Goal: Task Accomplishment & Management: Manage account settings

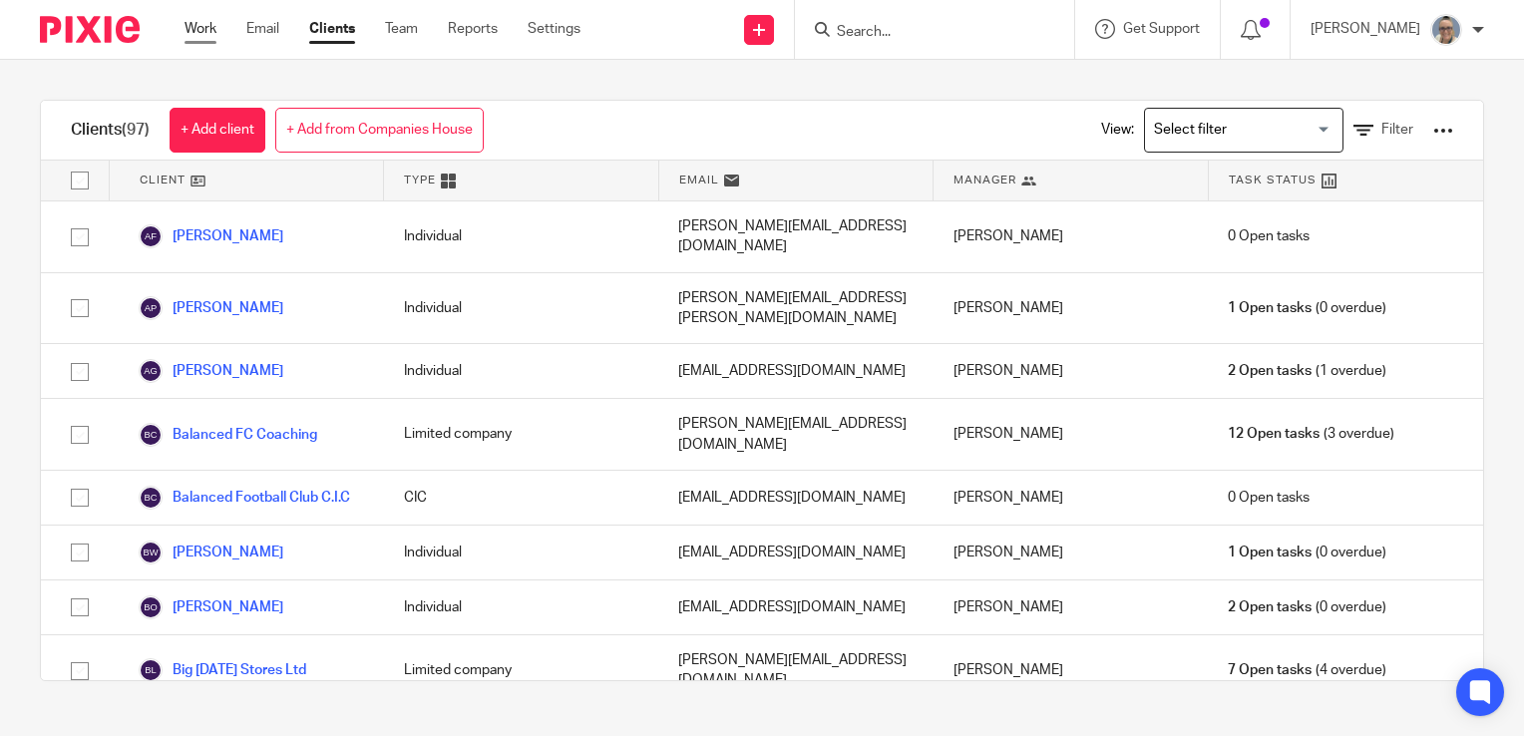
drag, startPoint x: 0, startPoint y: 0, endPoint x: 205, endPoint y: 34, distance: 208.2
click at [205, 34] on link "Work" at bounding box center [200, 29] width 32 height 20
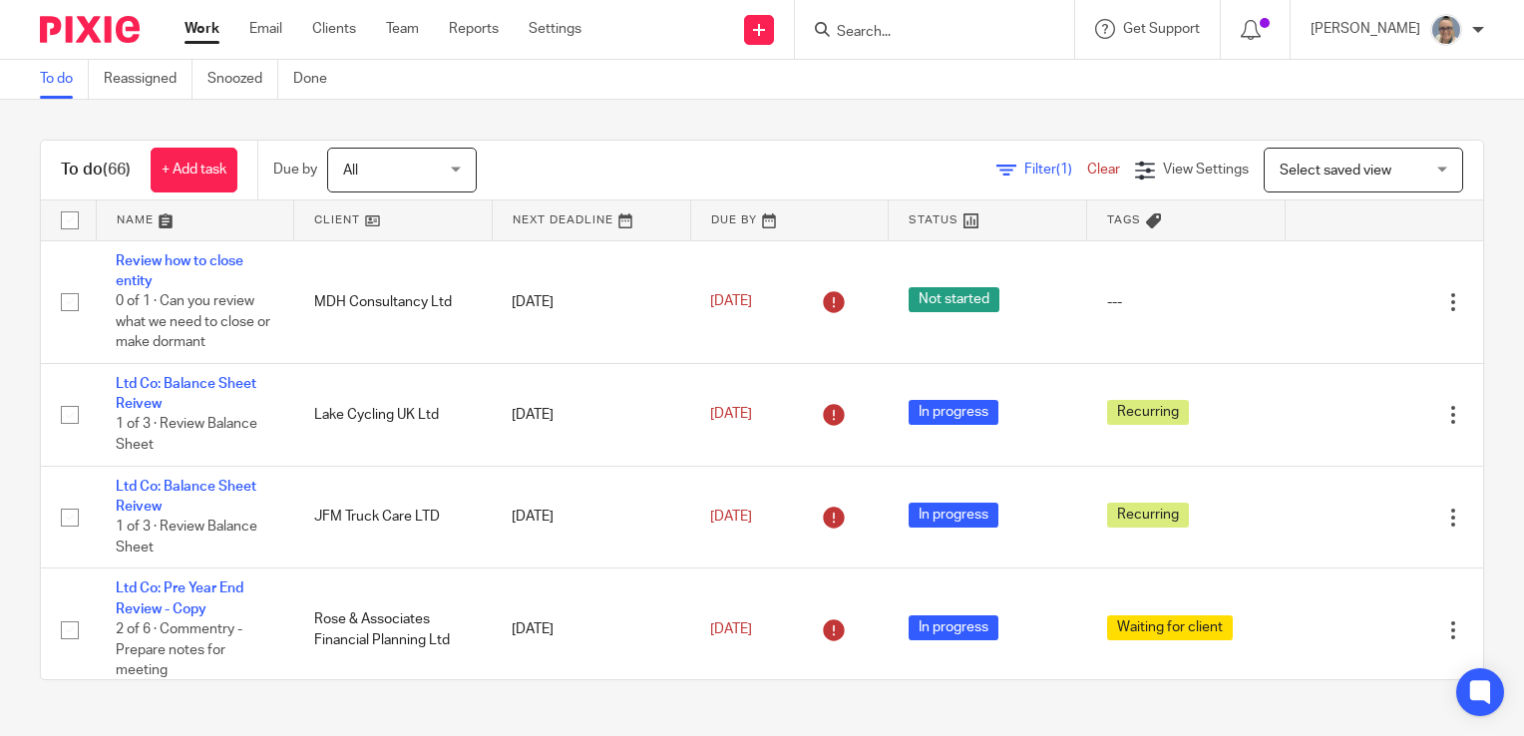
click at [531, 220] on link at bounding box center [591, 220] width 197 height 40
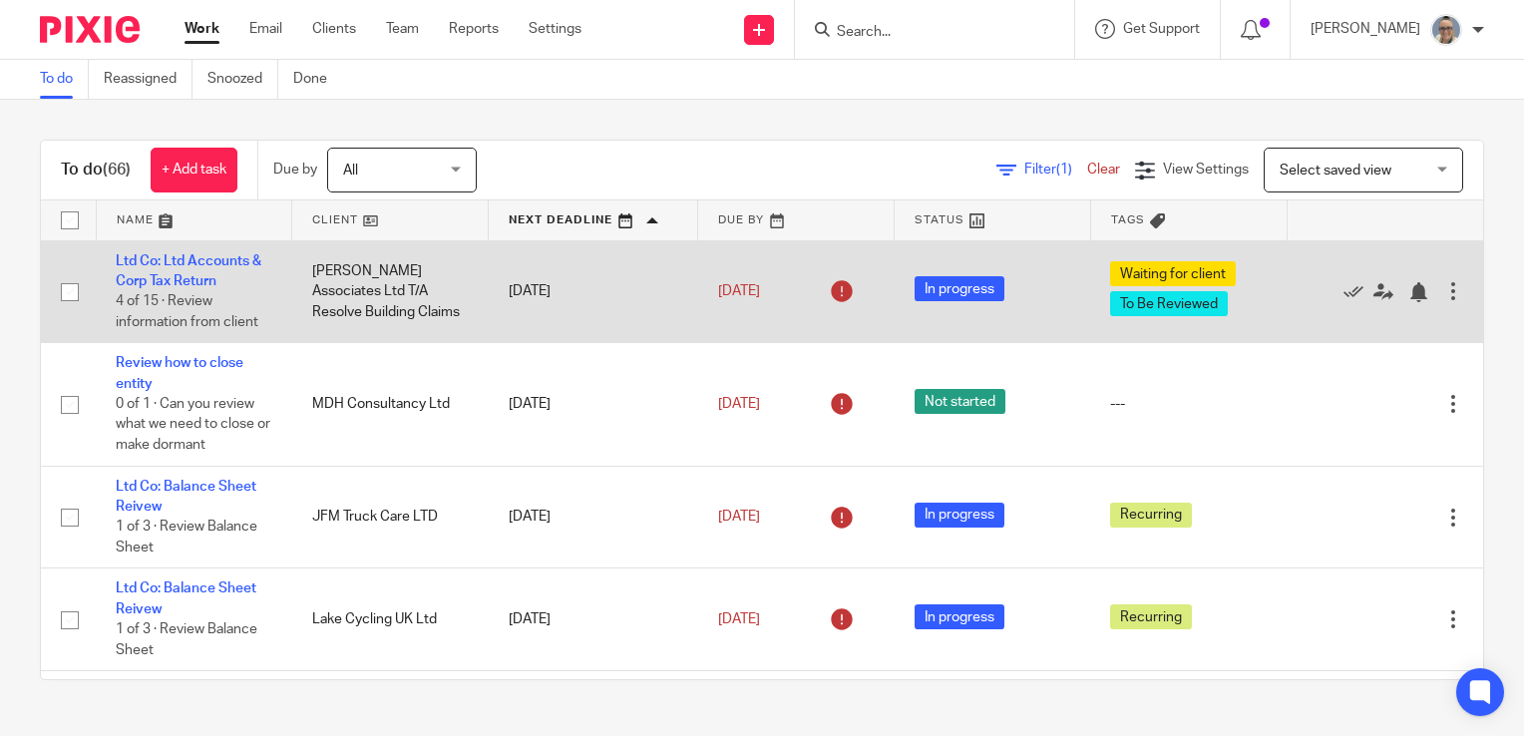
scroll to position [100, 0]
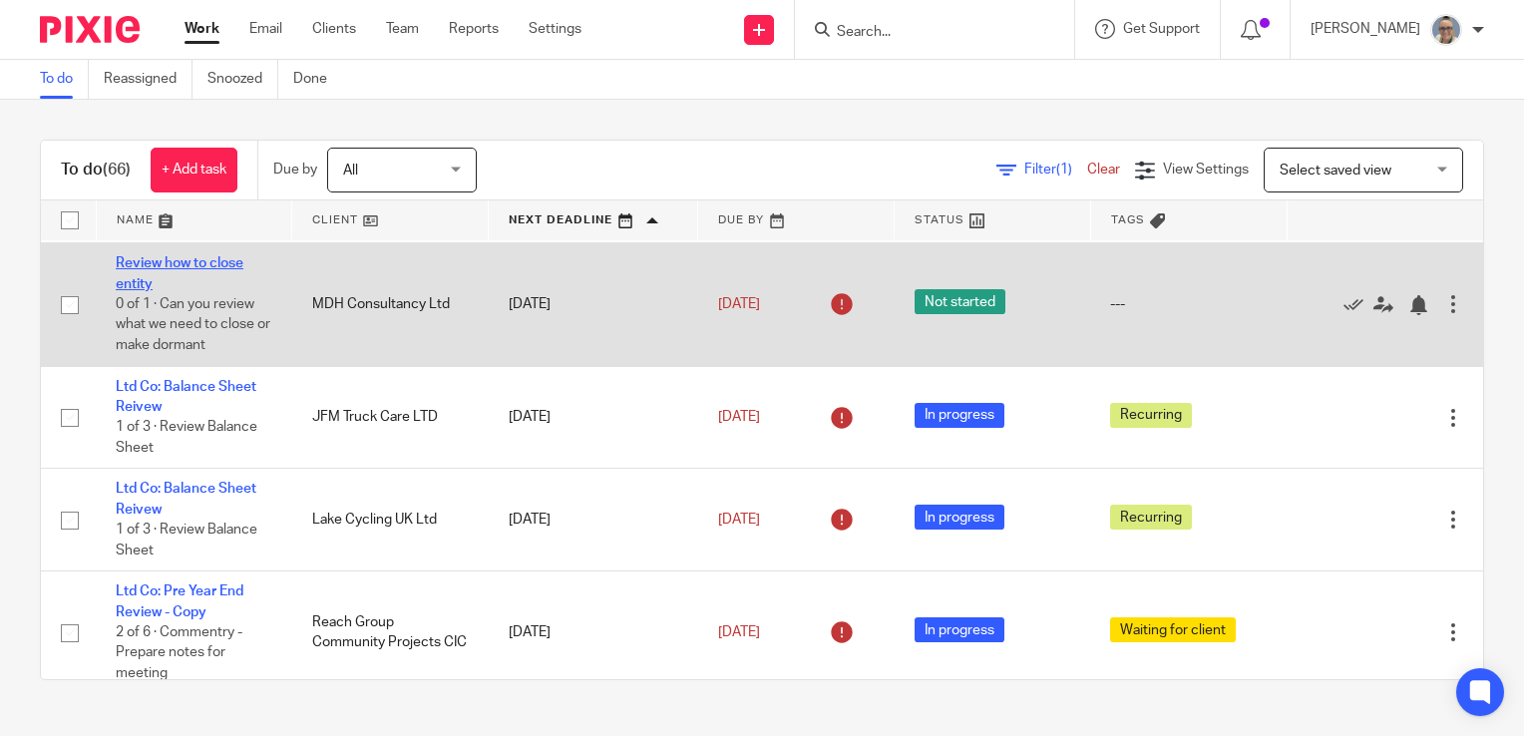
click at [180, 261] on link "Review how to close entity" at bounding box center [180, 273] width 128 height 34
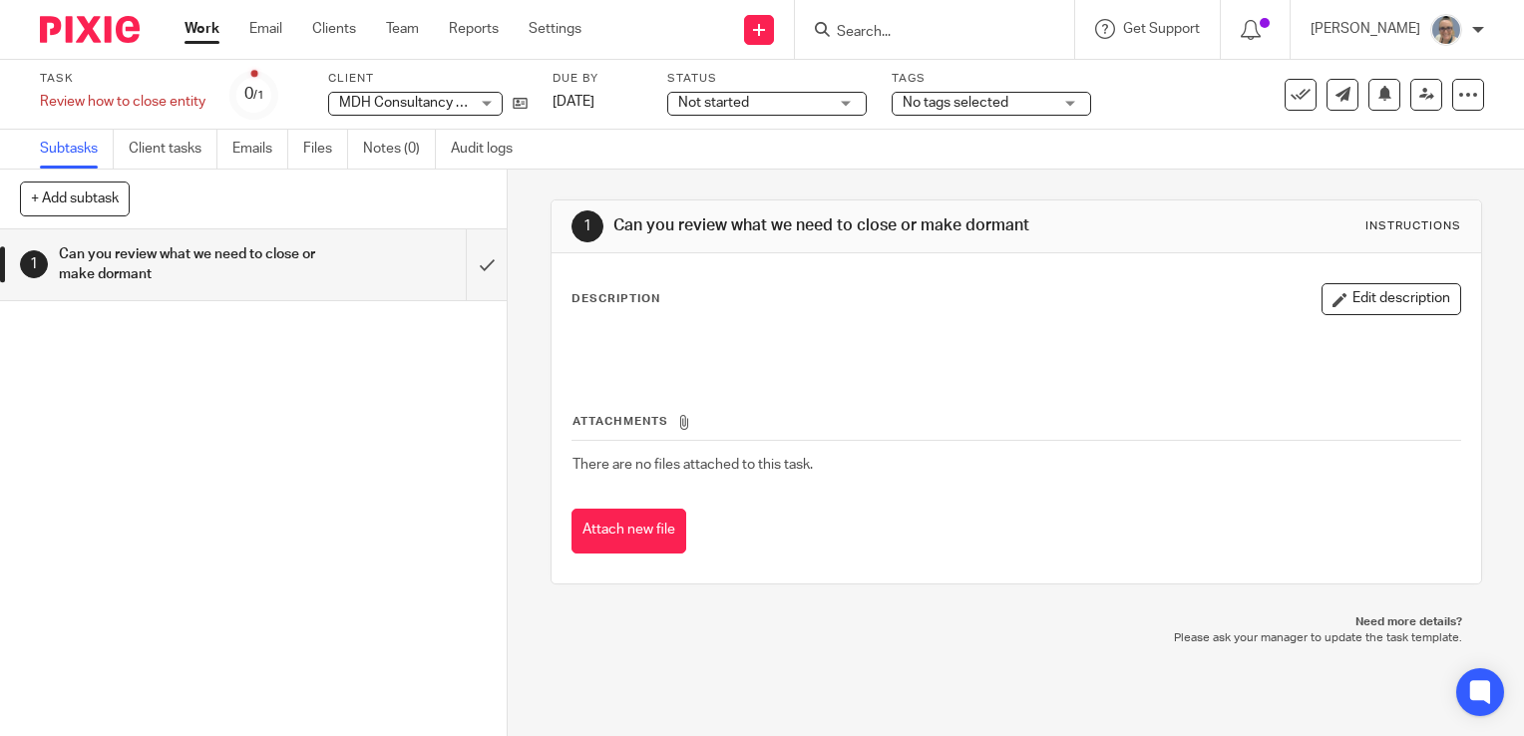
click at [198, 30] on link "Work" at bounding box center [201, 29] width 35 height 20
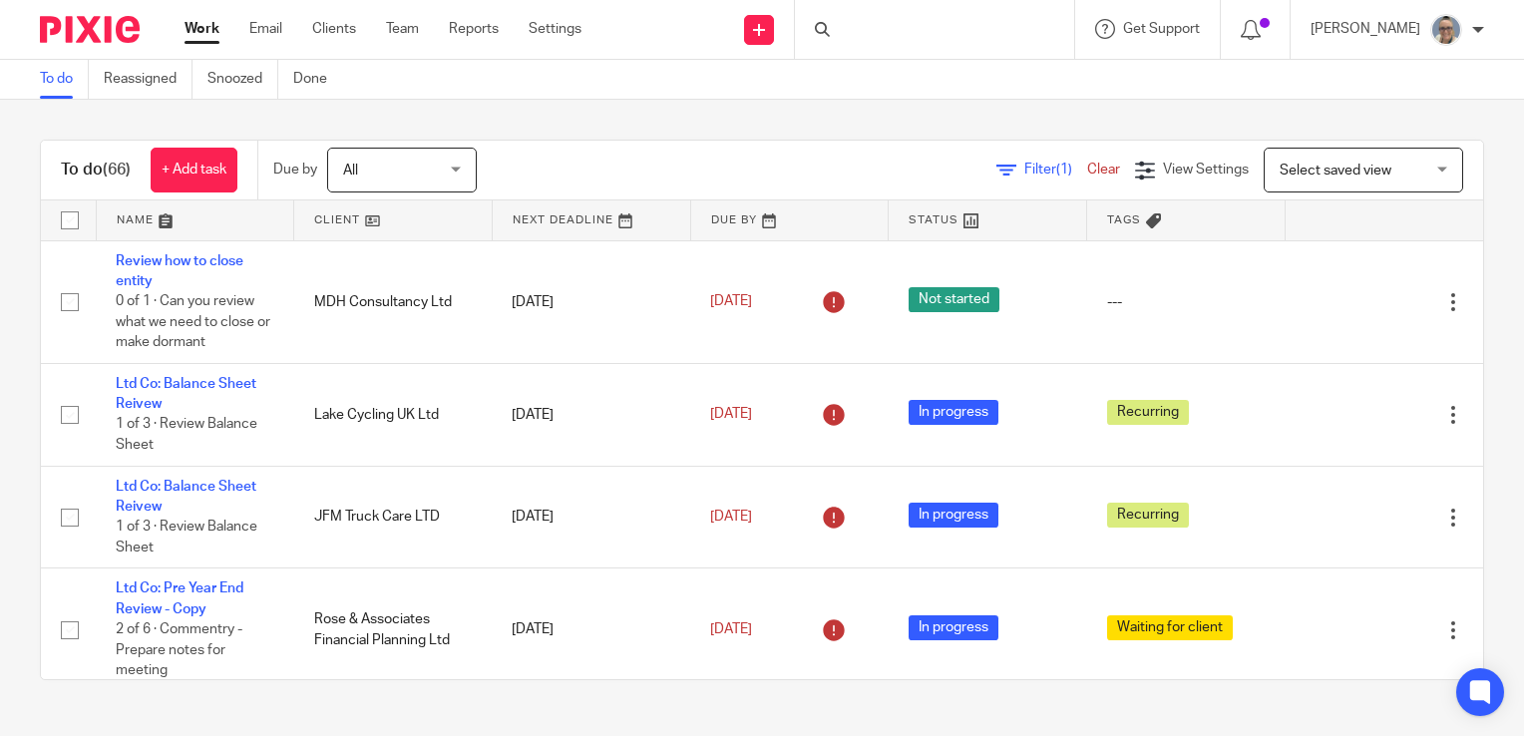
click at [581, 217] on link at bounding box center [591, 220] width 197 height 40
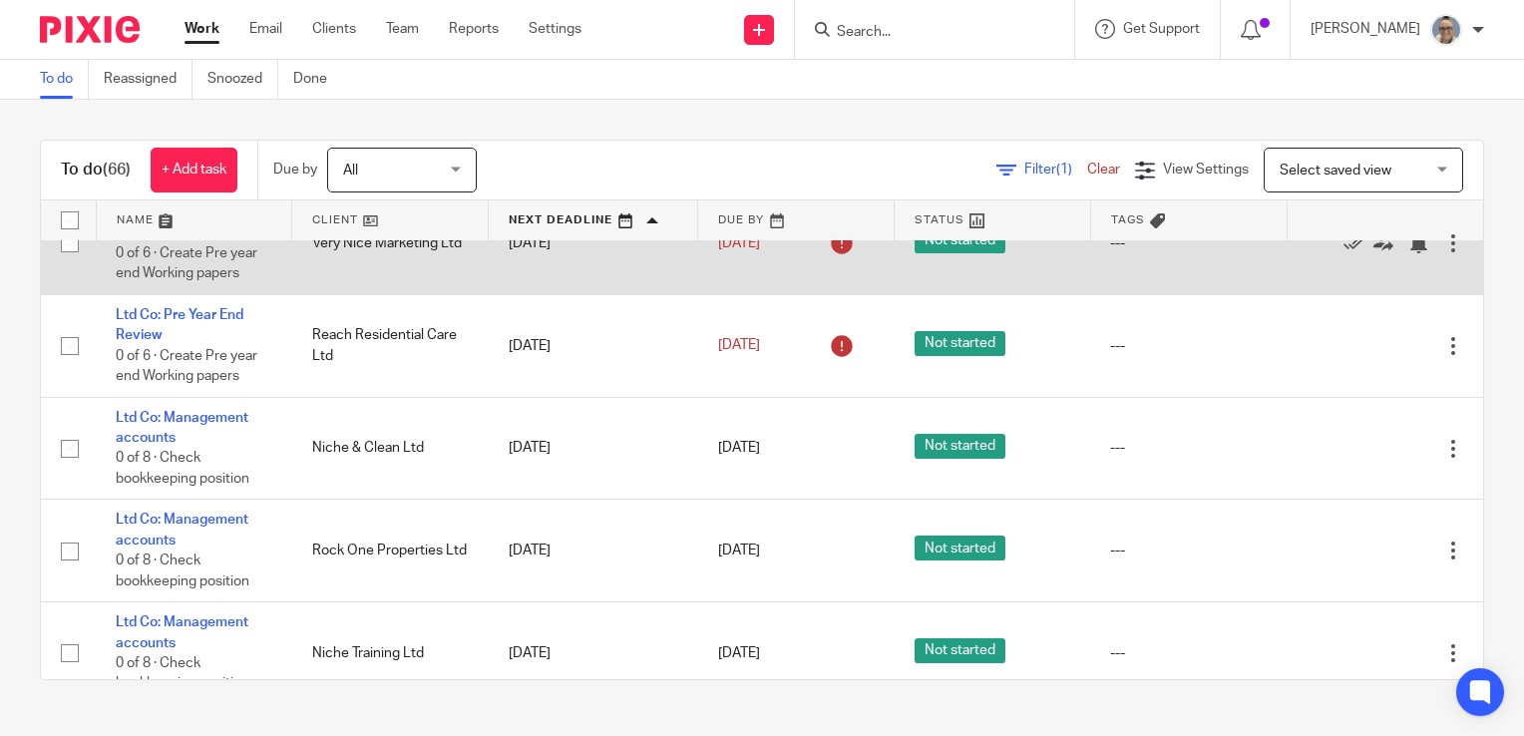
scroll to position [1496, 0]
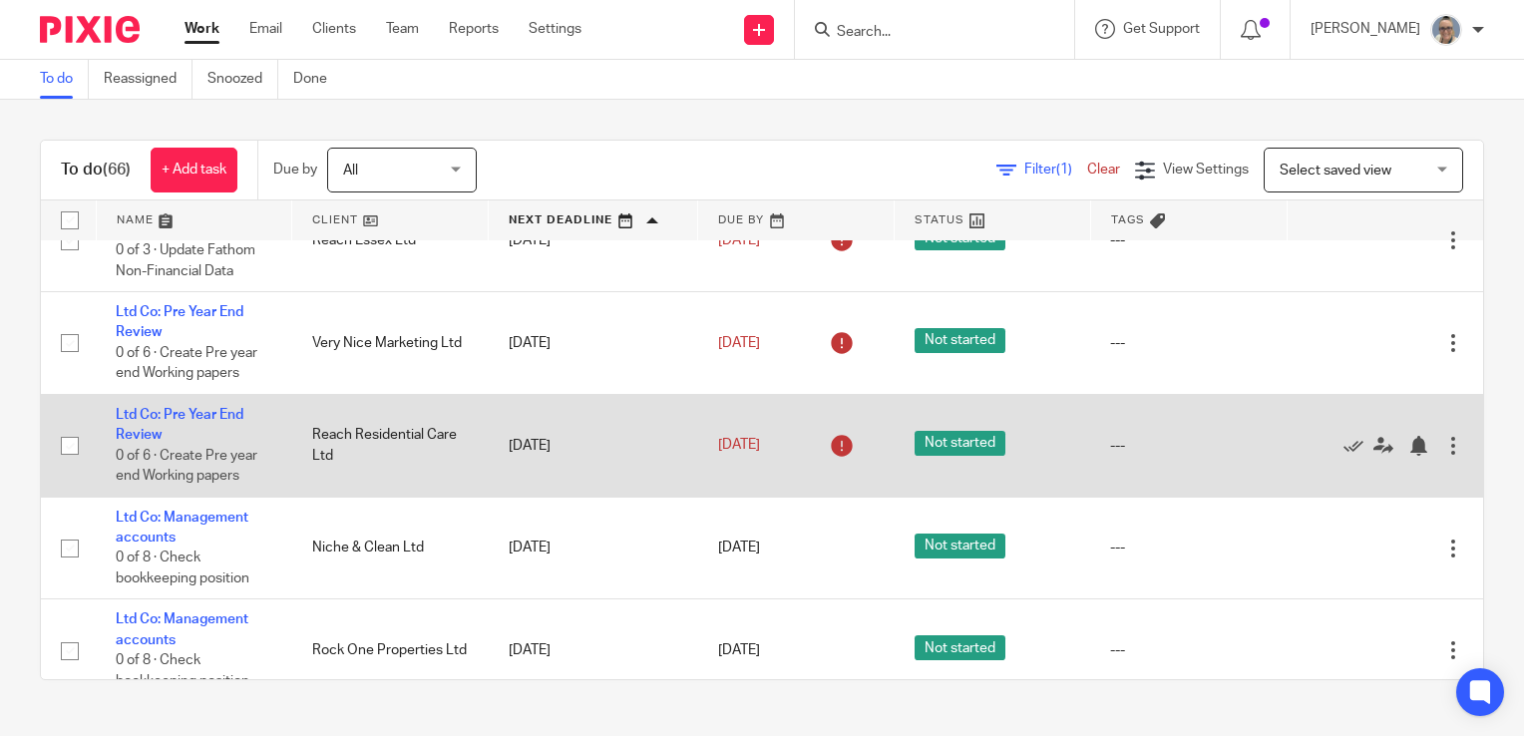
click at [1443, 449] on div at bounding box center [1453, 446] width 20 height 20
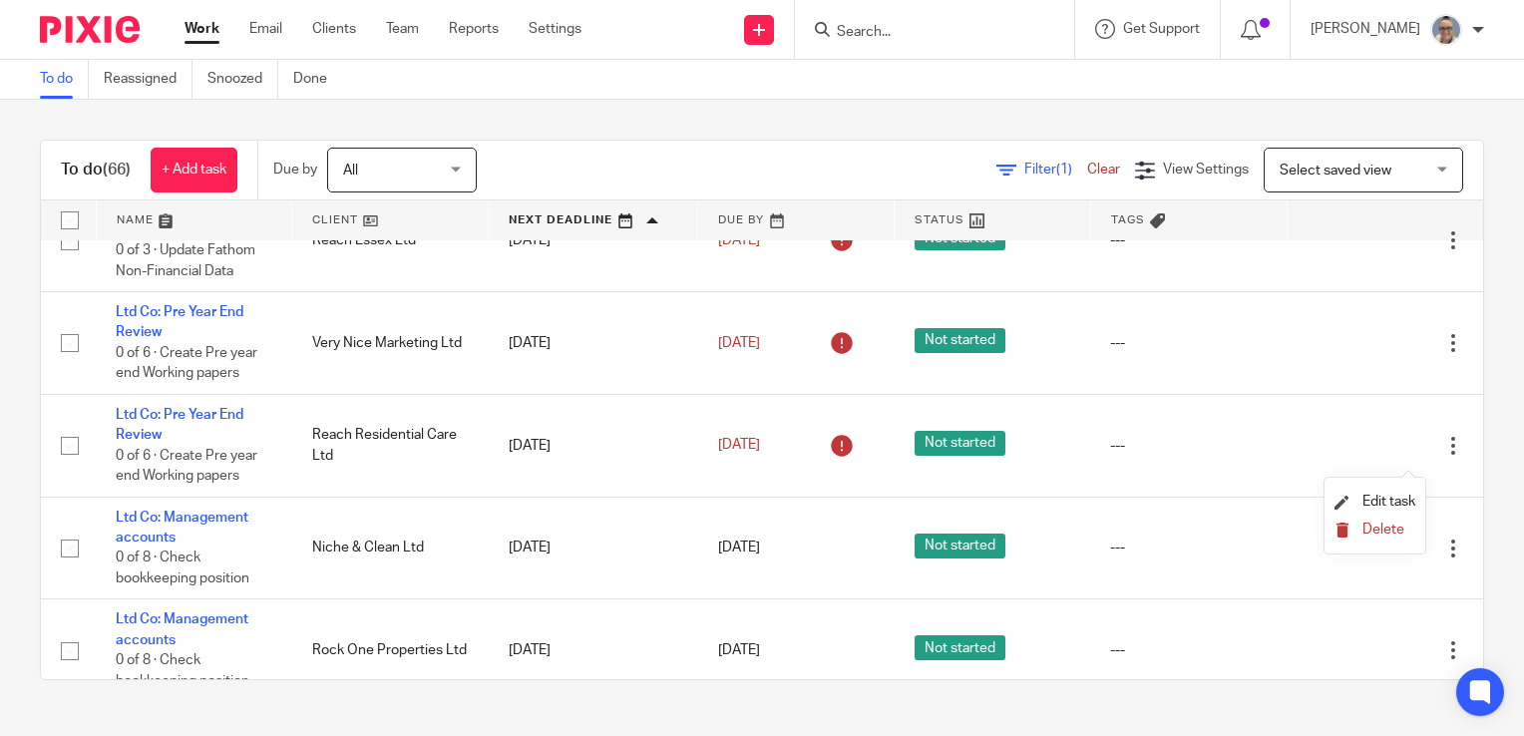
click at [1380, 532] on span "Delete" at bounding box center [1383, 530] width 42 height 14
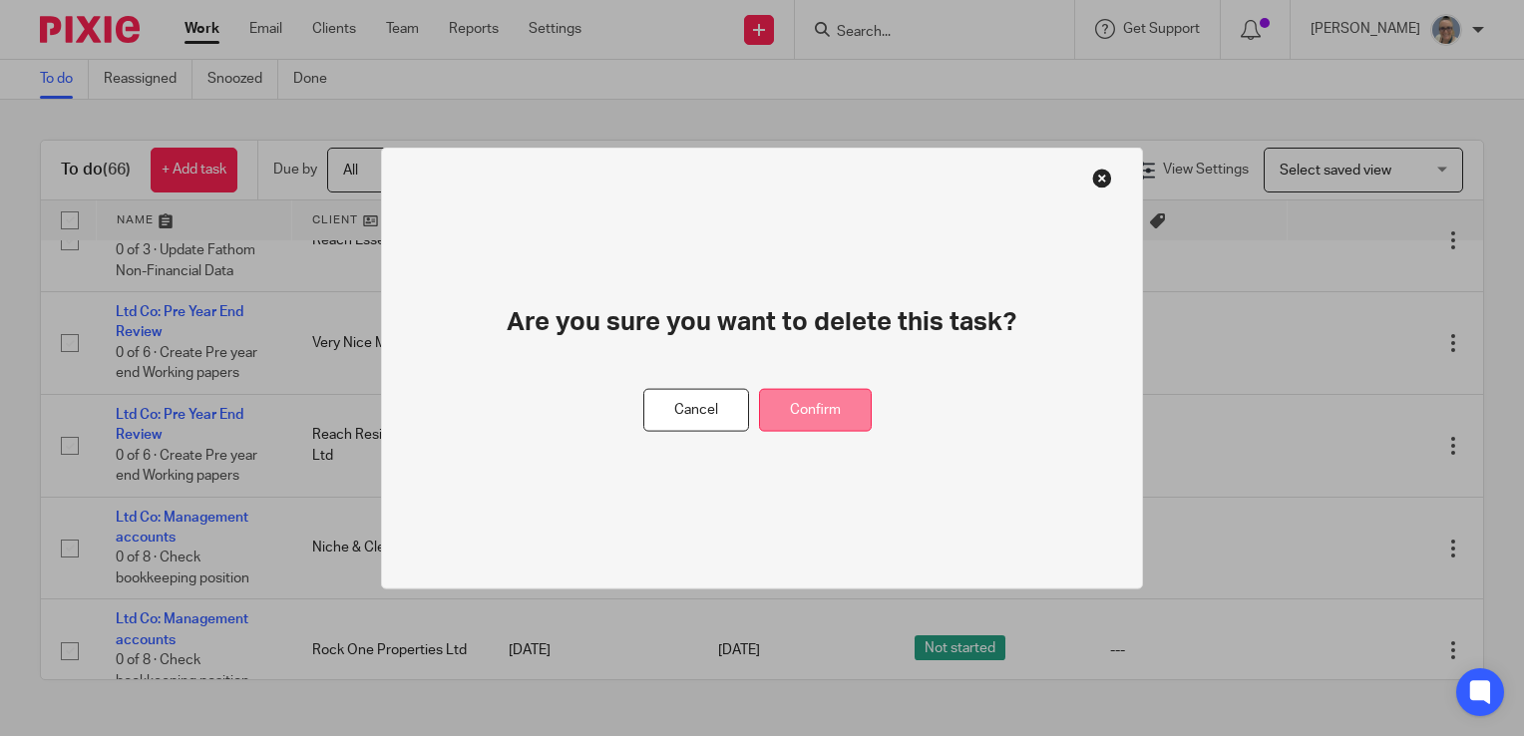
click at [818, 415] on button "Confirm" at bounding box center [815, 410] width 113 height 43
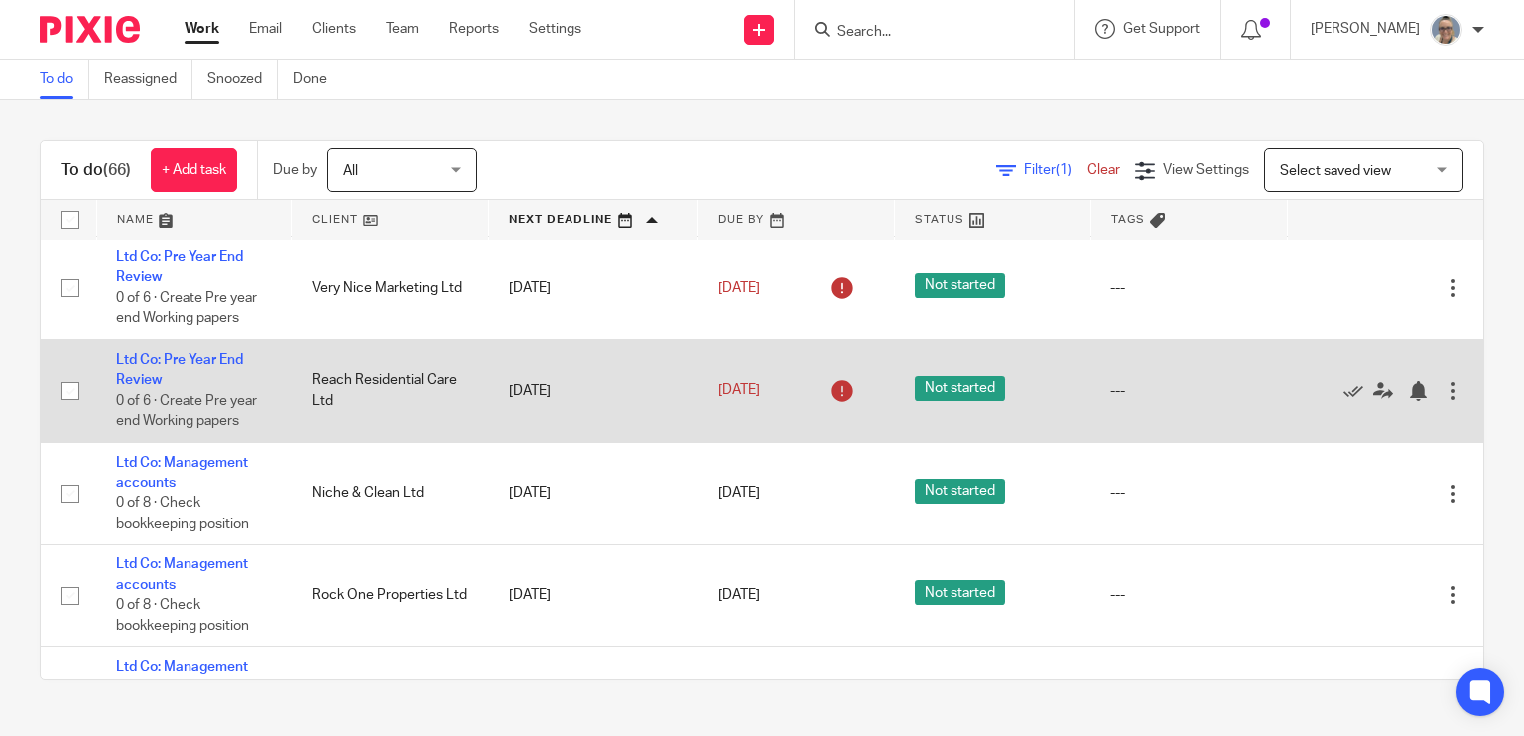
scroll to position [1595, 0]
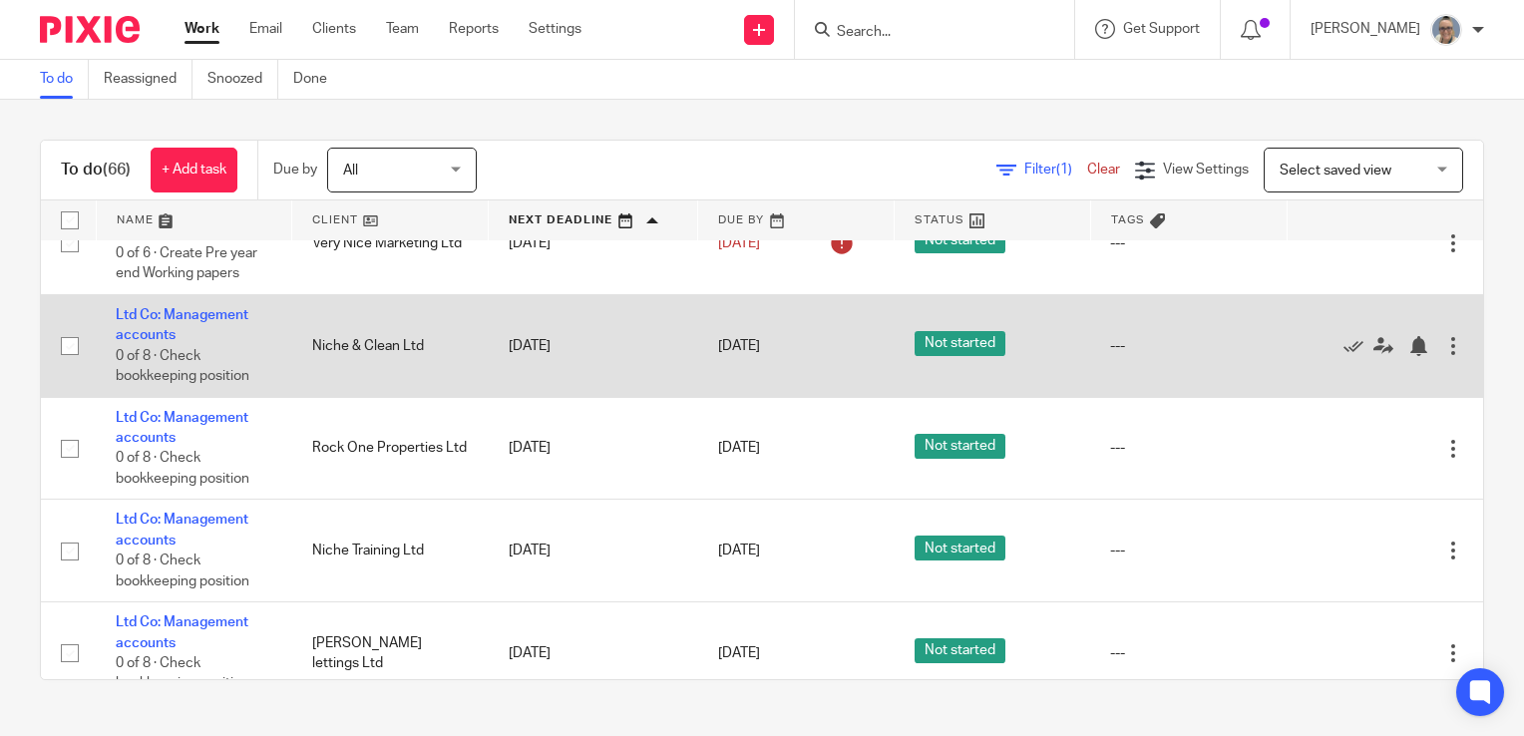
click at [1443, 356] on div at bounding box center [1453, 346] width 20 height 20
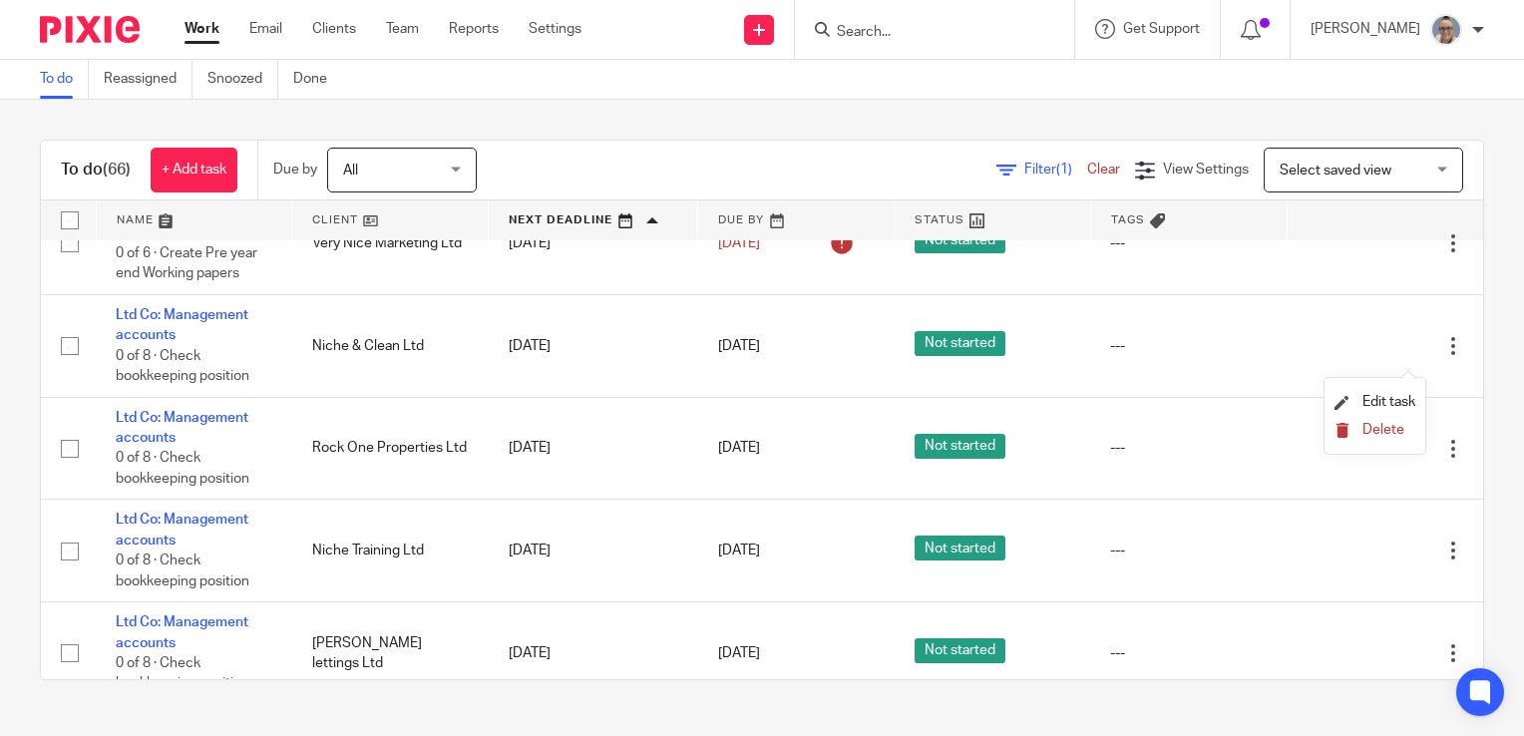
click at [1374, 432] on span "Delete" at bounding box center [1383, 430] width 42 height 14
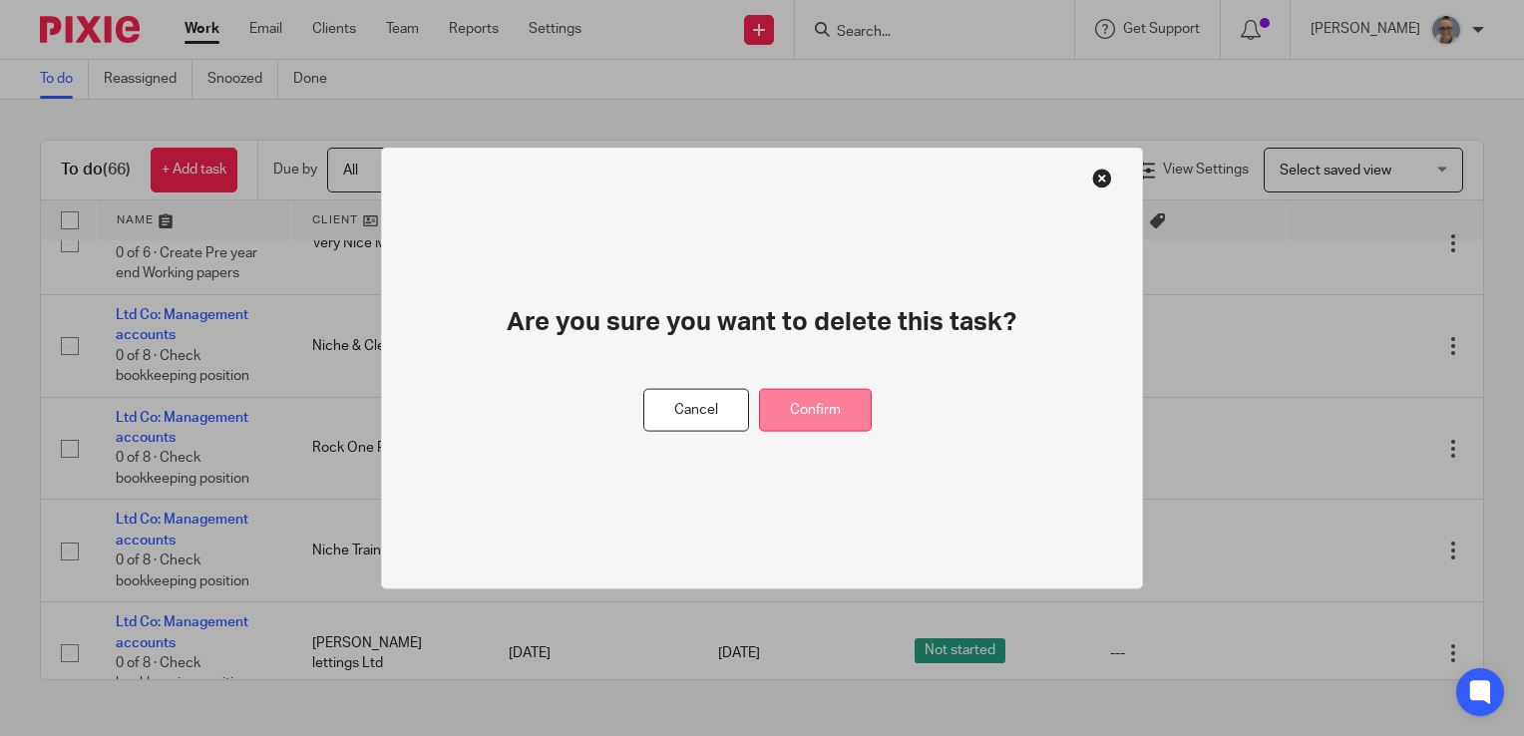
click at [854, 389] on button "Confirm" at bounding box center [815, 410] width 113 height 43
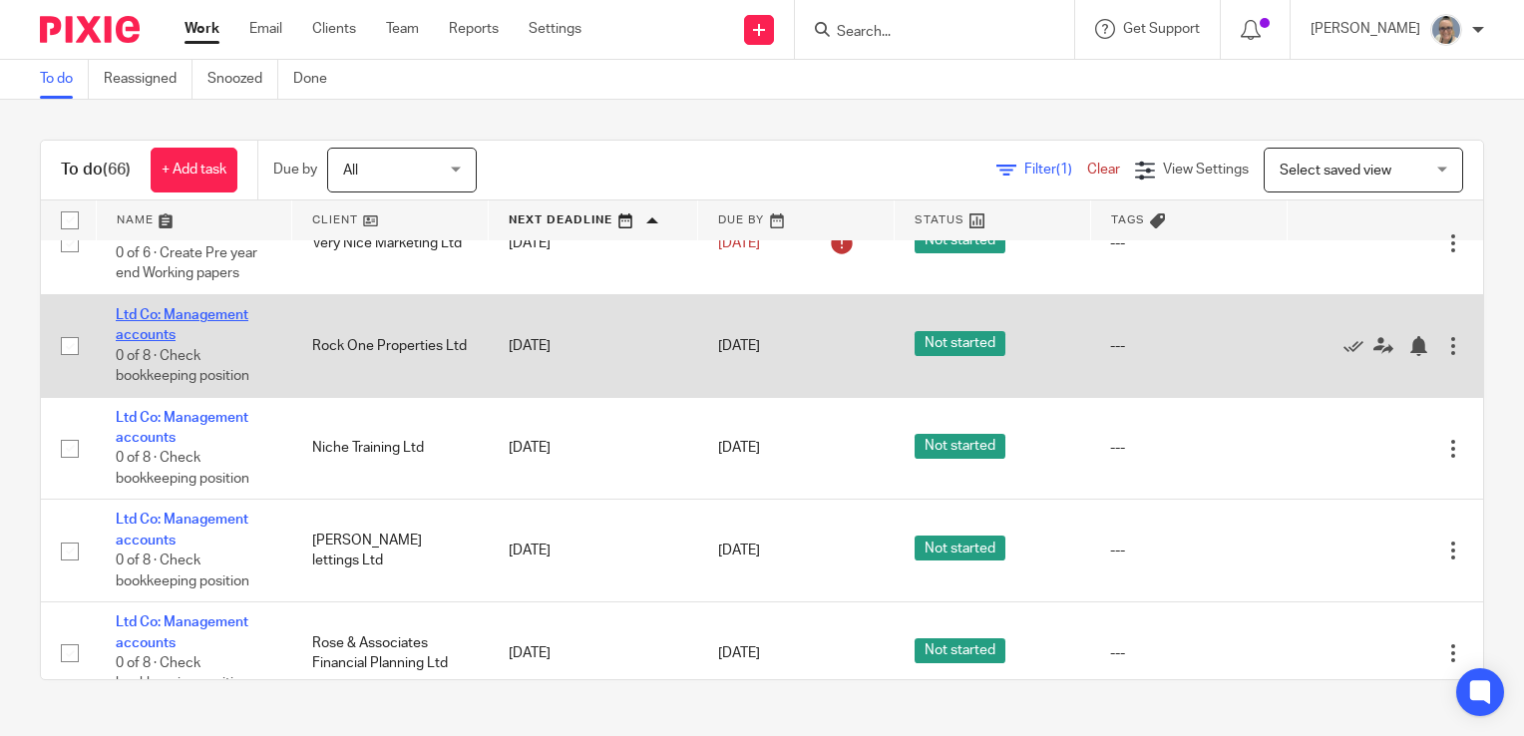
click at [195, 321] on link "Ltd Co: Management accounts" at bounding box center [182, 325] width 133 height 34
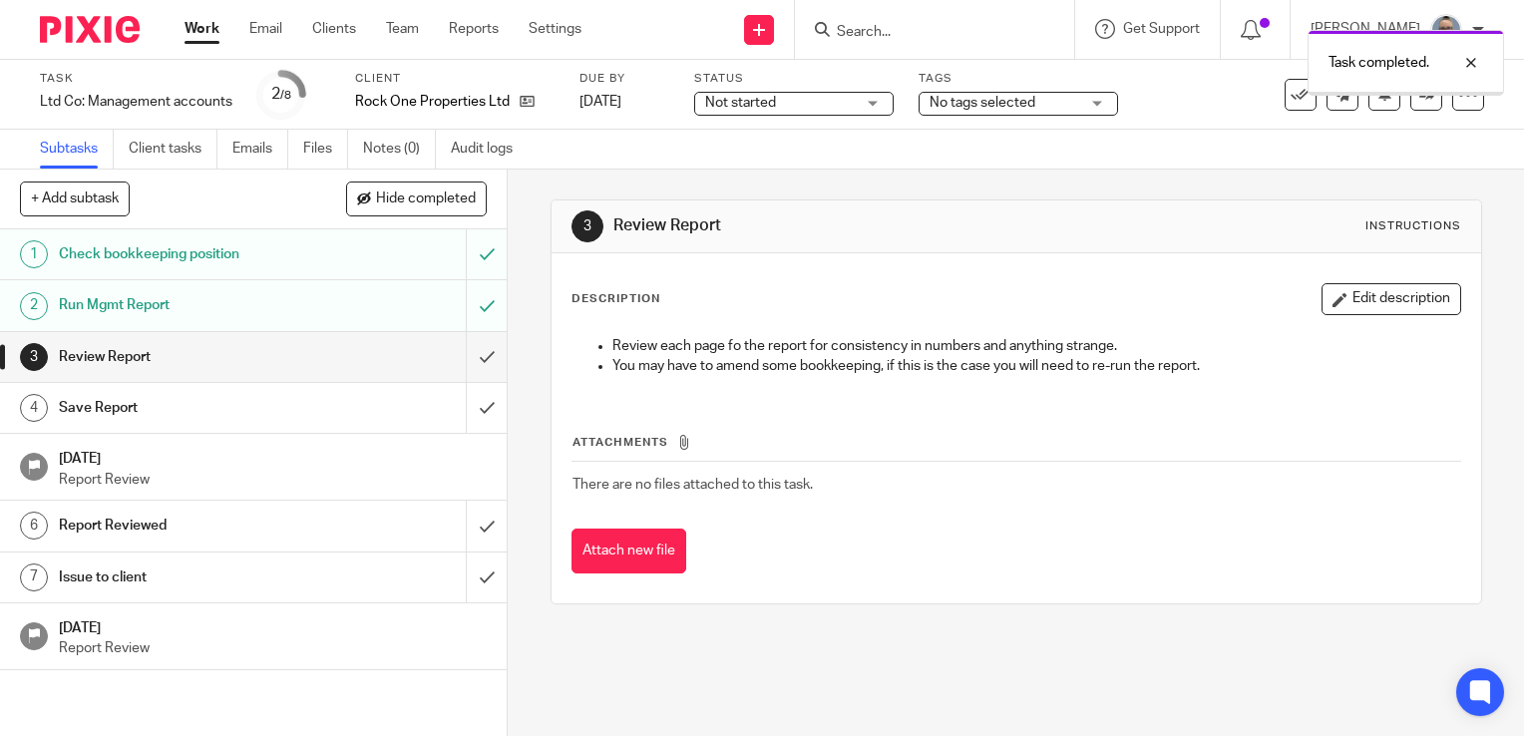
click at [461, 347] on input "submit" at bounding box center [253, 357] width 507 height 50
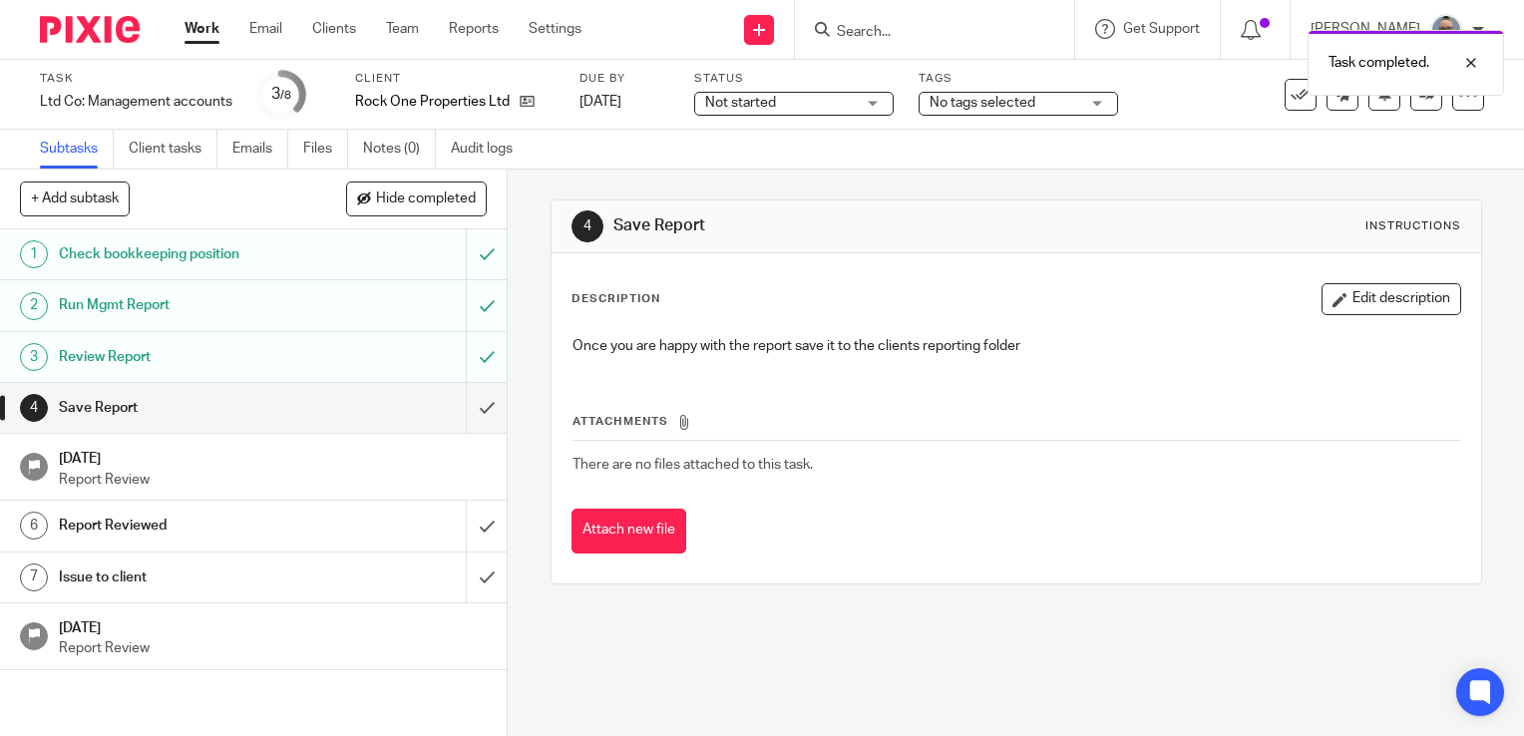
click at [472, 411] on input "submit" at bounding box center [253, 408] width 507 height 50
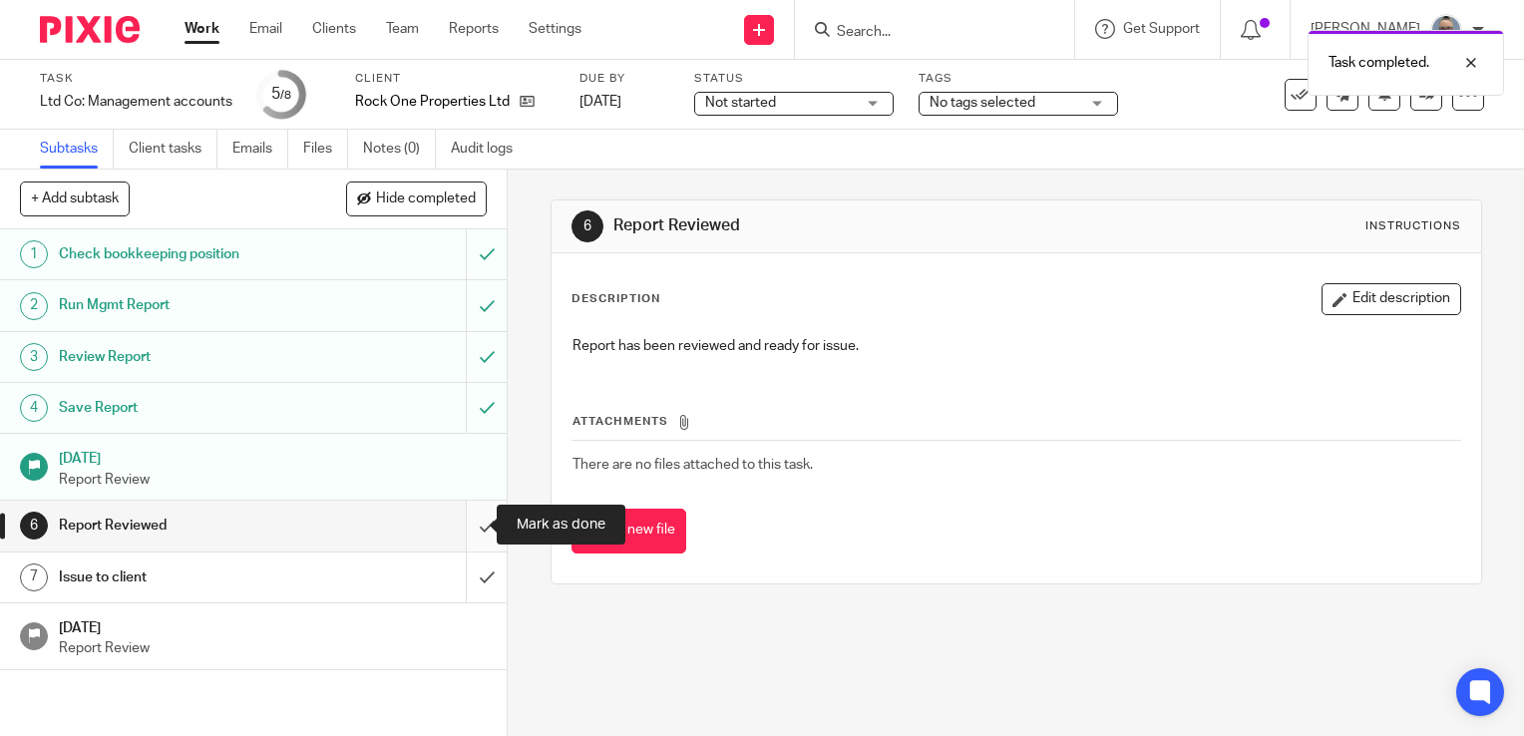
click at [456, 528] on input "submit" at bounding box center [253, 526] width 507 height 50
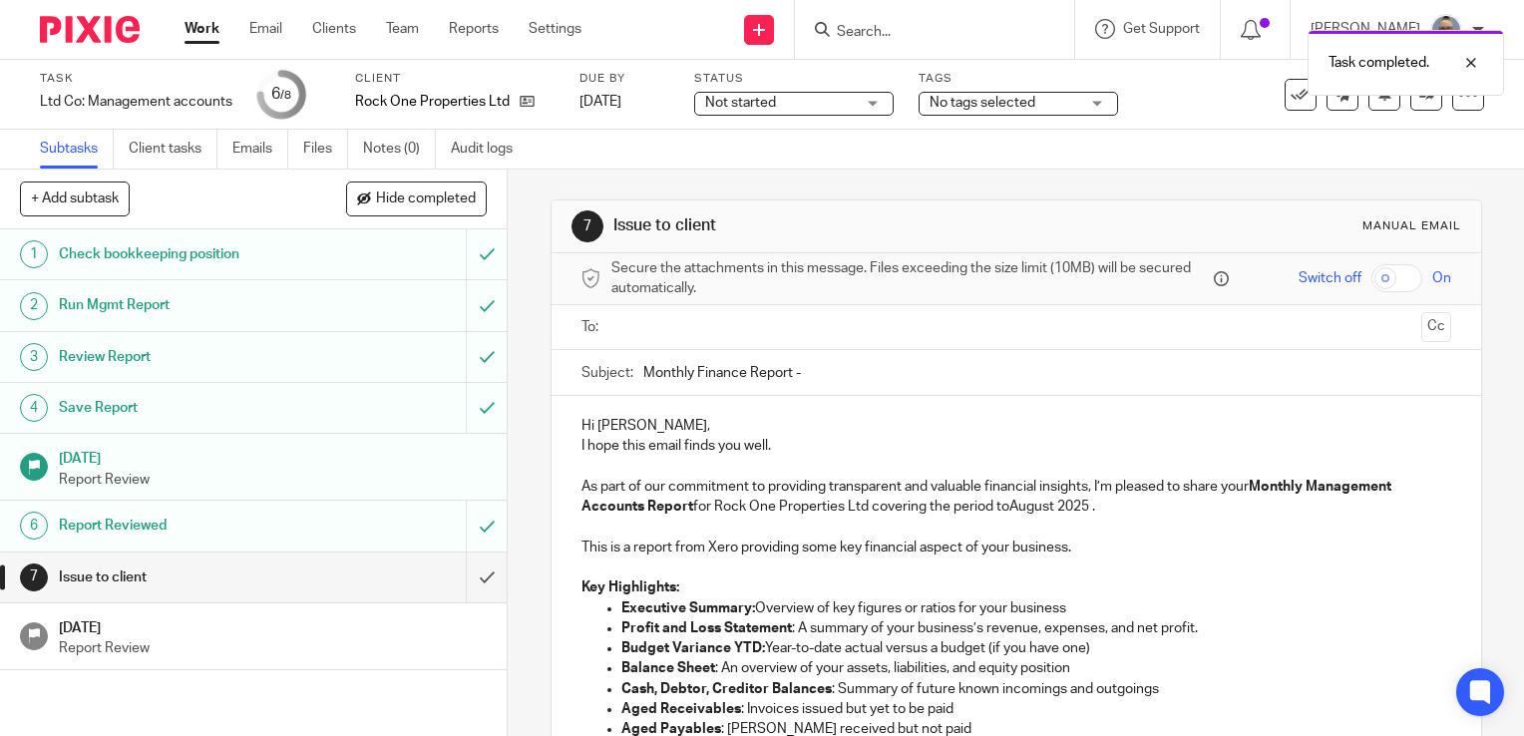
click at [686, 323] on input "text" at bounding box center [1015, 327] width 794 height 23
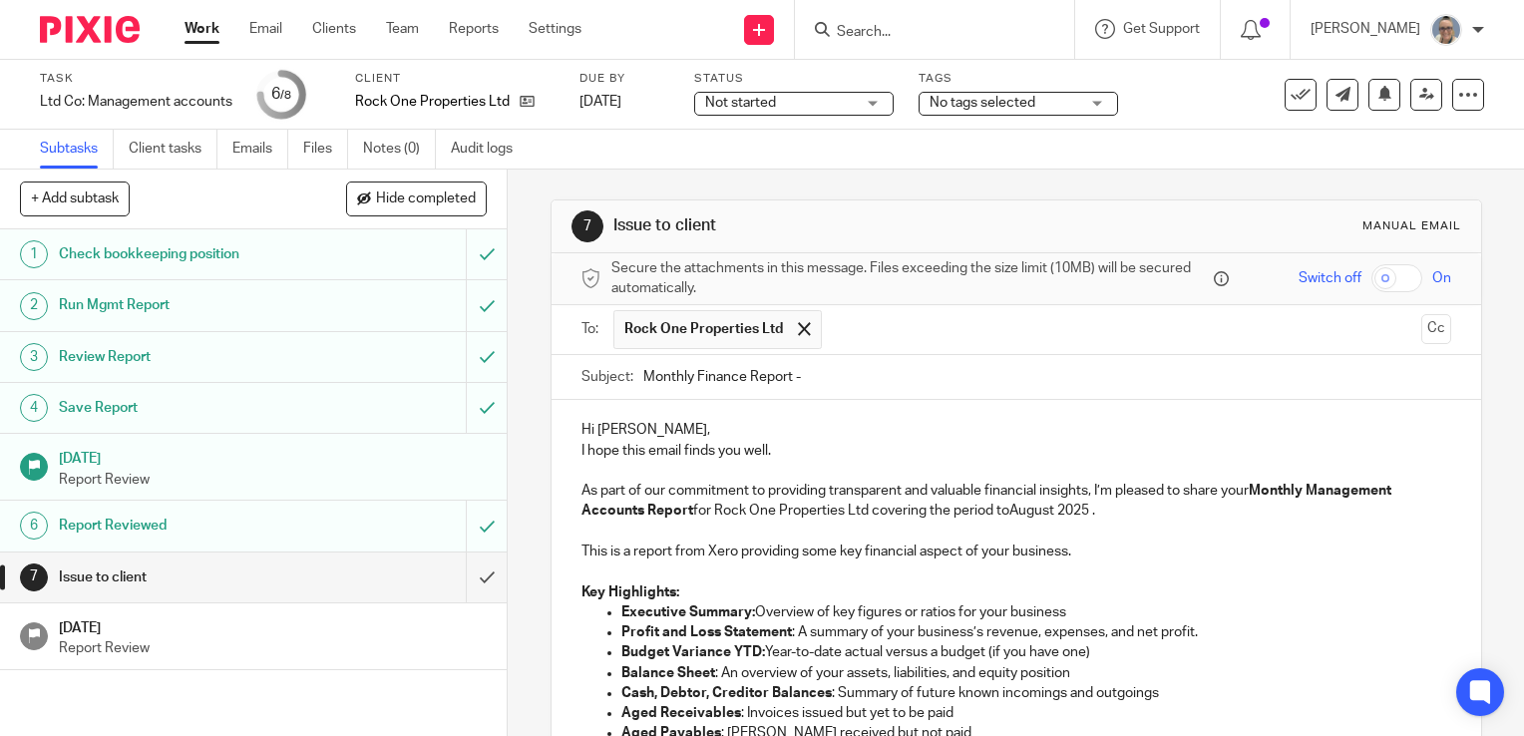
click at [845, 389] on input "Monthly Finance Report -" at bounding box center [1047, 377] width 808 height 45
type input "Monthly Finance Report - July 2025"
click at [1036, 508] on p "As part of our commitment to providing transparent and valuable financial insig…" at bounding box center [1016, 501] width 870 height 41
click at [642, 430] on p "Hi Martyn," at bounding box center [1016, 430] width 870 height 20
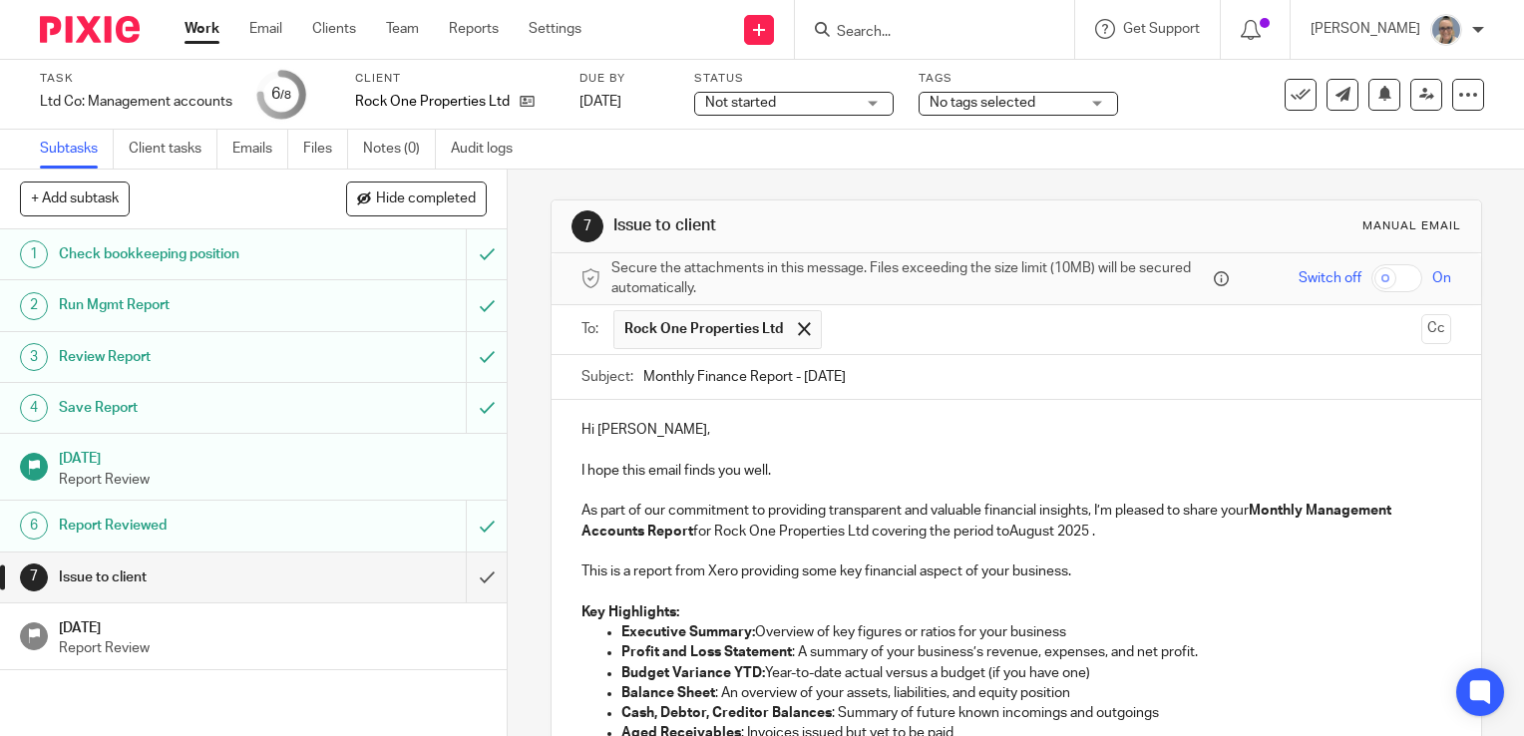
drag, startPoint x: 957, startPoint y: 487, endPoint x: 1005, endPoint y: 532, distance: 66.3
click at [958, 489] on p at bounding box center [1016, 491] width 870 height 20
drag, startPoint x: 1005, startPoint y: 528, endPoint x: 1049, endPoint y: 532, distance: 44.1
click at [1049, 532] on p "As part of our commitment to providing transparent and valuable financial insig…" at bounding box center [1016, 521] width 870 height 41
click at [1085, 536] on p "As part of our commitment to providing transparent and valuable financial insig…" at bounding box center [1016, 521] width 870 height 41
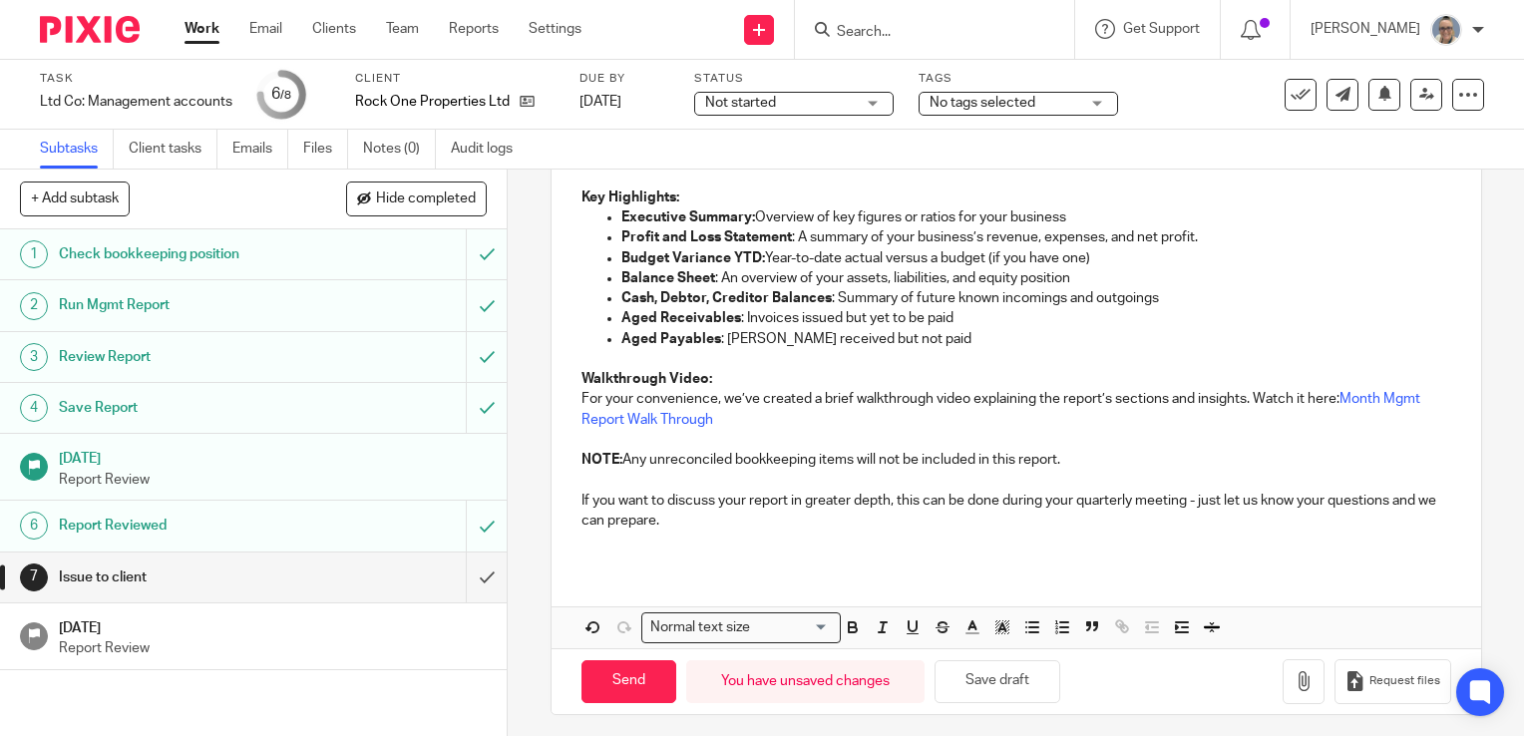
scroll to position [420, 0]
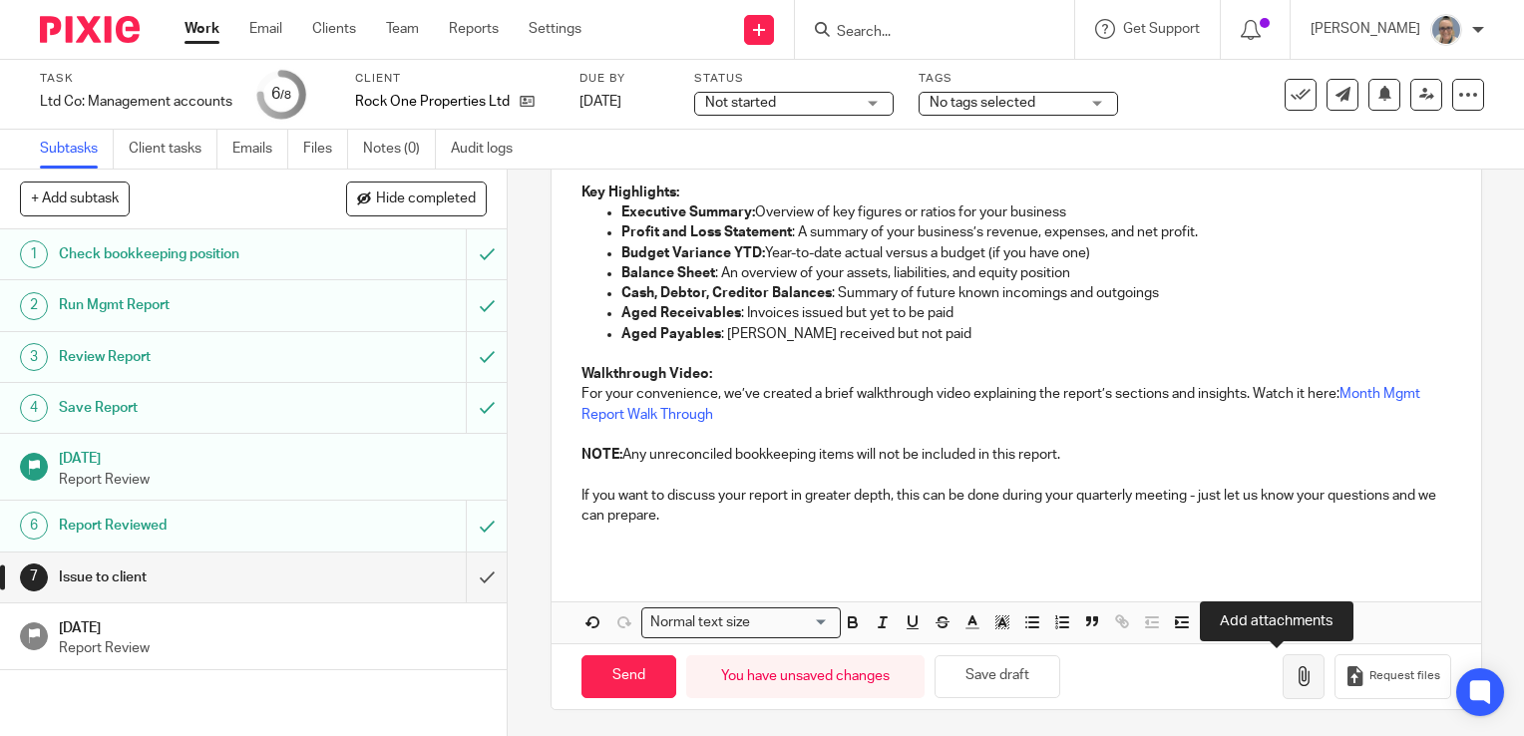
click at [1293, 677] on icon "button" at bounding box center [1303, 676] width 20 height 20
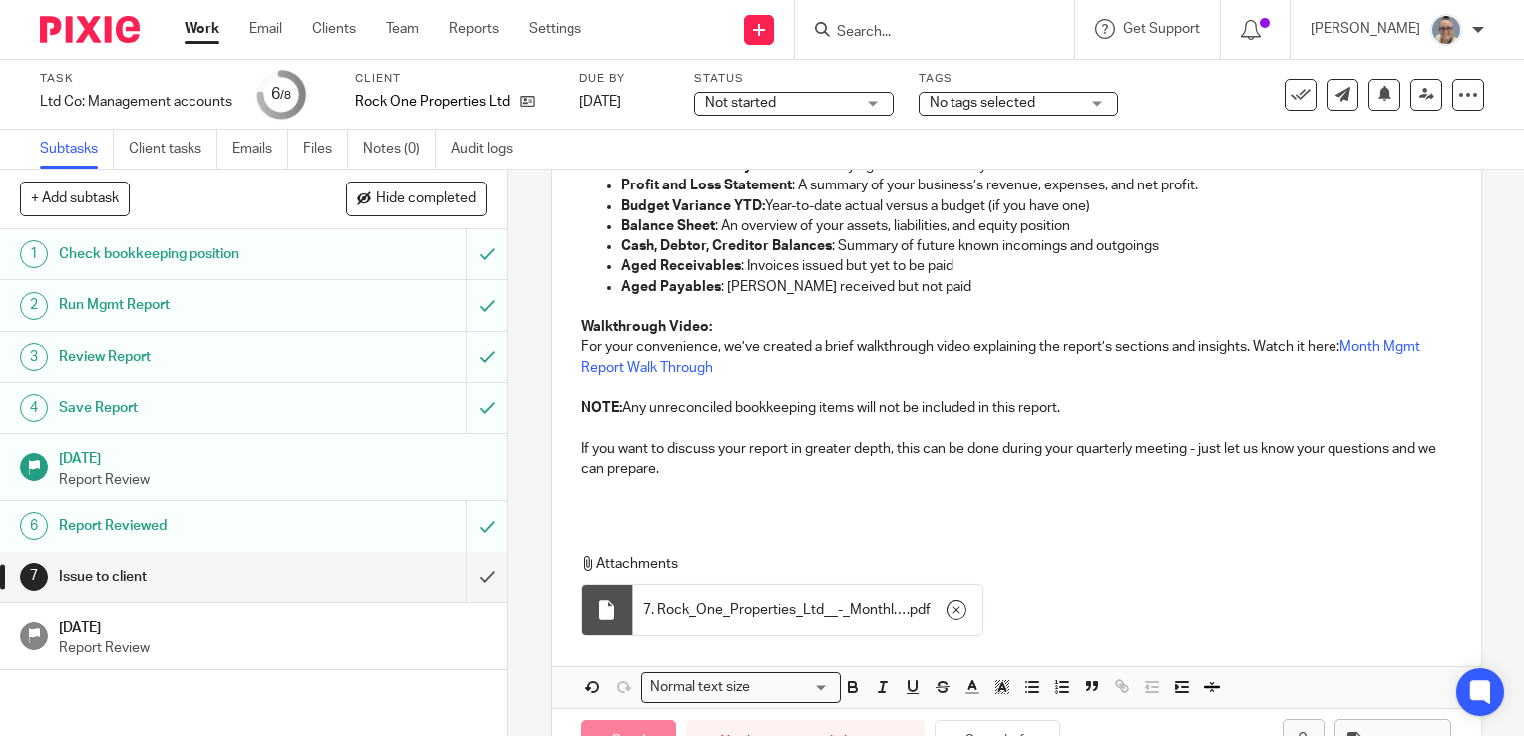
scroll to position [531, 0]
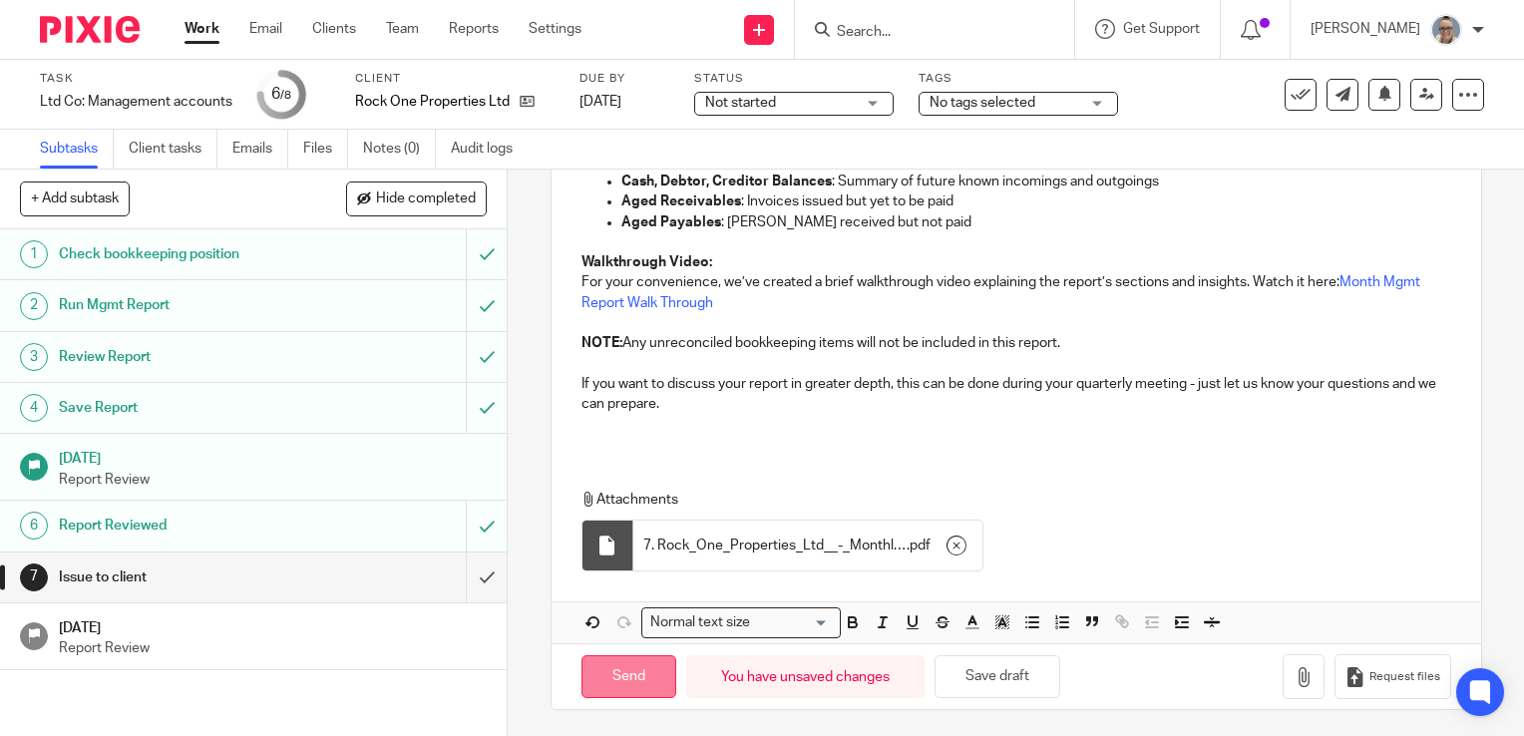
click at [618, 676] on input "Send" at bounding box center [628, 676] width 95 height 43
type input "Sent"
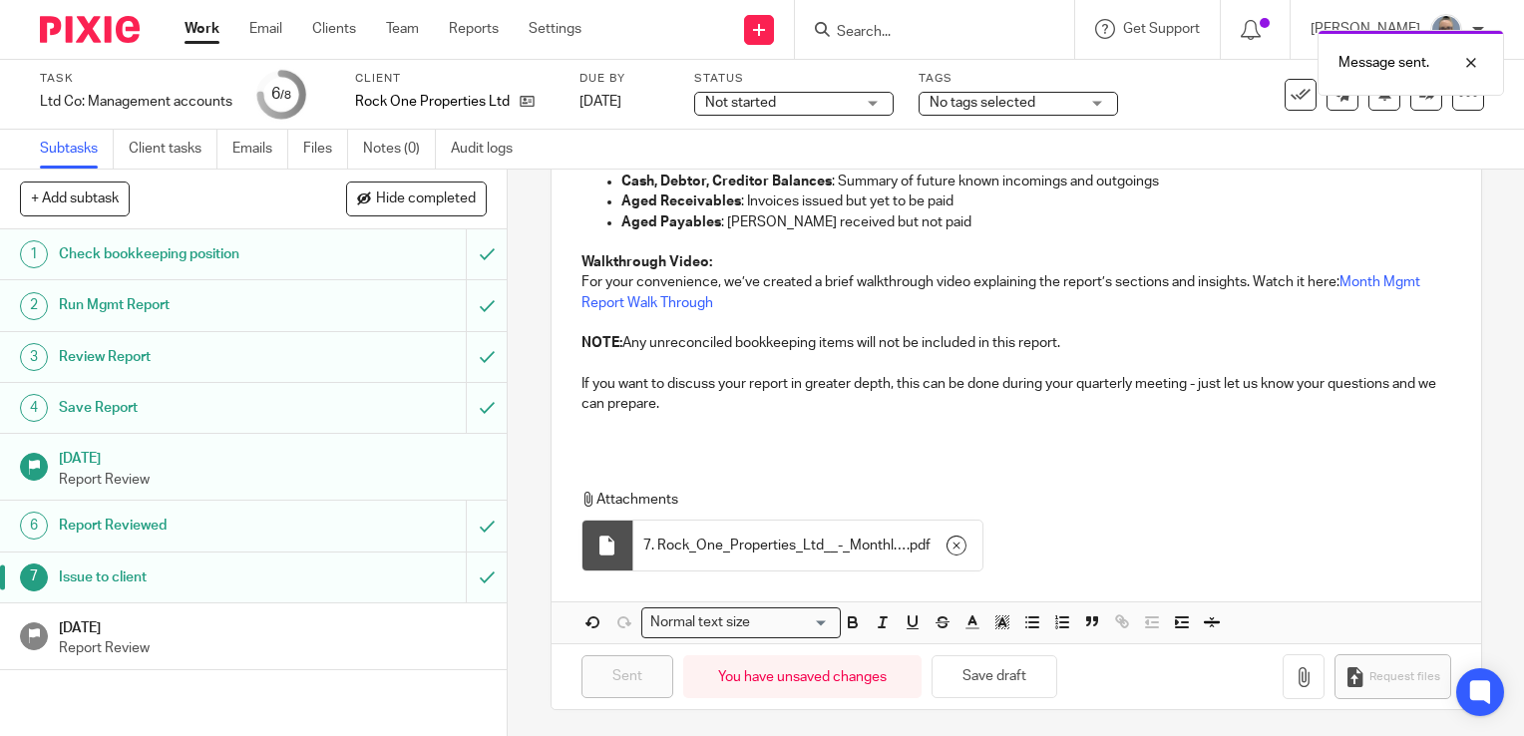
click at [291, 624] on h1 "[DATE]" at bounding box center [273, 625] width 429 height 25
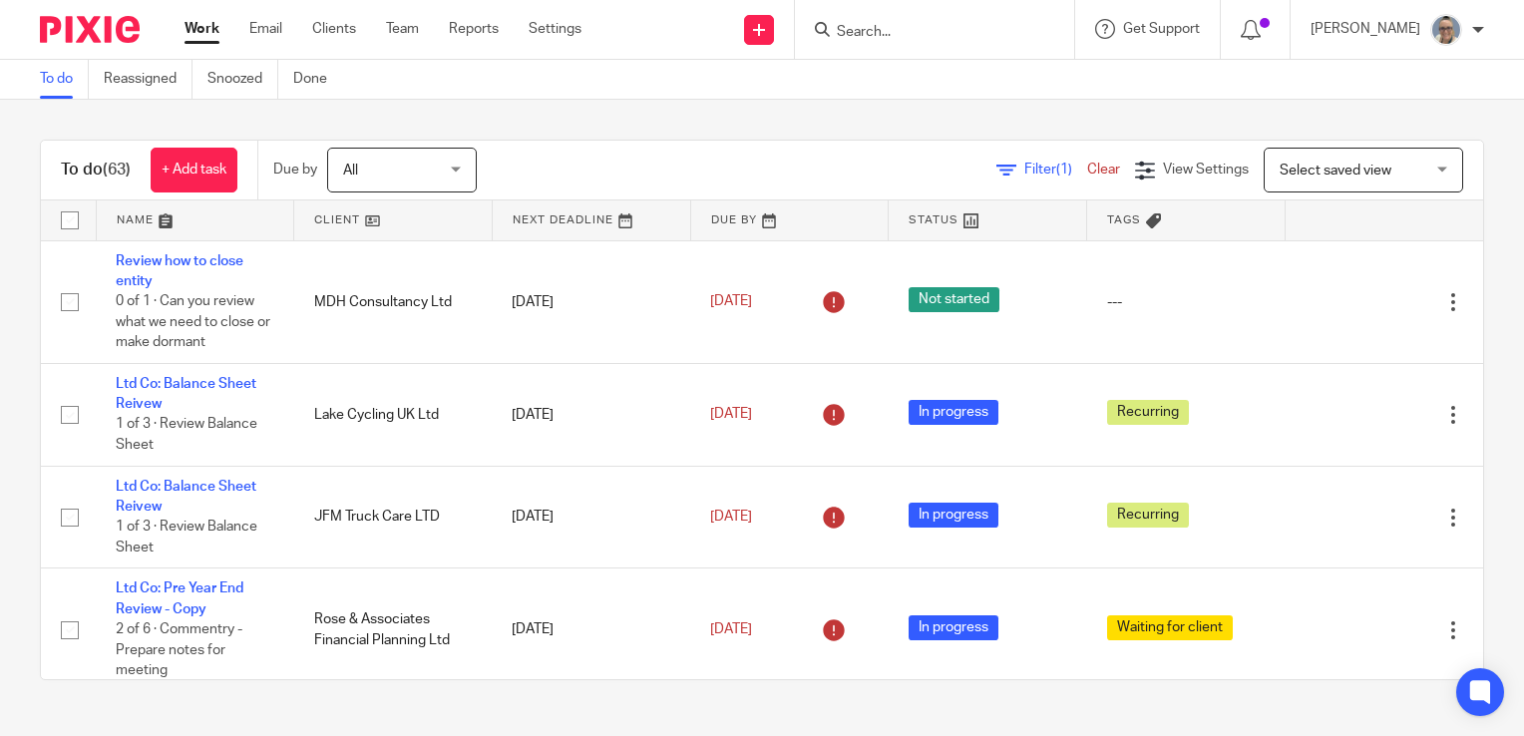
click at [526, 221] on link at bounding box center [591, 220] width 197 height 40
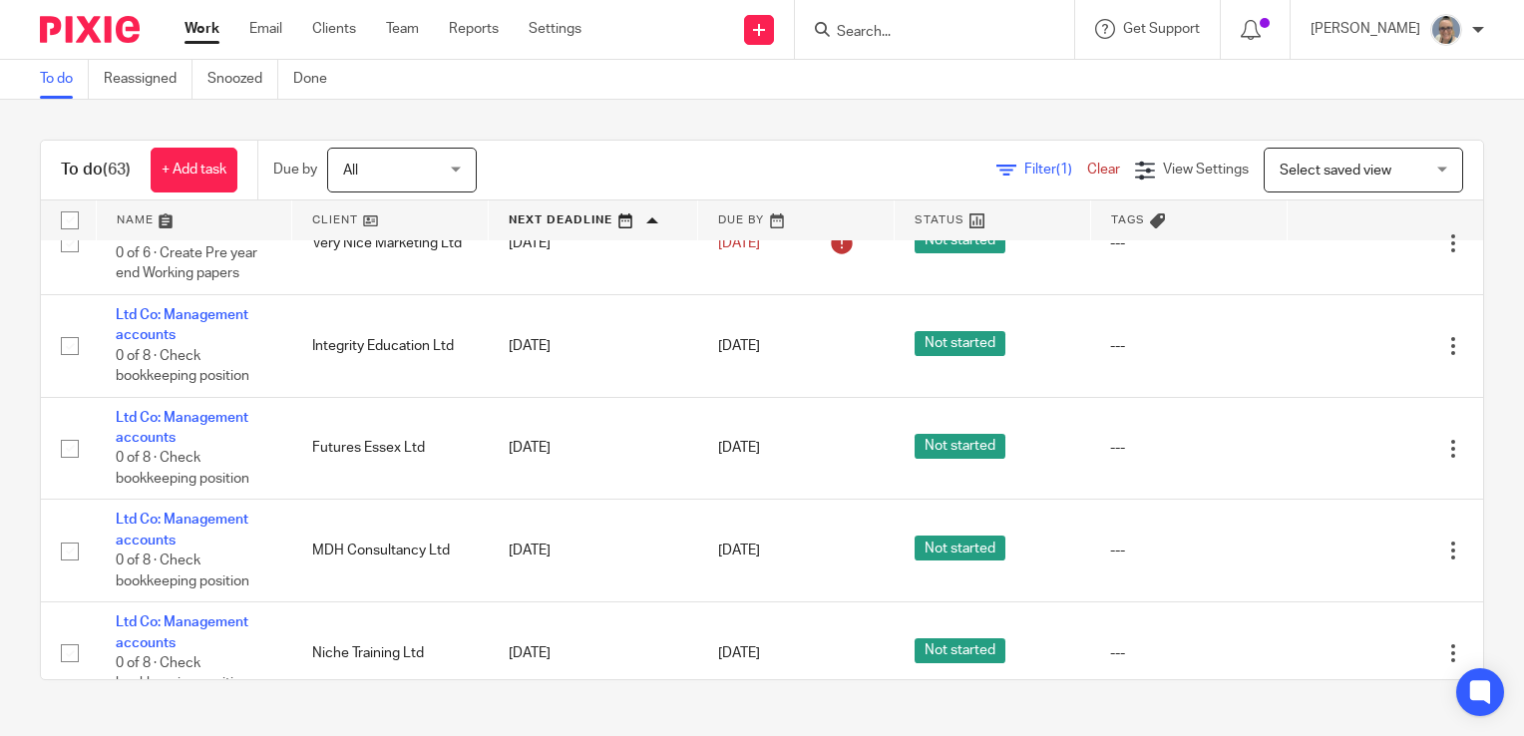
scroll to position [1496, 0]
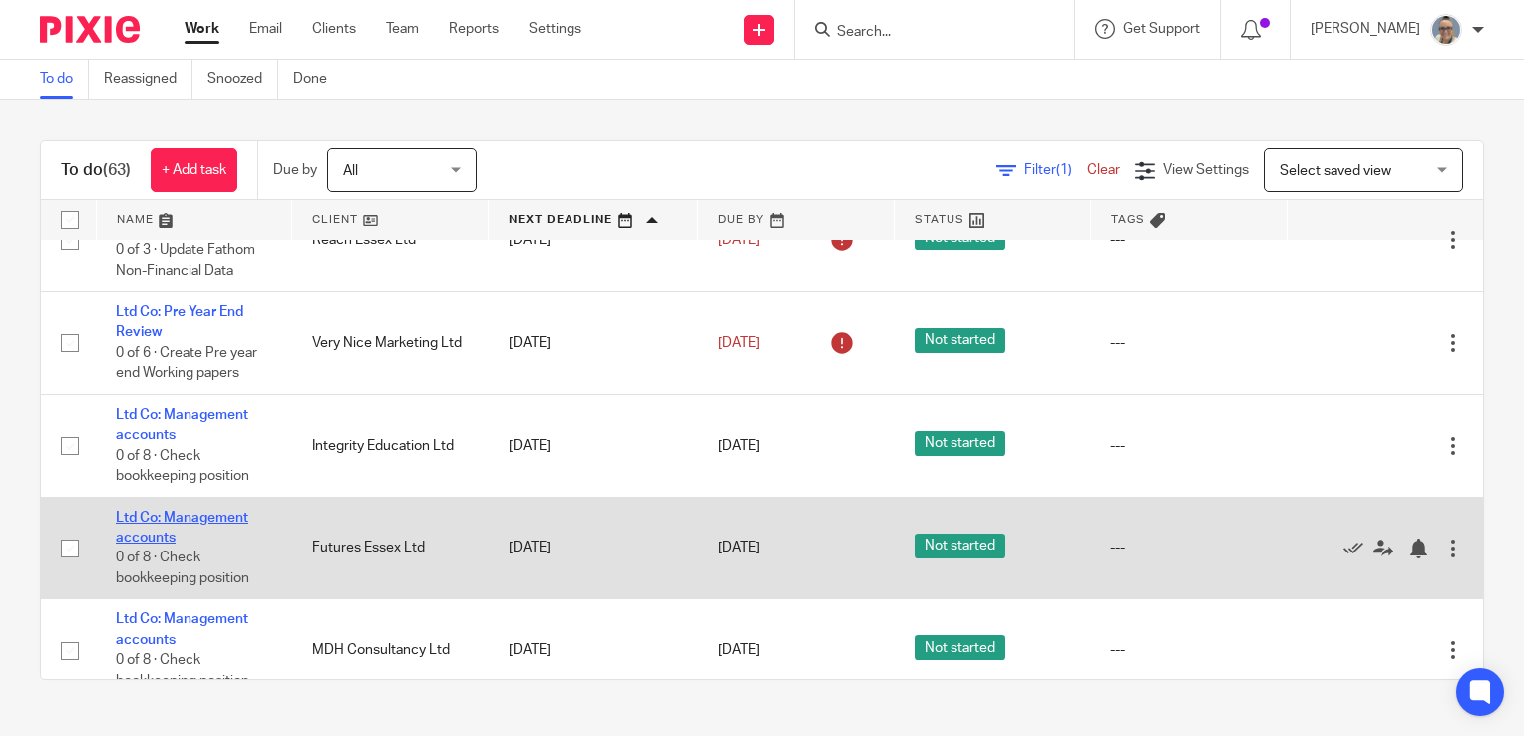
click at [184, 525] on link "Ltd Co: Management accounts" at bounding box center [182, 528] width 133 height 34
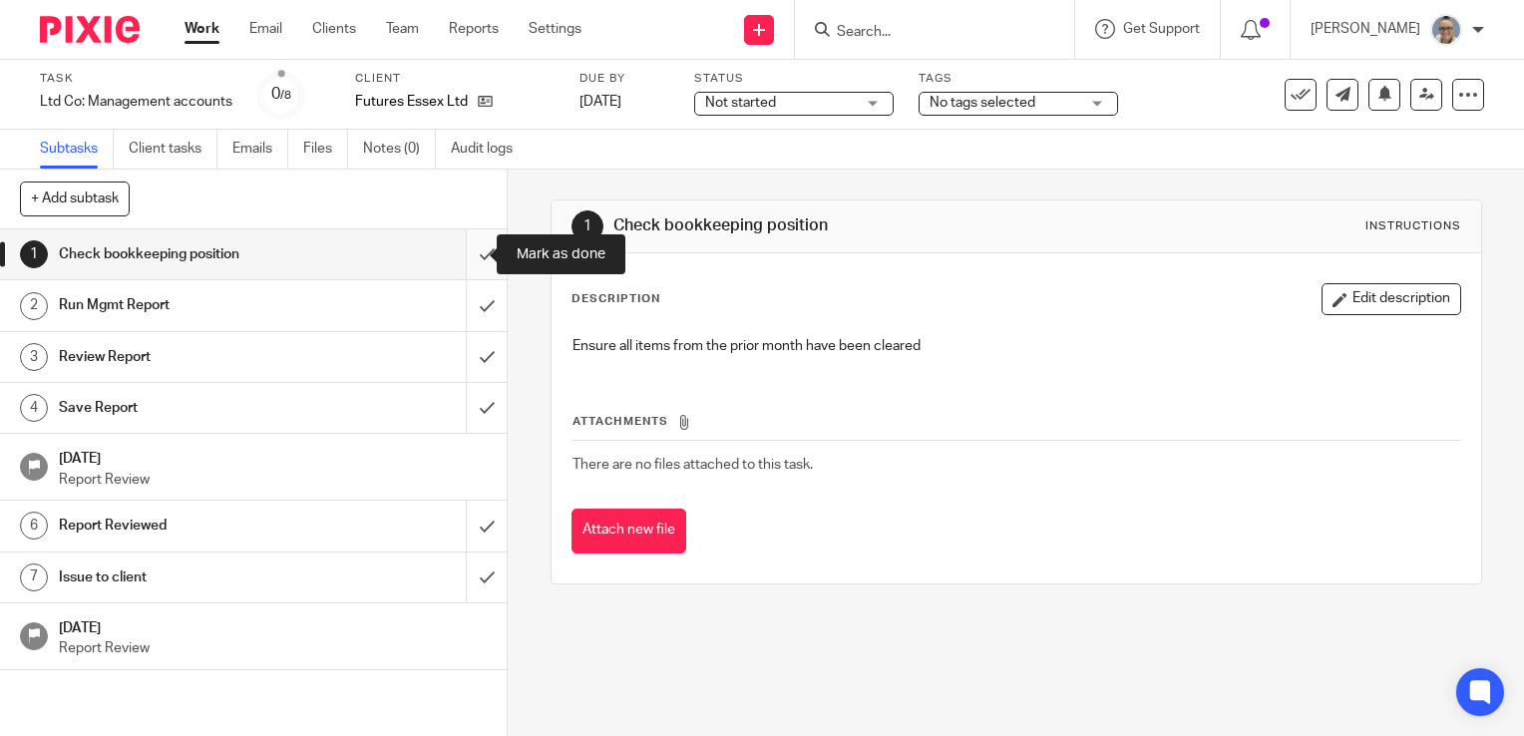
click at [451, 263] on input "submit" at bounding box center [253, 254] width 507 height 50
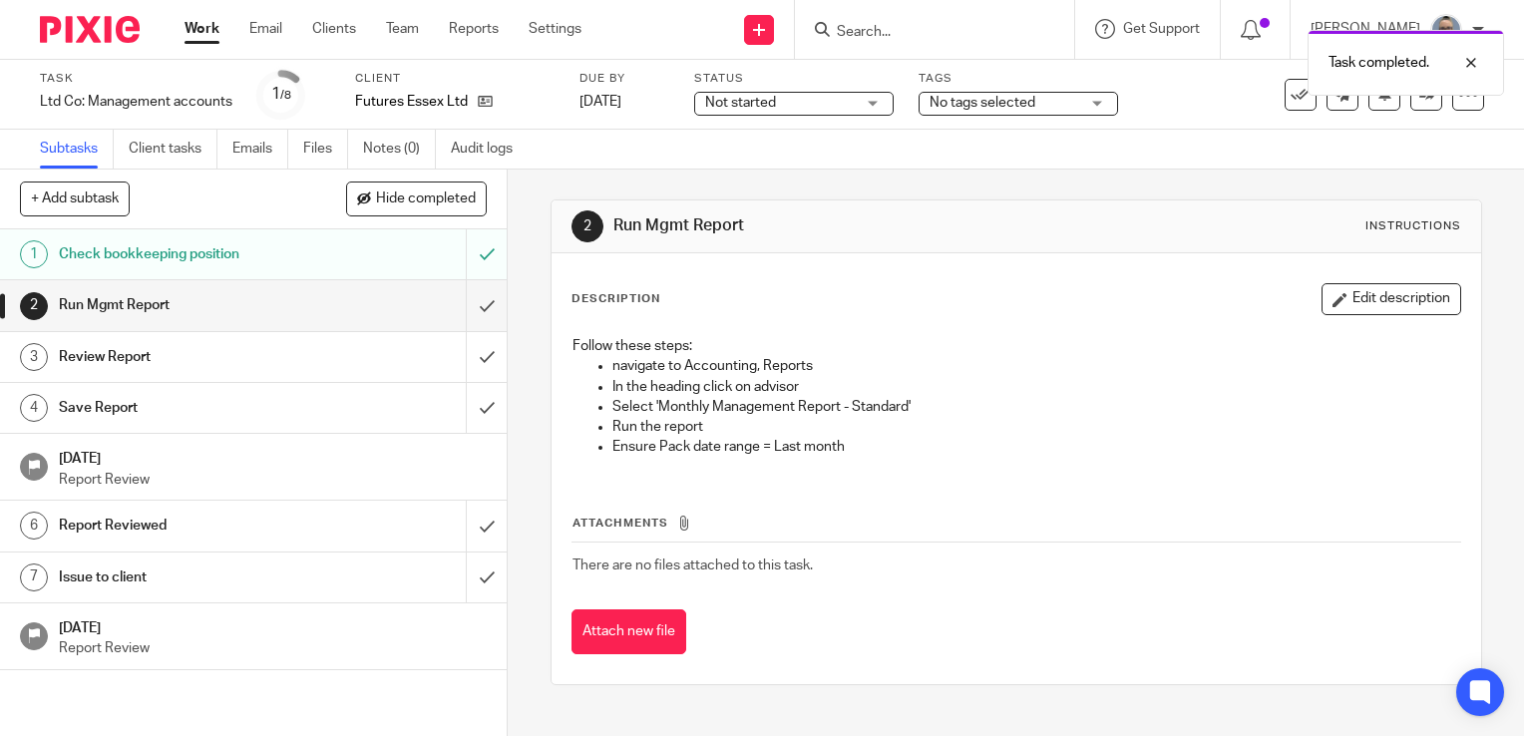
click at [767, 103] on span "Not started" at bounding box center [740, 103] width 71 height 14
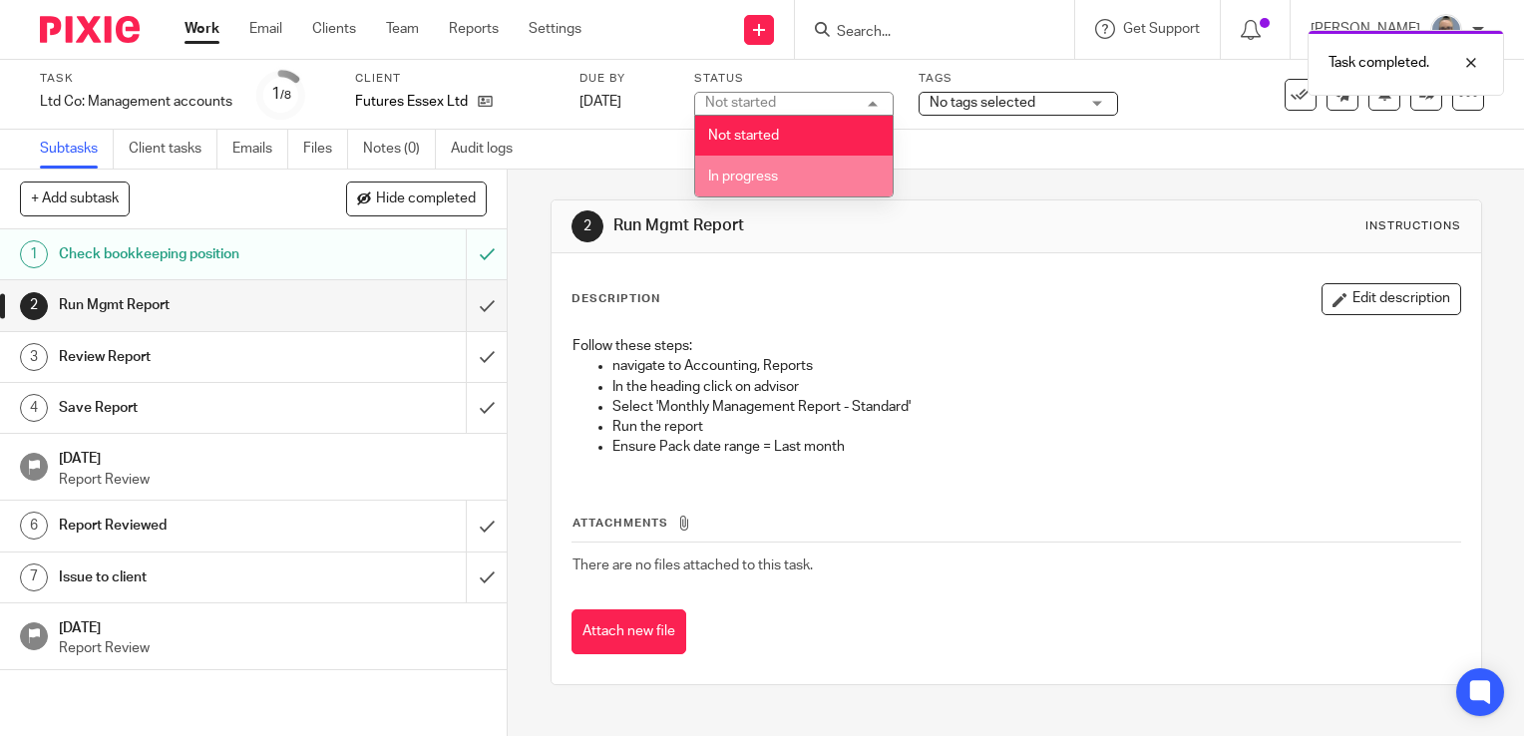
click at [748, 178] on span "In progress" at bounding box center [743, 177] width 70 height 14
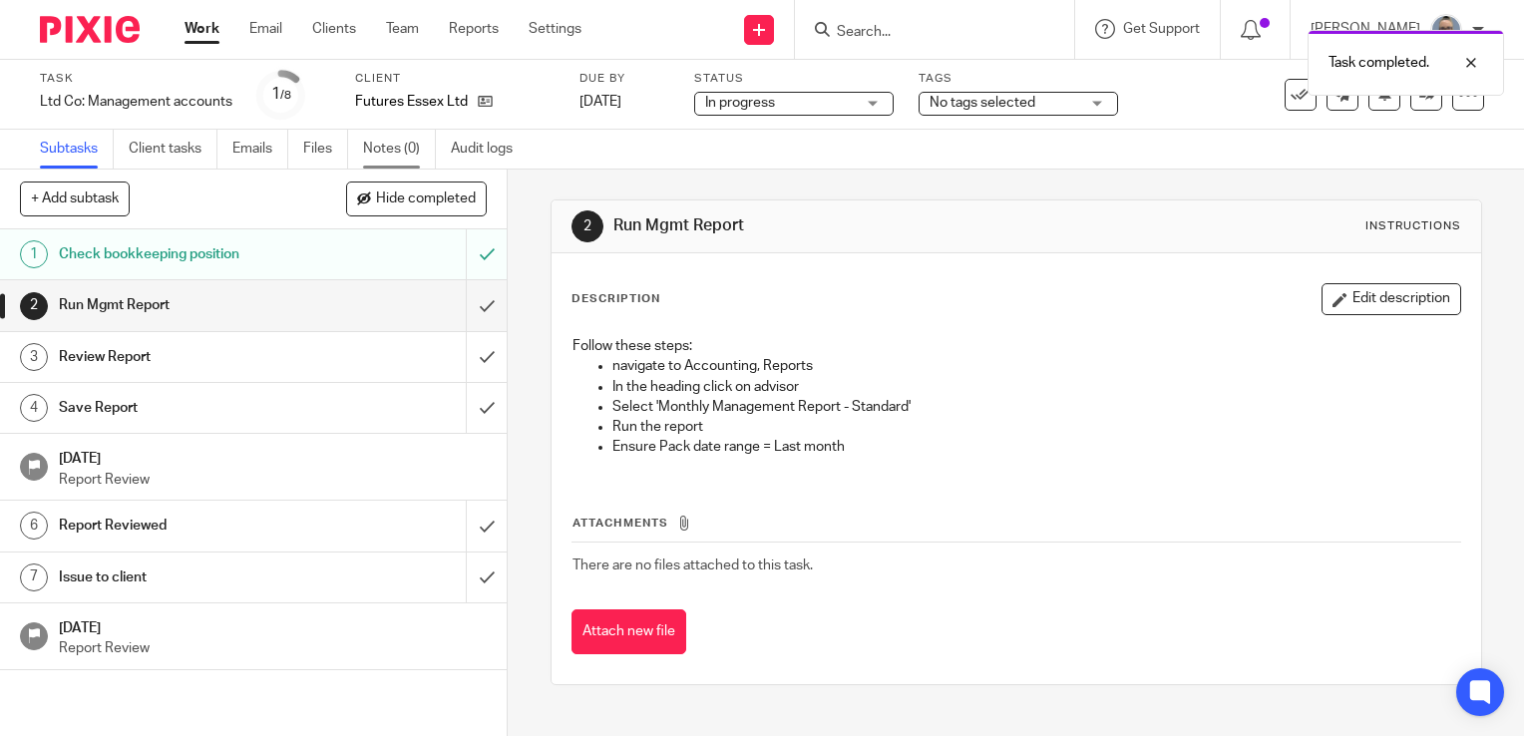
click at [371, 144] on link "Notes (0)" at bounding box center [399, 149] width 73 height 39
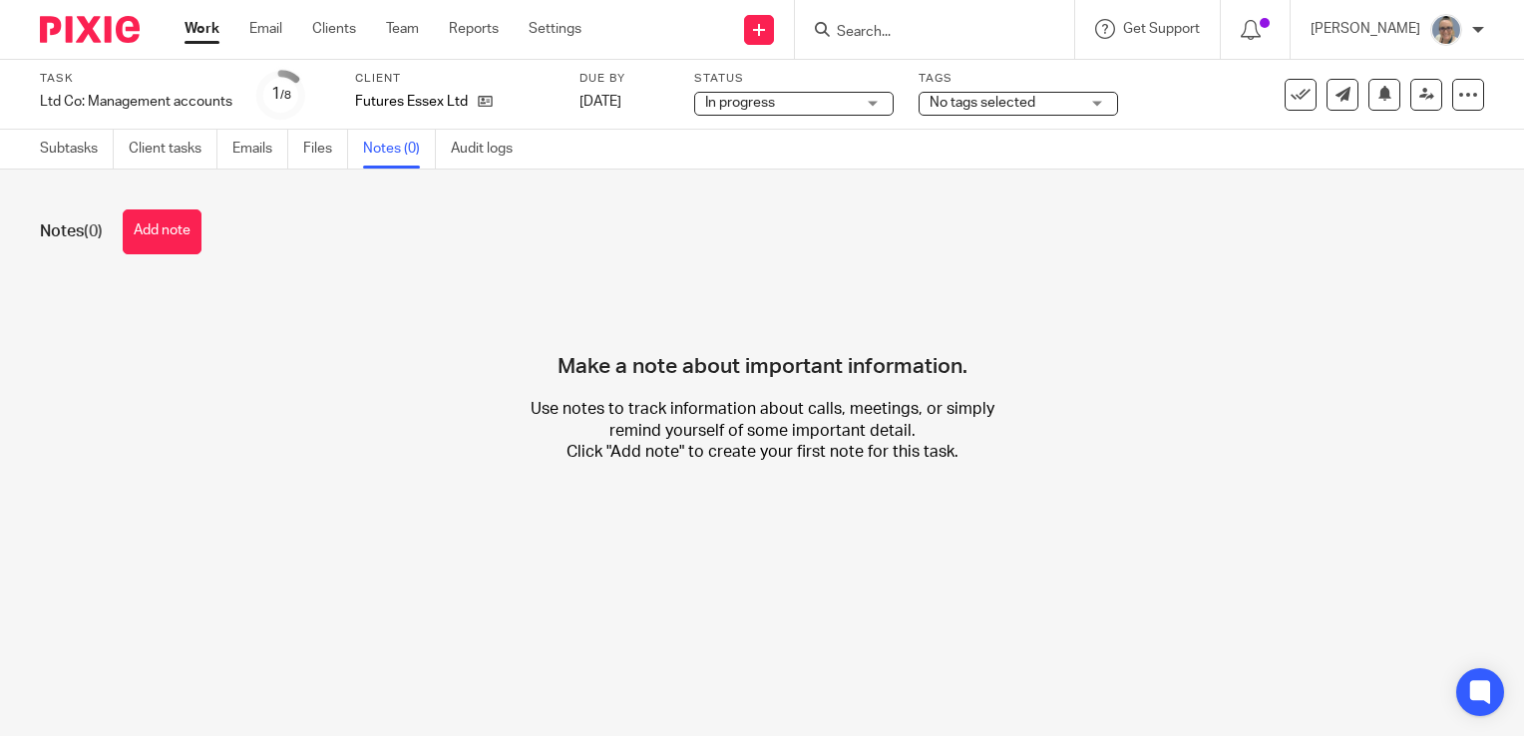
click at [165, 233] on button "Add note" at bounding box center [162, 231] width 79 height 45
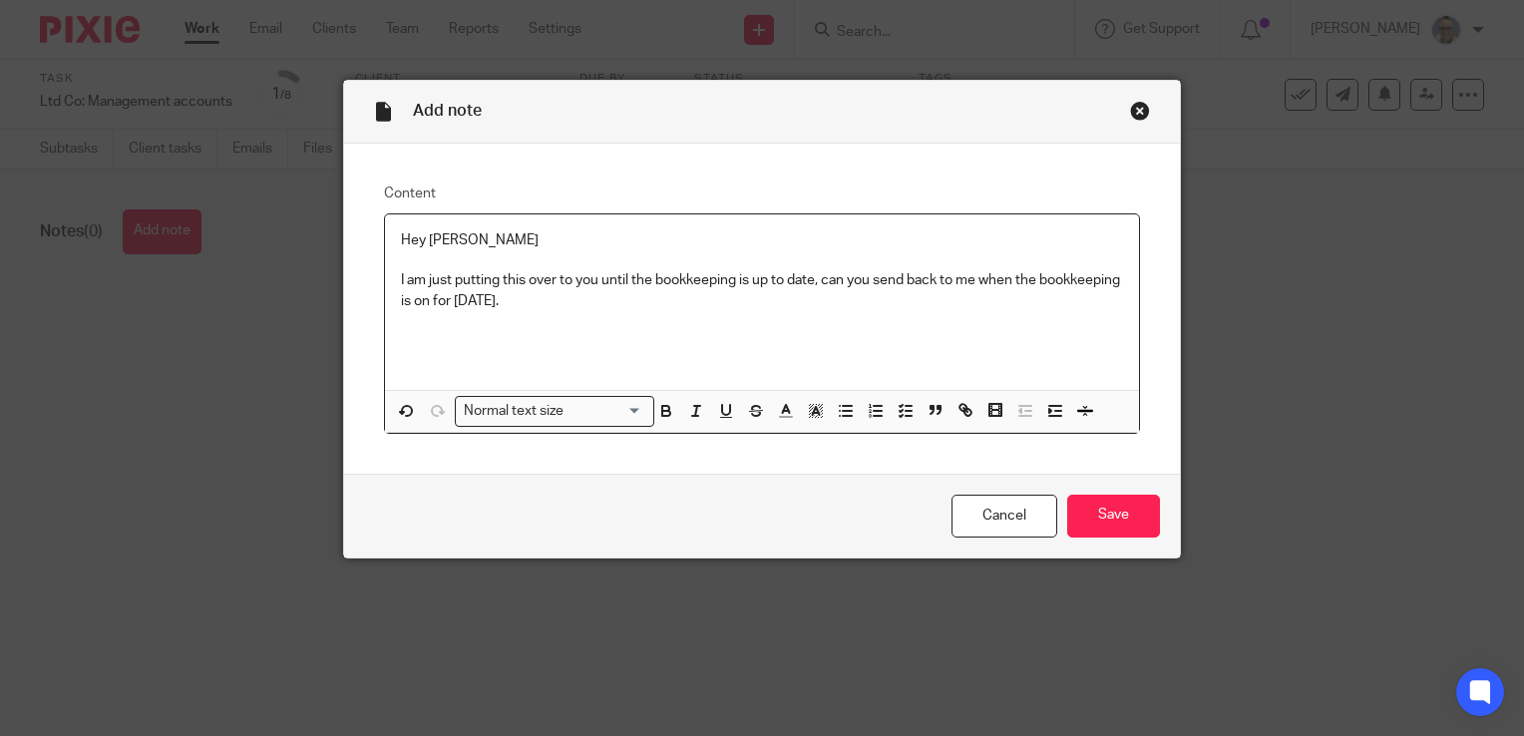
drag, startPoint x: 594, startPoint y: 297, endPoint x: 389, endPoint y: 270, distance: 207.2
click at [389, 270] on div "Hey Lou I am just putting this over to you until the bookkeeping is up to date,…" at bounding box center [762, 302] width 754 height 176
copy p "I am just putting this over to you until the bookkeeping is up to date, can you…"
click at [650, 302] on p "I am just putting this over to you until the bookkeeping is up to date, can you…" at bounding box center [762, 290] width 722 height 41
click at [1116, 524] on input "Save" at bounding box center [1113, 516] width 93 height 43
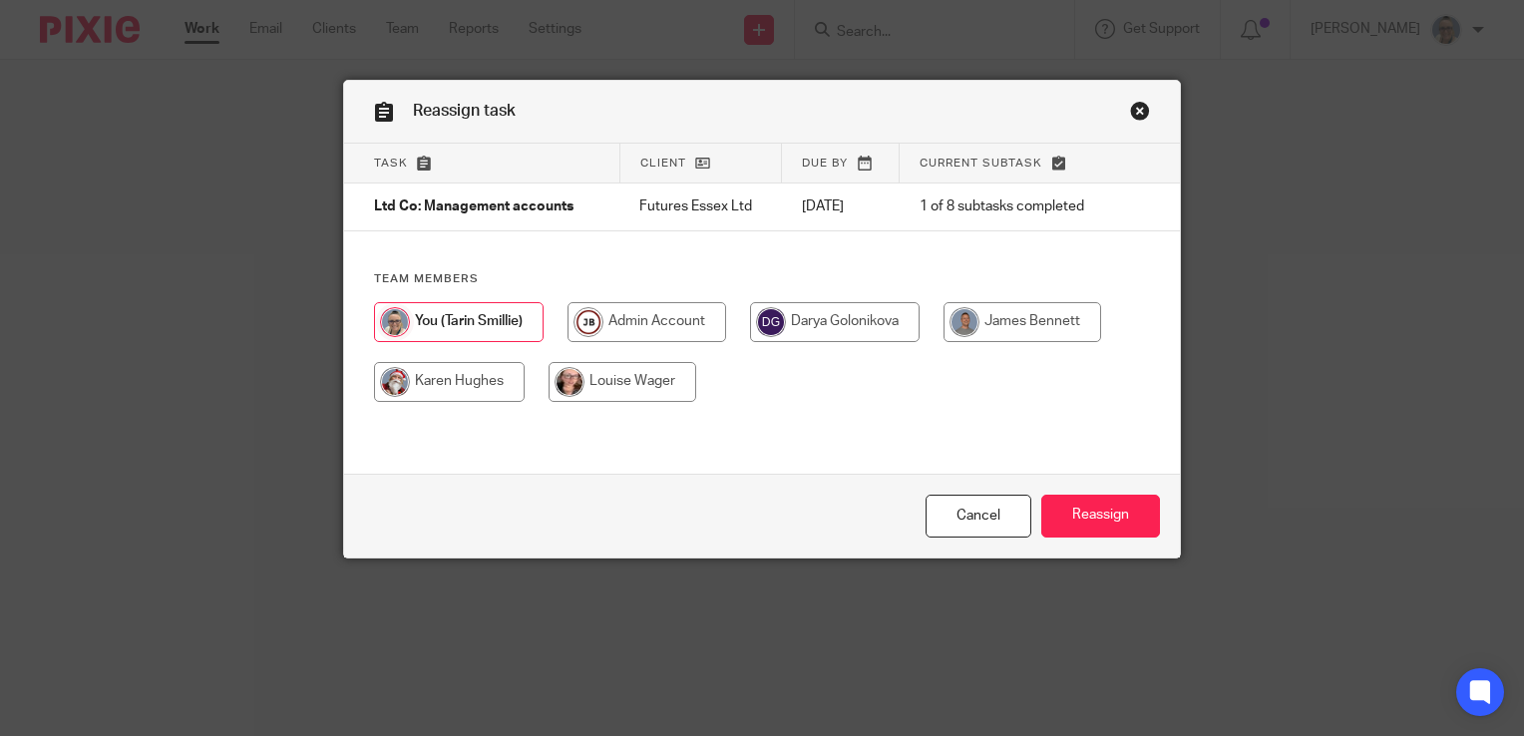
click at [603, 393] on input "radio" at bounding box center [622, 382] width 148 height 40
radio input "true"
click at [1075, 531] on input "Reassign" at bounding box center [1100, 516] width 119 height 43
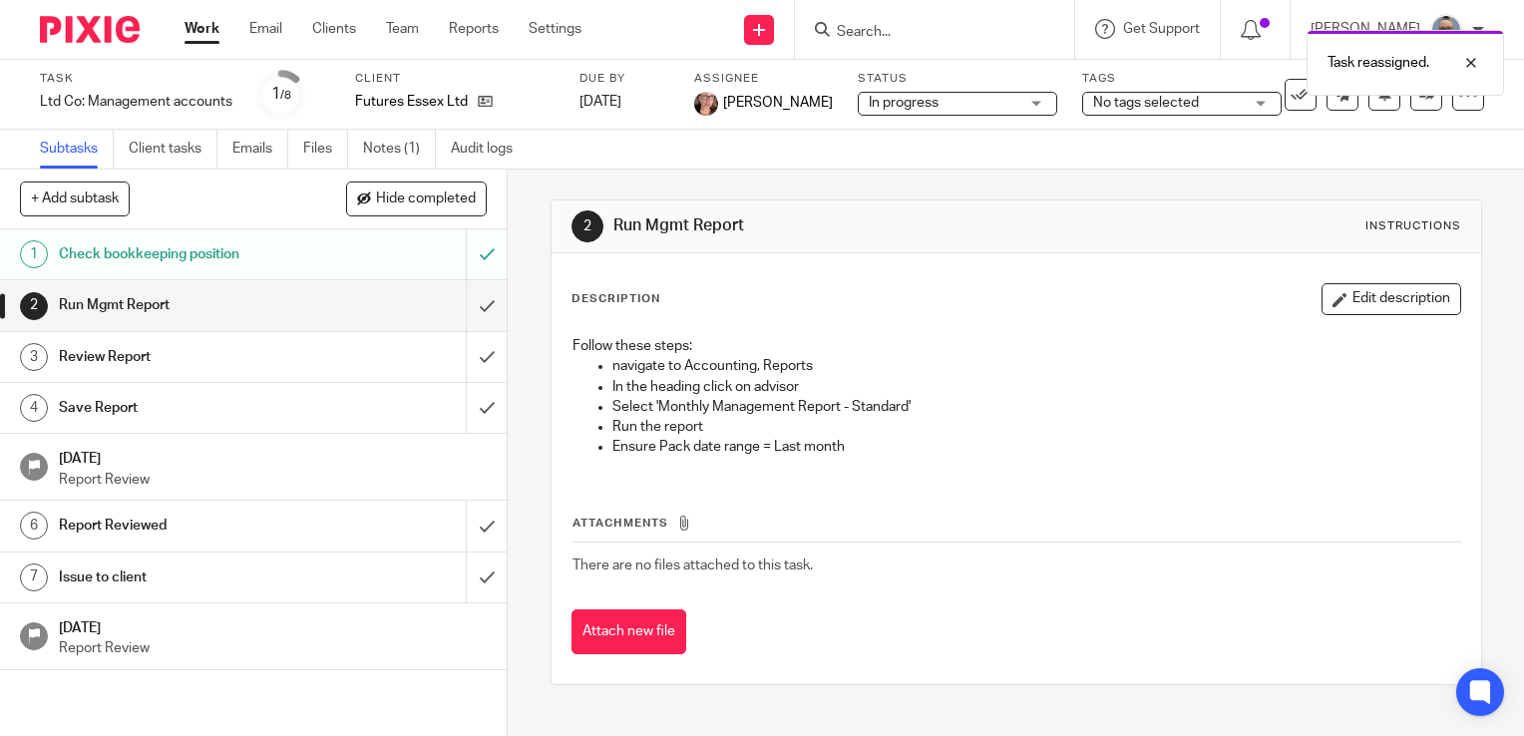
click at [200, 31] on link "Work" at bounding box center [201, 29] width 35 height 20
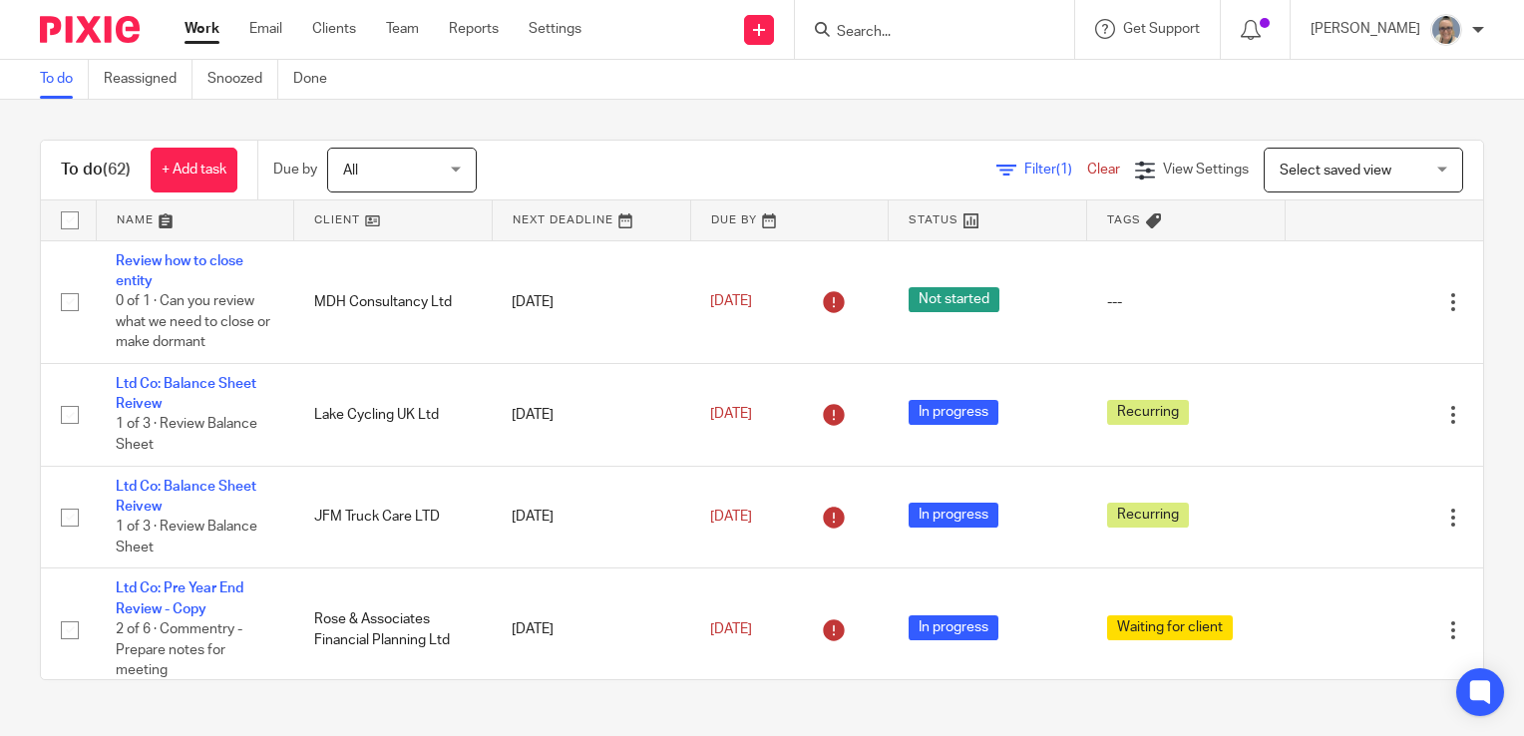
click at [544, 222] on link at bounding box center [591, 220] width 197 height 40
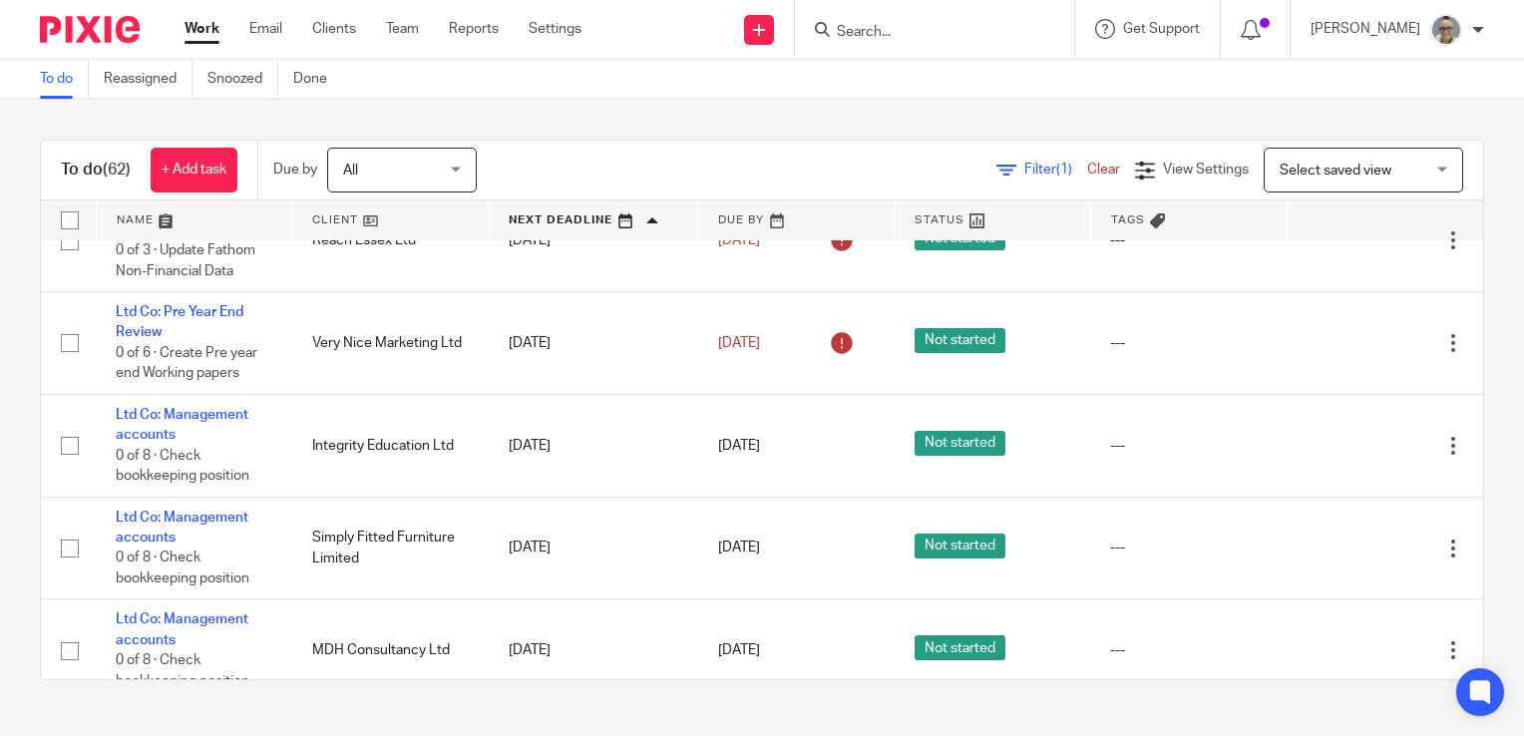
scroll to position [1595, 0]
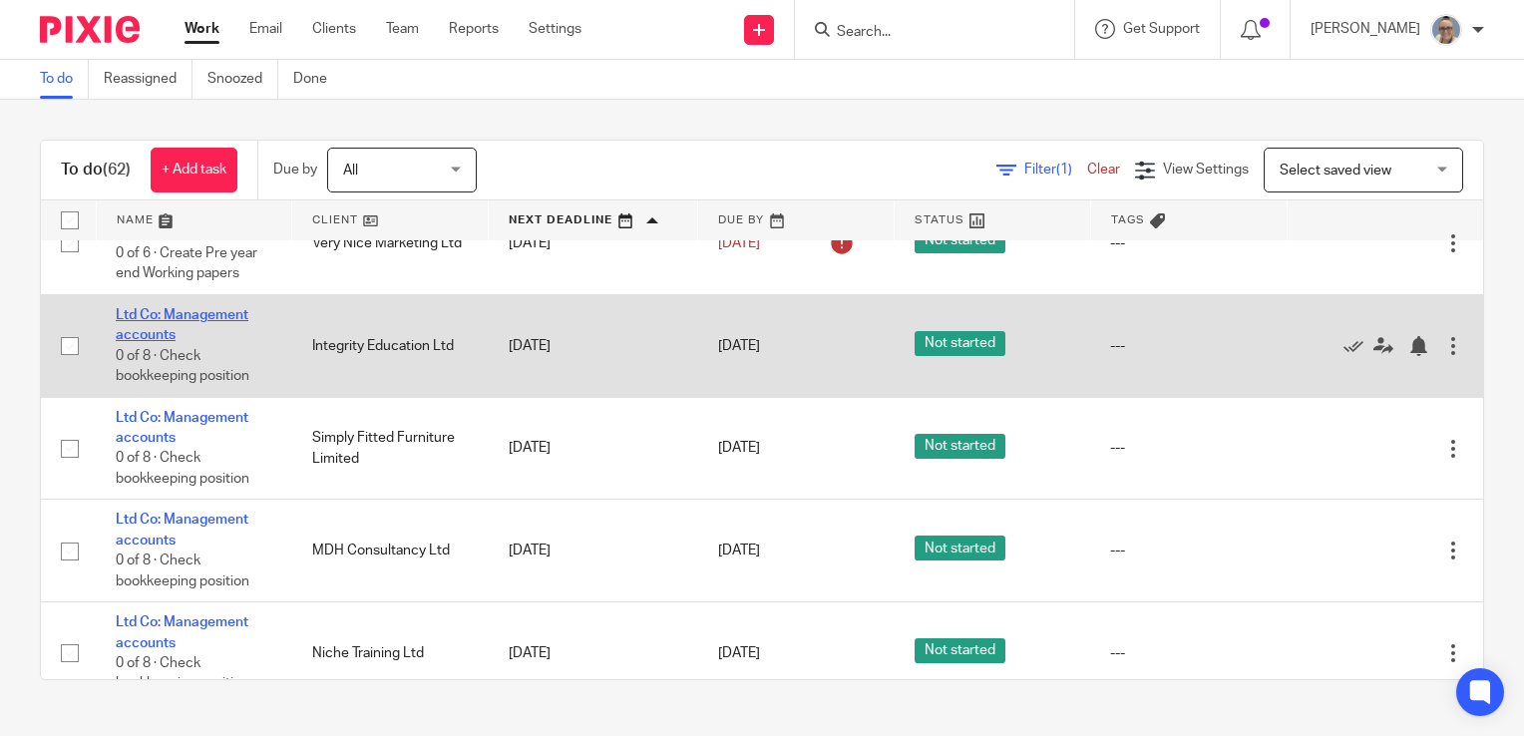
click at [226, 331] on link "Ltd Co: Management accounts" at bounding box center [182, 325] width 133 height 34
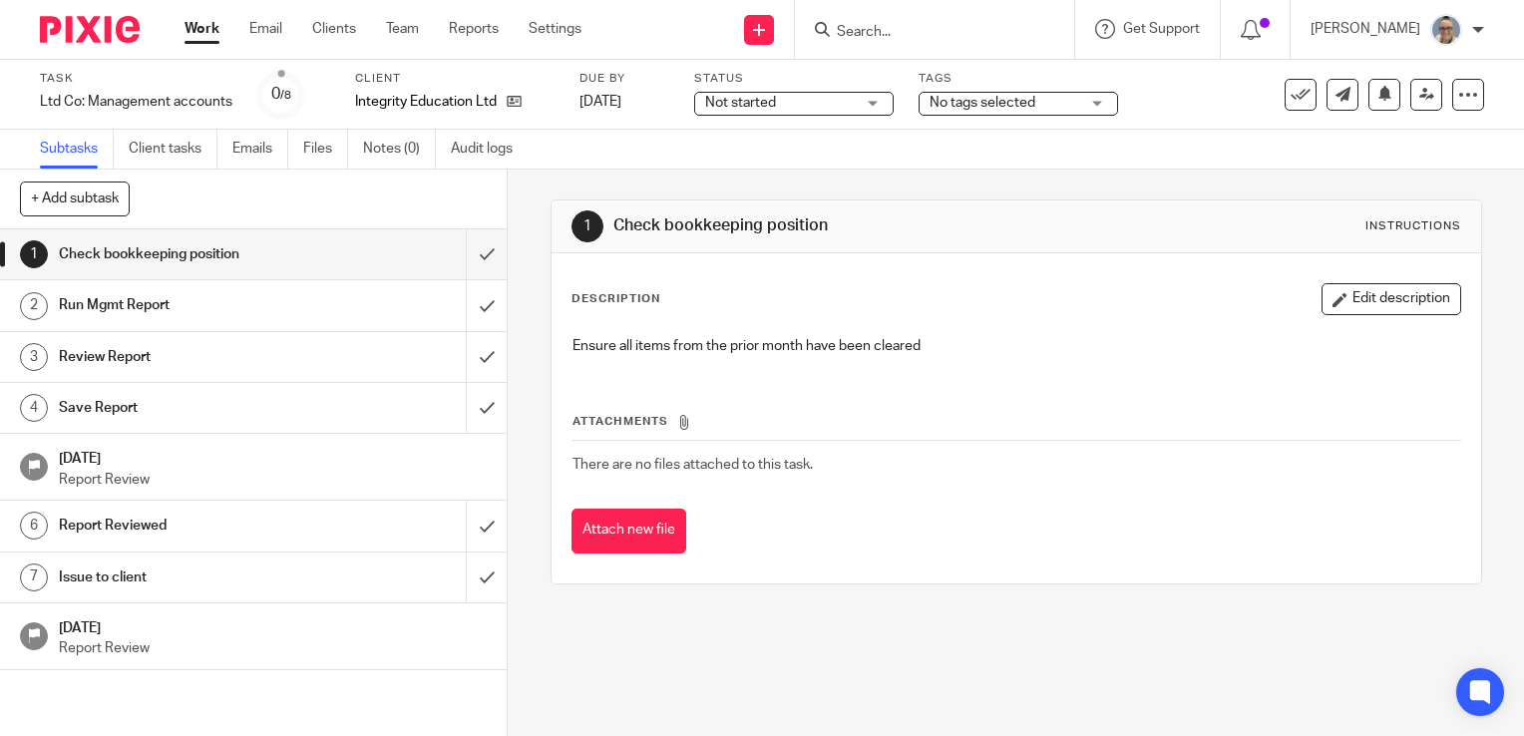
click at [771, 109] on span "Not started" at bounding box center [740, 103] width 71 height 14
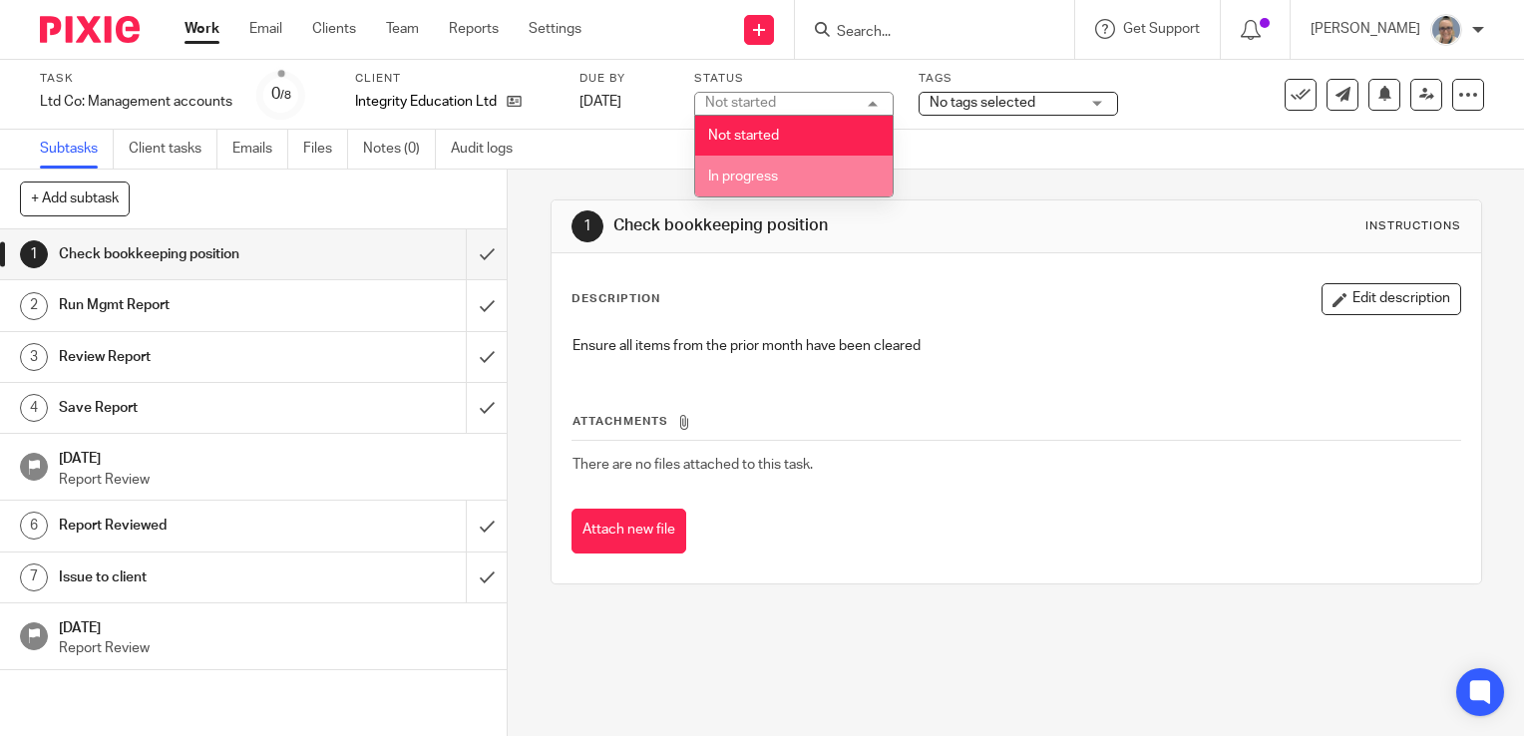
click at [760, 170] on span "In progress" at bounding box center [743, 177] width 70 height 14
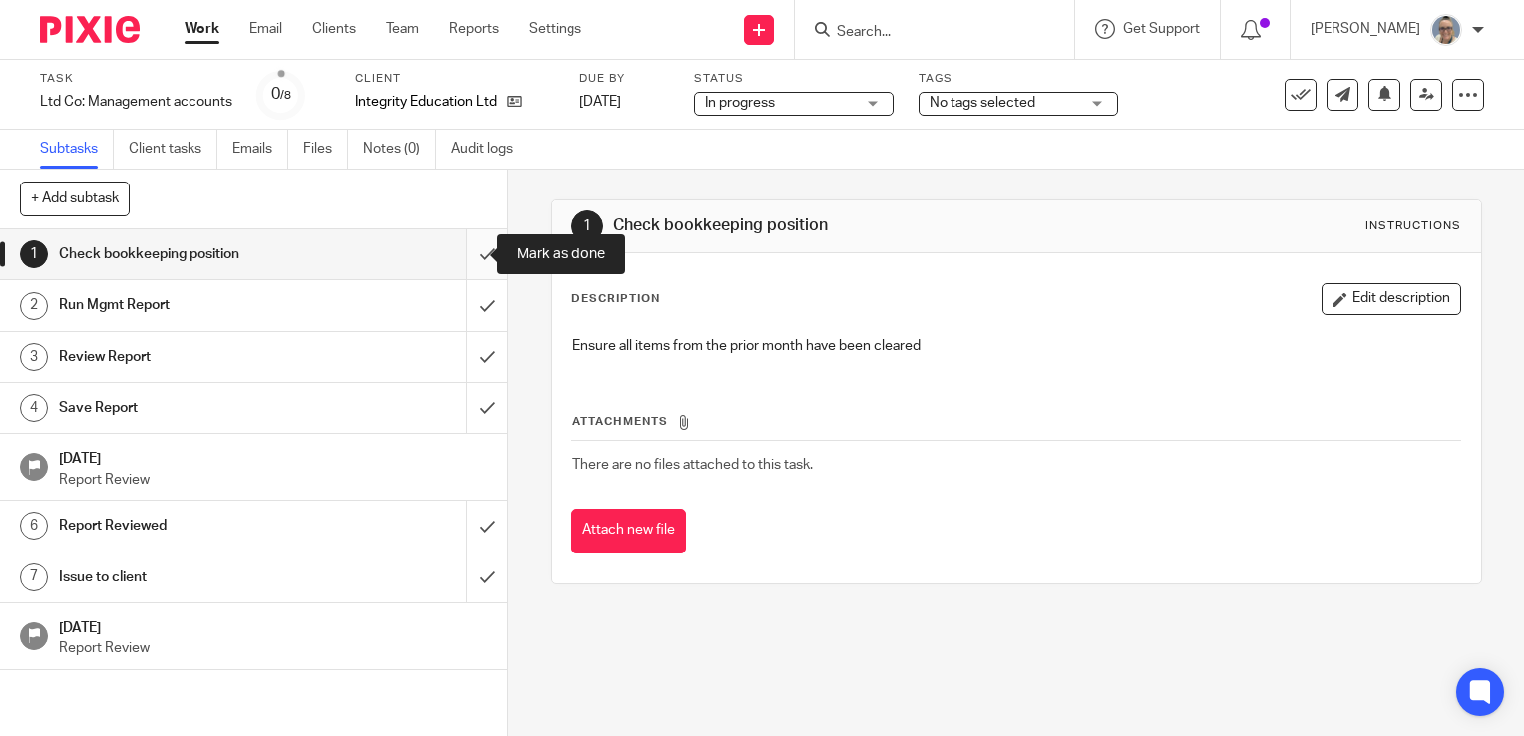
click at [467, 259] on input "submit" at bounding box center [253, 254] width 507 height 50
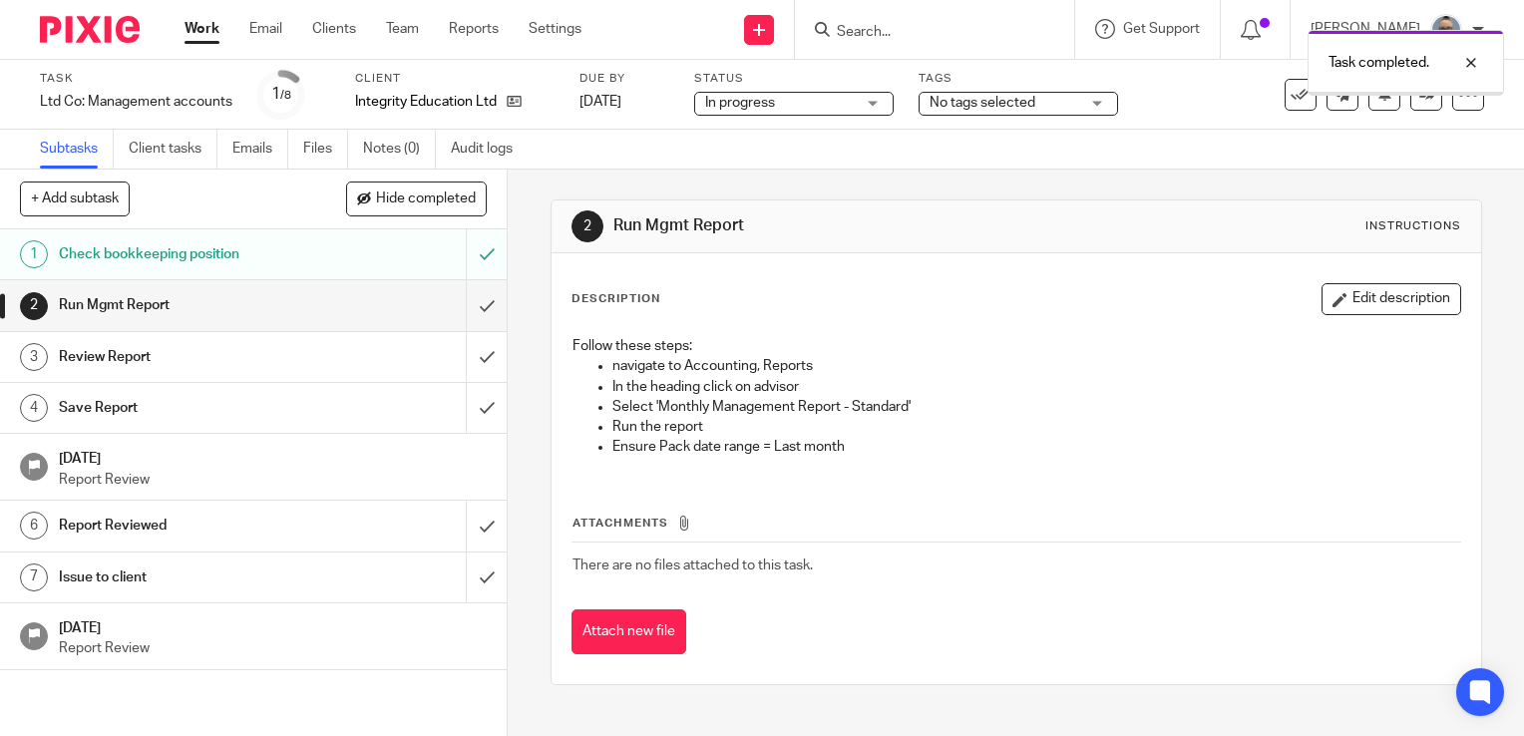
click at [363, 153] on ul "Subtasks Client tasks Emails Files Notes (0) Audit logs" at bounding box center [291, 149] width 503 height 39
click at [407, 158] on link "Notes (0)" at bounding box center [399, 149] width 73 height 39
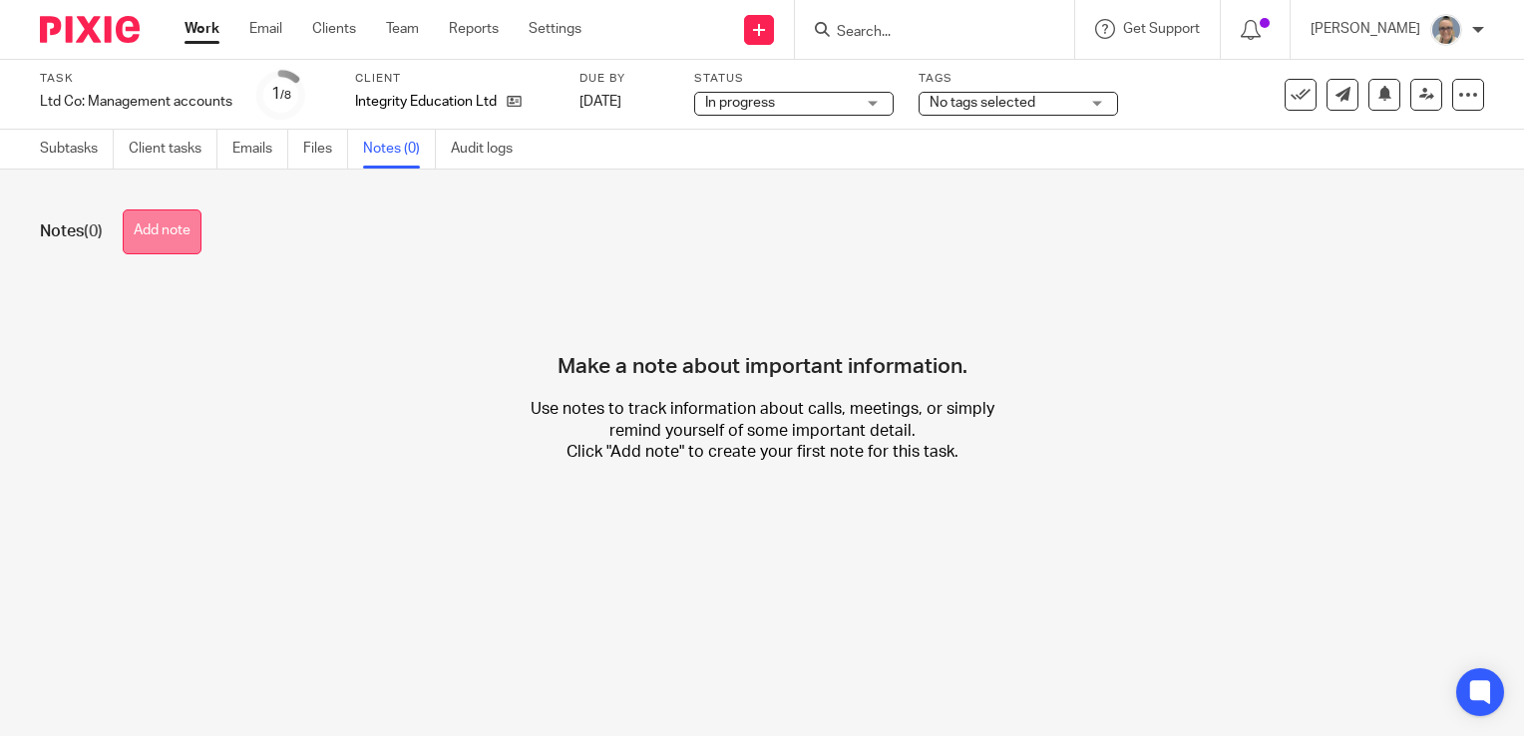
click at [186, 221] on button "Add note" at bounding box center [162, 231] width 79 height 45
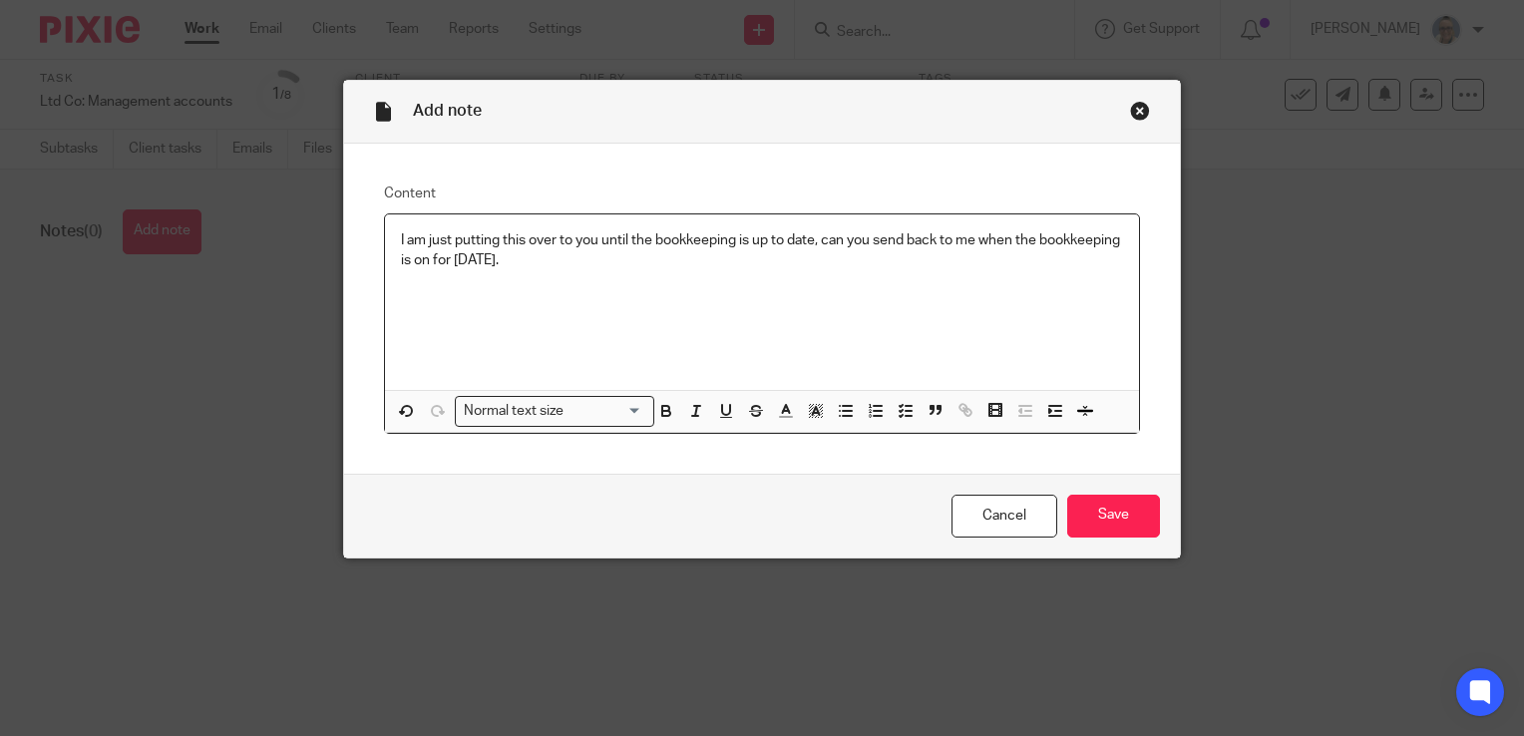
click at [401, 236] on p "I am just putting this over to you until the bookkeeping is up to date, can you…" at bounding box center [762, 250] width 722 height 41
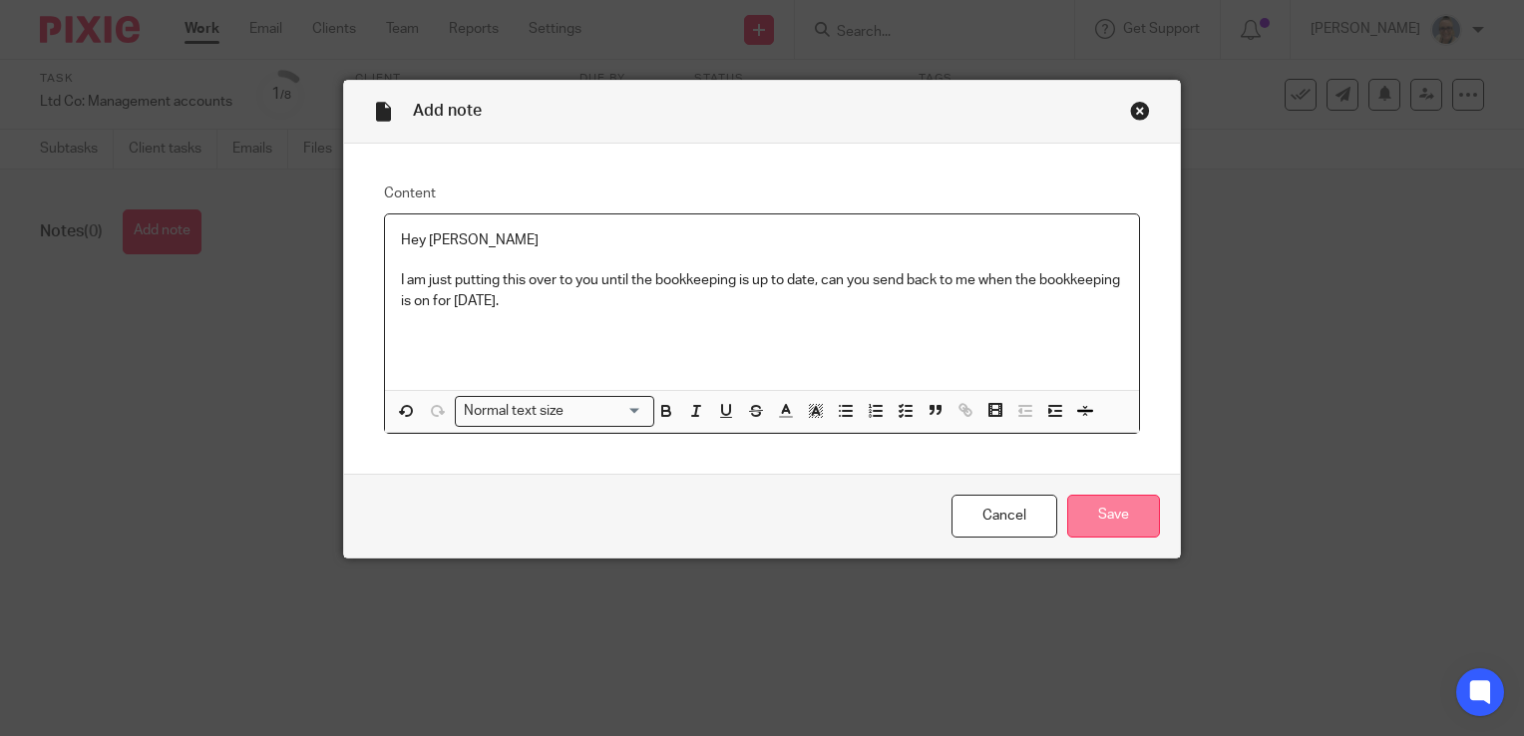
click at [1100, 513] on input "Save" at bounding box center [1113, 516] width 93 height 43
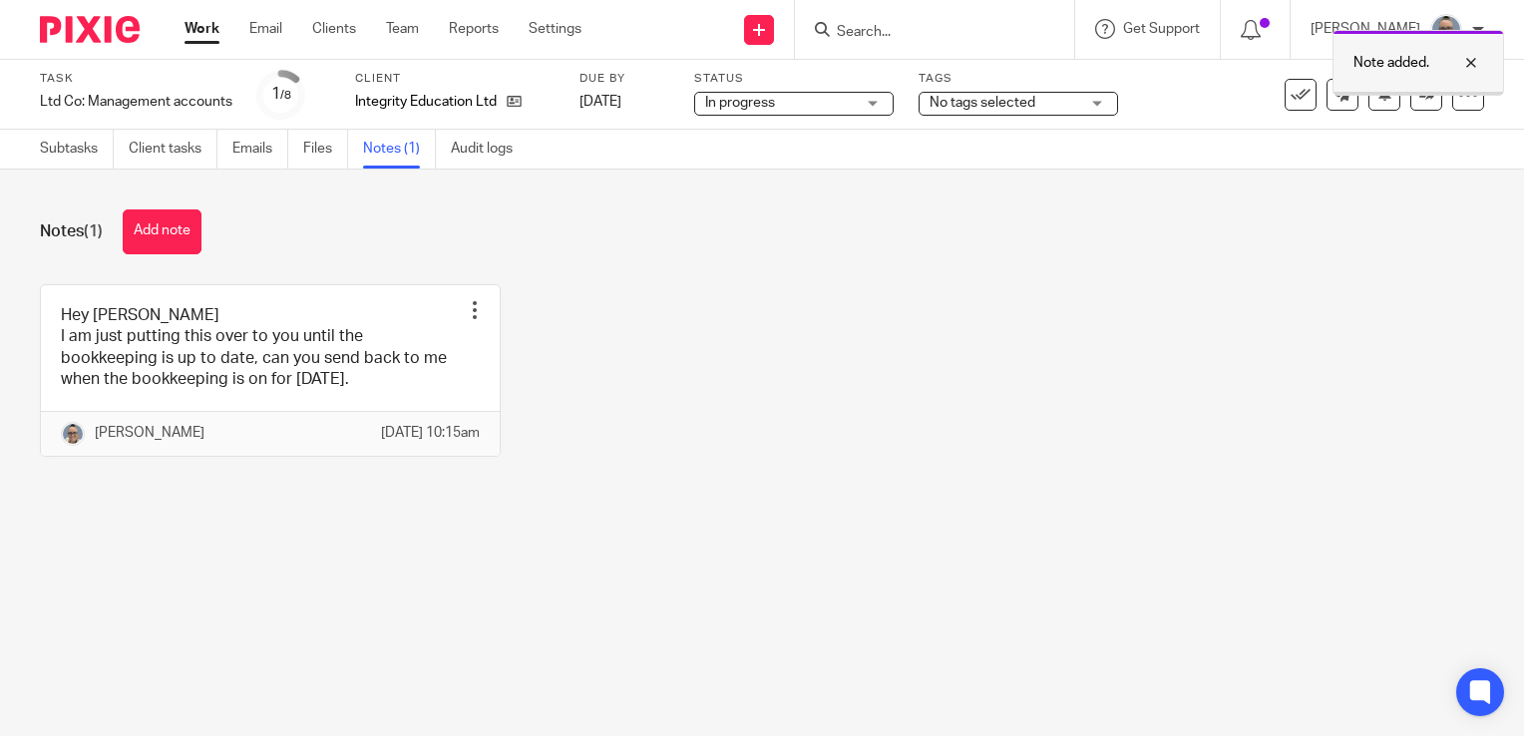
click at [1401, 94] on div at bounding box center [1418, 93] width 170 height 3
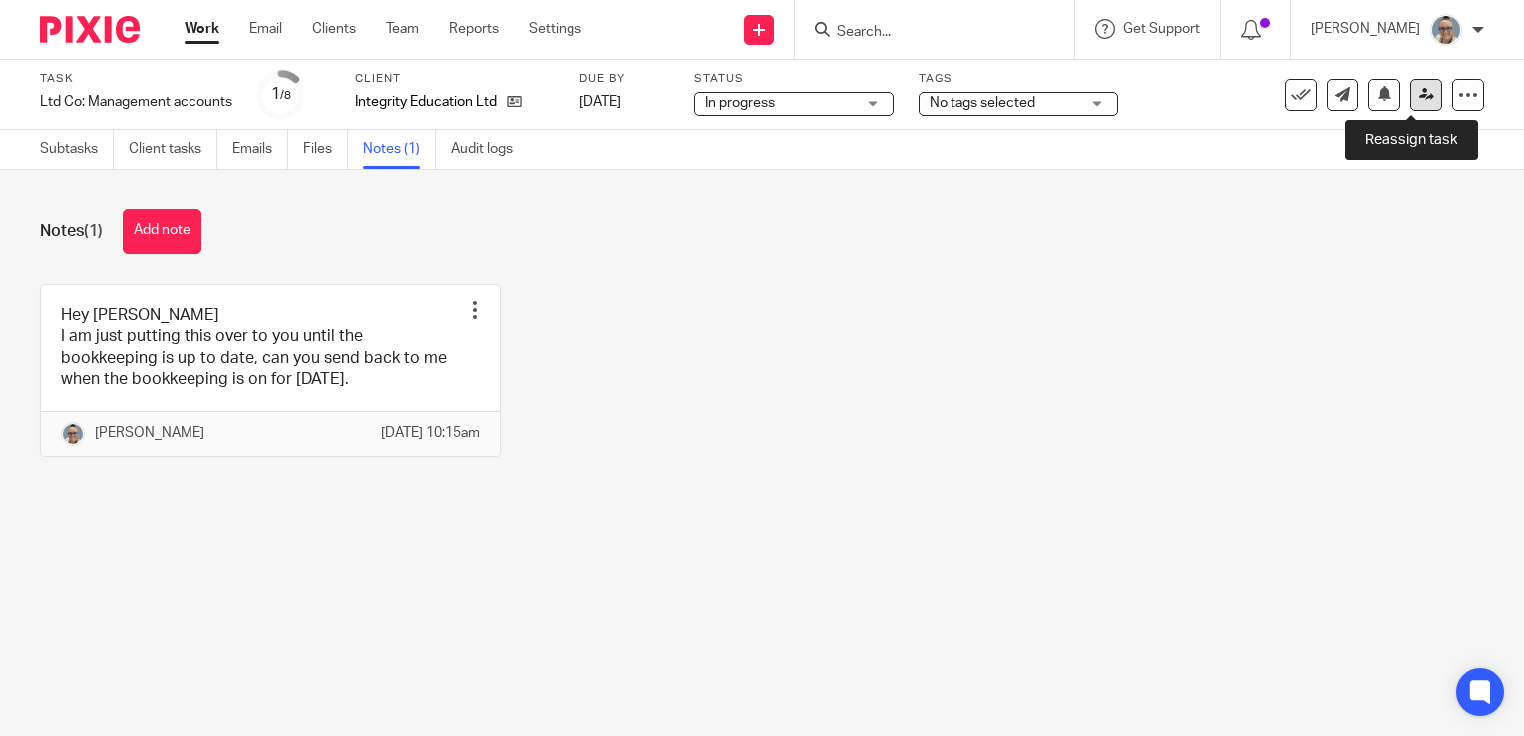
click at [1419, 102] on icon at bounding box center [1426, 94] width 15 height 15
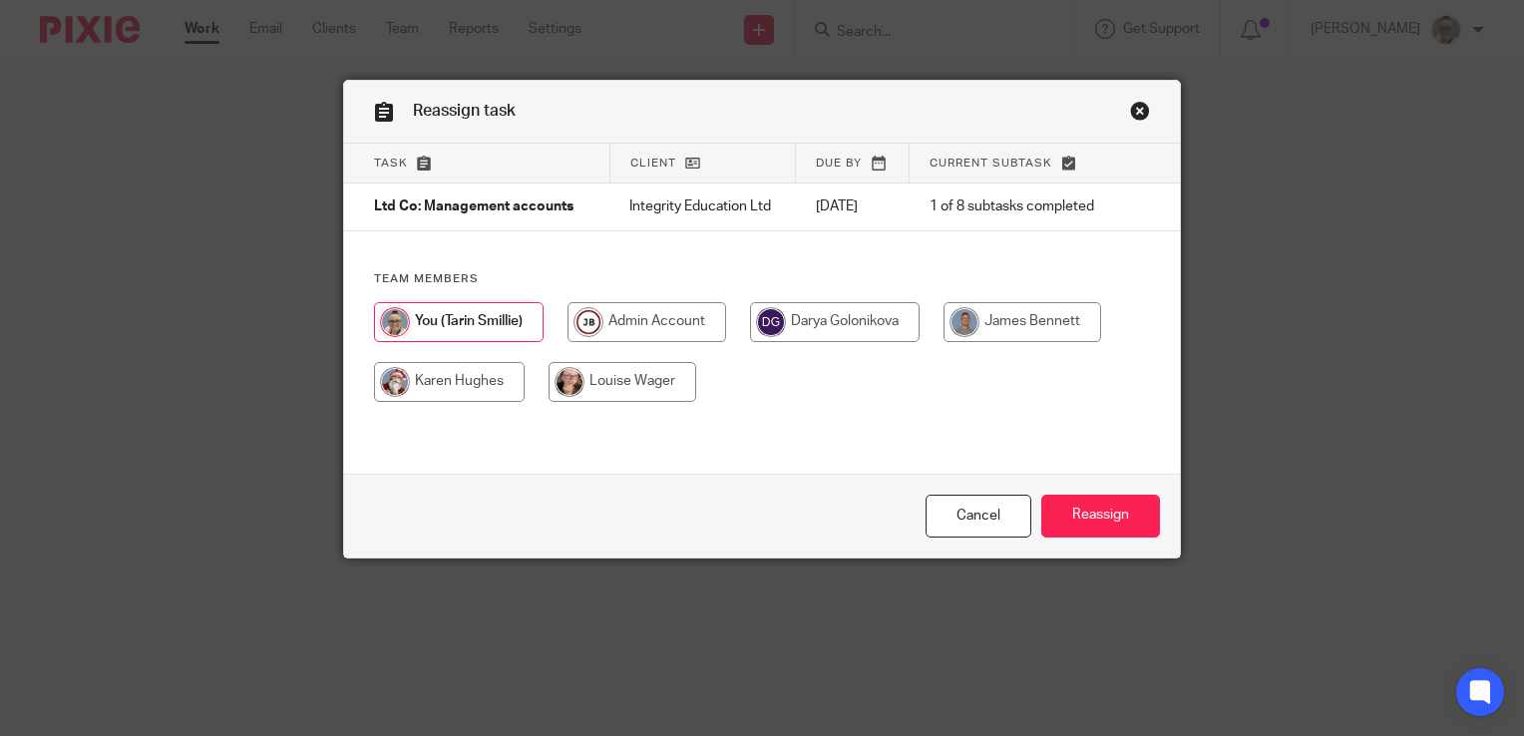
click at [426, 376] on input "radio" at bounding box center [449, 382] width 151 height 40
radio input "true"
click at [1097, 515] on input "Reassign" at bounding box center [1100, 516] width 119 height 43
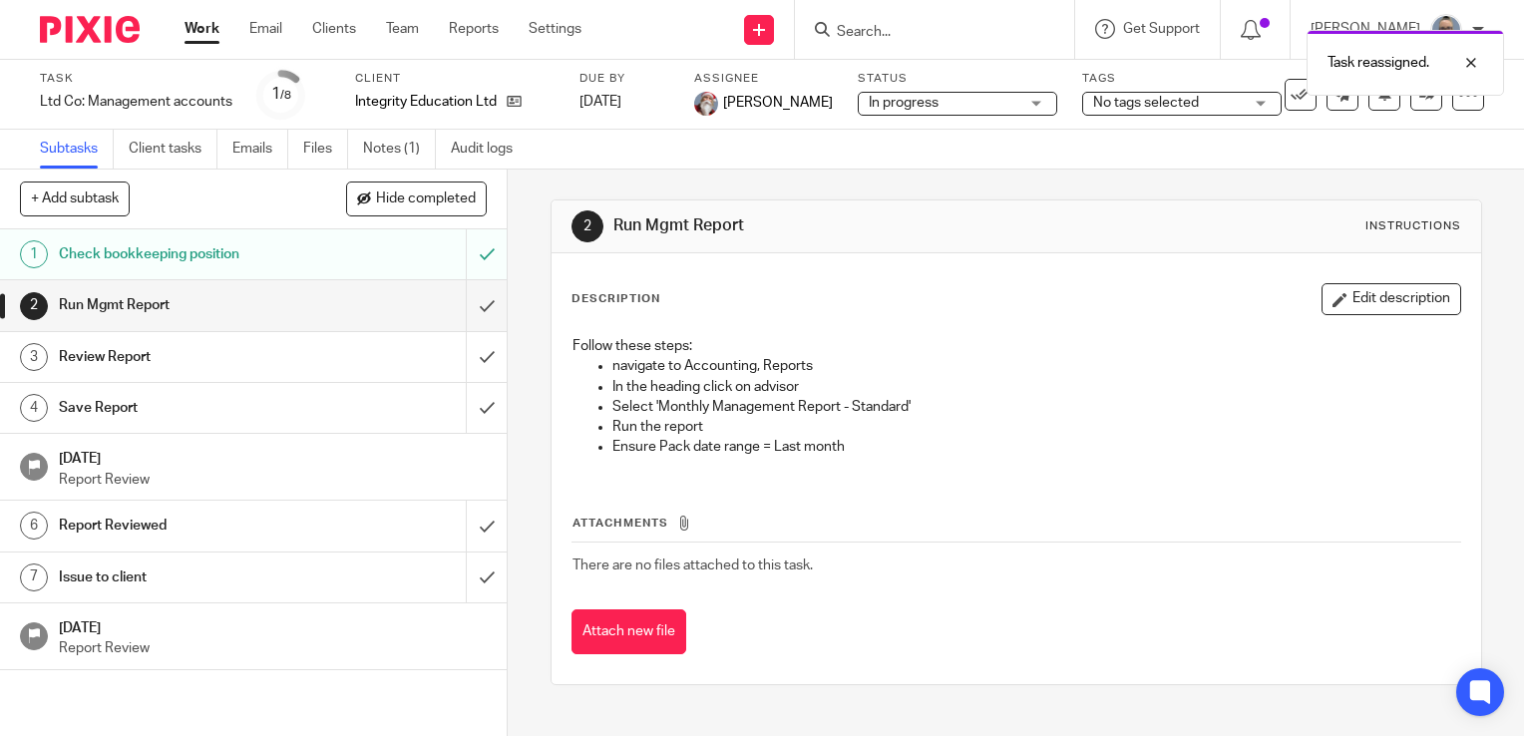
click at [193, 27] on link "Work" at bounding box center [201, 29] width 35 height 20
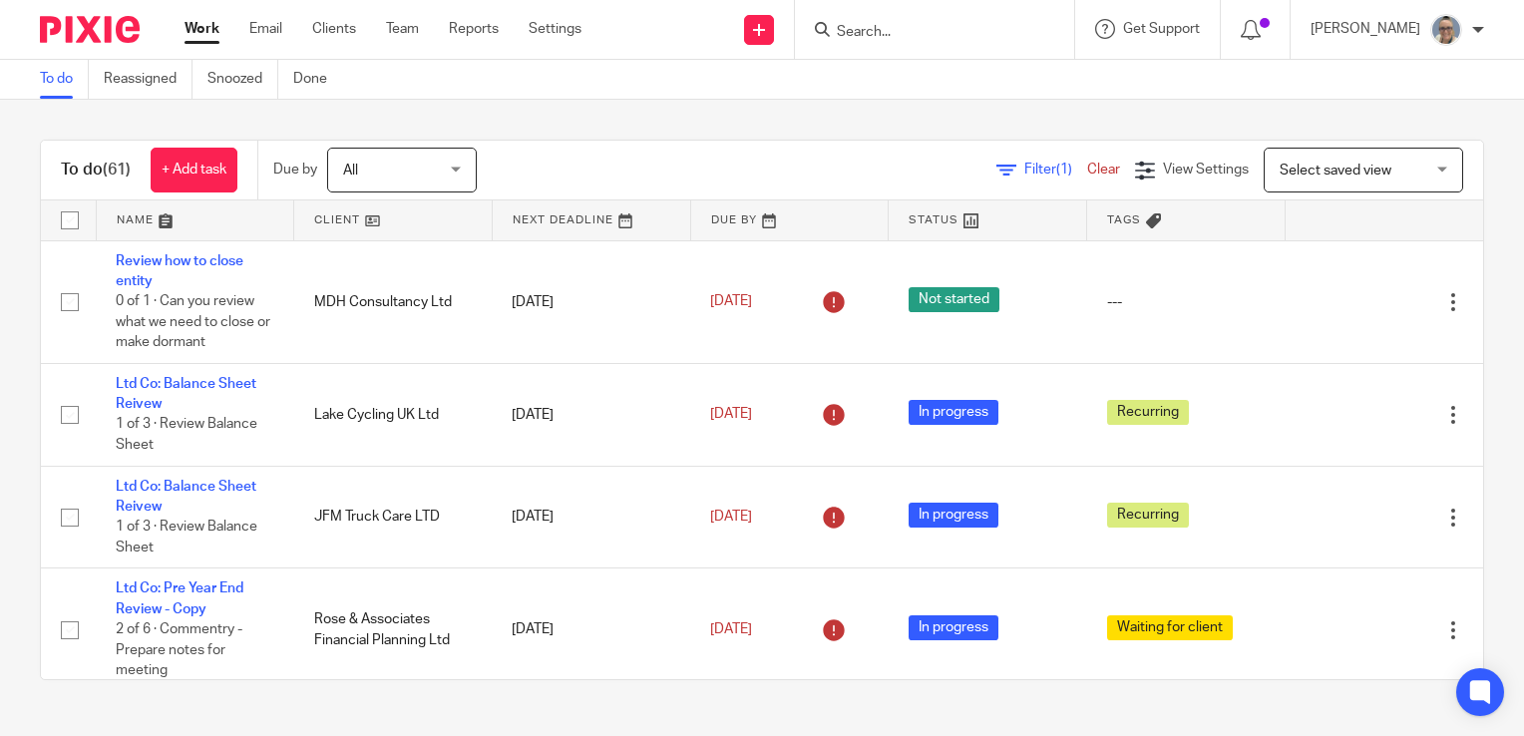
click at [529, 210] on link at bounding box center [591, 220] width 197 height 40
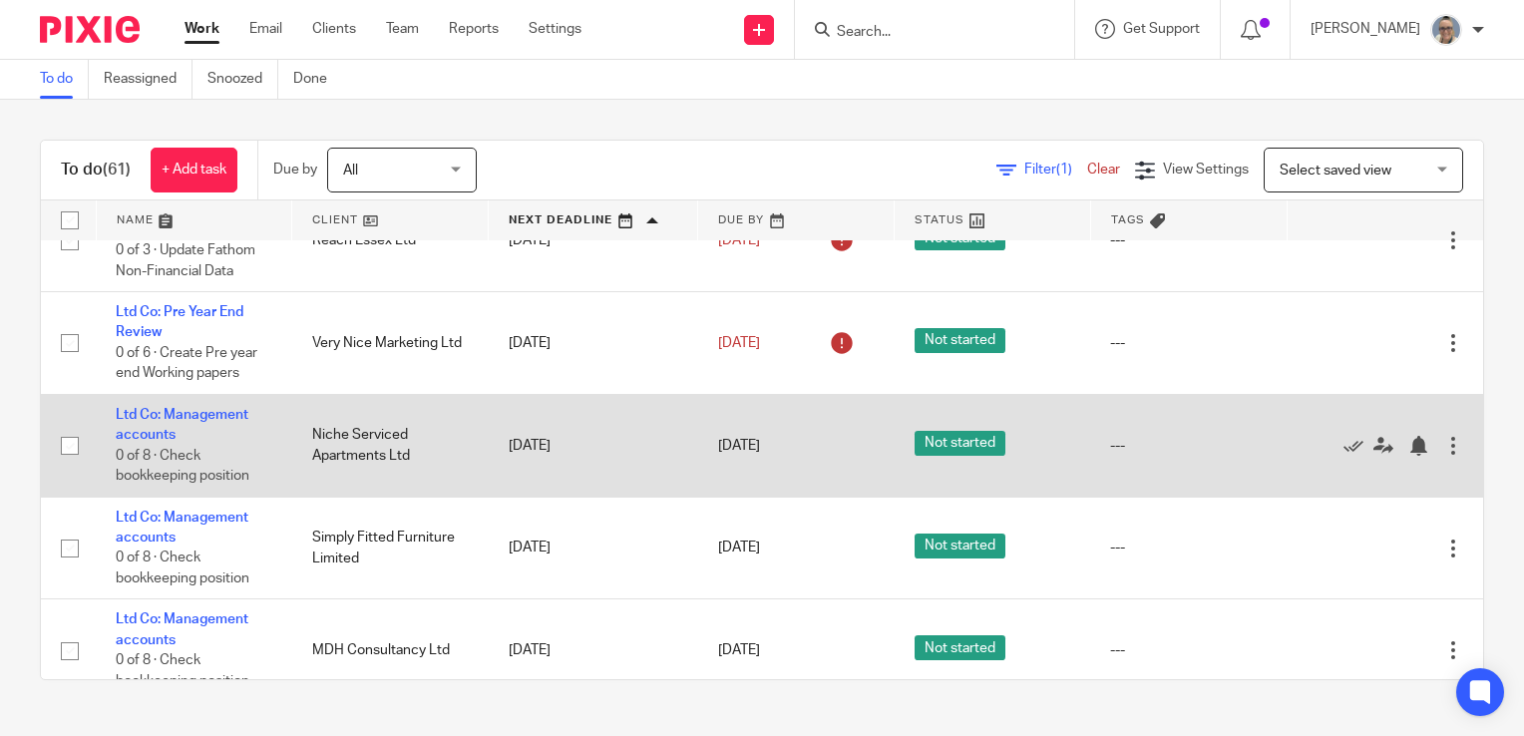
scroll to position [1496, 0]
click at [191, 425] on link "Ltd Co: Management accounts" at bounding box center [182, 425] width 133 height 34
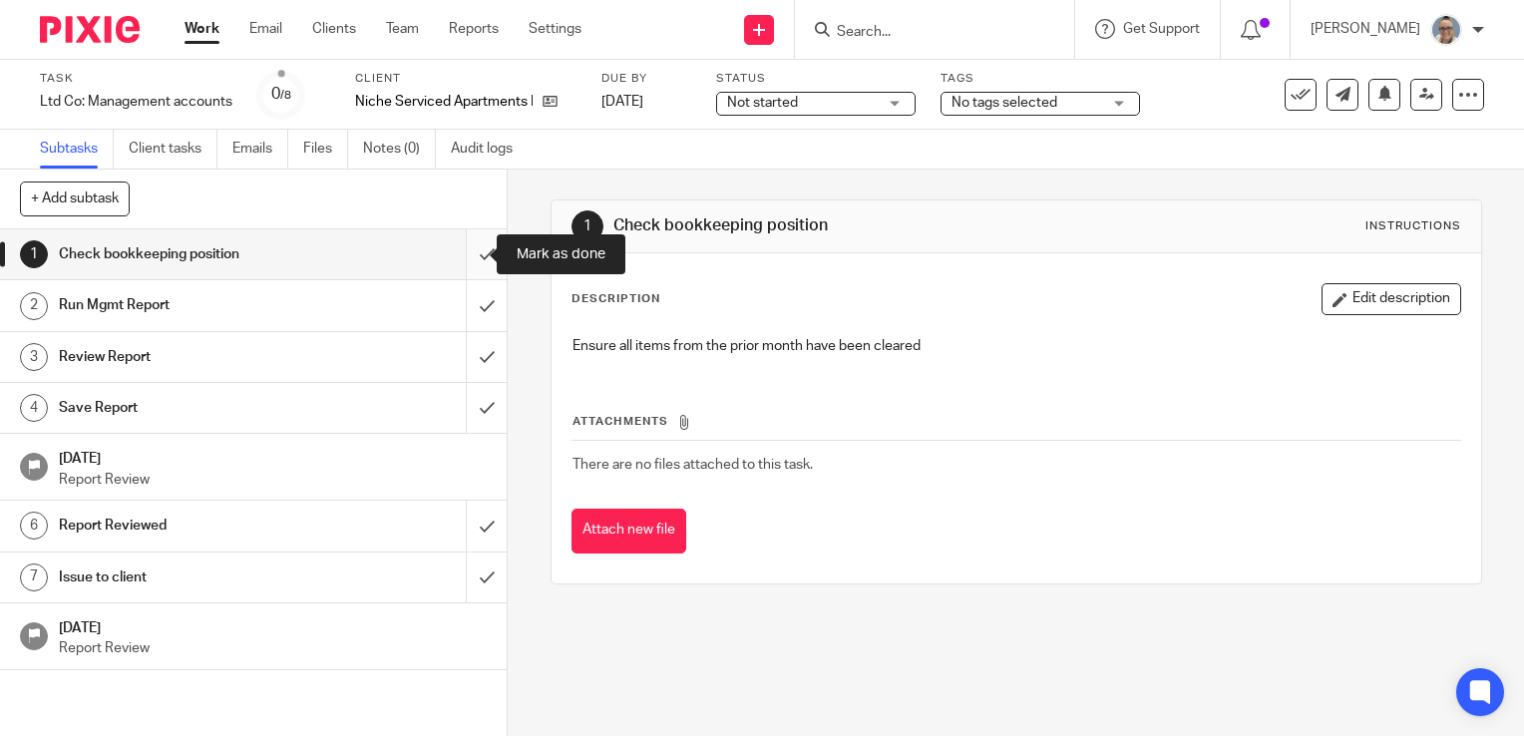
click at [473, 253] on input "submit" at bounding box center [253, 254] width 507 height 50
click at [880, 103] on div "Not started Not started" at bounding box center [815, 104] width 199 height 24
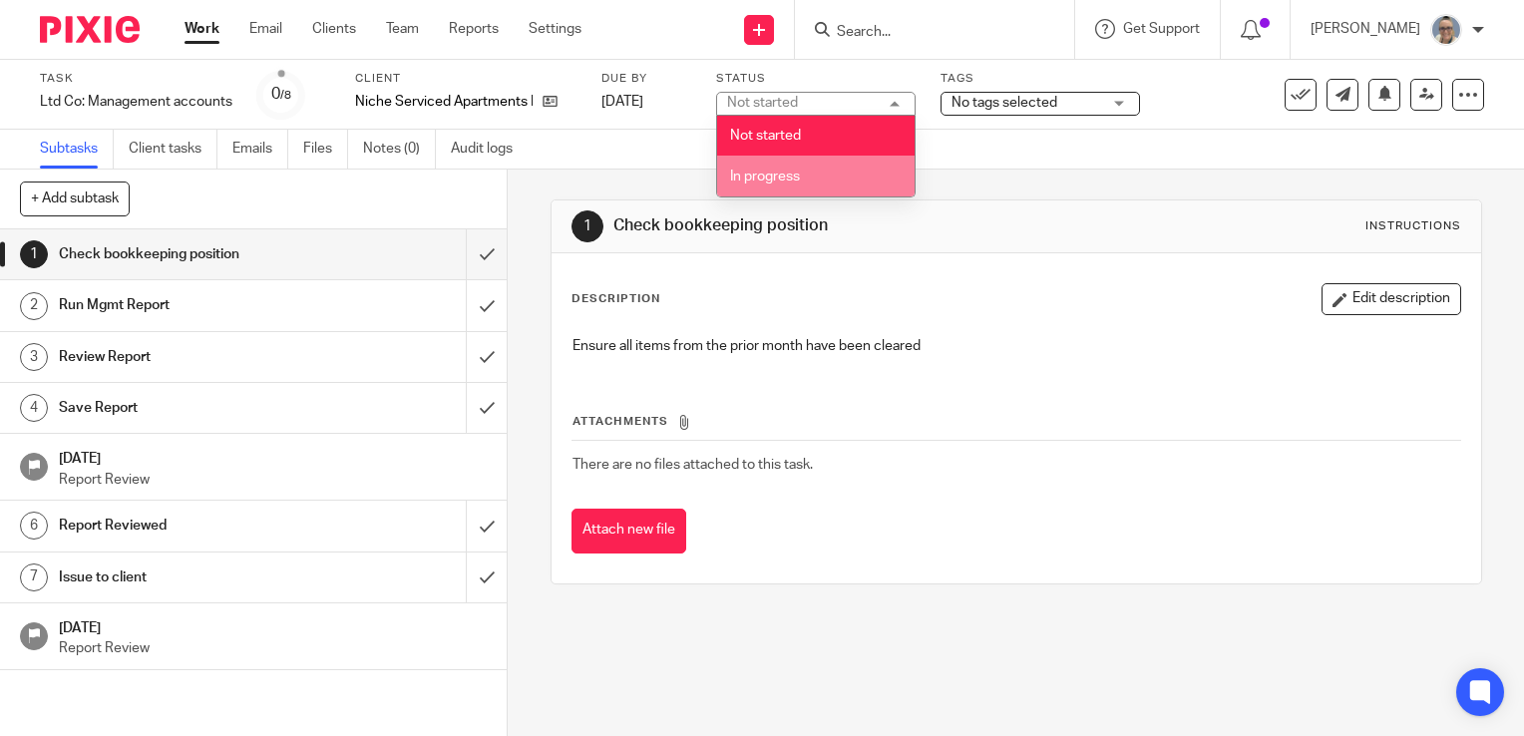
click at [783, 176] on span "In progress" at bounding box center [765, 177] width 70 height 14
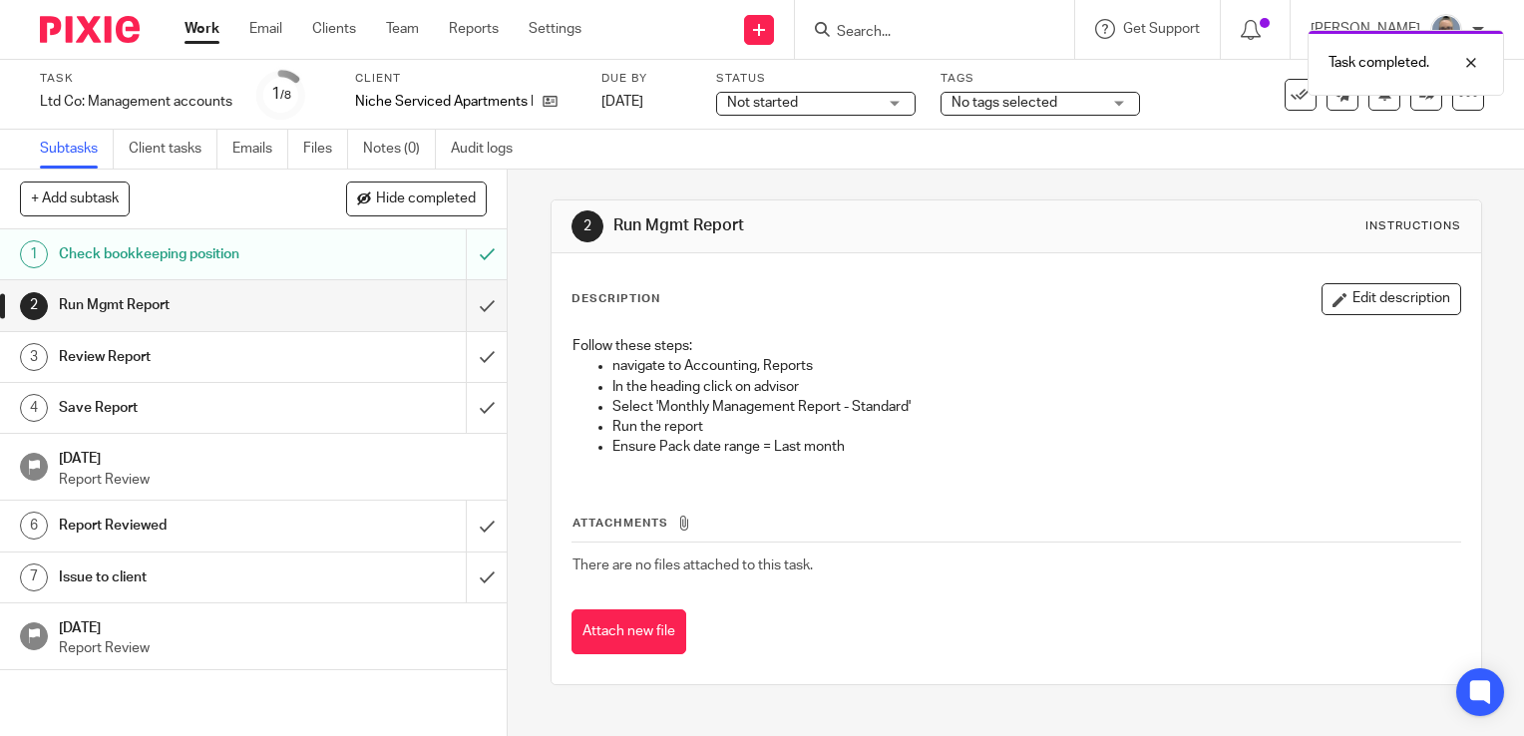
click at [359, 156] on ul "Subtasks Client tasks Emails Files Notes (0) Audit logs" at bounding box center [291, 149] width 503 height 39
click at [391, 147] on link "Notes (0)" at bounding box center [399, 149] width 73 height 39
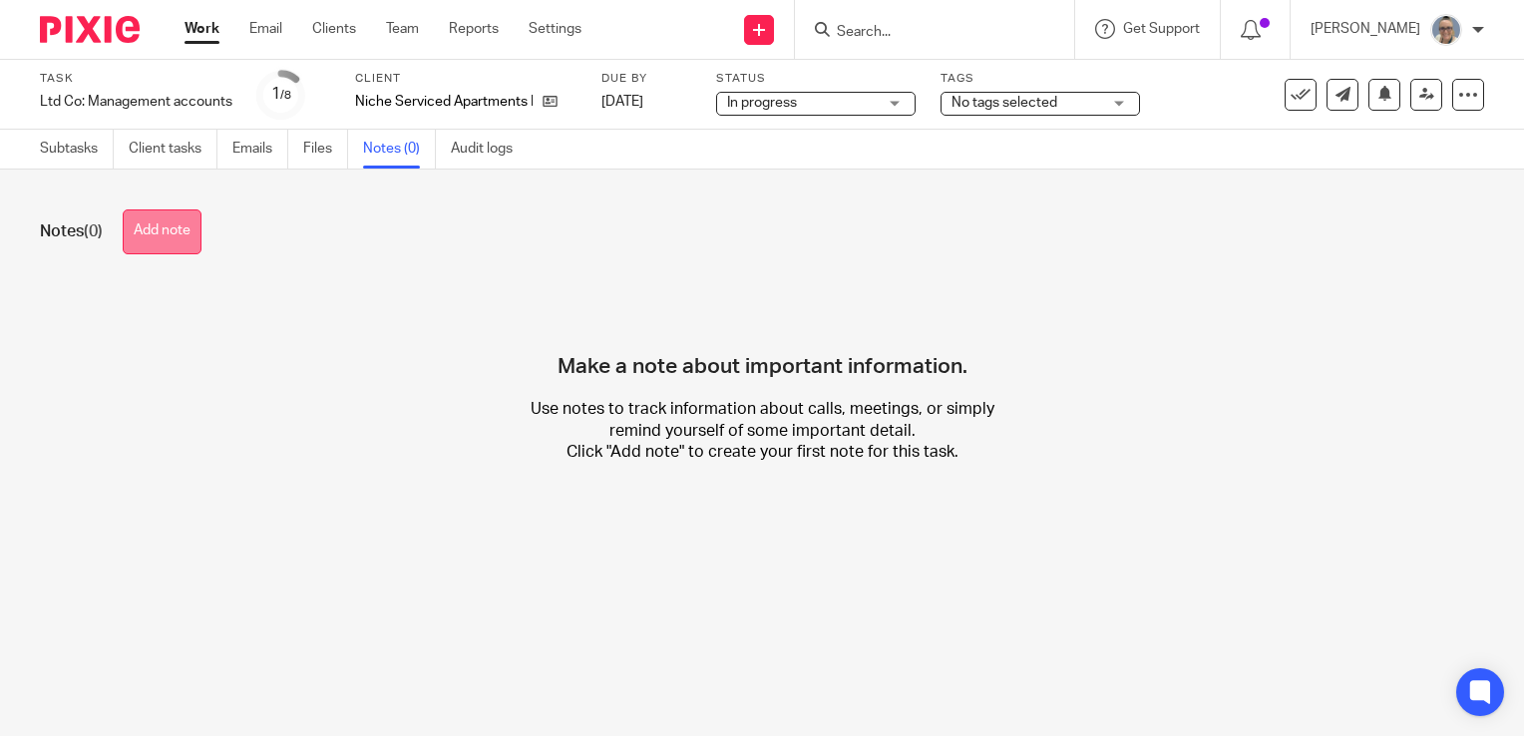
click at [195, 223] on button "Add note" at bounding box center [162, 231] width 79 height 45
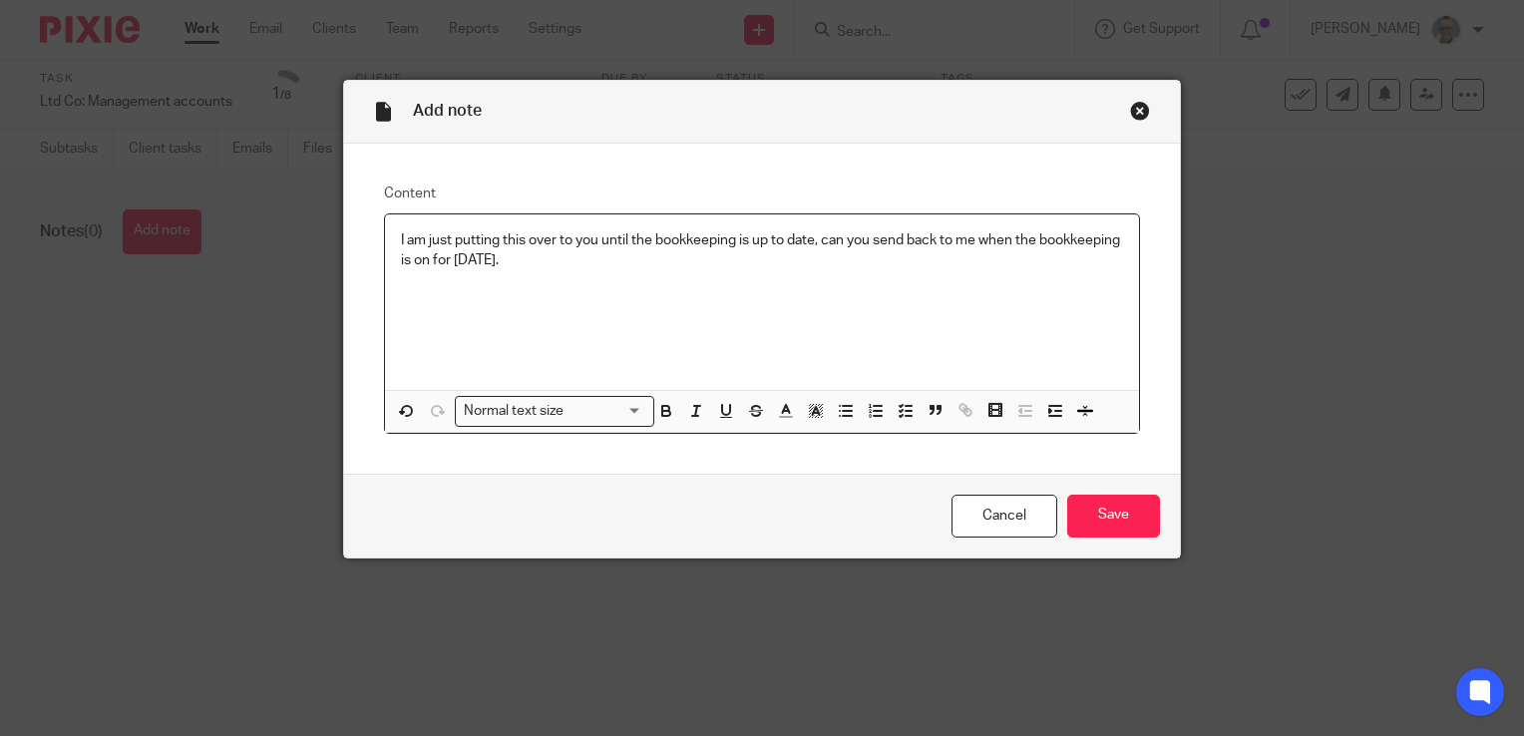
click at [389, 233] on div "I am just putting this over to you until the bookkeeping is up to date, can you…" at bounding box center [762, 302] width 754 height 176
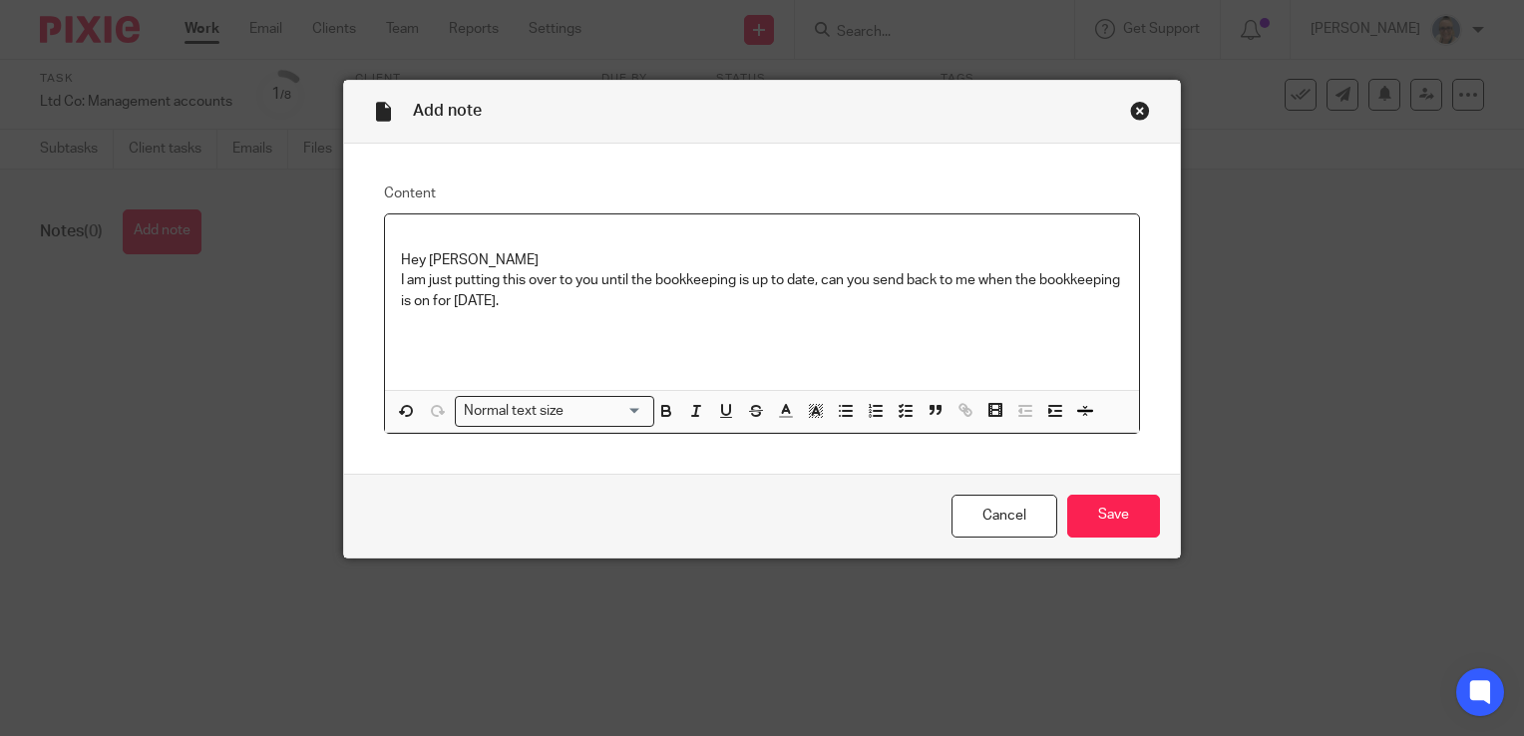
click at [387, 267] on div "Hey [PERSON_NAME] am just putting this over to you until the bookkeeping is up …" at bounding box center [762, 302] width 754 height 176
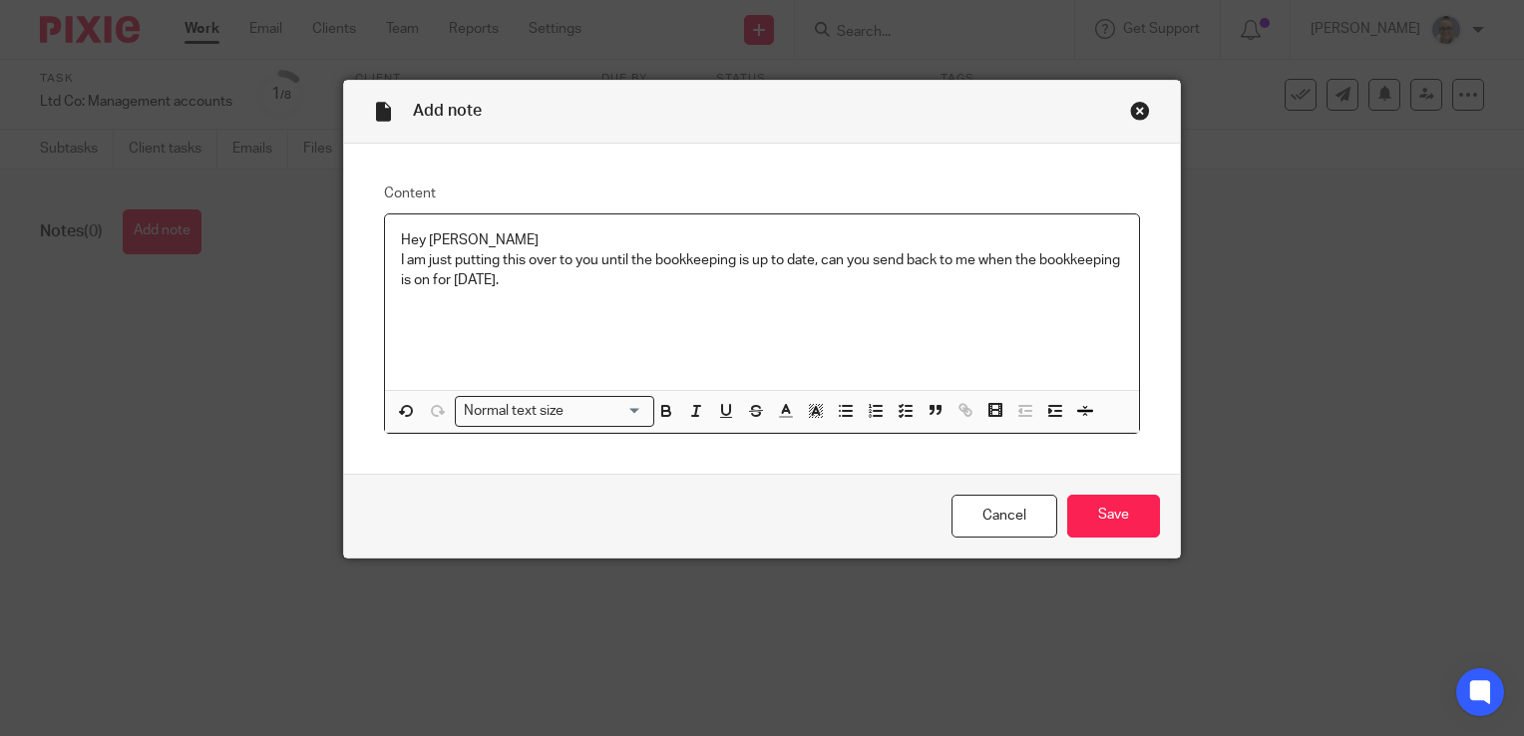
click at [469, 230] on p "Hey Lou" at bounding box center [762, 240] width 722 height 20
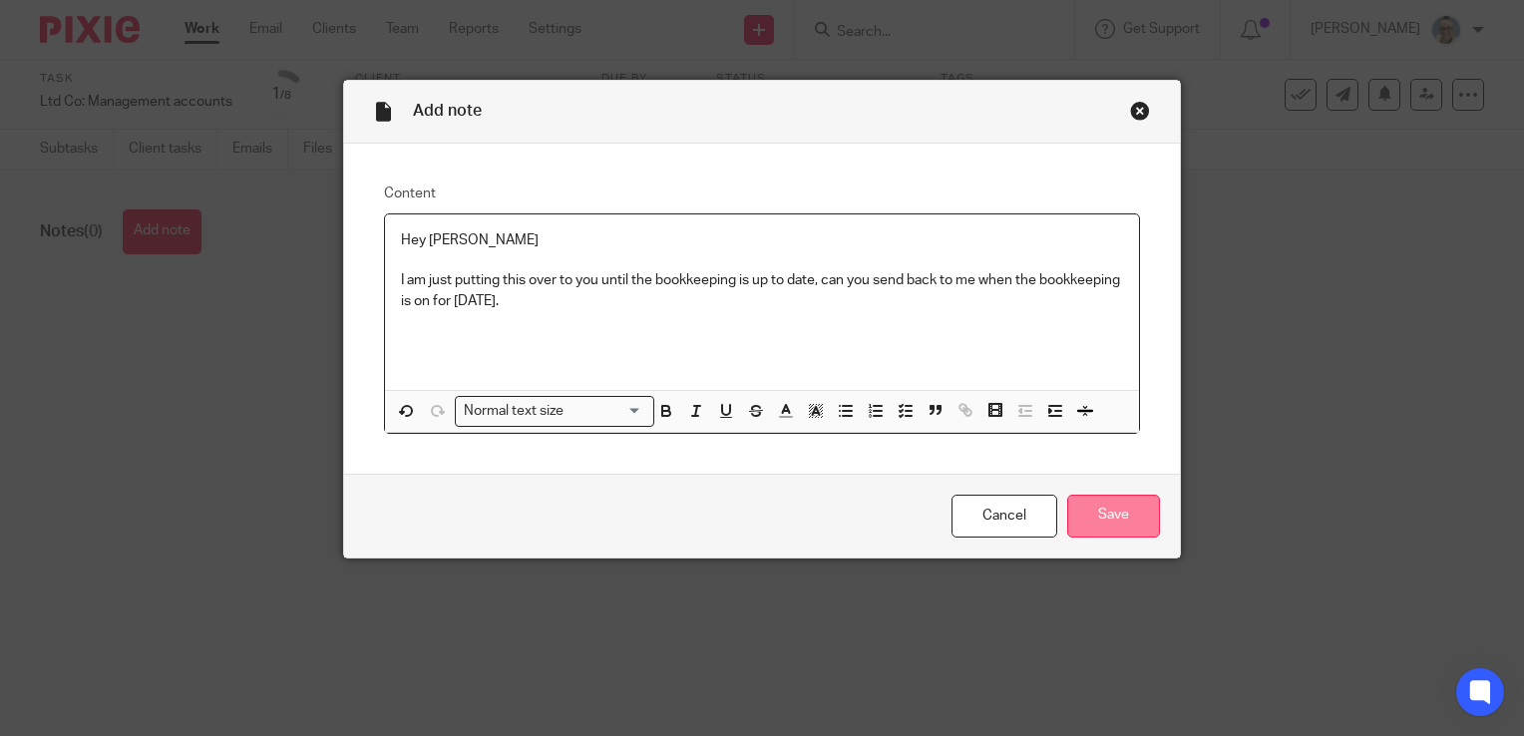
click at [1108, 525] on input "Save" at bounding box center [1113, 516] width 93 height 43
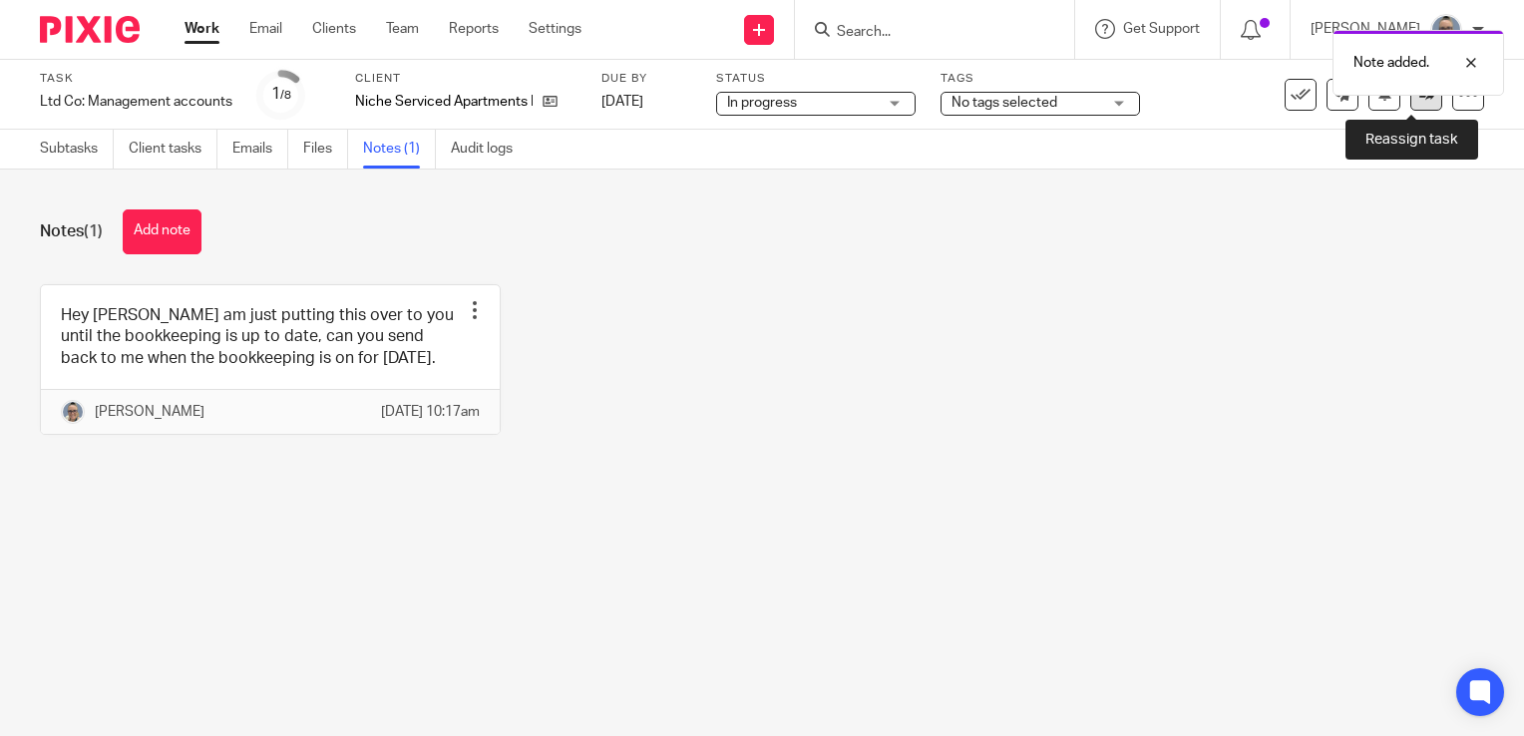
click at [1420, 102] on link at bounding box center [1426, 95] width 32 height 32
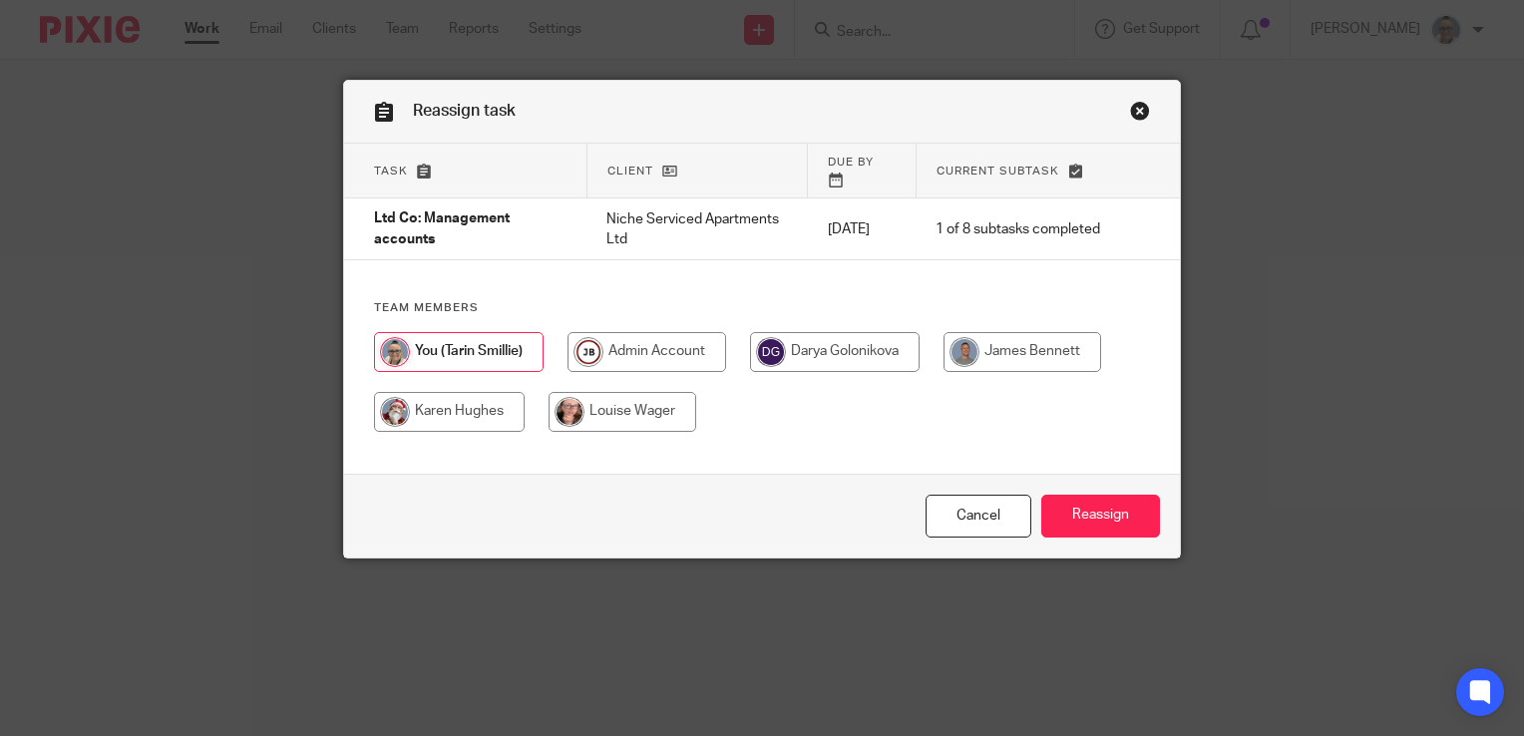
click at [650, 408] on input "radio" at bounding box center [622, 412] width 148 height 40
radio input "true"
click at [1098, 511] on input "Reassign" at bounding box center [1100, 516] width 119 height 43
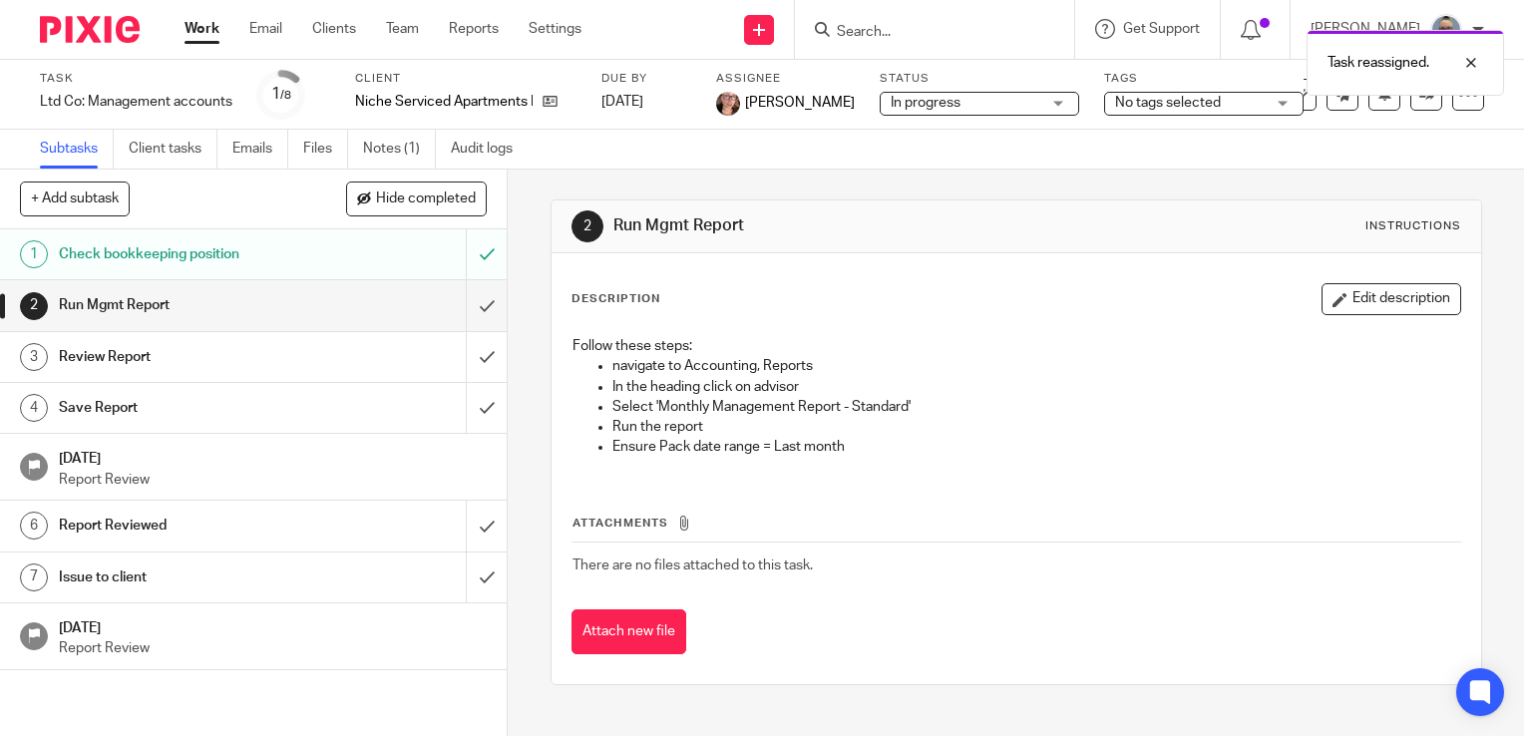
click at [182, 38] on div "Work Email Clients Team Reports Settings Work Email Clients Team Reports Settin…" at bounding box center [388, 29] width 447 height 59
click at [205, 38] on link "Work" at bounding box center [201, 29] width 35 height 20
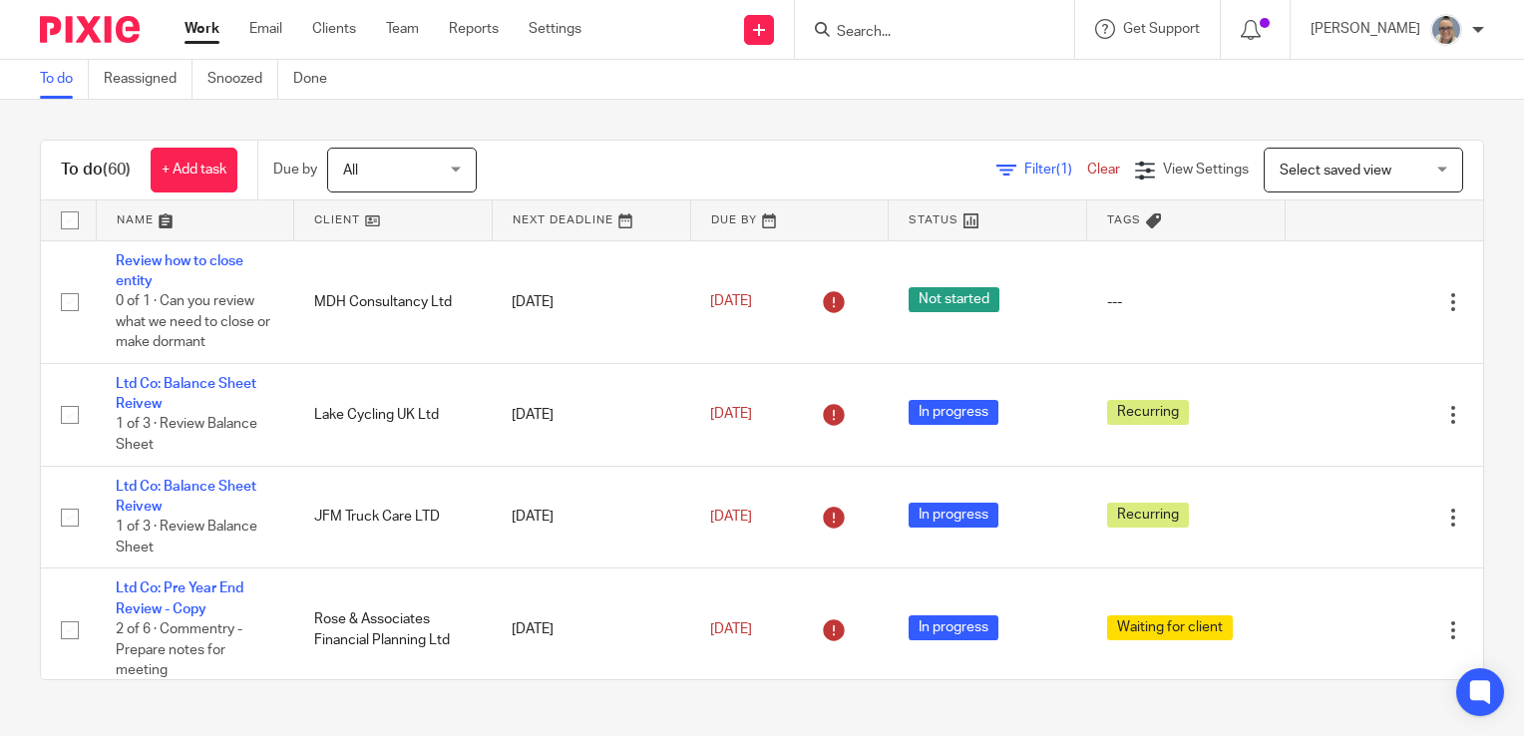
click at [546, 218] on link at bounding box center [591, 220] width 197 height 40
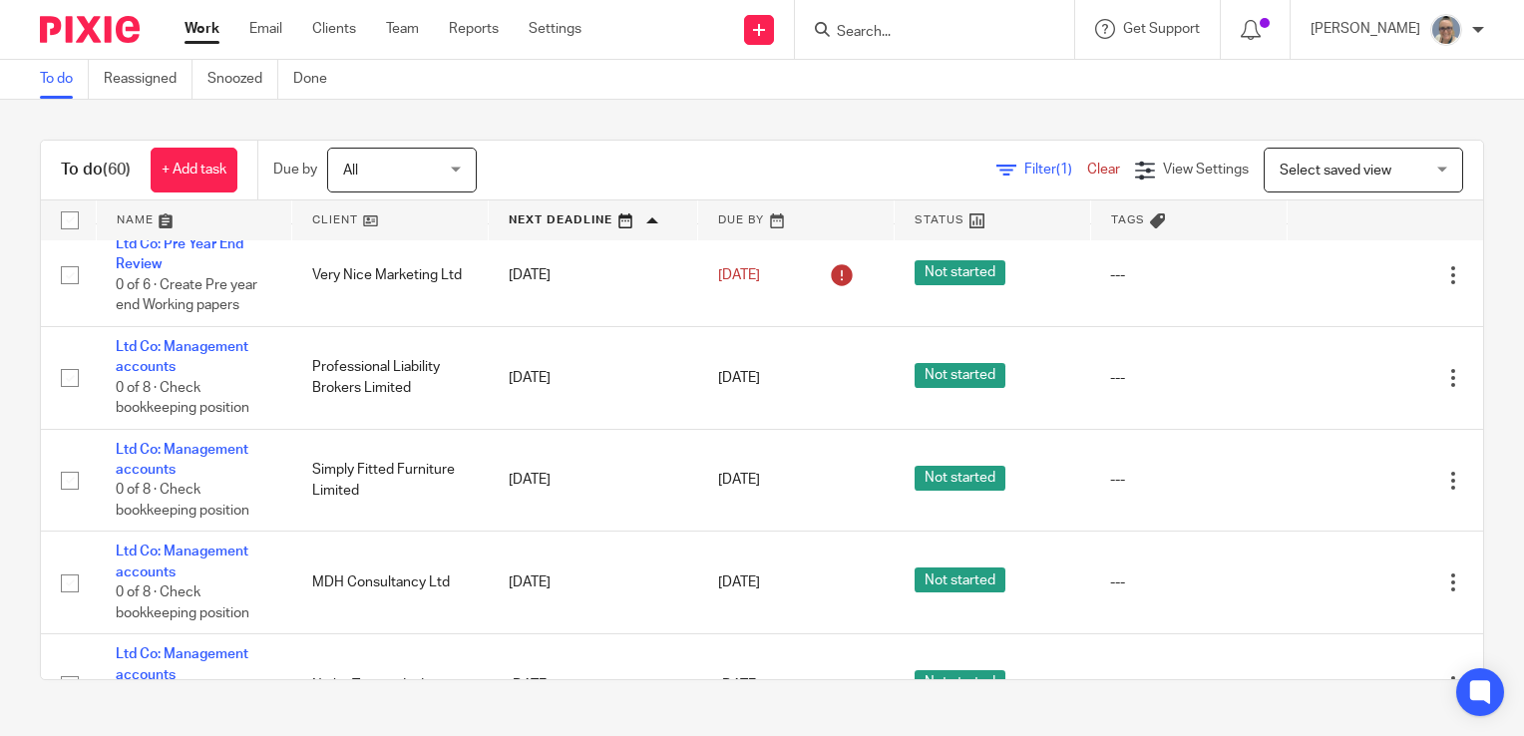
scroll to position [1595, 0]
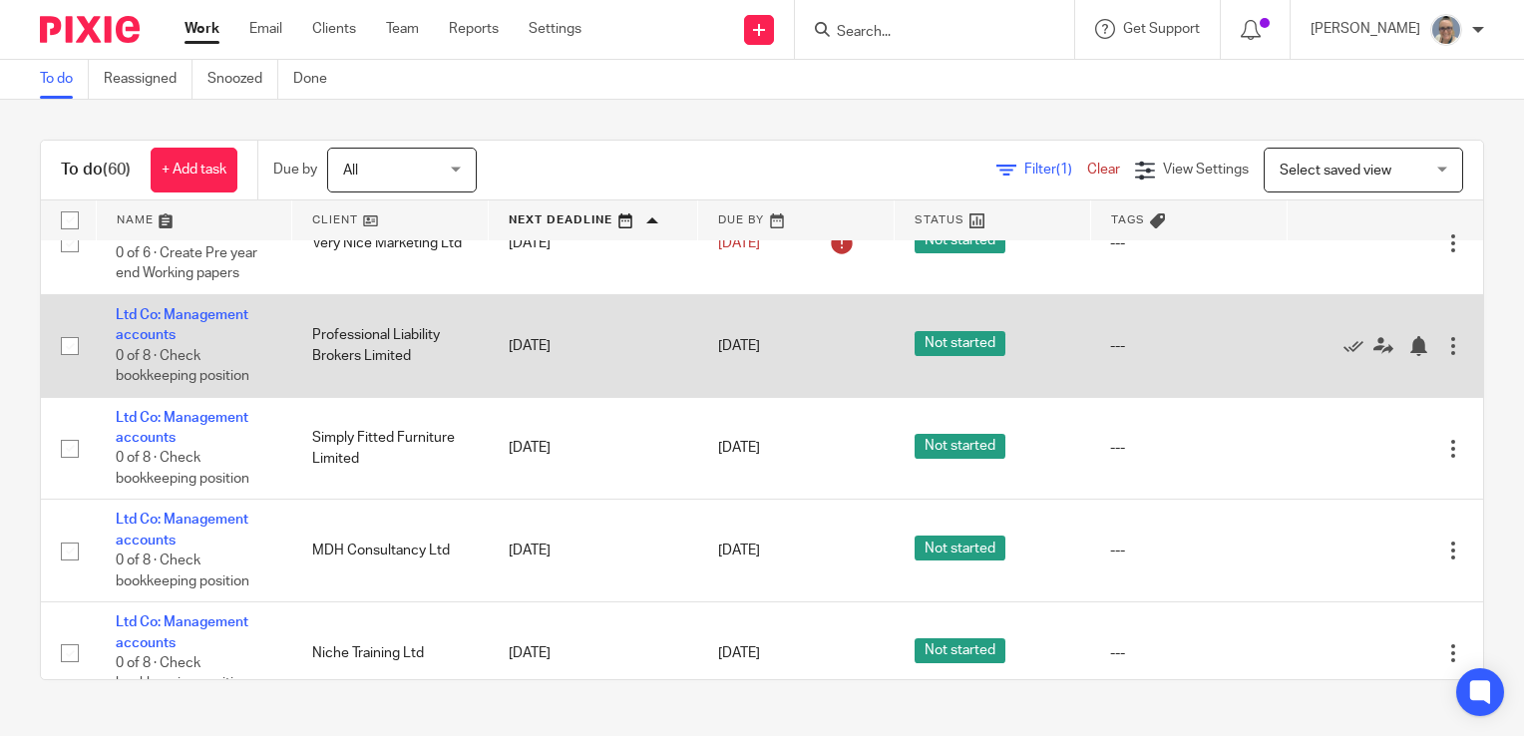
click at [193, 318] on td "Ltd Co: Management accounts 0 of 8 · Check bookkeeping position" at bounding box center [194, 345] width 196 height 103
click at [191, 320] on link "Ltd Co: Management accounts" at bounding box center [182, 325] width 133 height 34
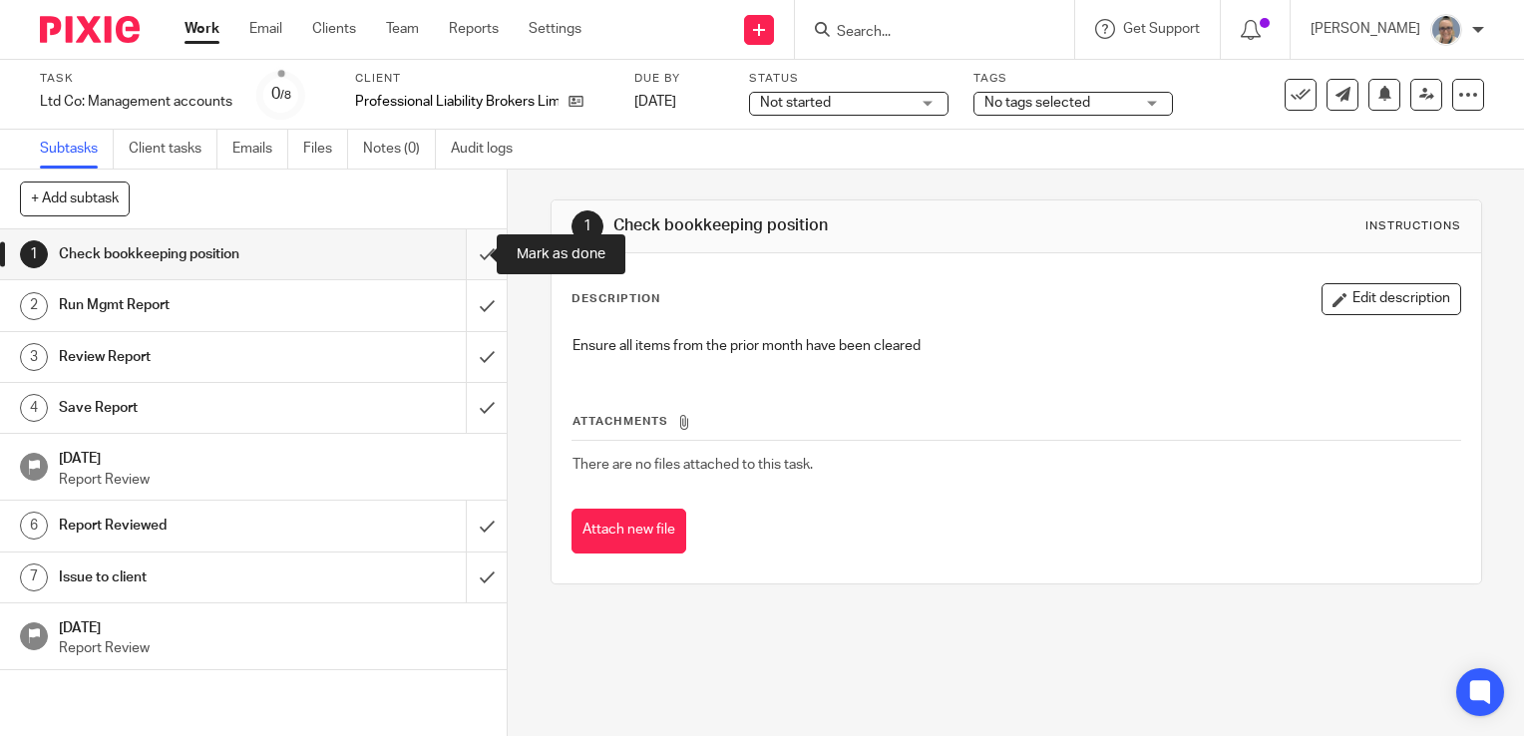
click at [477, 259] on input "submit" at bounding box center [253, 254] width 507 height 50
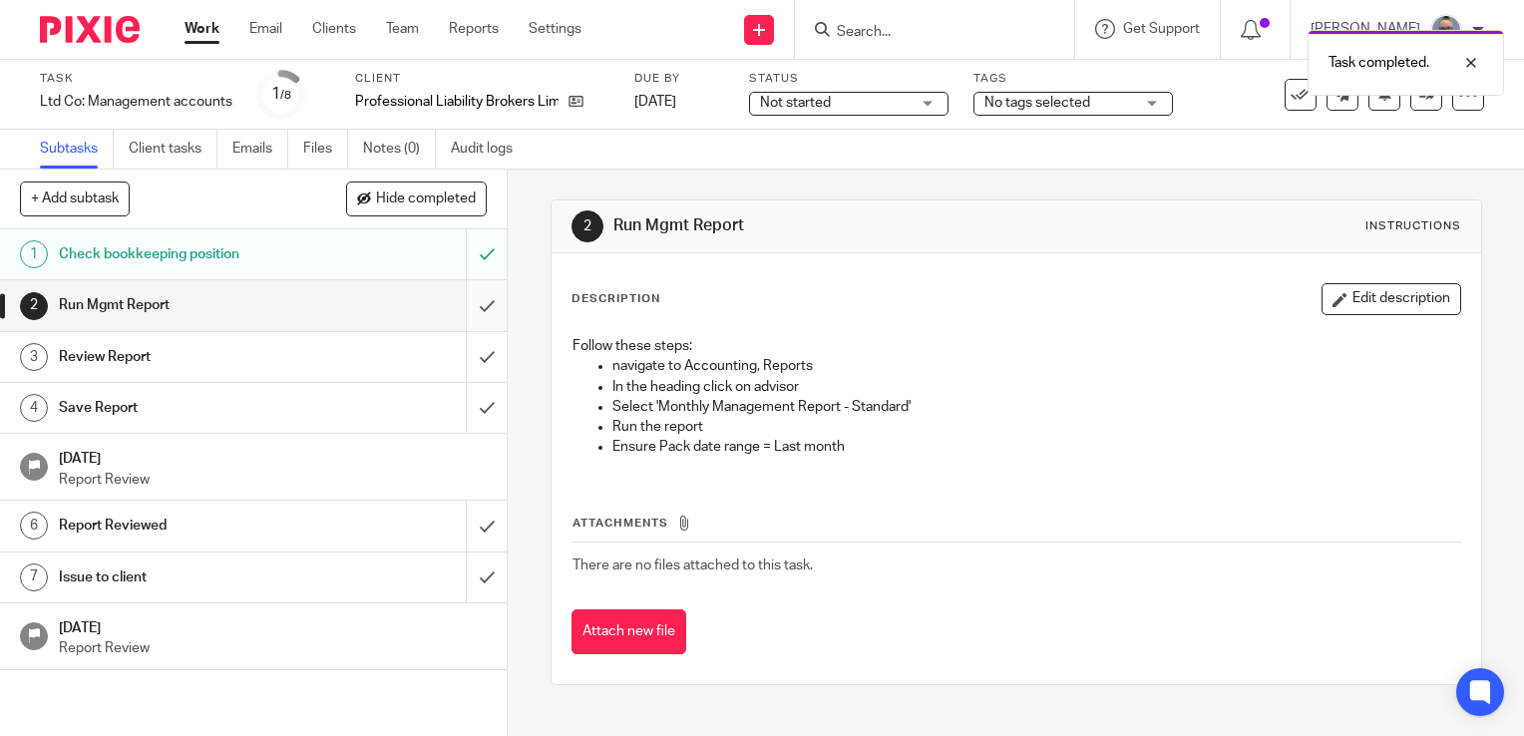
click at [463, 294] on input "submit" at bounding box center [253, 305] width 507 height 50
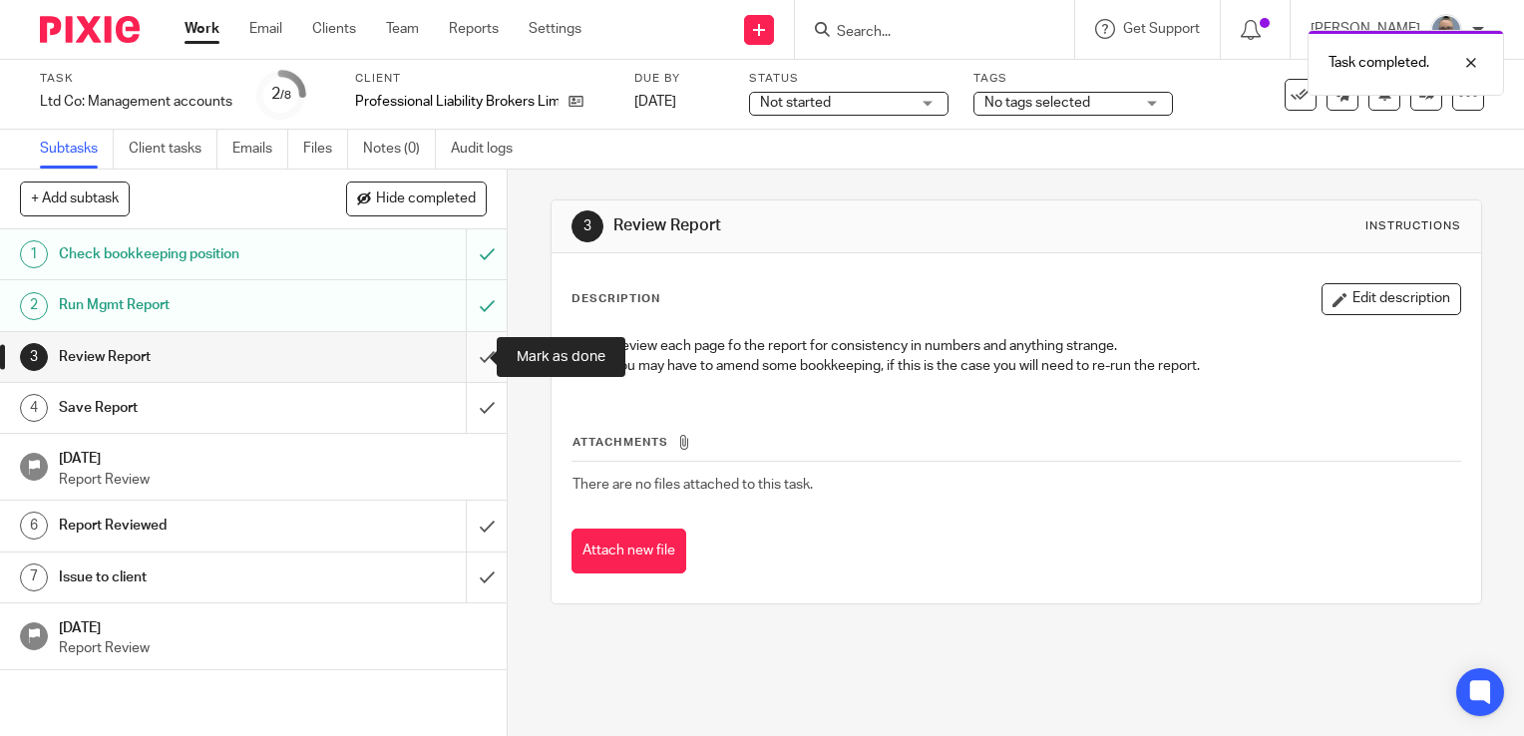
click at [458, 351] on input "submit" at bounding box center [253, 357] width 507 height 50
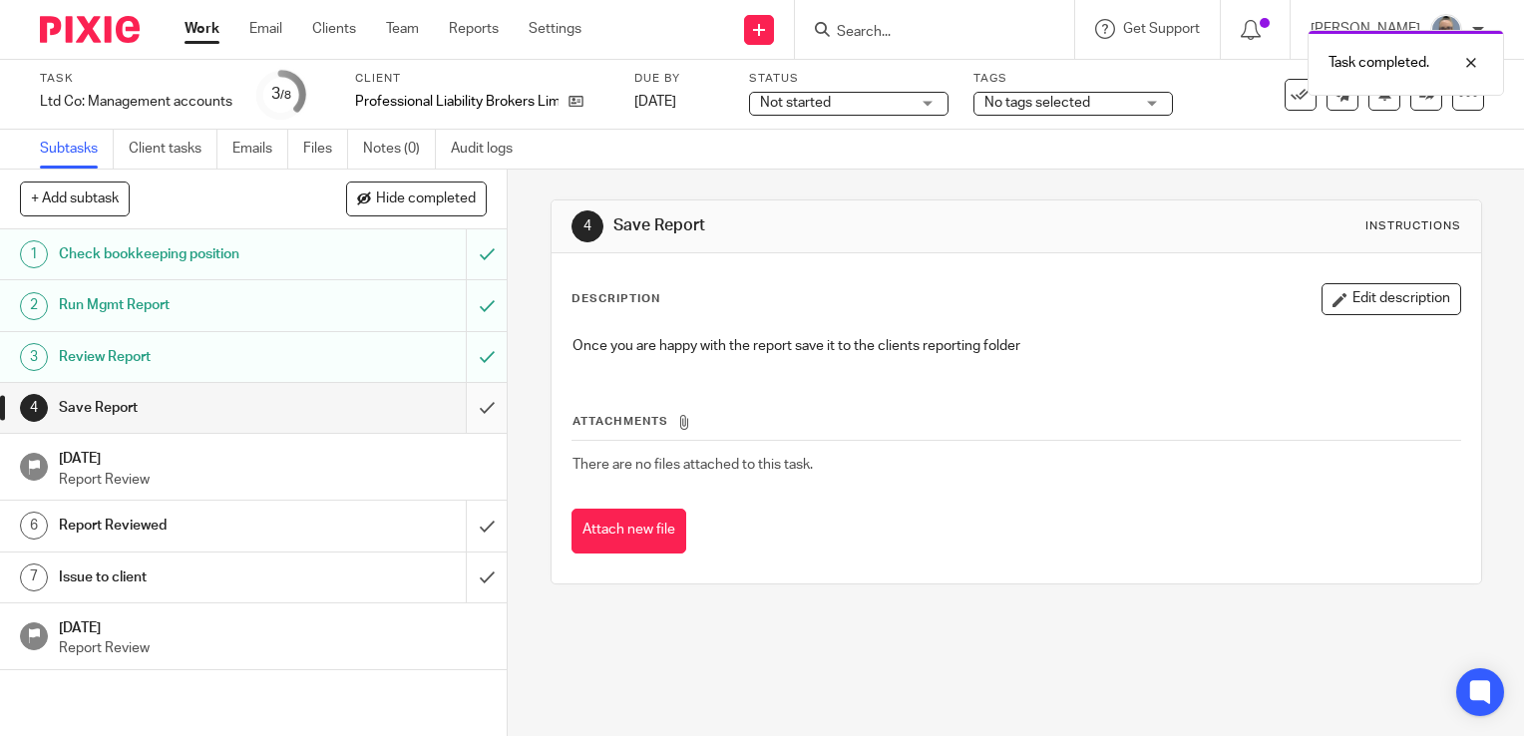
click at [451, 397] on input "submit" at bounding box center [253, 408] width 507 height 50
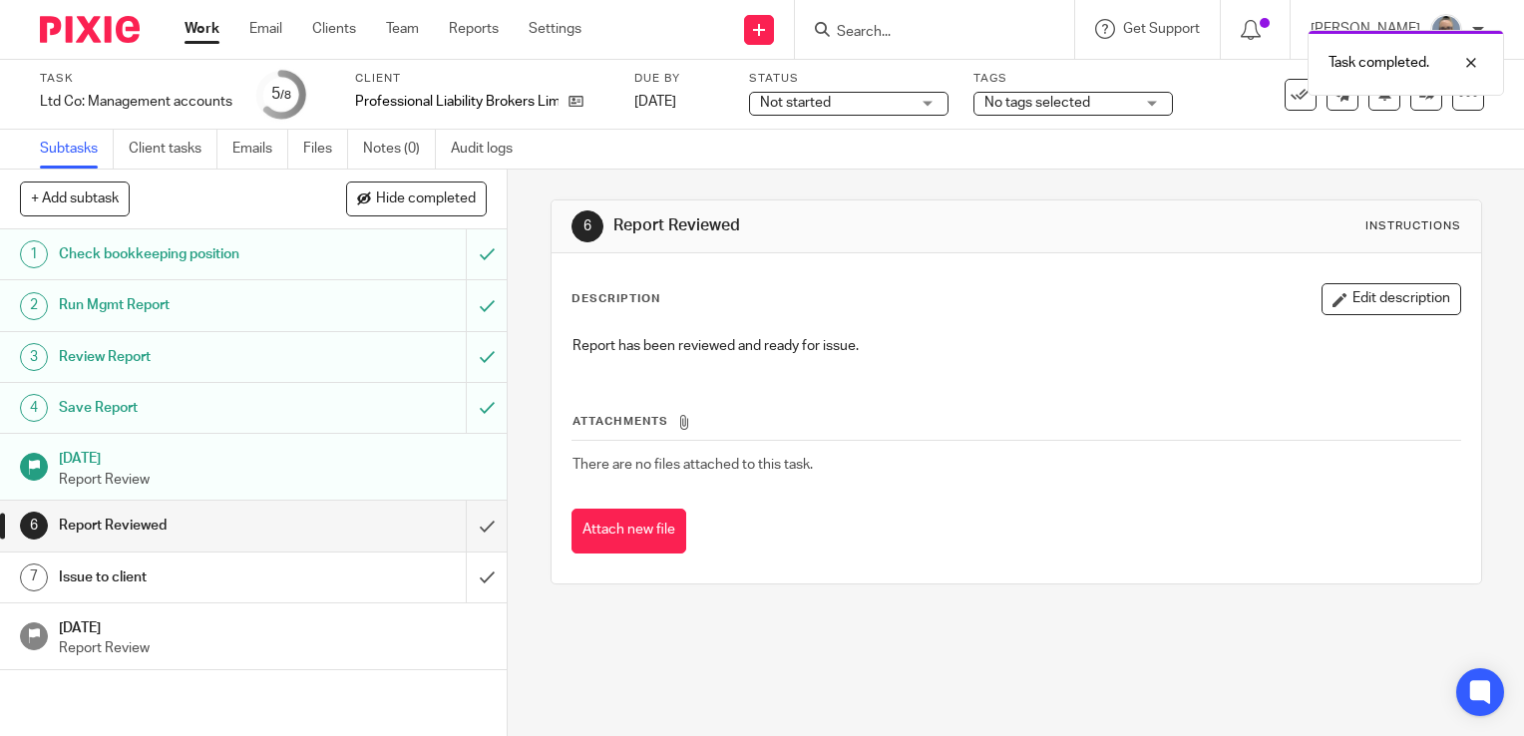
click at [953, 26] on div "Task completed." at bounding box center [1133, 58] width 742 height 76
click at [885, 32] on div "Task completed." at bounding box center [1133, 58] width 742 height 76
click at [881, 37] on div "Task completed." at bounding box center [1133, 58] width 742 height 76
click at [870, 14] on div at bounding box center [934, 29] width 279 height 59
click at [869, 22] on div "Task completed." at bounding box center [1133, 58] width 742 height 76
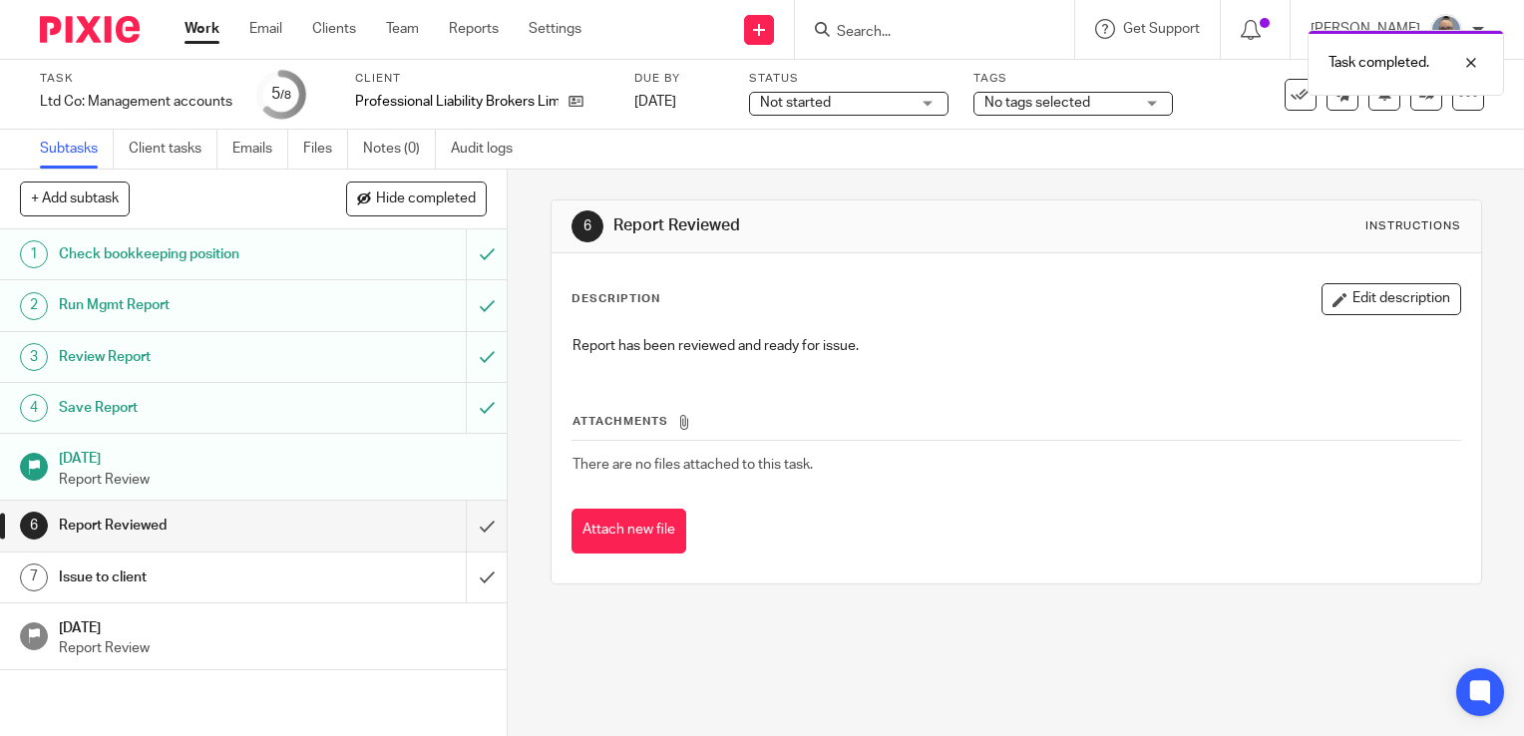
click at [858, 26] on div "Task completed." at bounding box center [1133, 58] width 742 height 76
click at [849, 26] on div "Task completed." at bounding box center [1133, 58] width 742 height 76
click at [886, 34] on input "Search" at bounding box center [924, 33] width 179 height 18
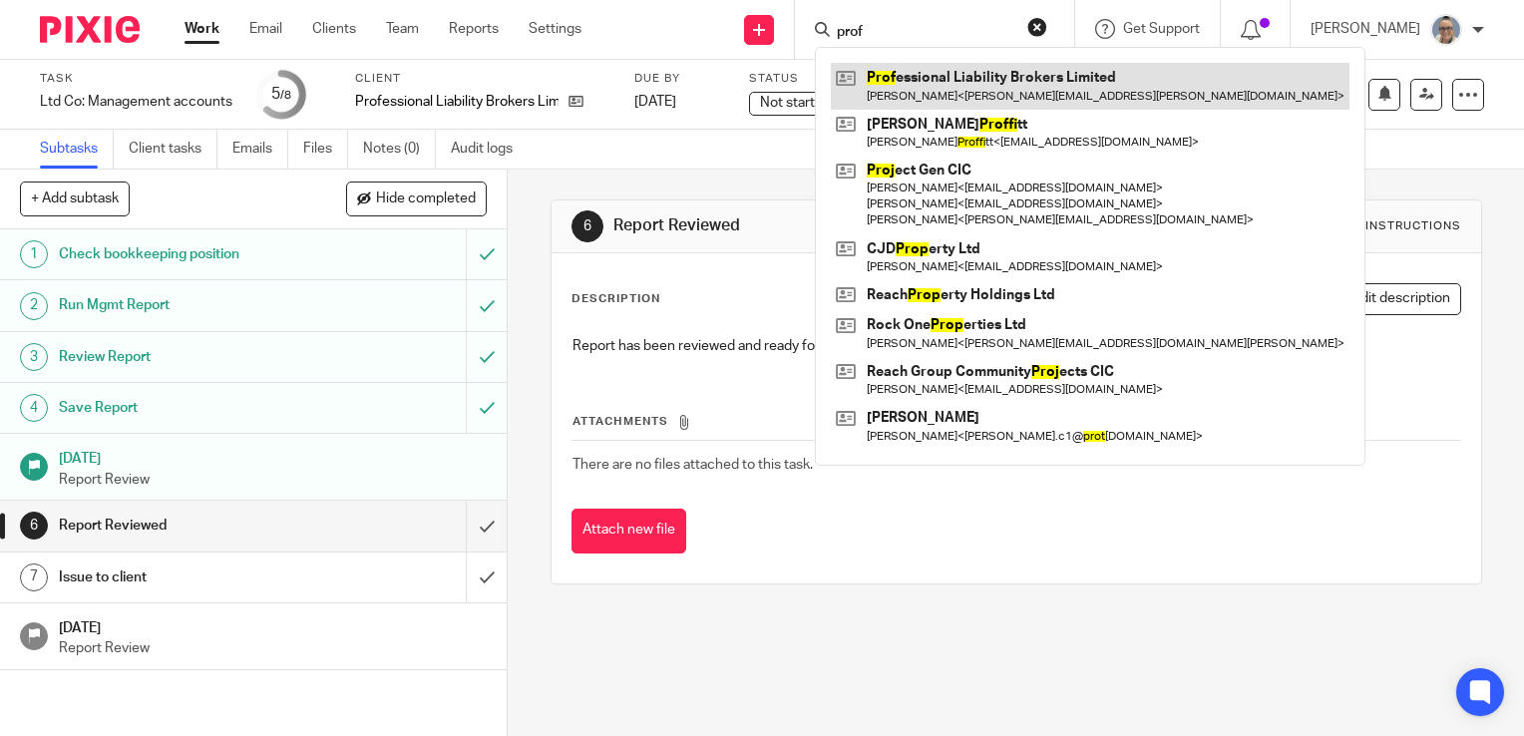
type input "prof"
click at [997, 95] on link at bounding box center [1090, 86] width 519 height 46
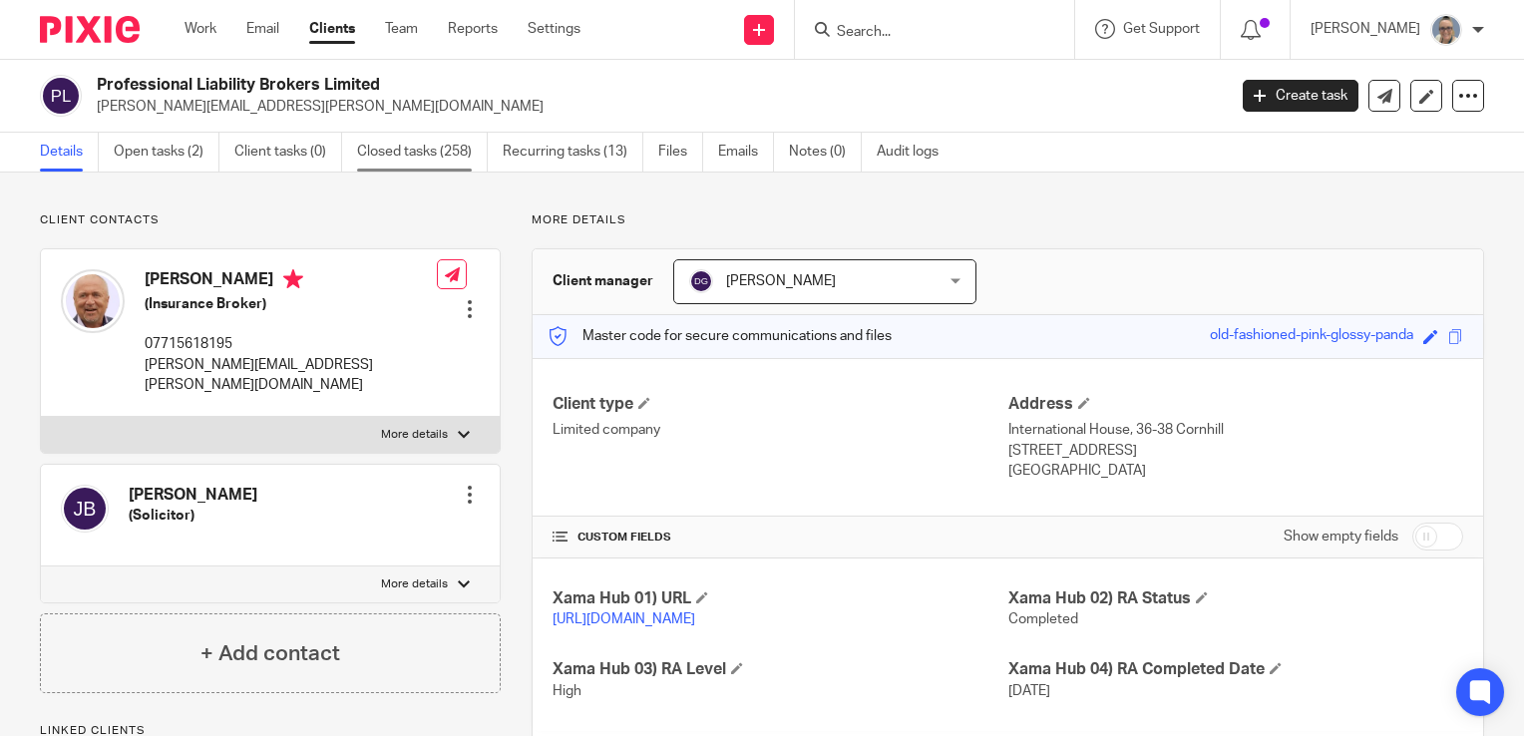
click at [443, 153] on link "Closed tasks (258)" at bounding box center [422, 152] width 131 height 39
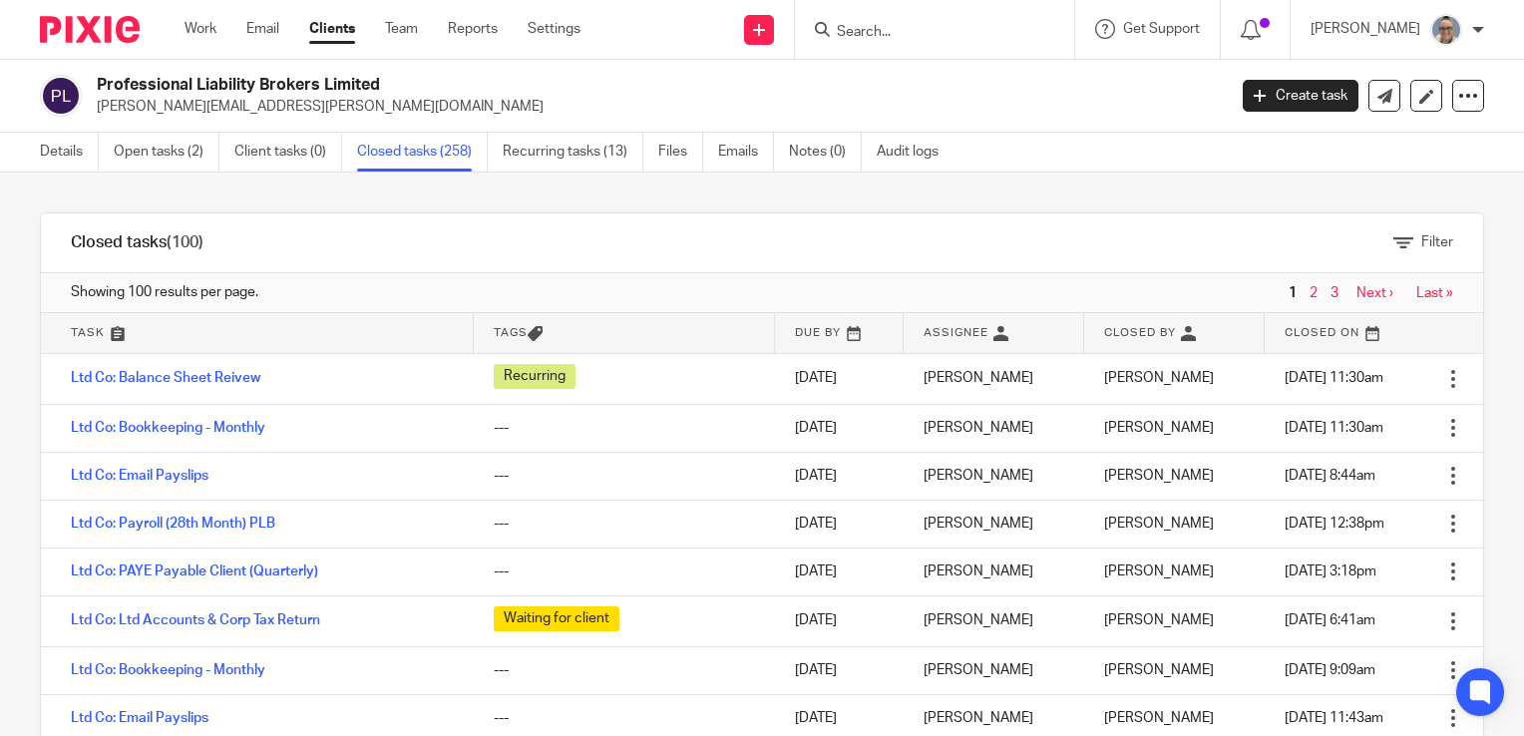
click at [1354, 244] on div "Filter" at bounding box center [857, 242] width 1249 height 59
click at [1393, 244] on icon at bounding box center [1403, 243] width 20 height 20
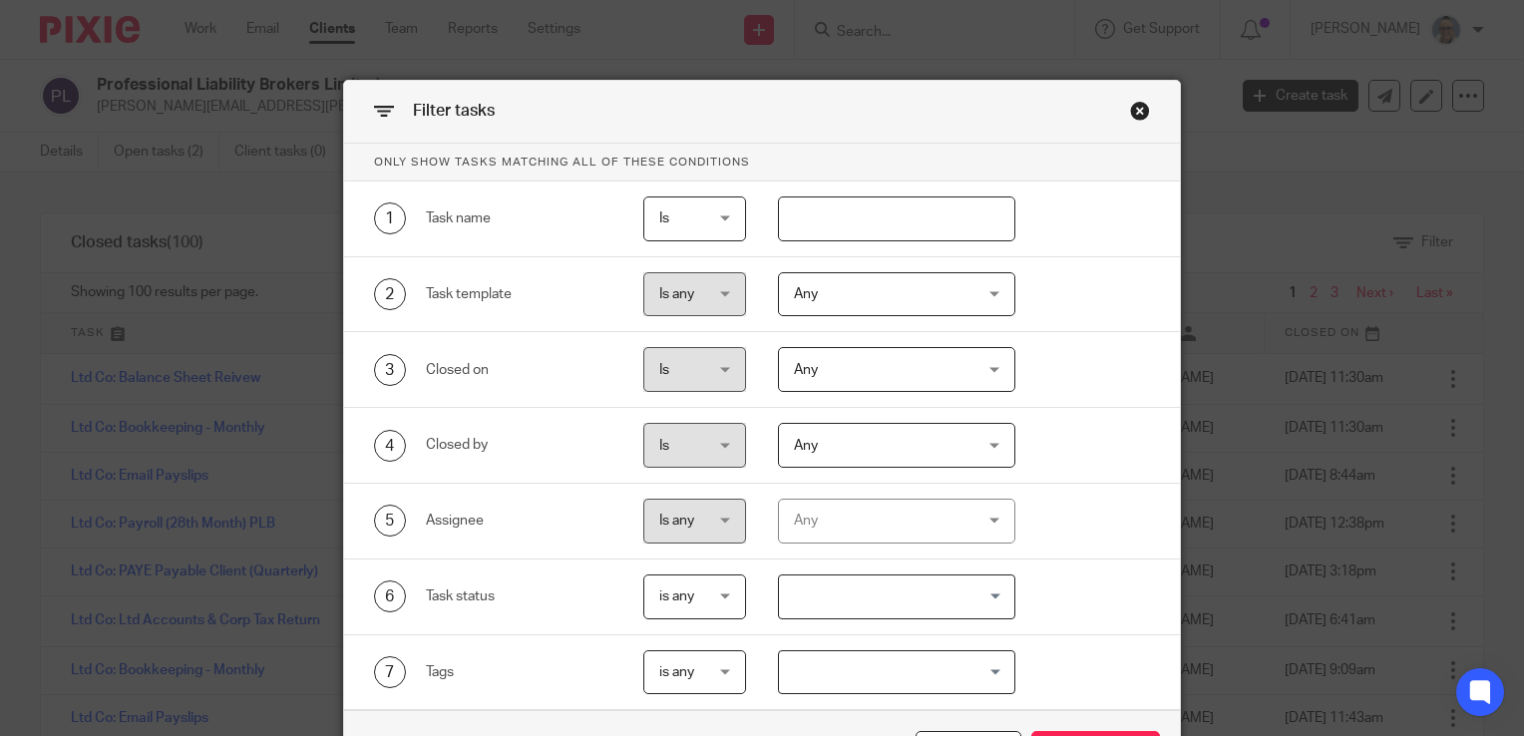
click at [858, 219] on input "text" at bounding box center [897, 218] width 238 height 45
type input "l"
click at [846, 299] on span "Any" at bounding box center [882, 294] width 176 height 42
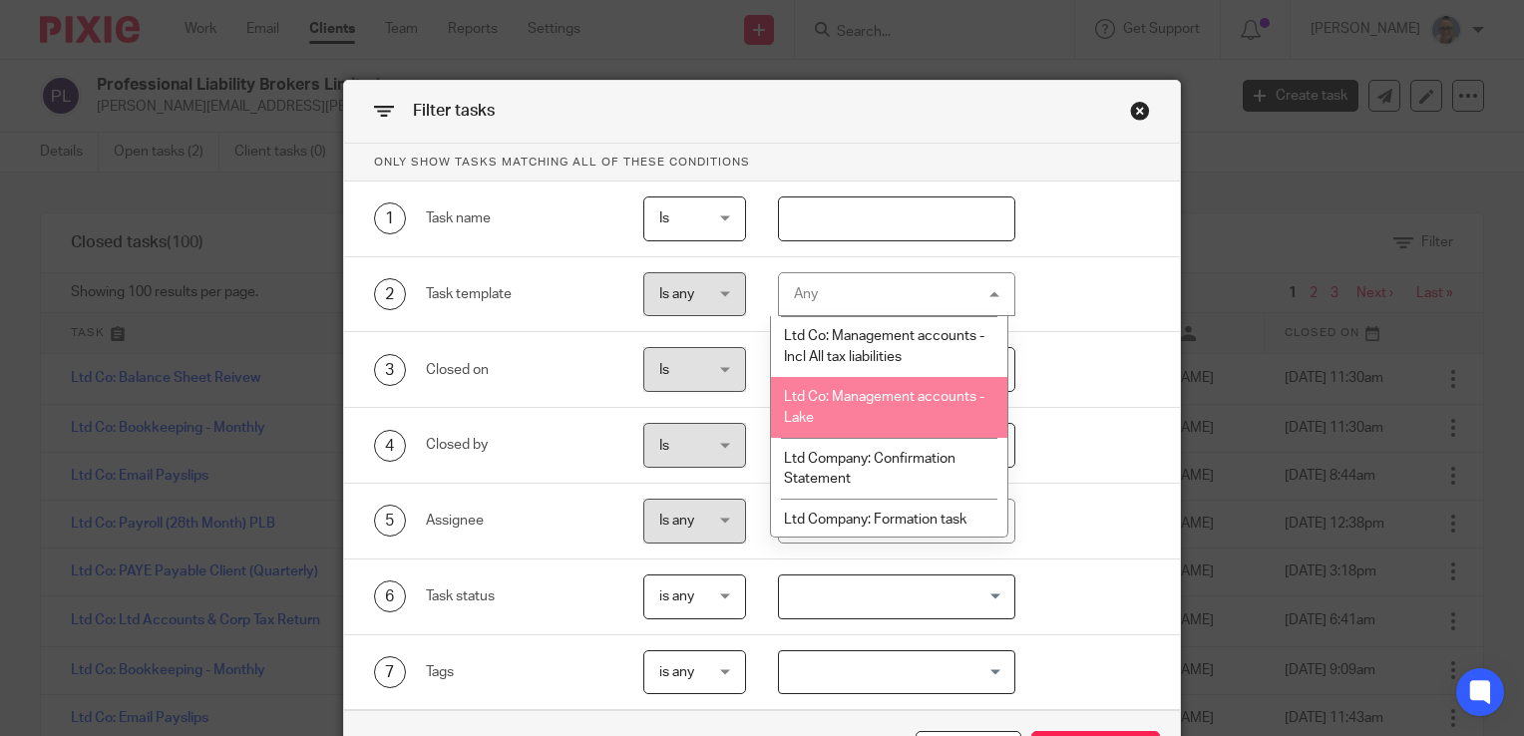
scroll to position [2593, 0]
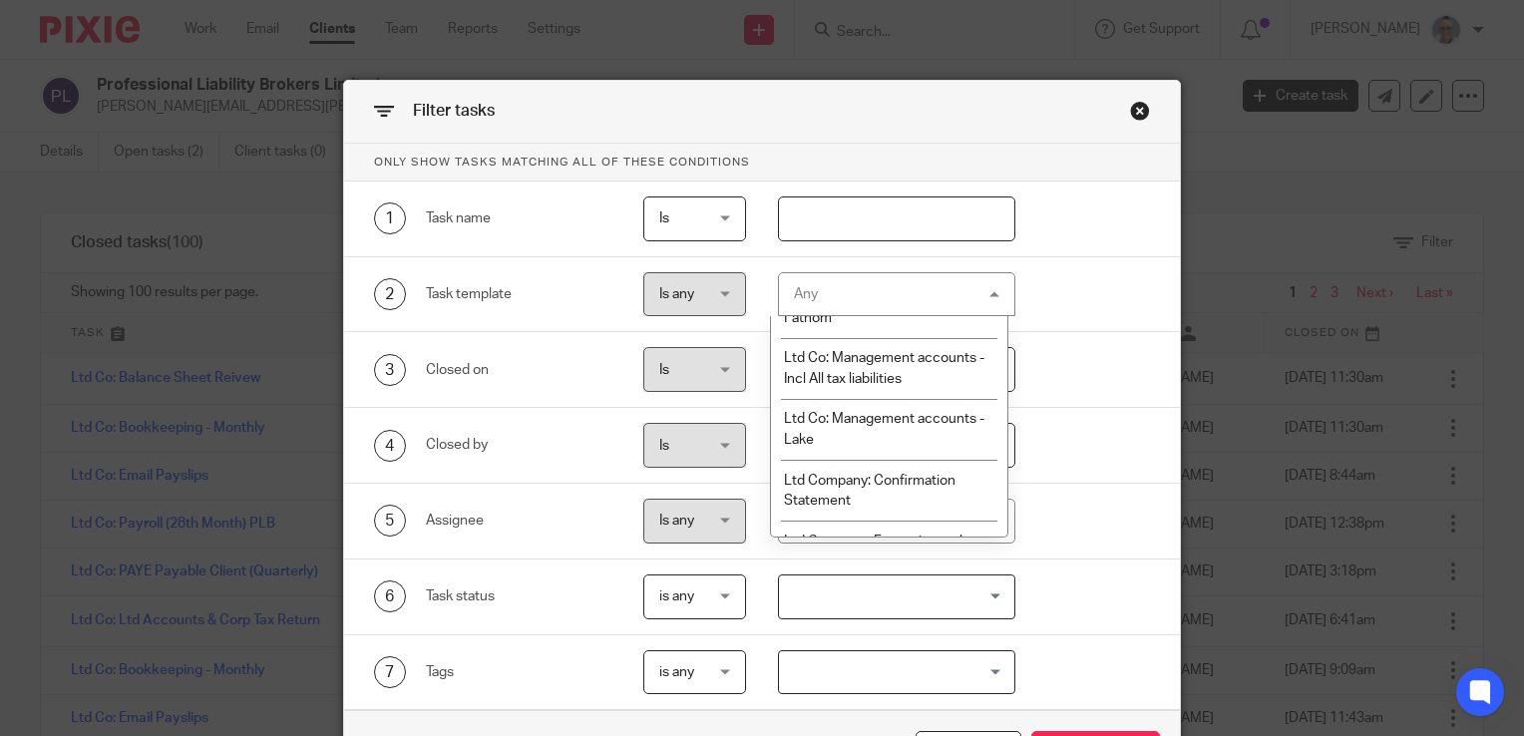
click at [931, 277] on li "Ltd Co: Management accounts" at bounding box center [889, 256] width 236 height 41
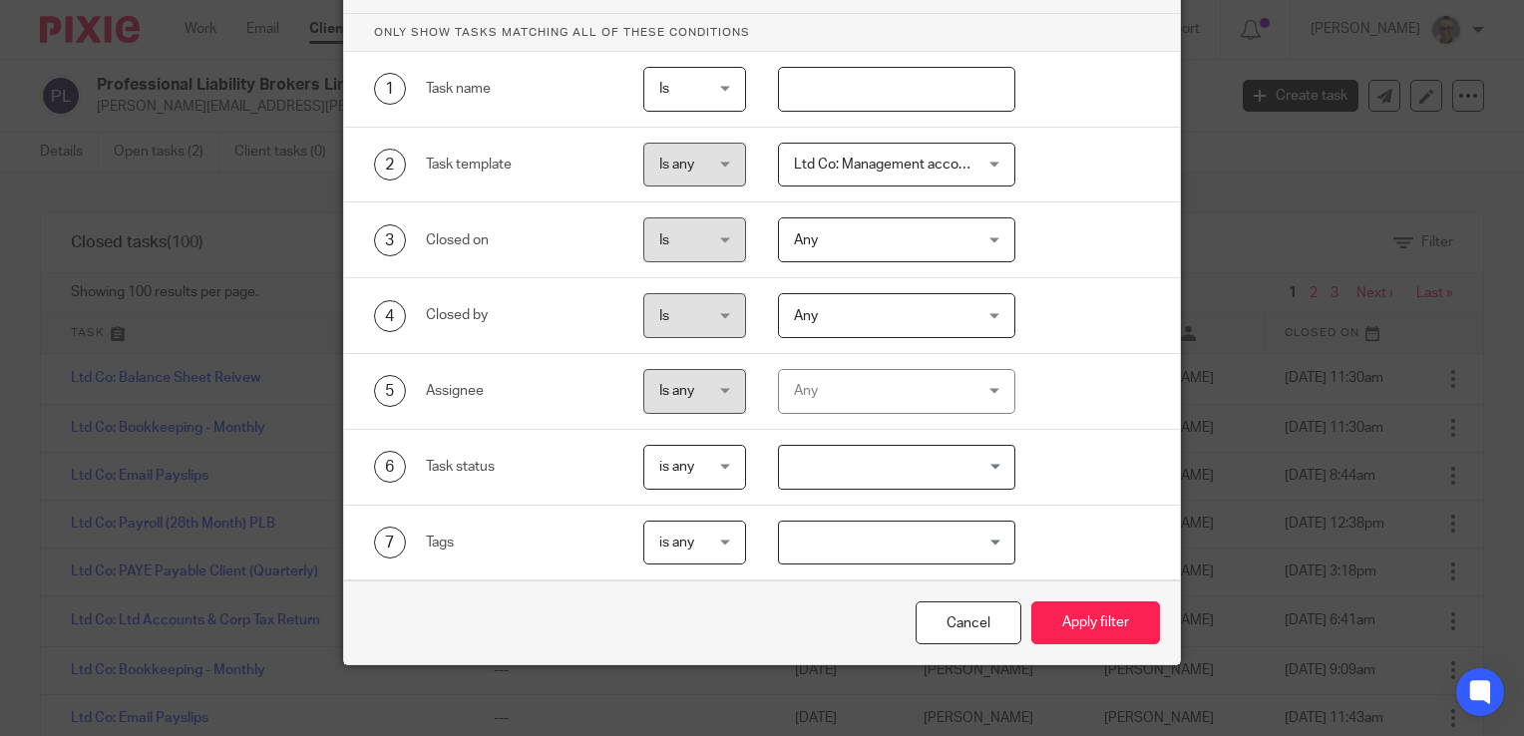
scroll to position [136, 0]
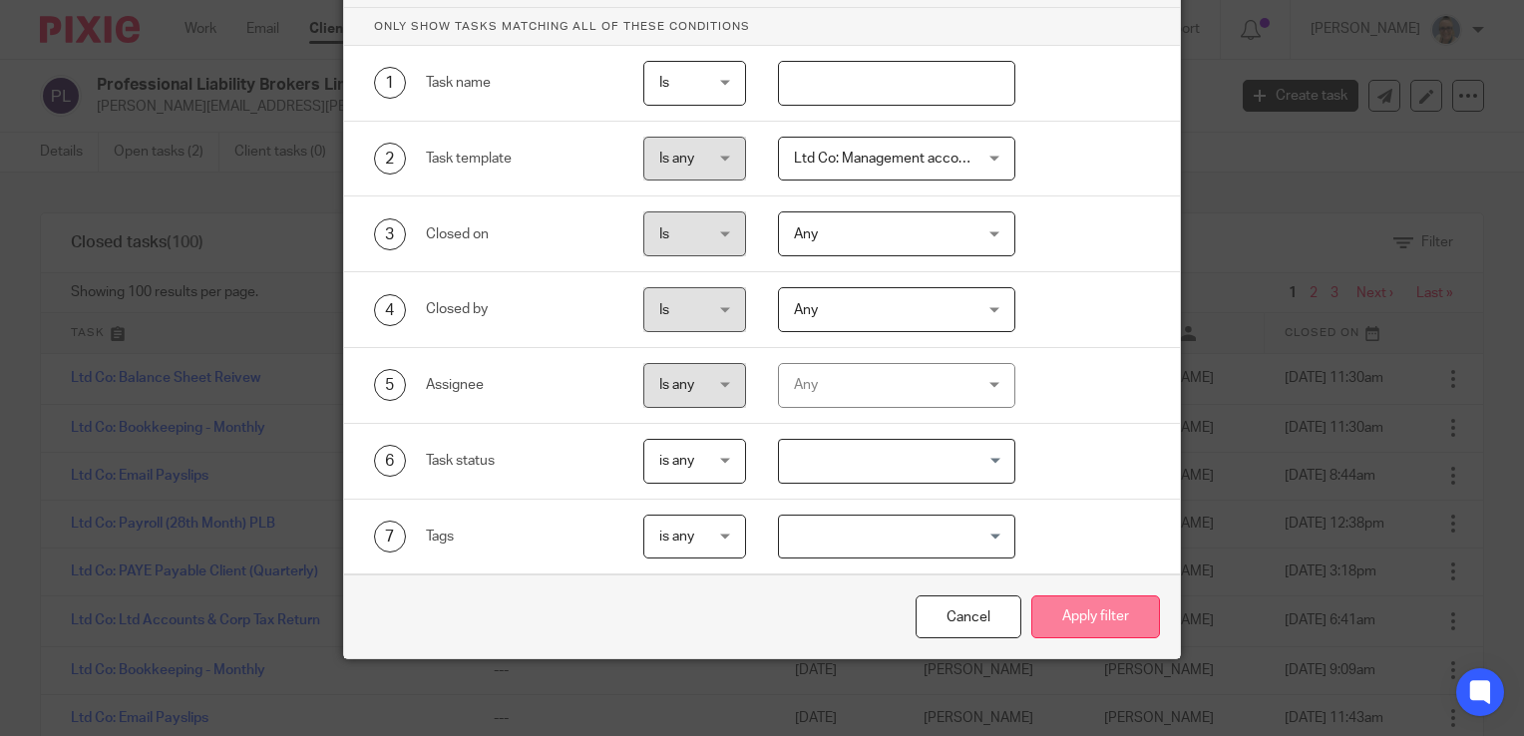
click at [1100, 623] on button "Apply filter" at bounding box center [1095, 616] width 129 height 43
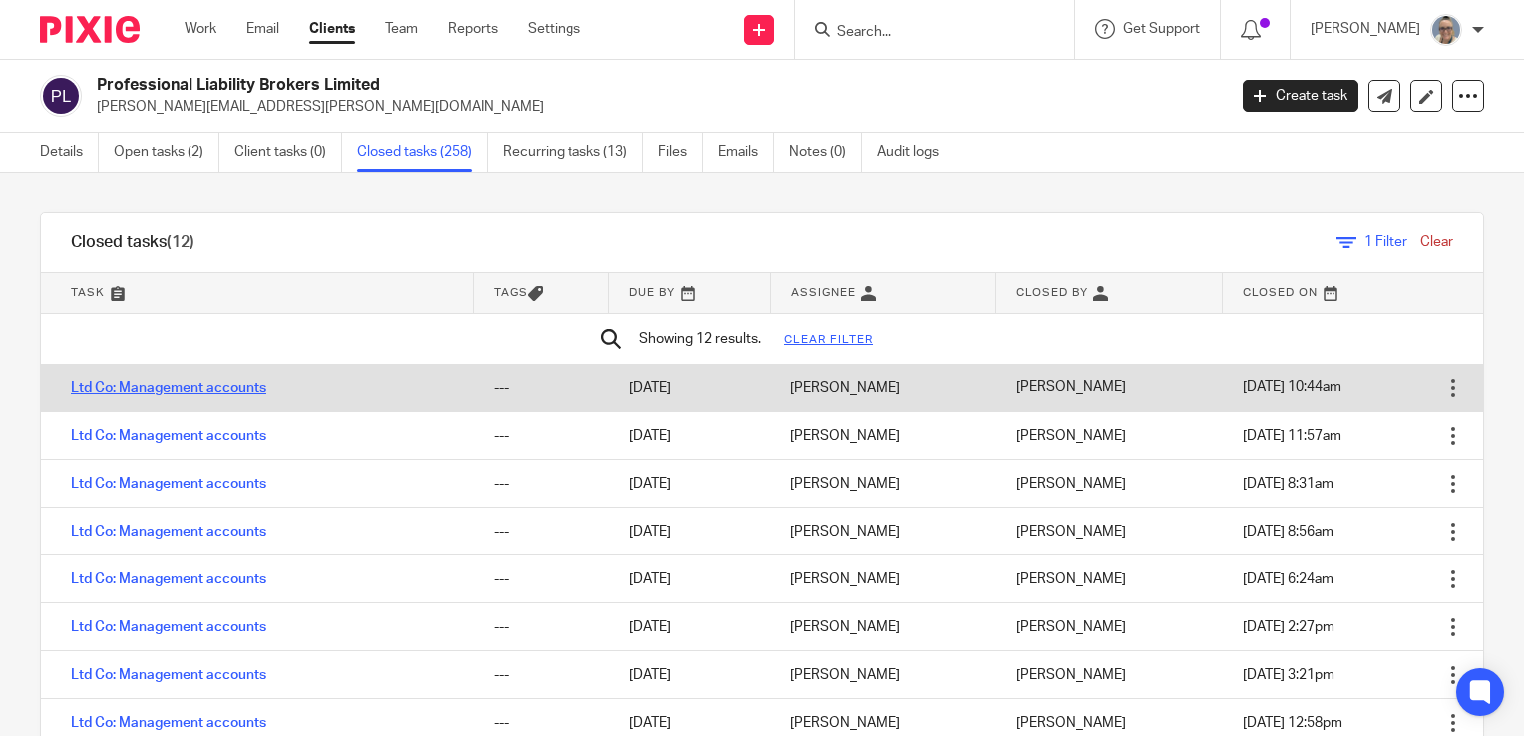
click at [174, 381] on link "Ltd Co: Management accounts" at bounding box center [168, 388] width 195 height 14
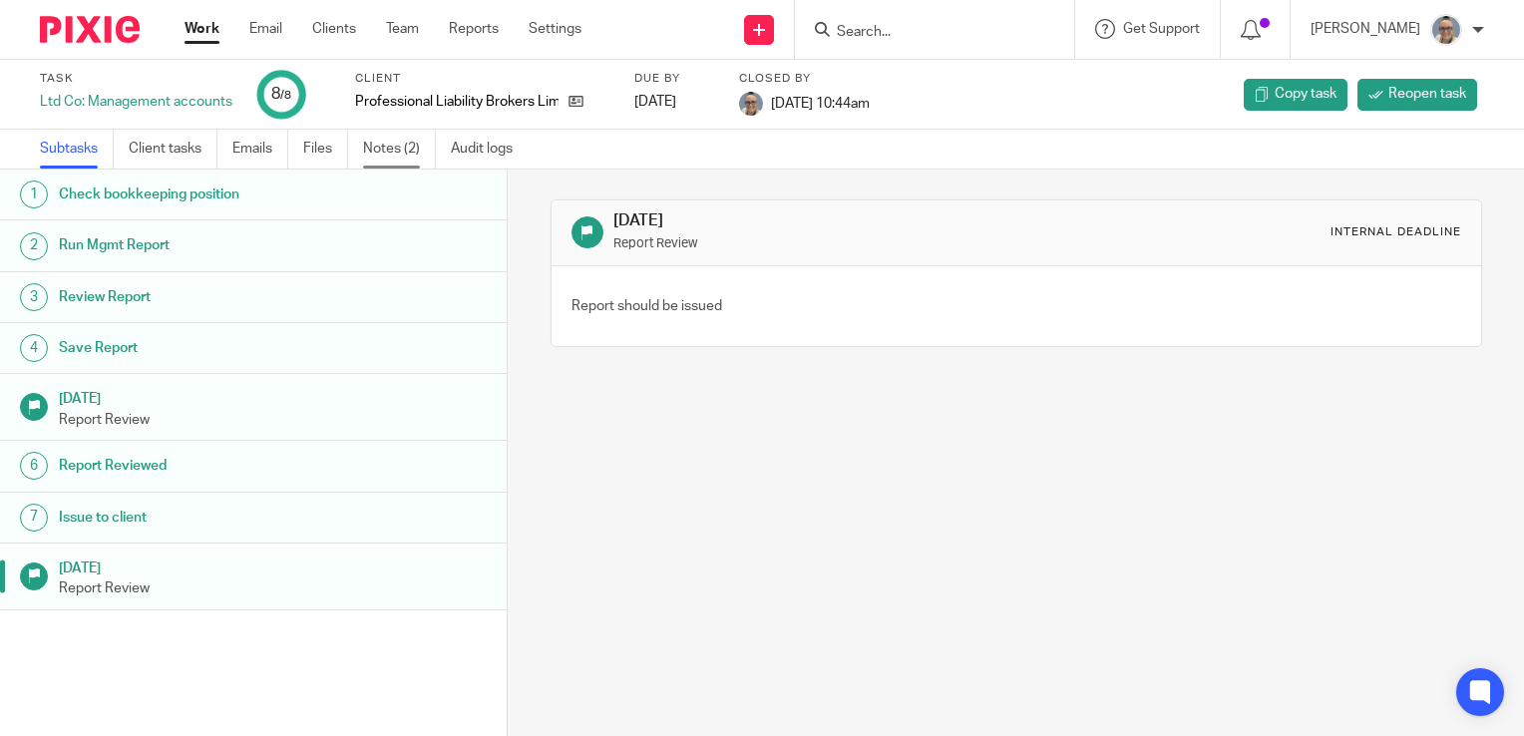
click at [381, 138] on link "Notes (2)" at bounding box center [399, 149] width 73 height 39
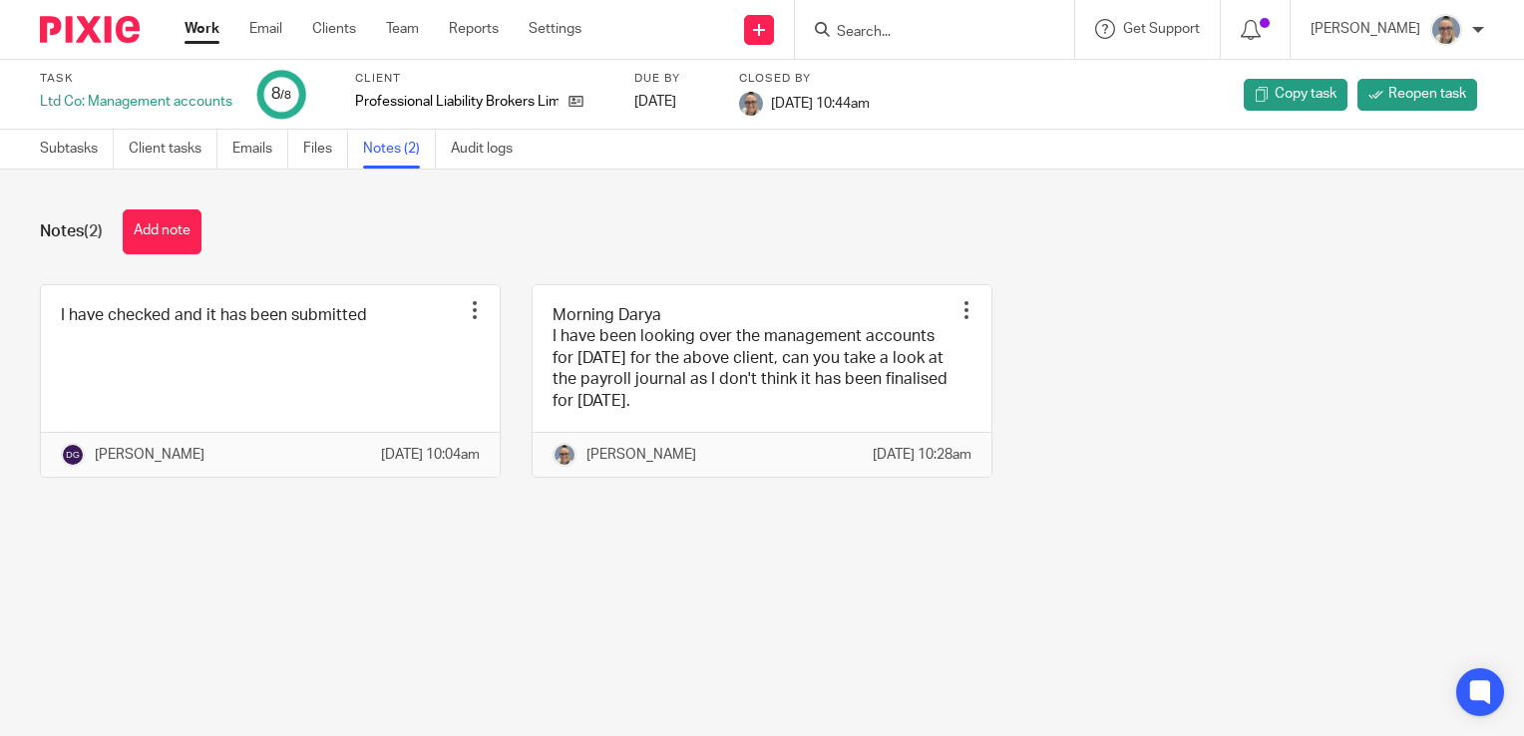
click at [986, 31] on input "Search" at bounding box center [924, 33] width 179 height 18
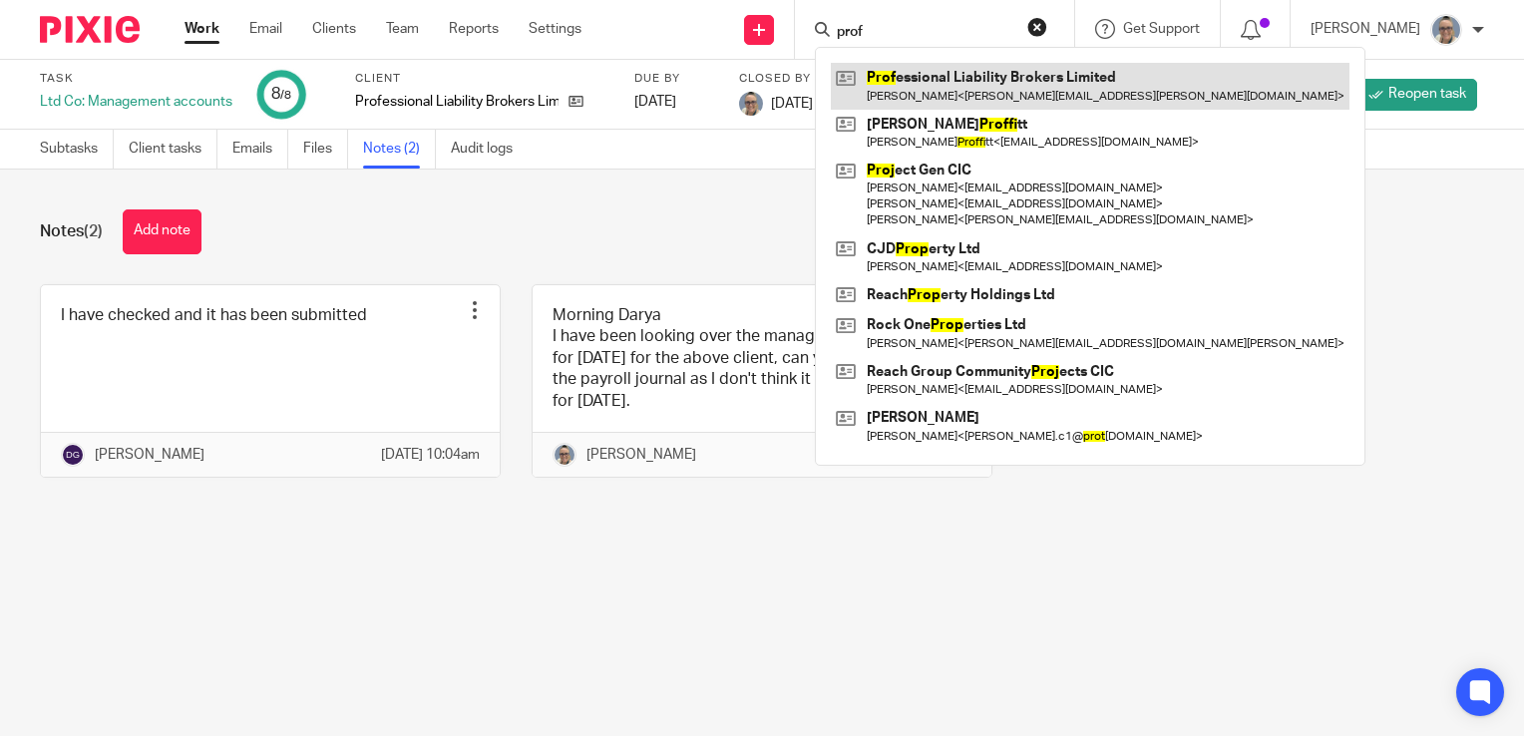
type input "prof"
click at [996, 76] on link at bounding box center [1090, 86] width 519 height 46
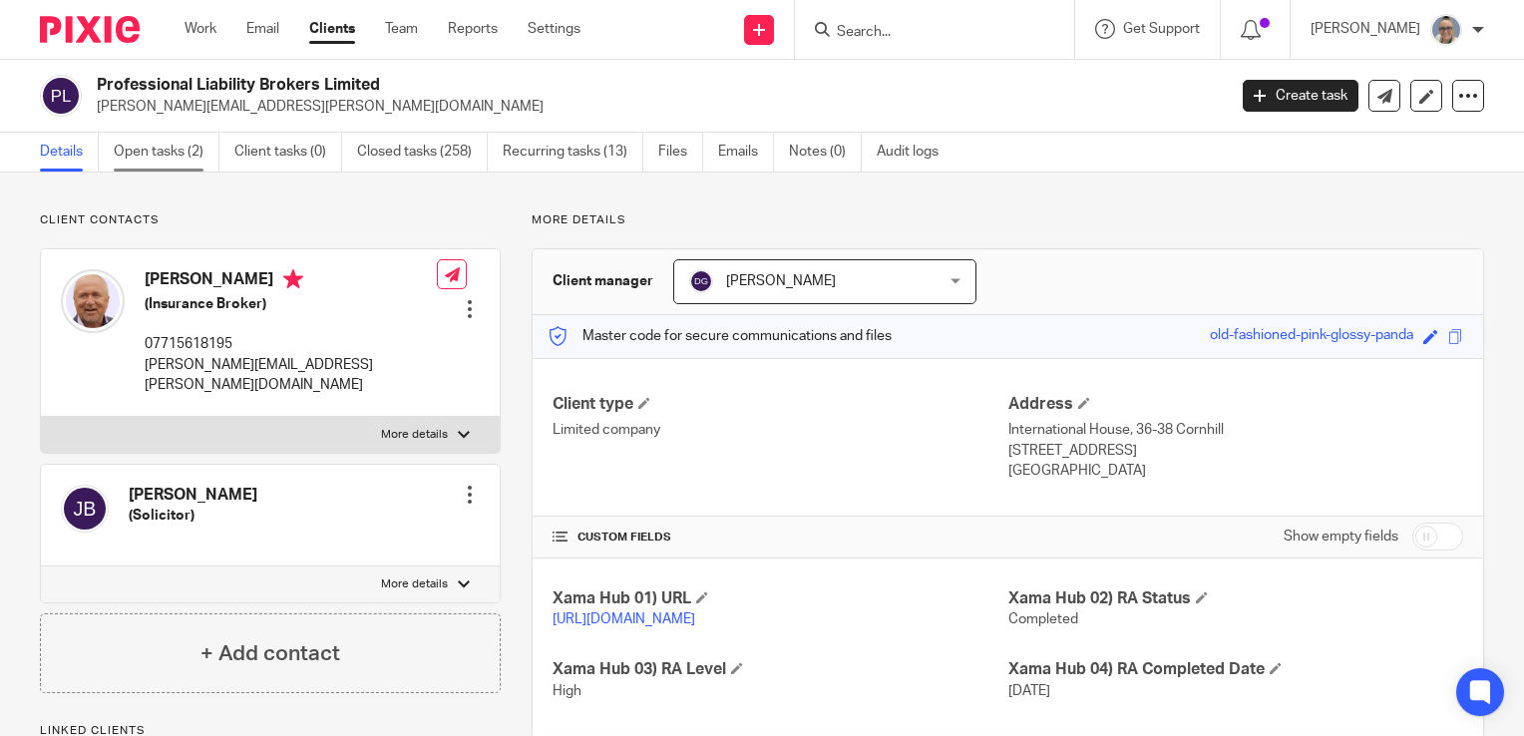
click at [185, 148] on link "Open tasks (2)" at bounding box center [167, 152] width 106 height 39
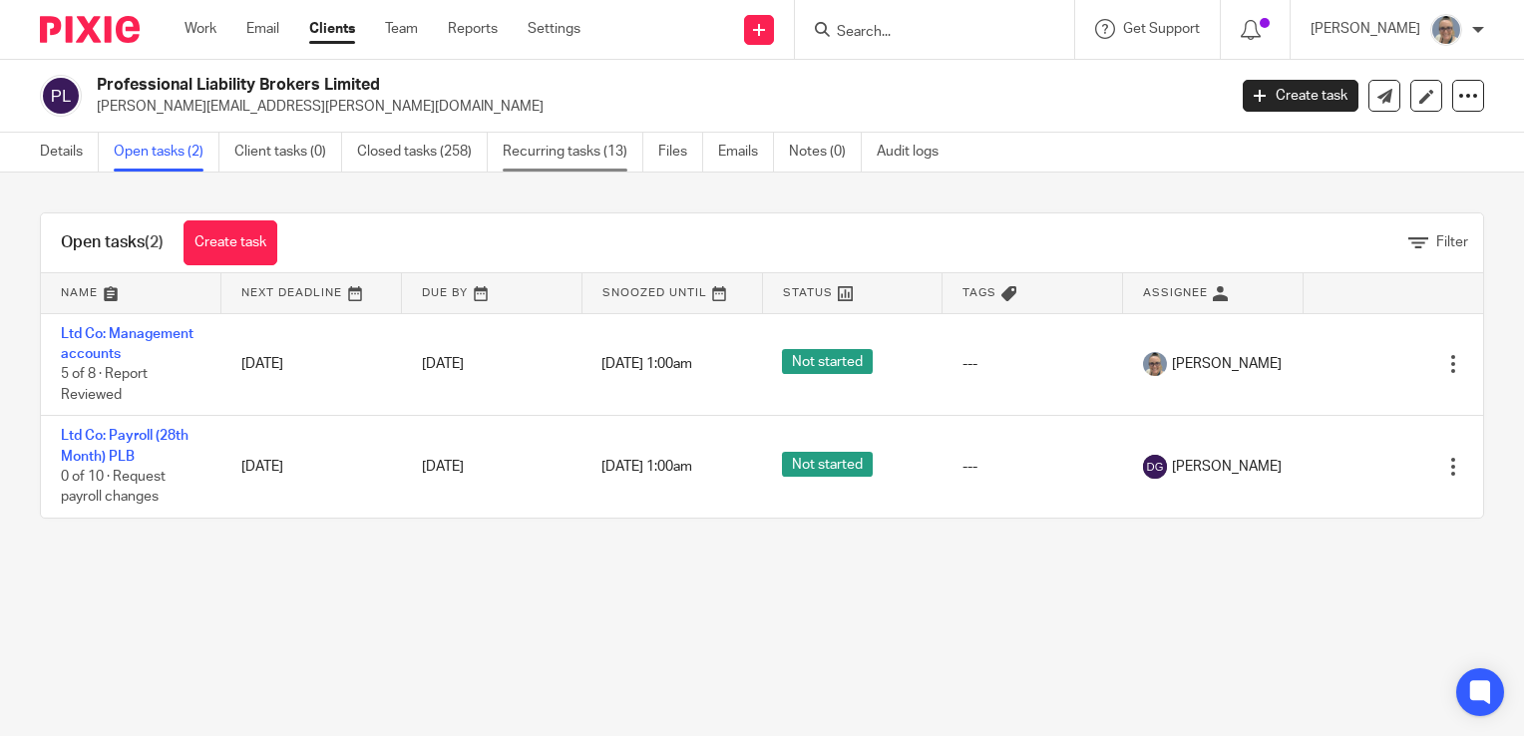
click at [542, 159] on link "Recurring tasks (13)" at bounding box center [573, 152] width 141 height 39
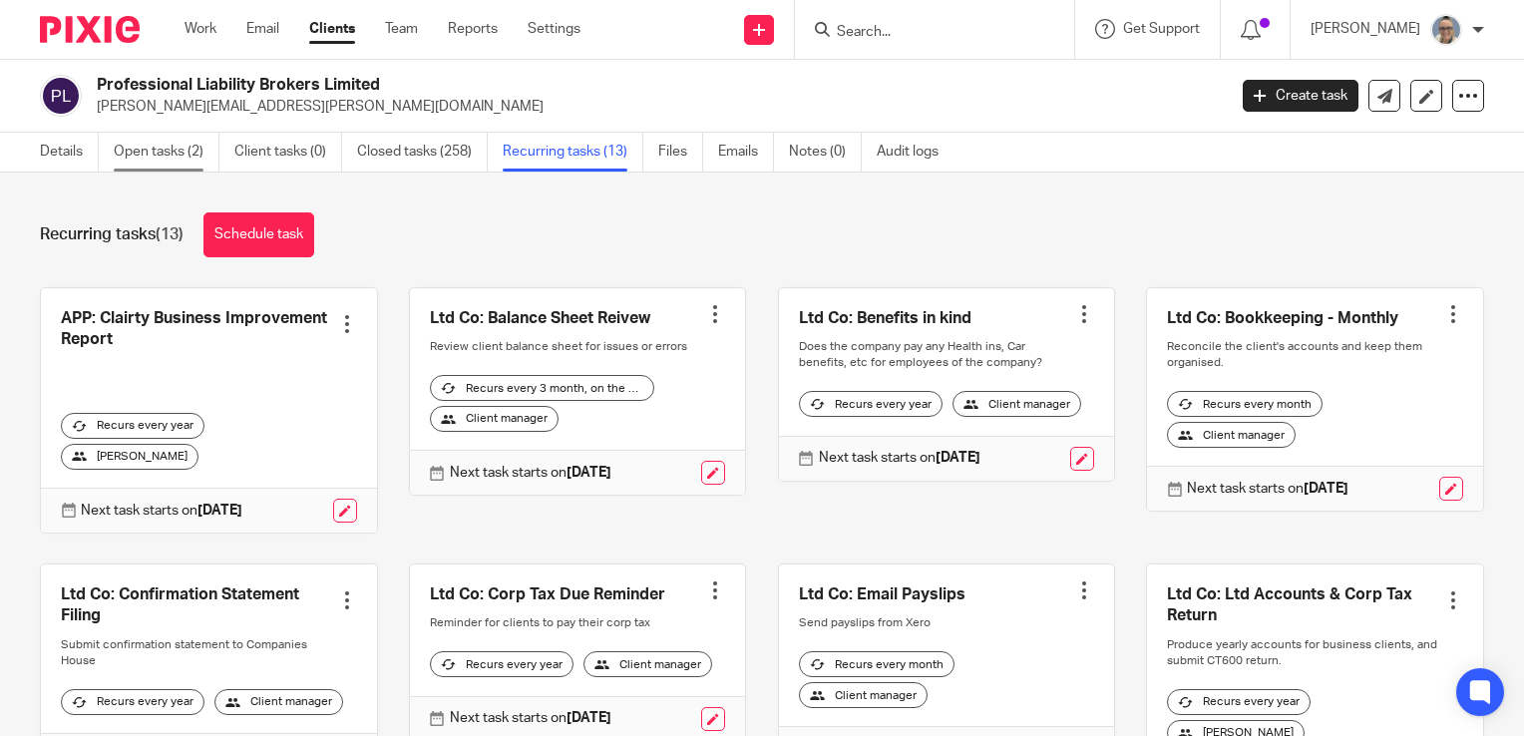
click at [162, 145] on link "Open tasks (2)" at bounding box center [167, 152] width 106 height 39
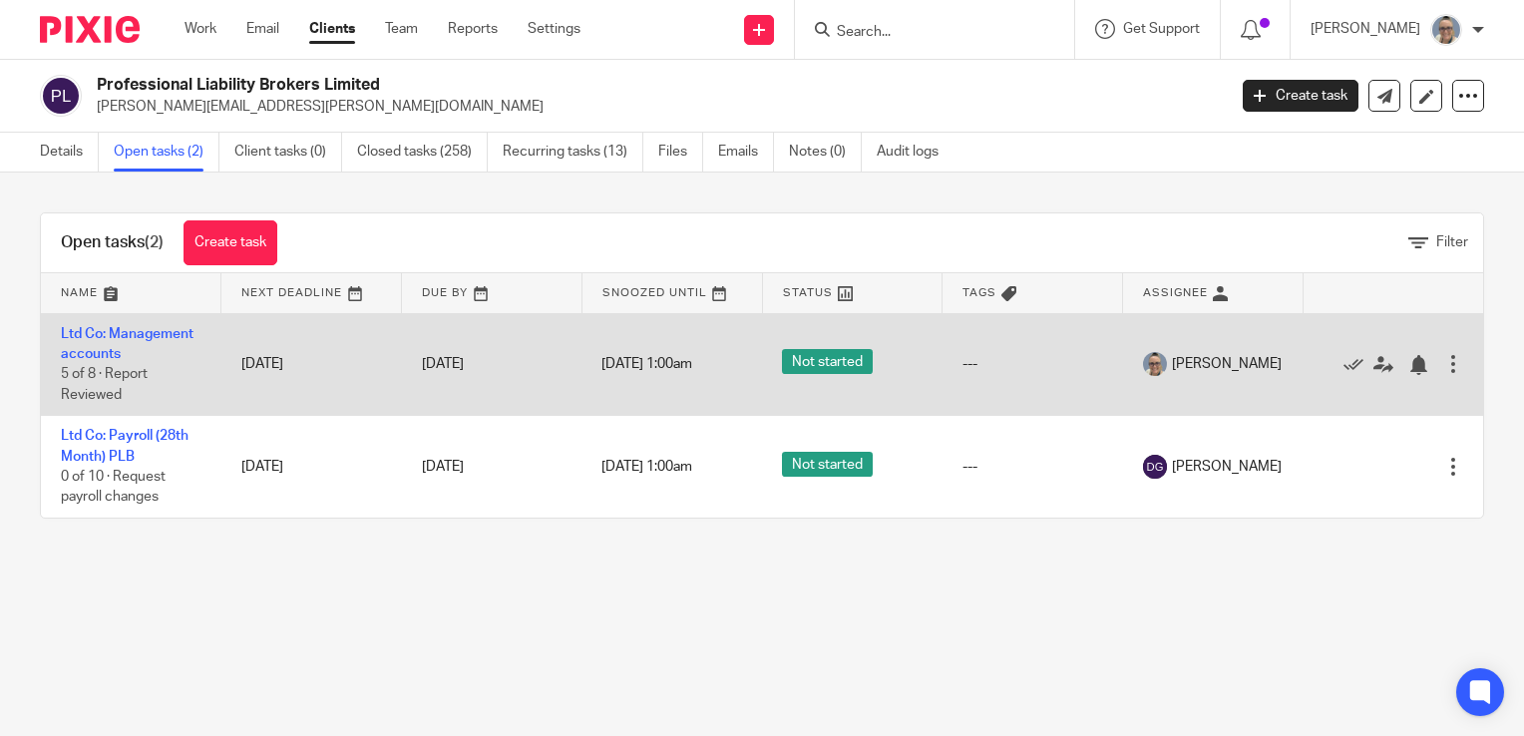
click at [134, 340] on td "Ltd Co: Management accounts 5 of 8 · Report Reviewed" at bounding box center [131, 364] width 180 height 103
click at [138, 336] on link "Ltd Co: Management accounts" at bounding box center [127, 344] width 133 height 34
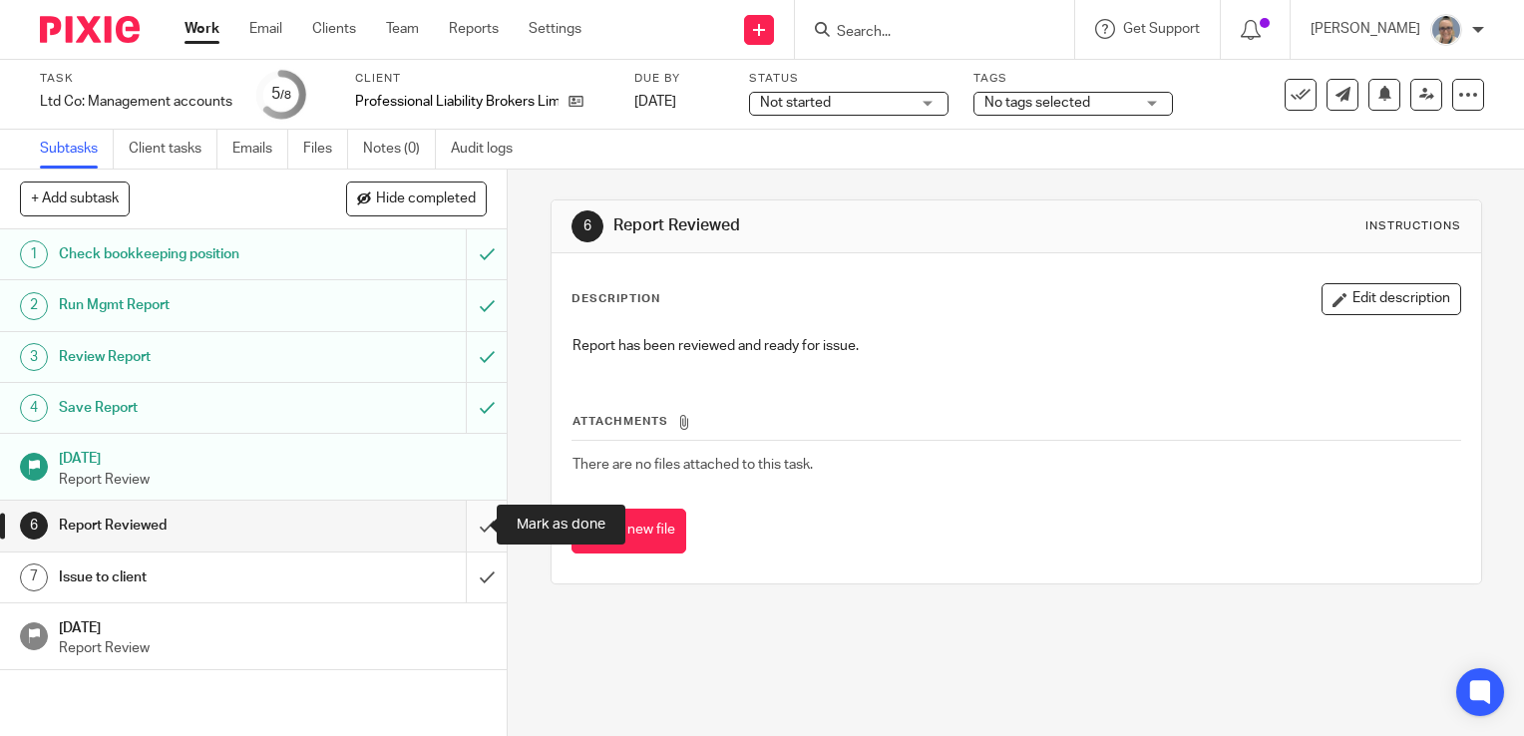
click at [472, 528] on input "submit" at bounding box center [253, 526] width 507 height 50
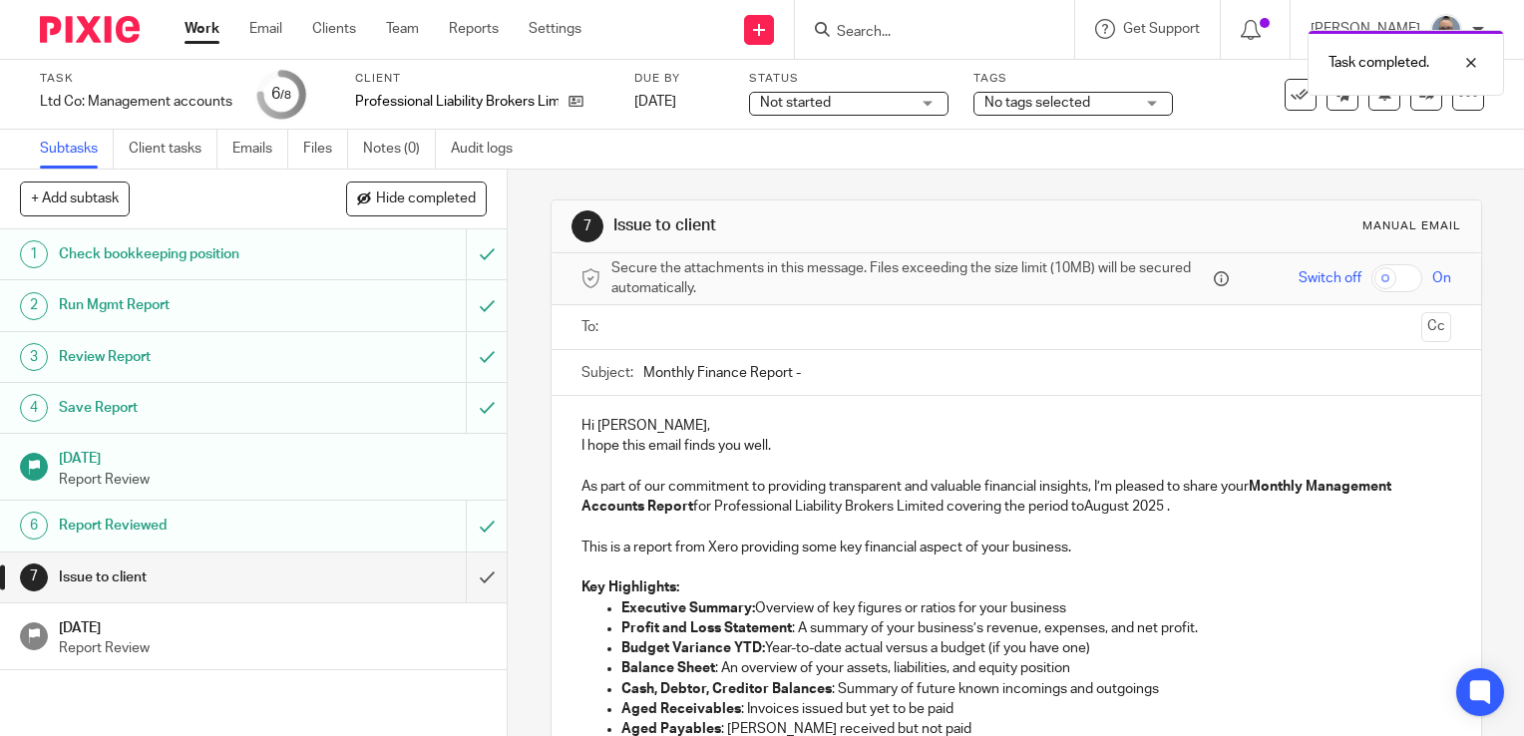
click at [676, 329] on input "text" at bounding box center [1015, 327] width 794 height 23
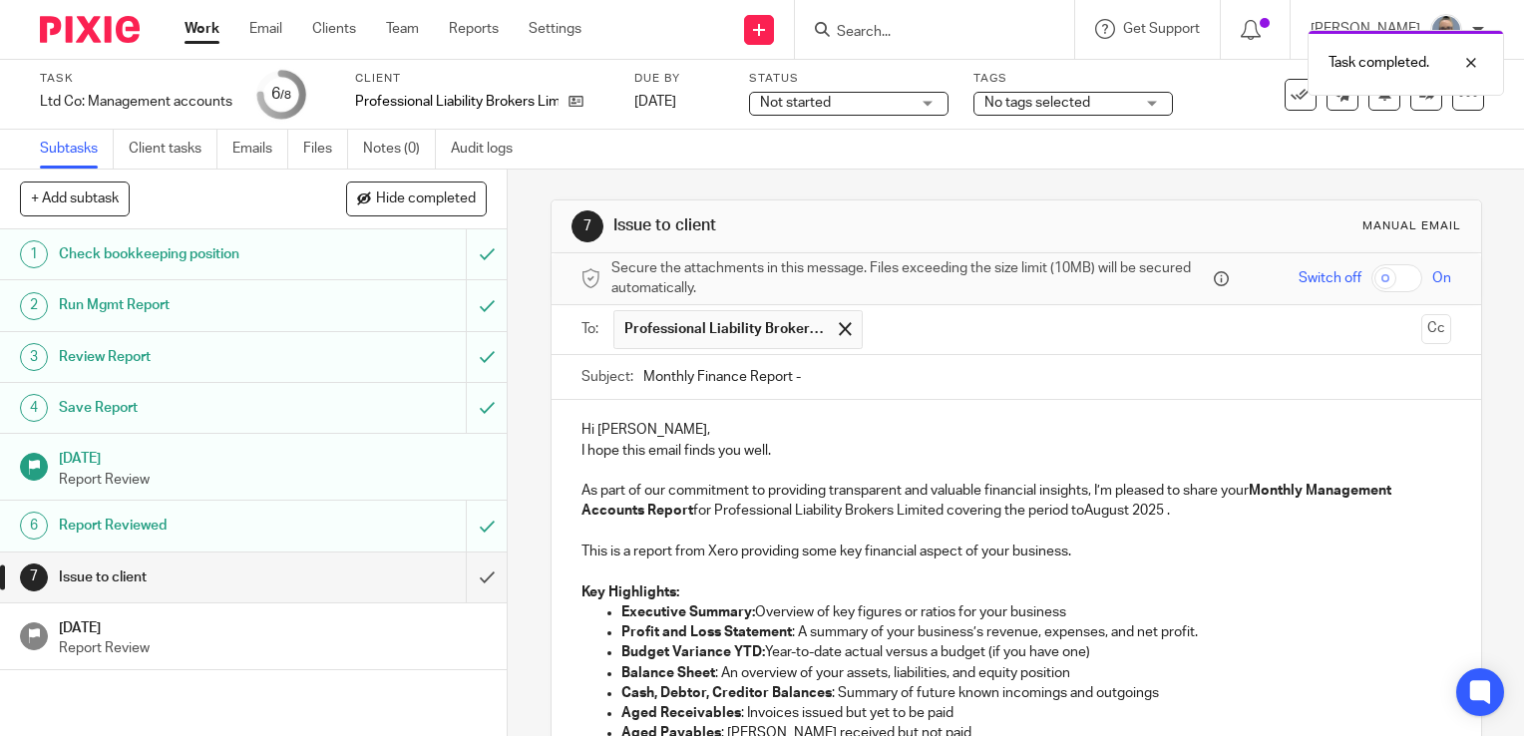
click at [868, 381] on input "Monthly Finance Report -" at bounding box center [1047, 377] width 808 height 45
type input "Monthly Finance Report - July 2025"
click at [1082, 505] on p "As part of our commitment to providing transparent and valuable financial insig…" at bounding box center [1016, 501] width 870 height 41
drag, startPoint x: 1083, startPoint y: 514, endPoint x: 1125, endPoint y: 519, distance: 42.2
click at [1125, 519] on p "As part of our commitment to providing transparent and valuable financial insig…" at bounding box center [1016, 501] width 870 height 41
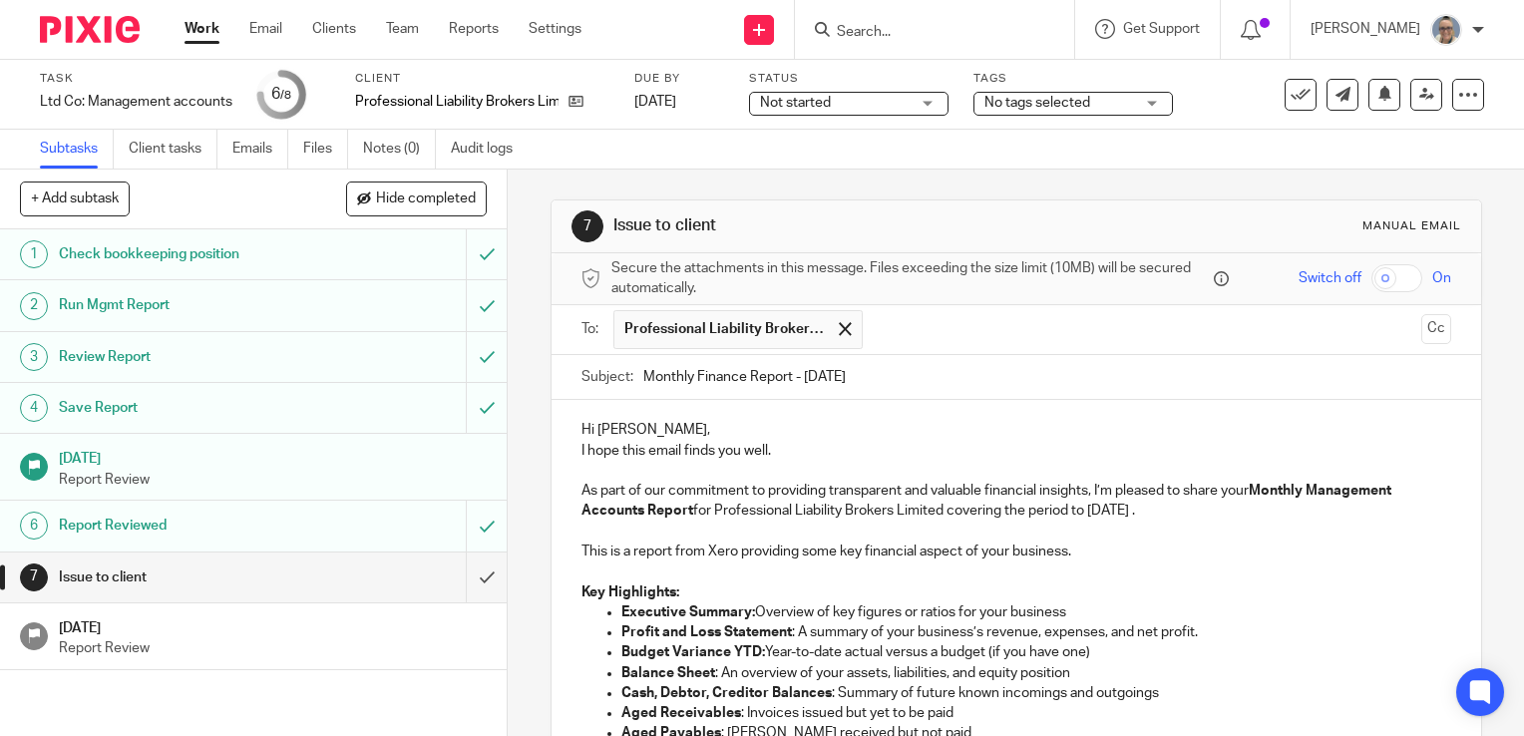
click at [691, 425] on p "Hi Andrew," at bounding box center [1016, 430] width 870 height 20
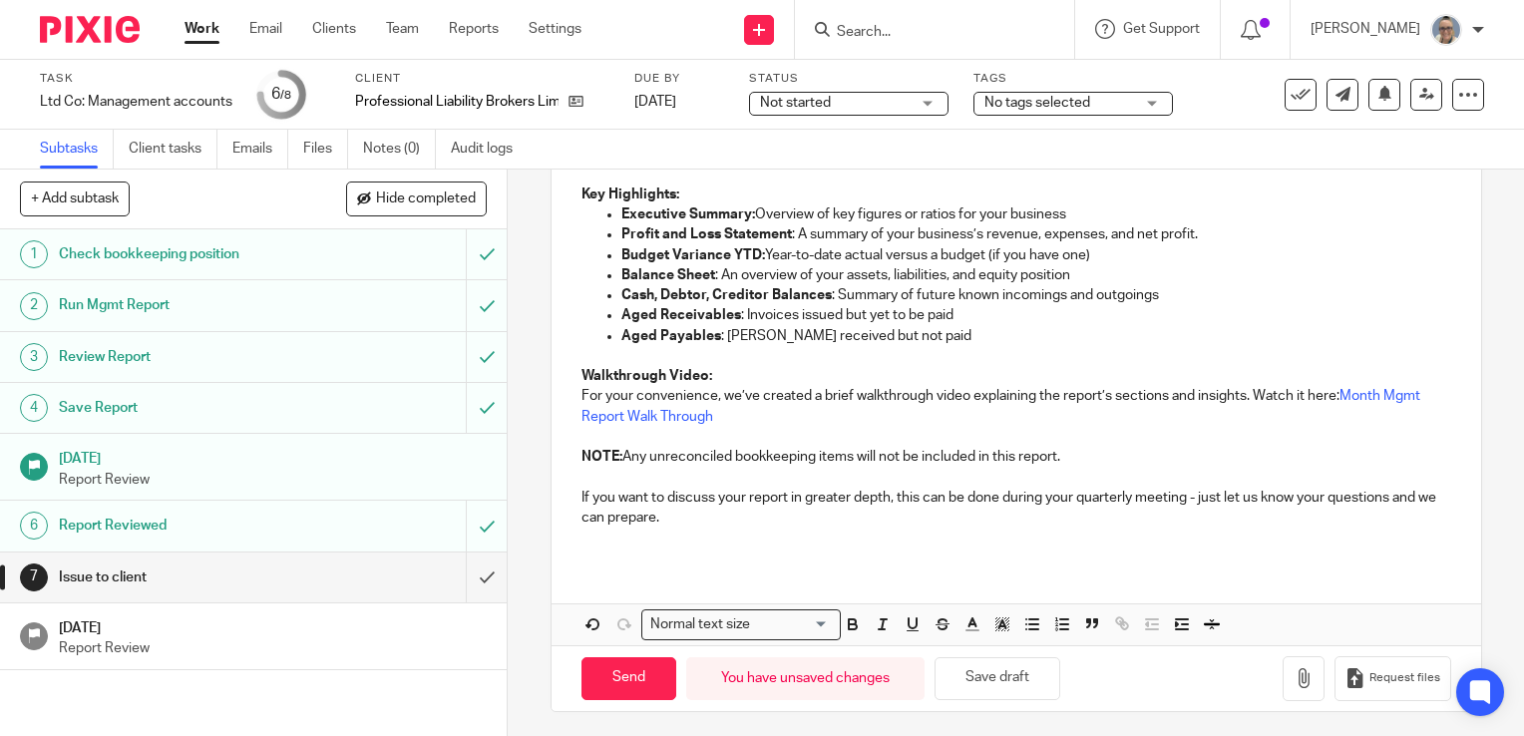
scroll to position [420, 0]
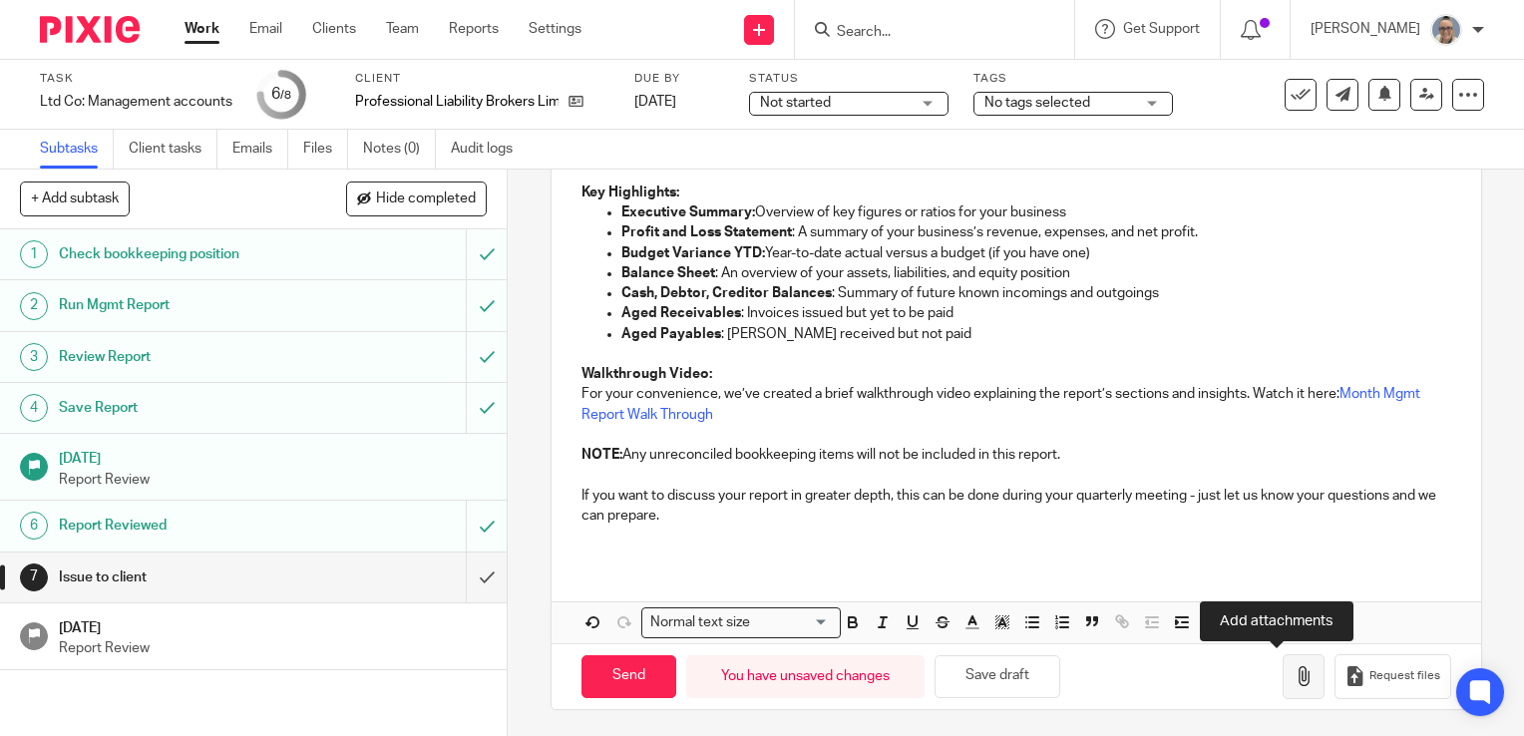
click at [1293, 676] on icon "button" at bounding box center [1303, 676] width 20 height 20
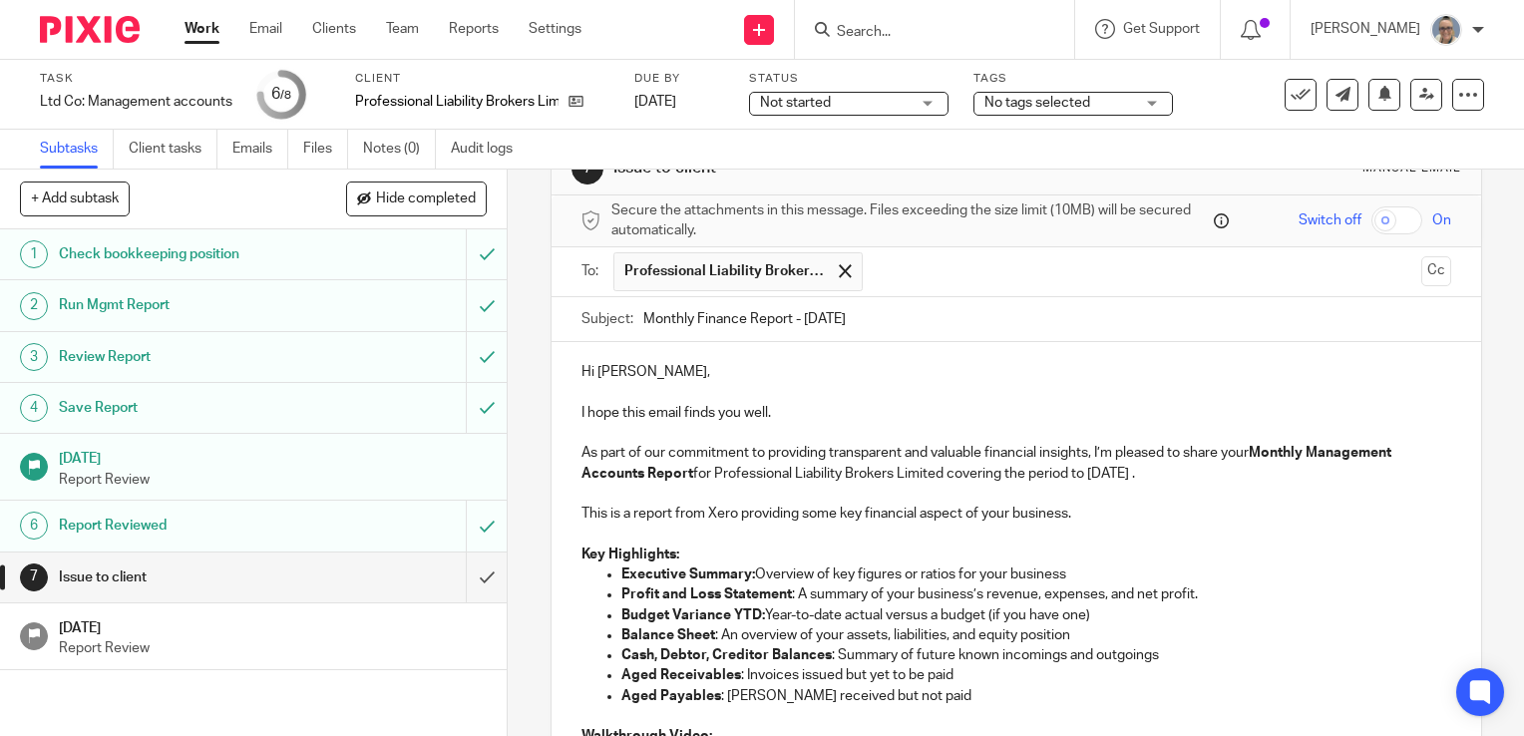
scroll to position [0, 0]
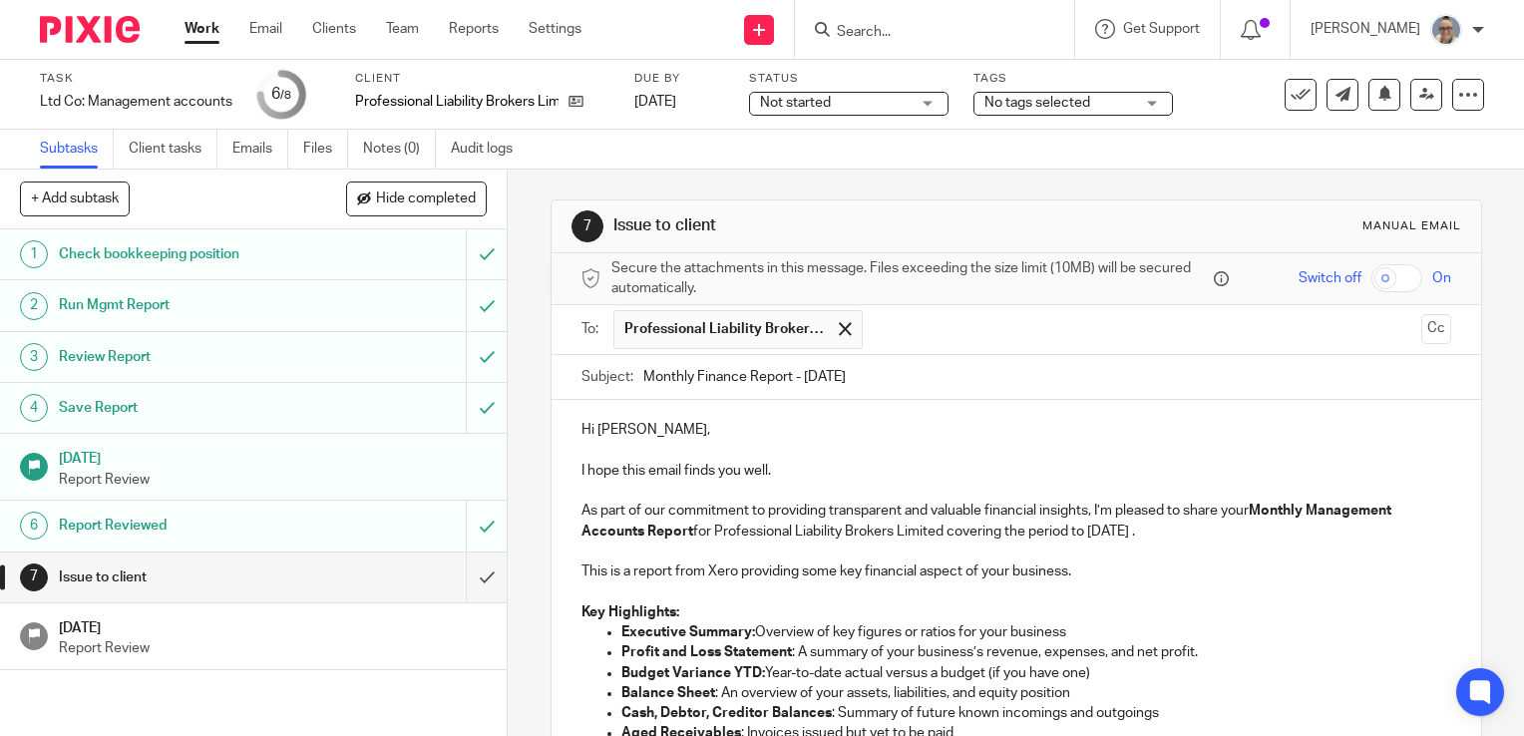
click at [928, 31] on input "Search" at bounding box center [924, 33] width 179 height 18
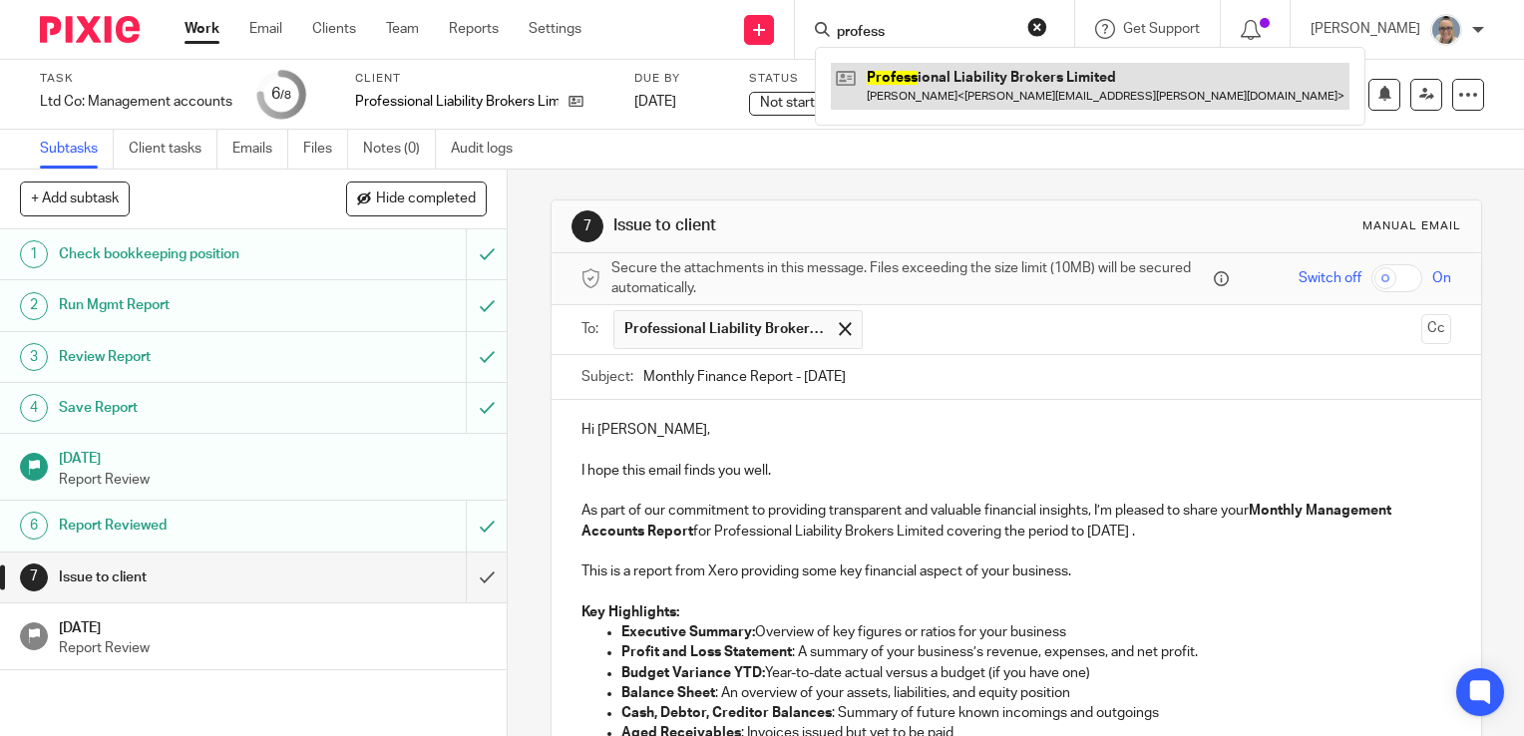
type input "profess"
click at [981, 81] on link at bounding box center [1090, 86] width 519 height 46
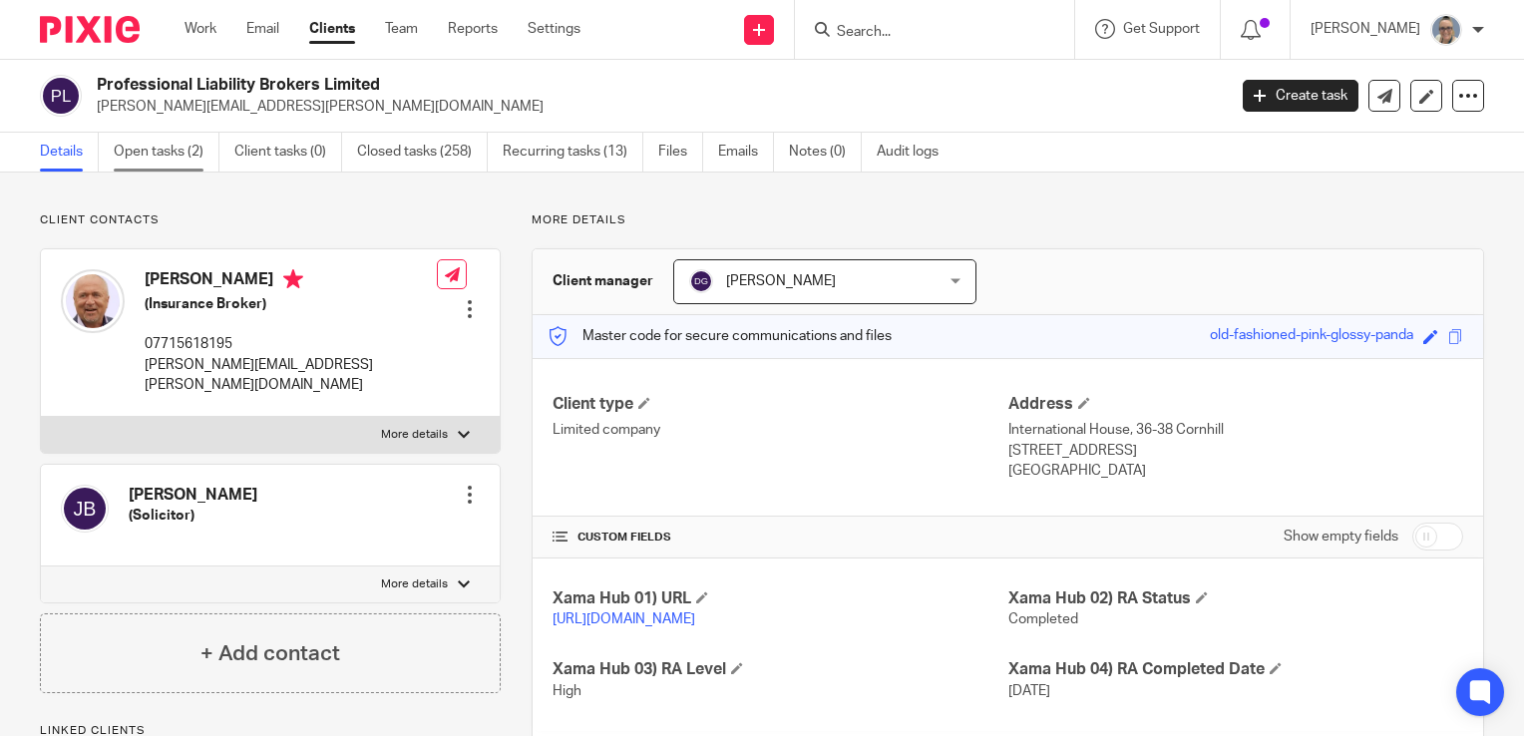
click at [120, 143] on link "Open tasks (2)" at bounding box center [167, 152] width 106 height 39
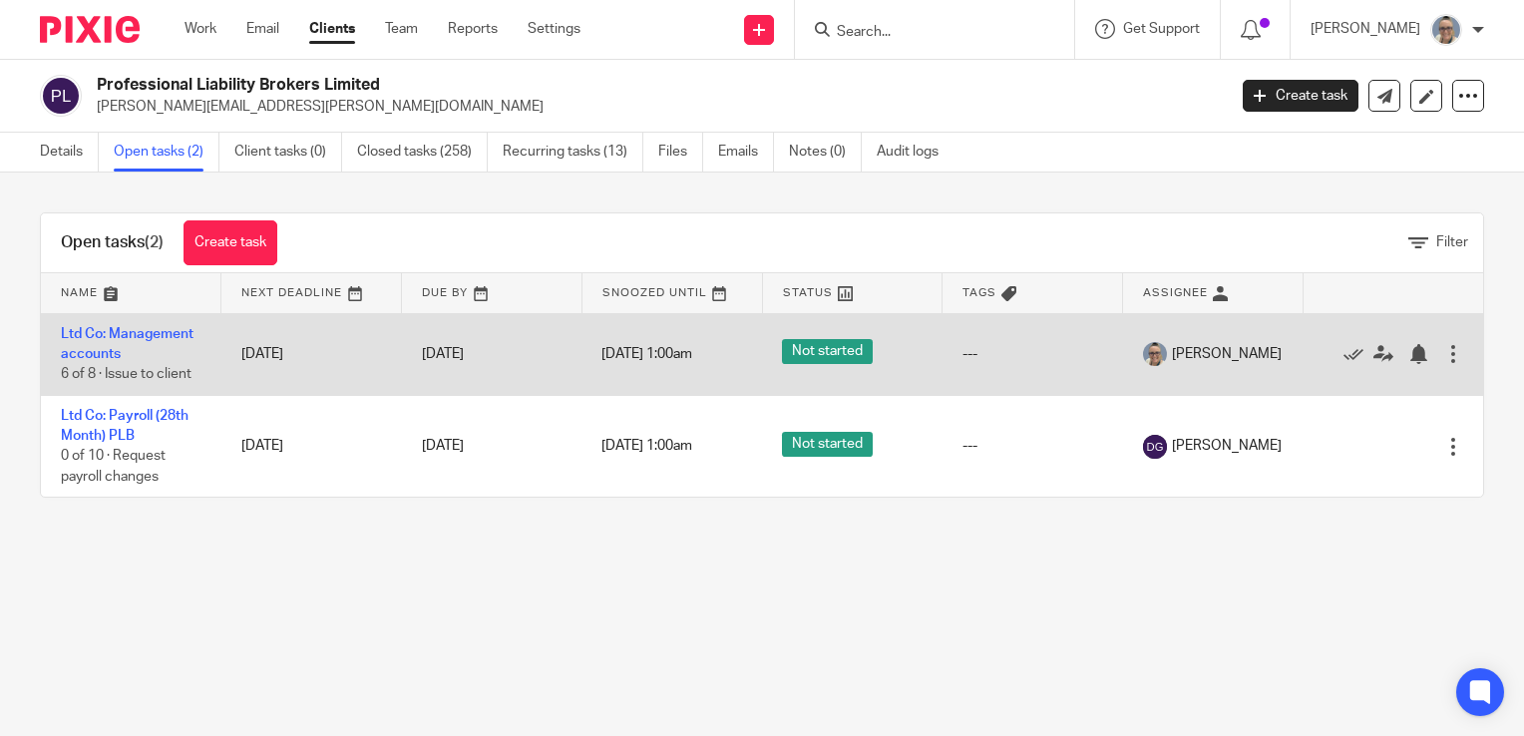
click at [1443, 353] on div at bounding box center [1453, 354] width 20 height 20
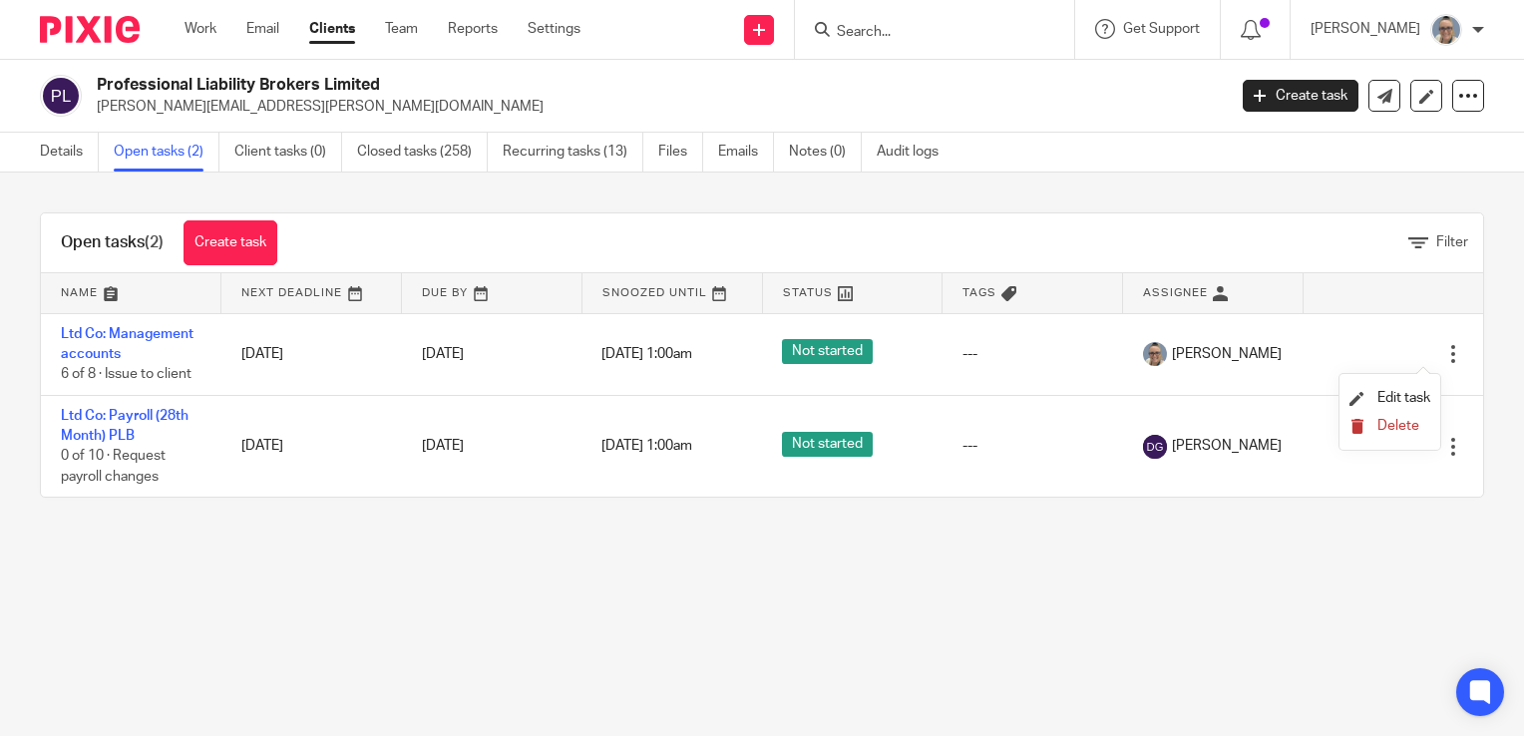
click at [1377, 420] on span "Delete" at bounding box center [1398, 426] width 42 height 14
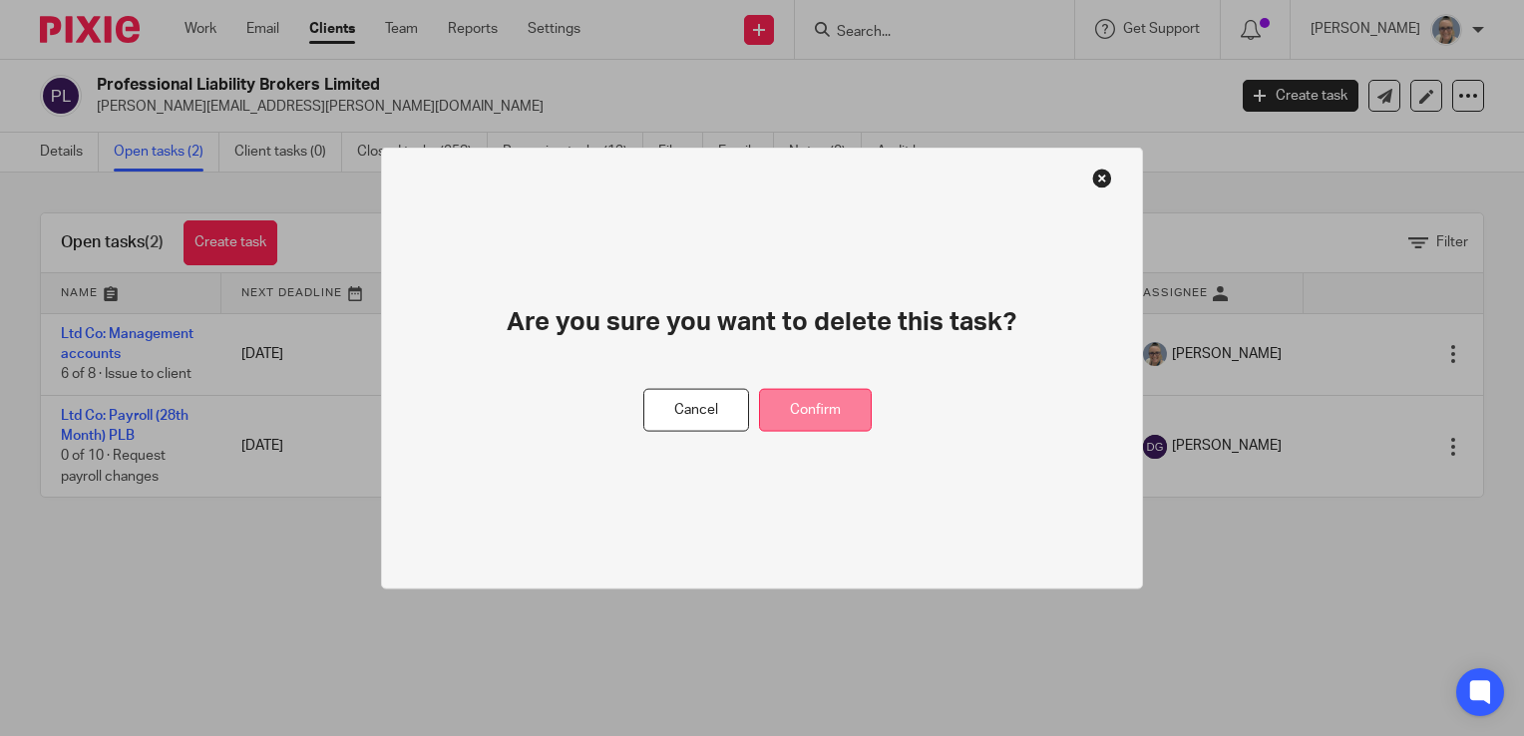
click at [825, 415] on button "Confirm" at bounding box center [815, 410] width 113 height 43
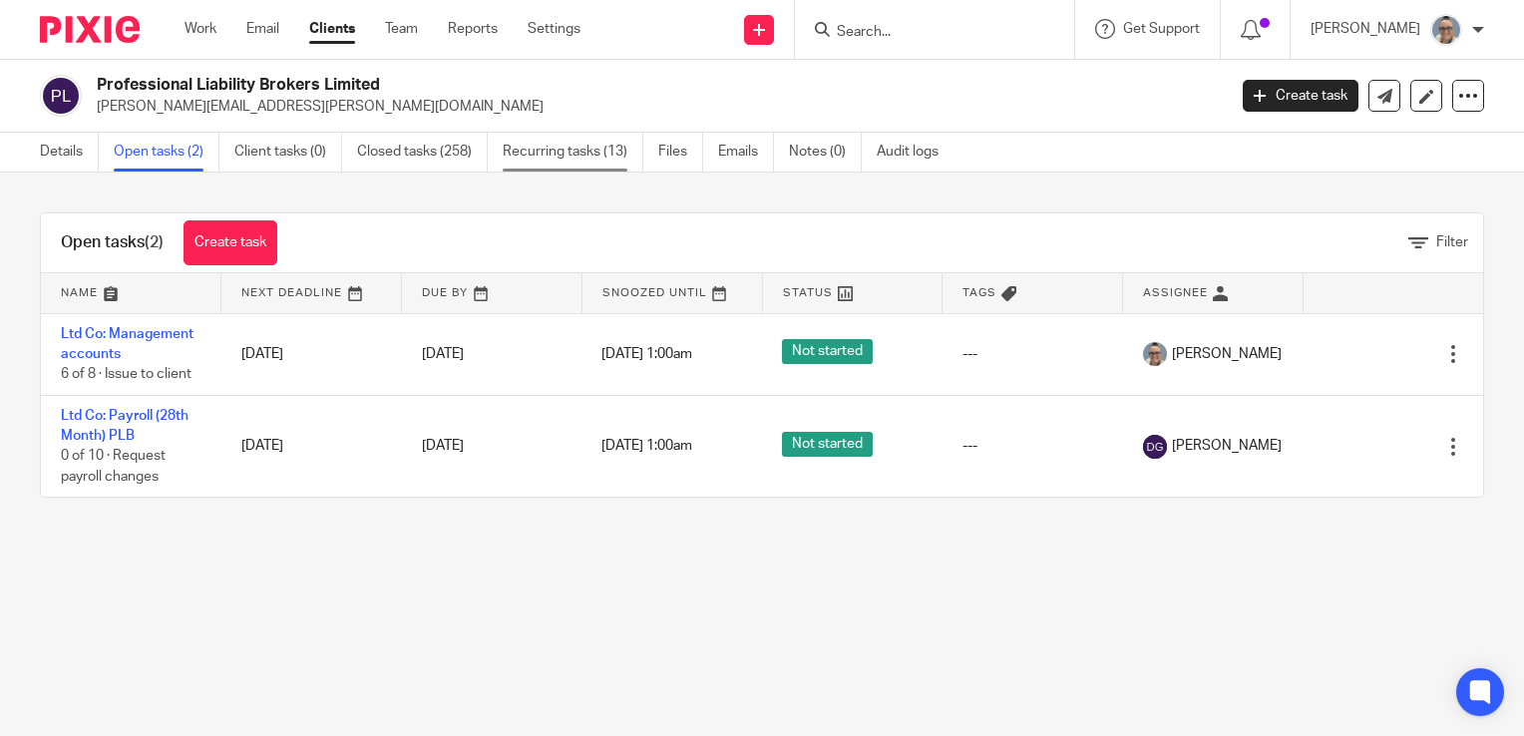
click at [574, 152] on link "Recurring tasks (13)" at bounding box center [573, 152] width 141 height 39
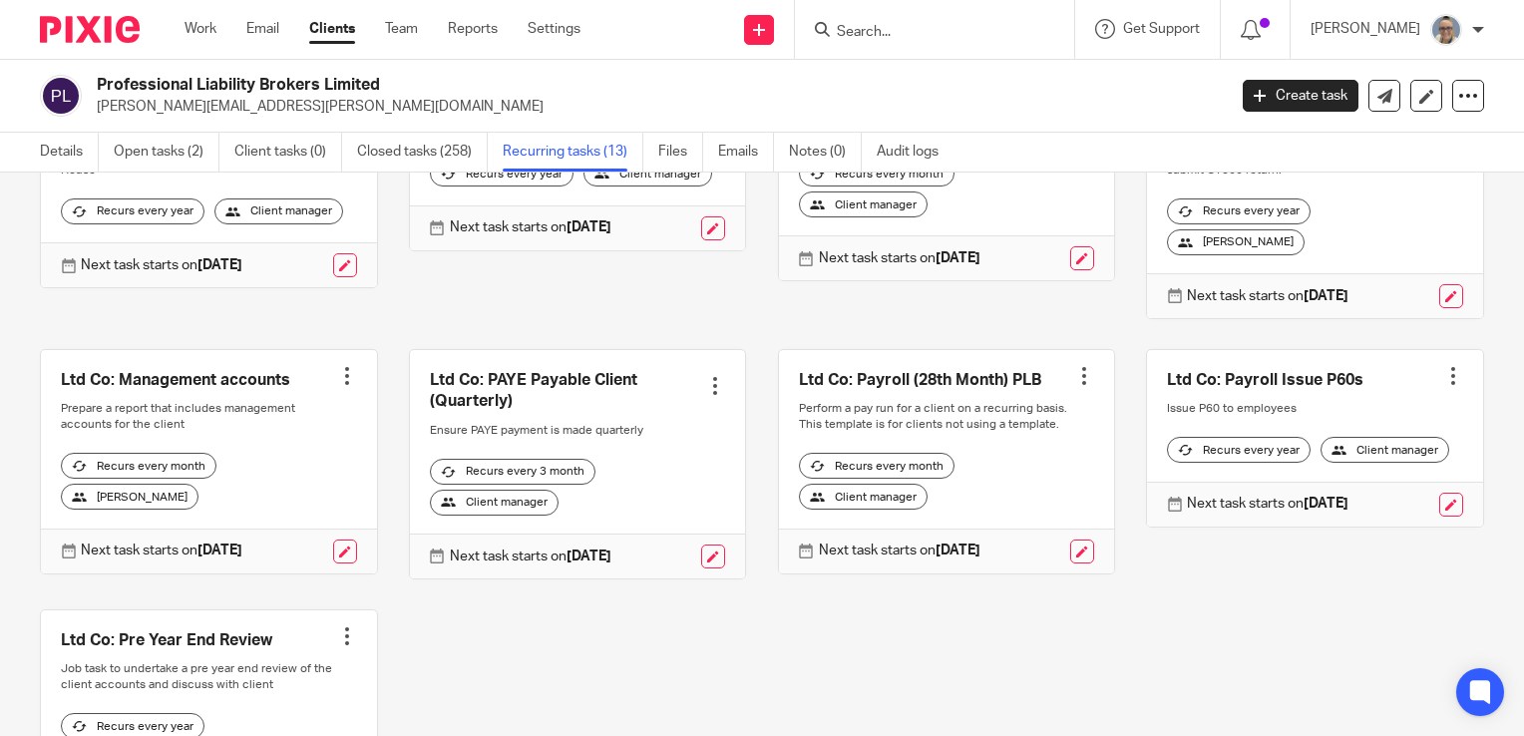
scroll to position [499, 0]
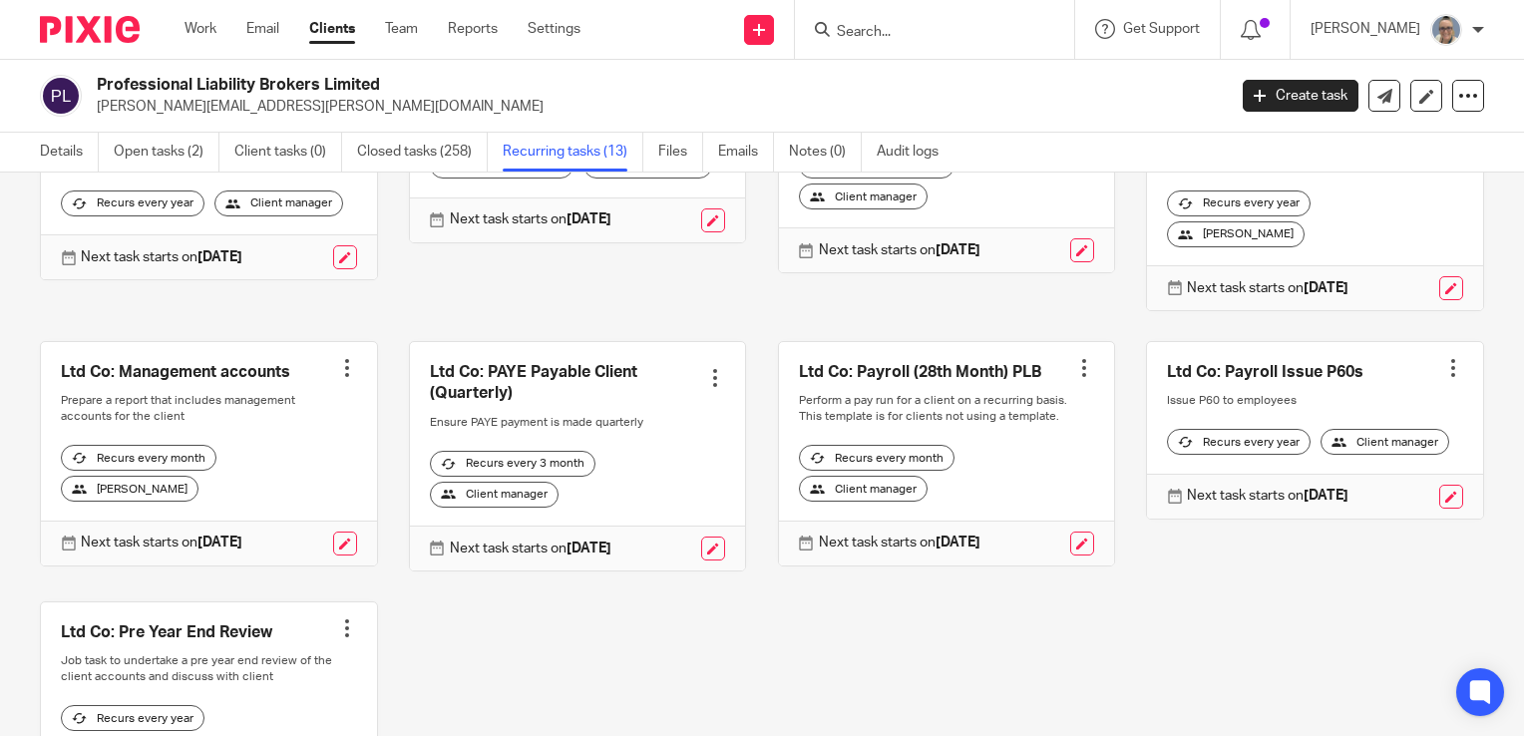
click at [337, 378] on div at bounding box center [347, 368] width 20 height 20
click at [297, 511] on span "Cancel schedule" at bounding box center [265, 507] width 105 height 14
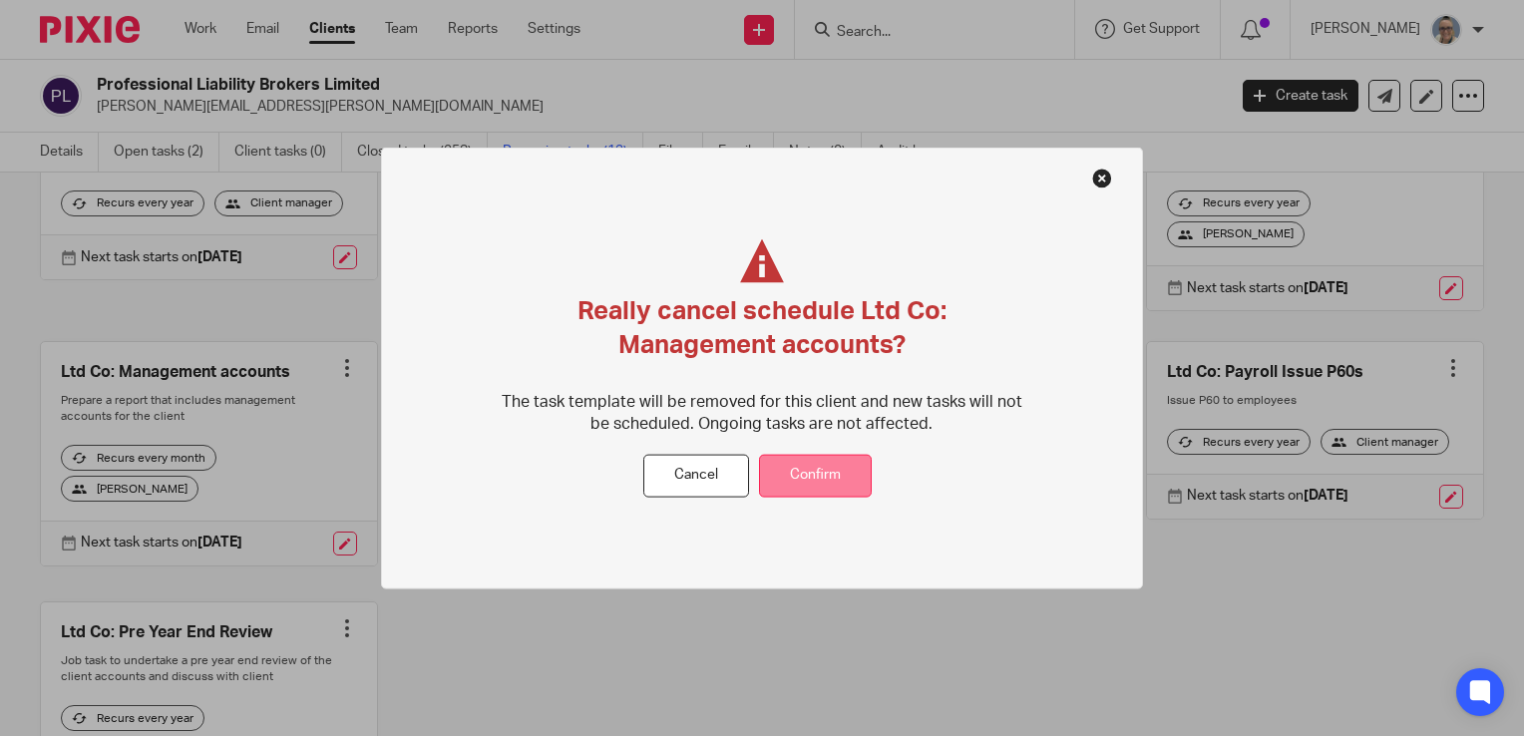
click at [807, 485] on button "Confirm" at bounding box center [815, 476] width 113 height 43
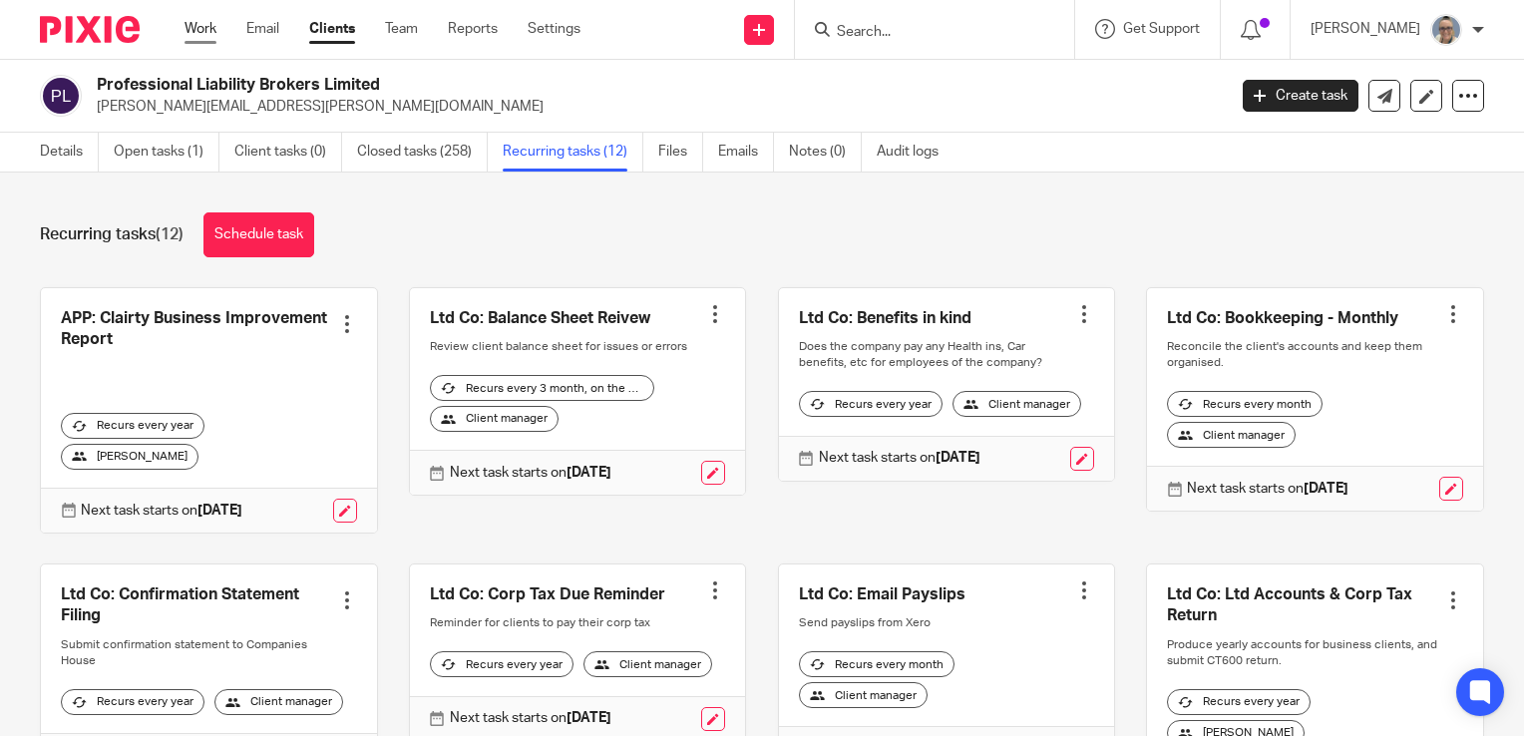
click at [191, 26] on link "Work" at bounding box center [200, 29] width 32 height 20
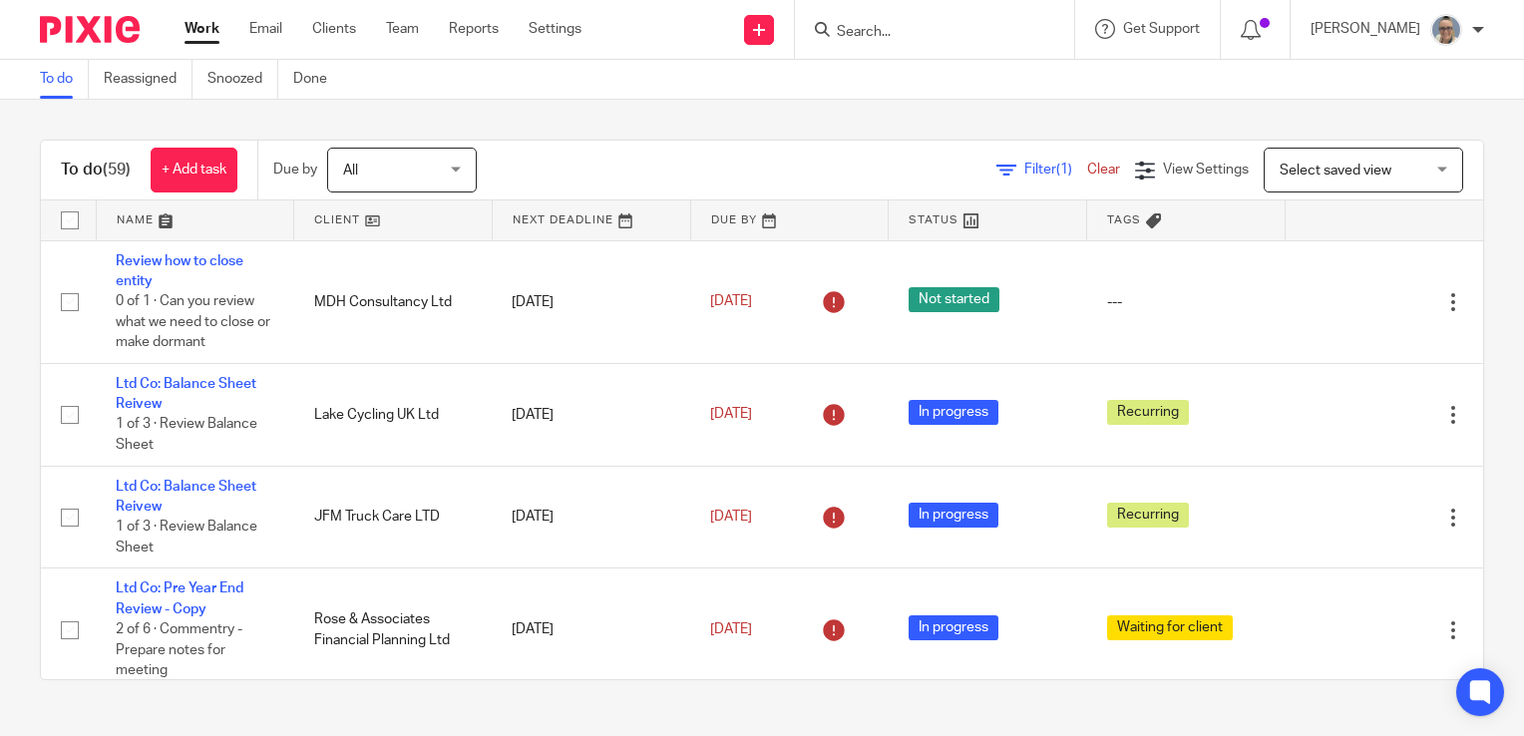
click at [536, 217] on link at bounding box center [591, 220] width 197 height 40
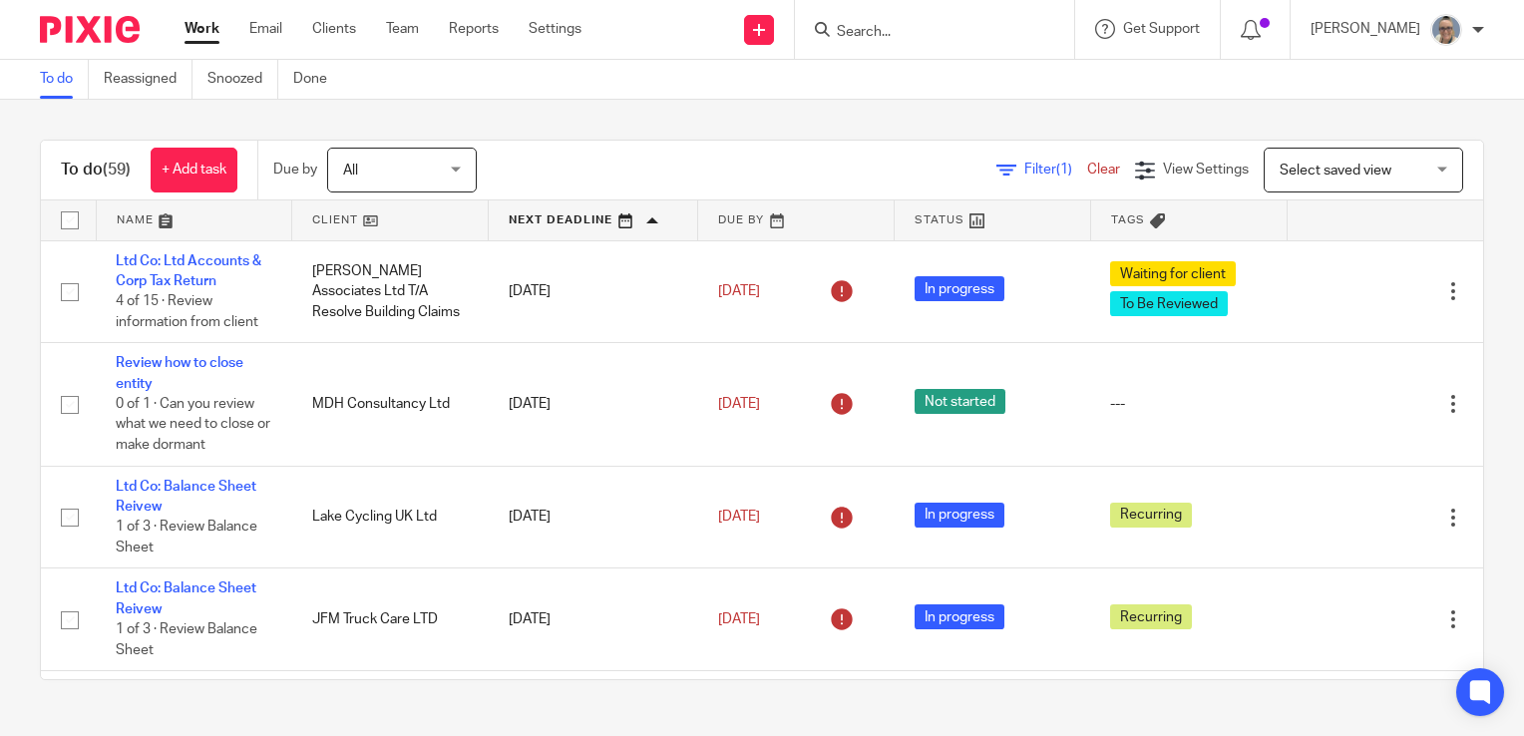
click at [566, 229] on link at bounding box center [593, 220] width 208 height 40
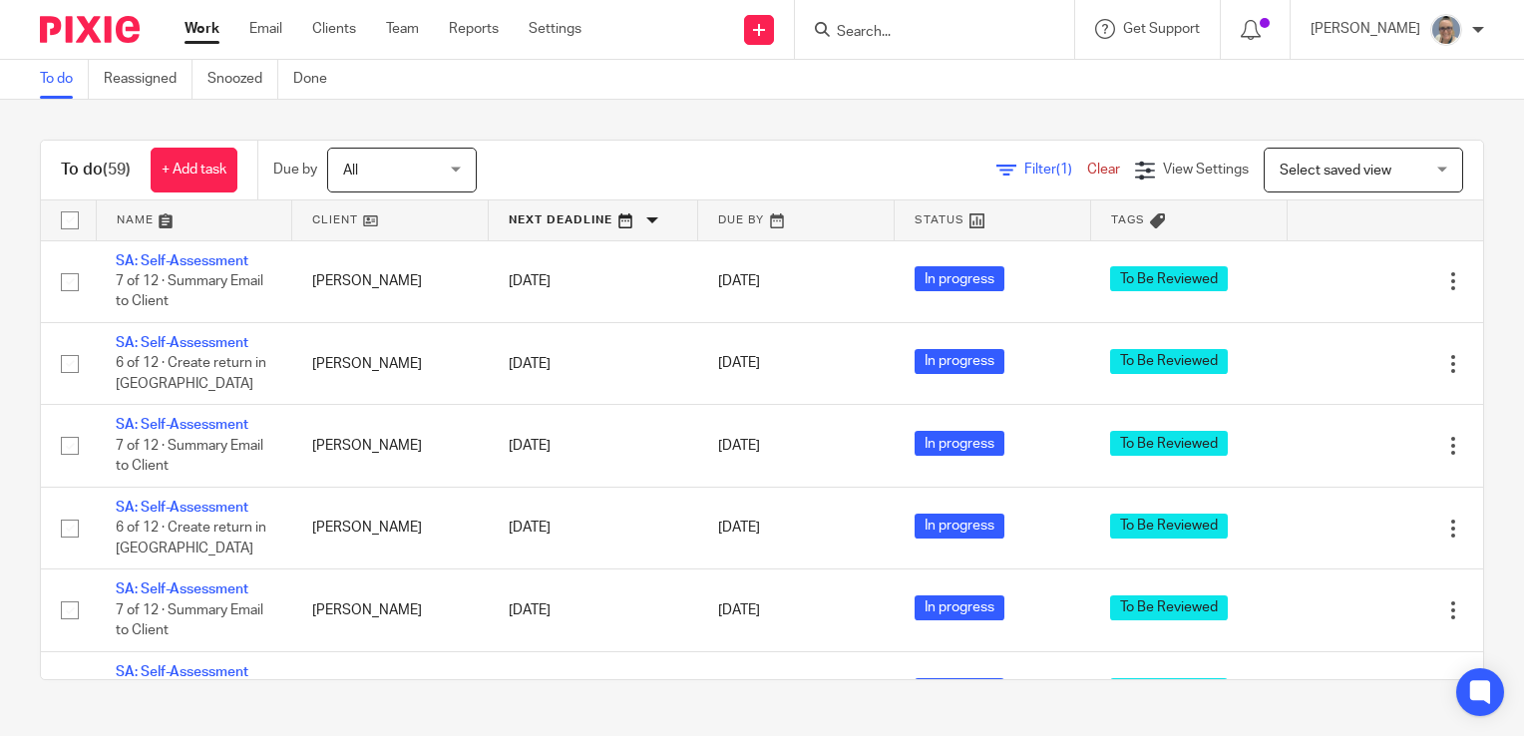
click at [568, 223] on link at bounding box center [593, 220] width 208 height 40
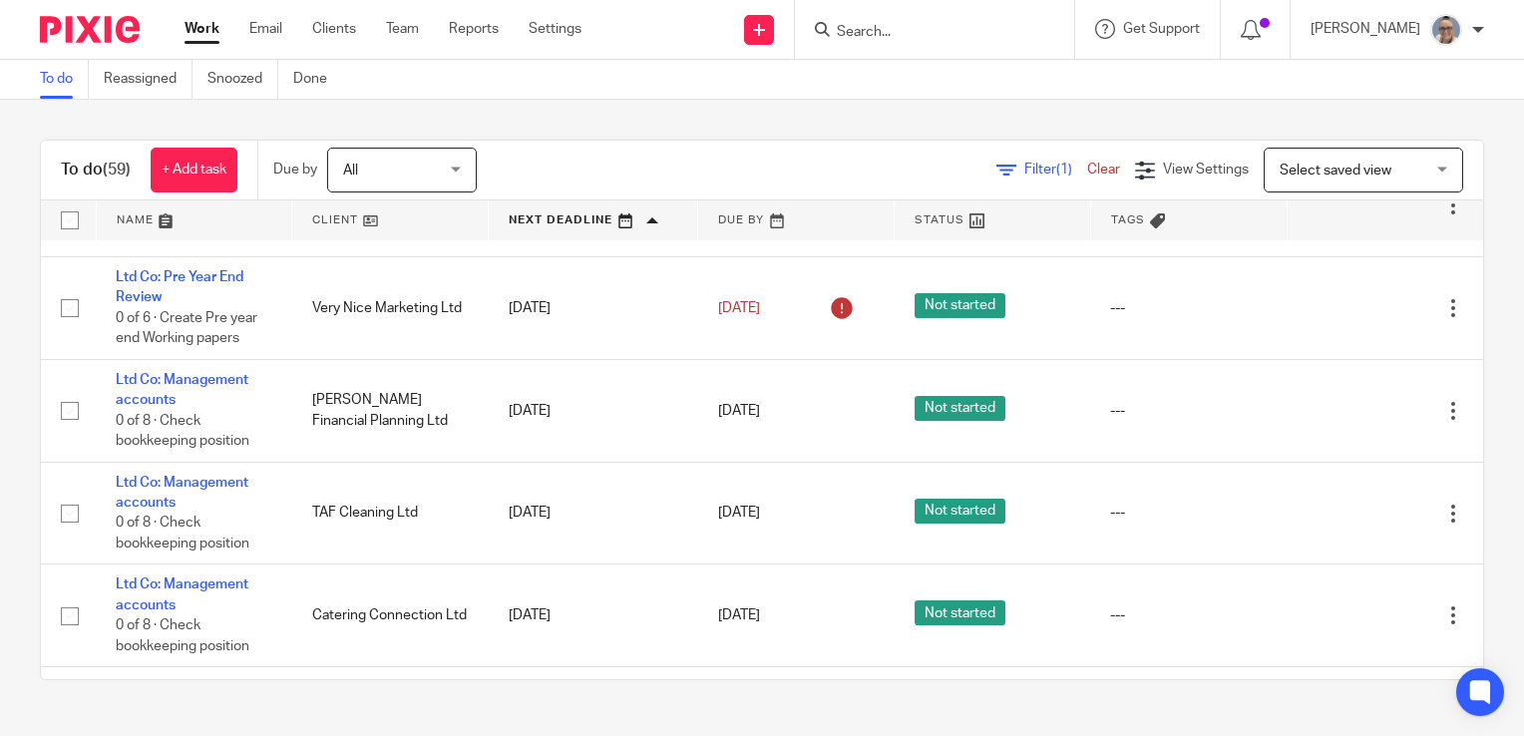
scroll to position [1496, 0]
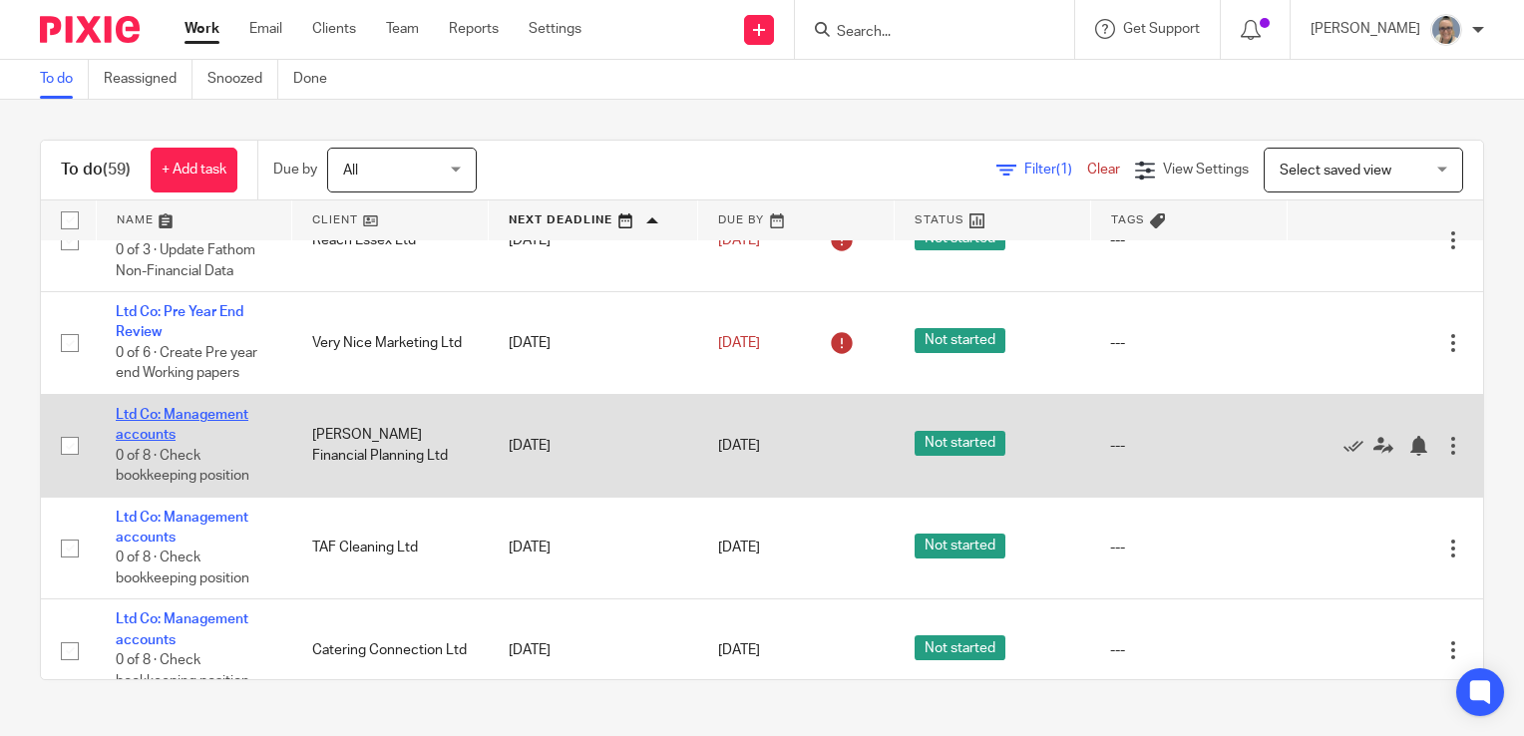
click at [198, 429] on link "Ltd Co: Management accounts" at bounding box center [182, 425] width 133 height 34
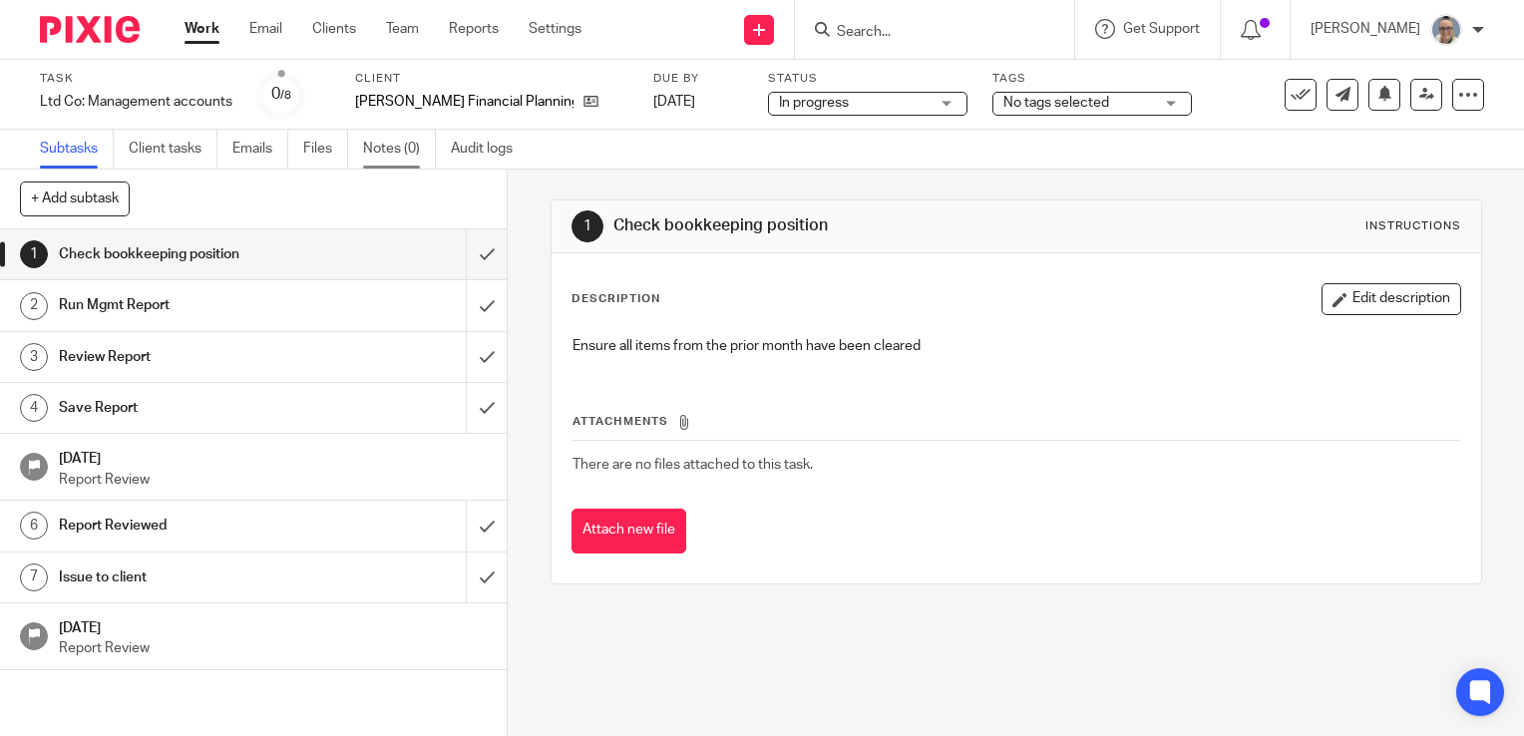
click at [416, 152] on link "Notes (0)" at bounding box center [399, 149] width 73 height 39
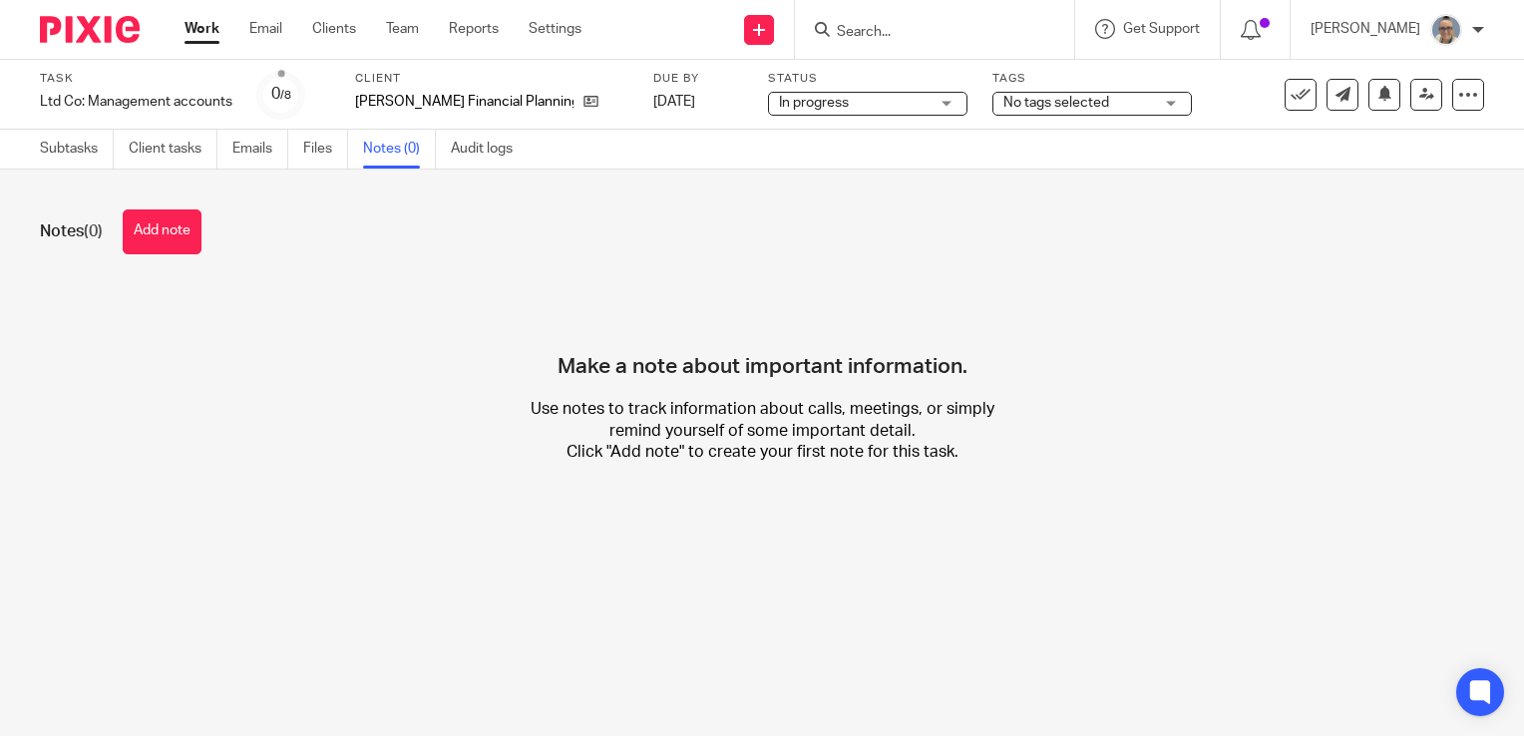
click at [138, 231] on button "Add note" at bounding box center [162, 231] width 79 height 45
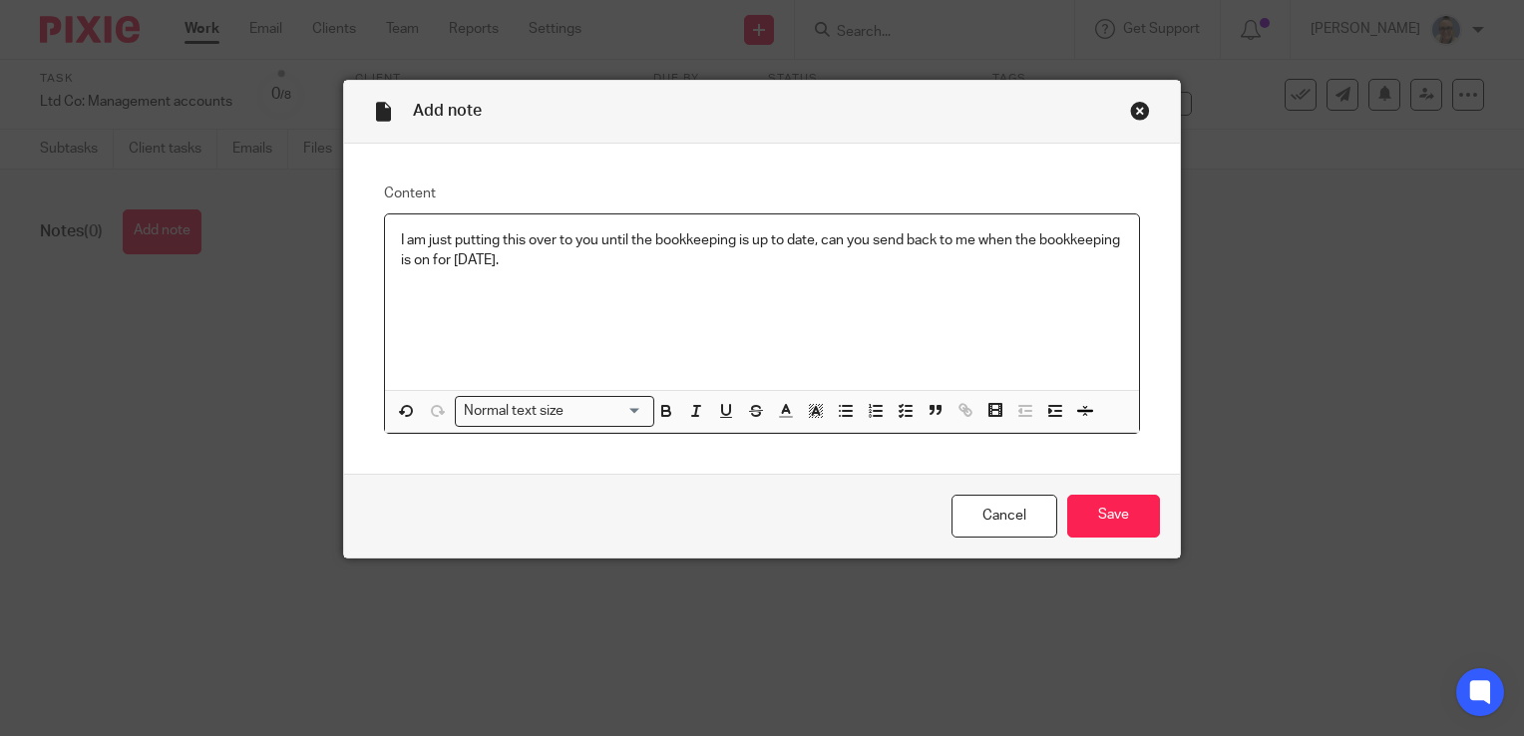
click at [386, 240] on div "I am just putting this over to you until the bookkeeping is up to date, can you…" at bounding box center [762, 302] width 754 height 176
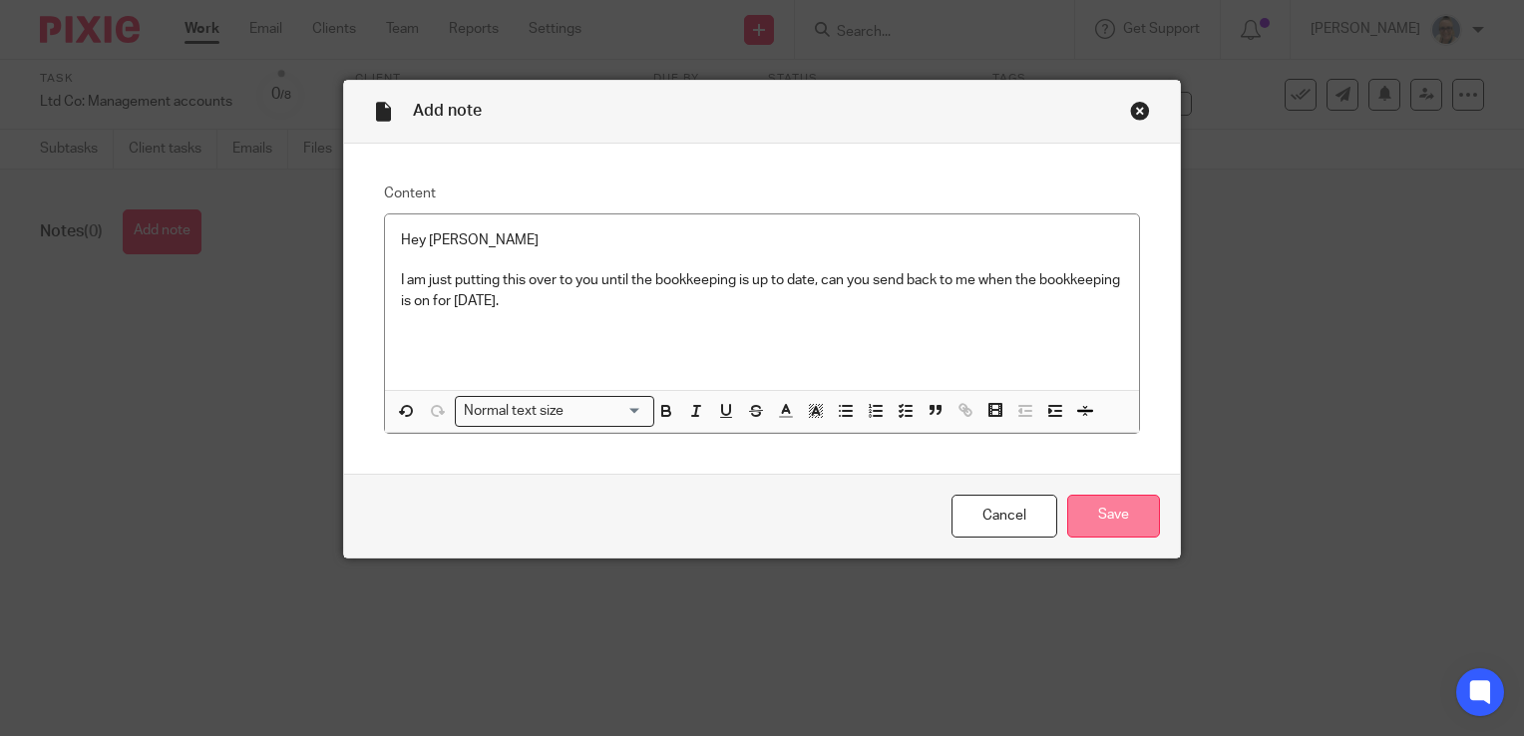
click at [1103, 515] on input "Save" at bounding box center [1113, 516] width 93 height 43
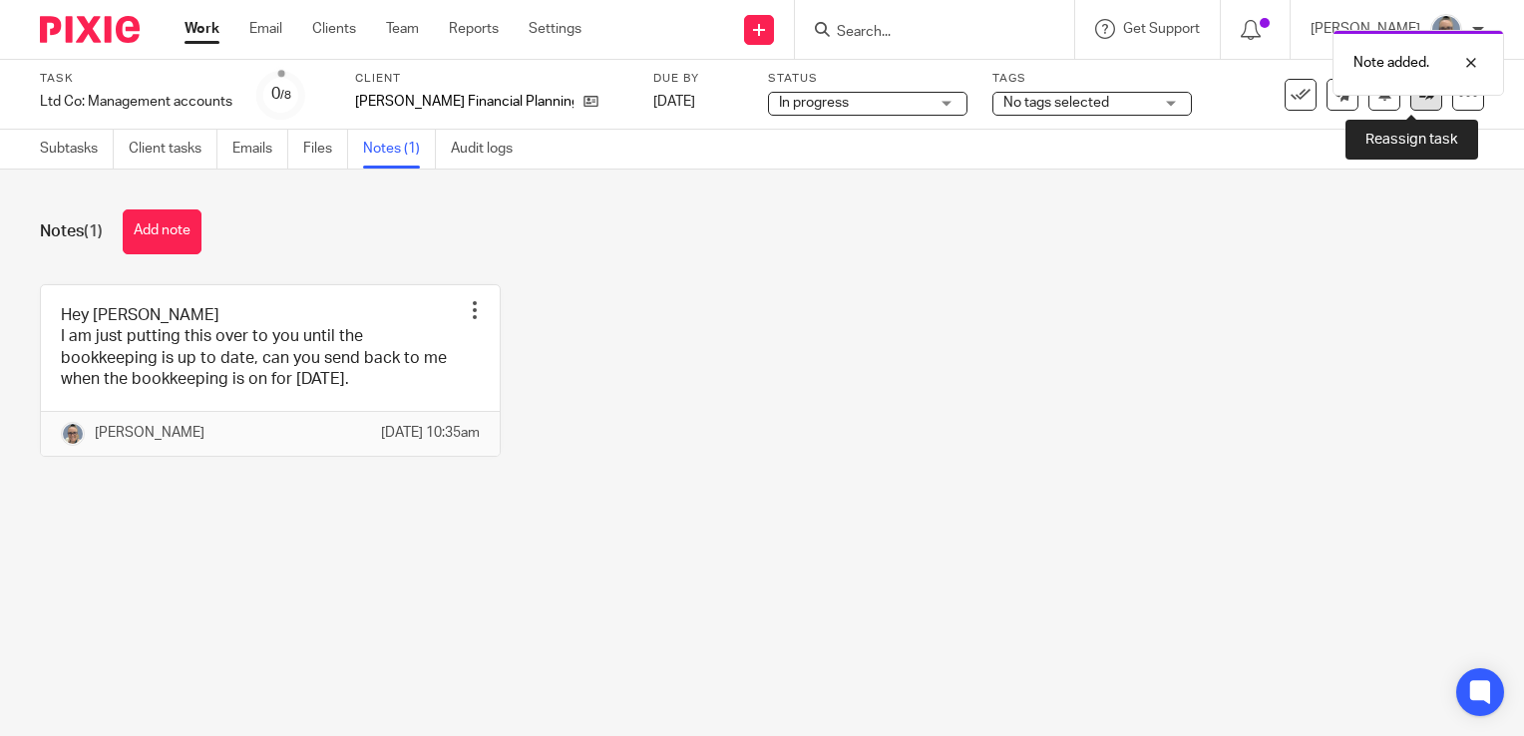
click at [1419, 95] on icon at bounding box center [1426, 94] width 15 height 15
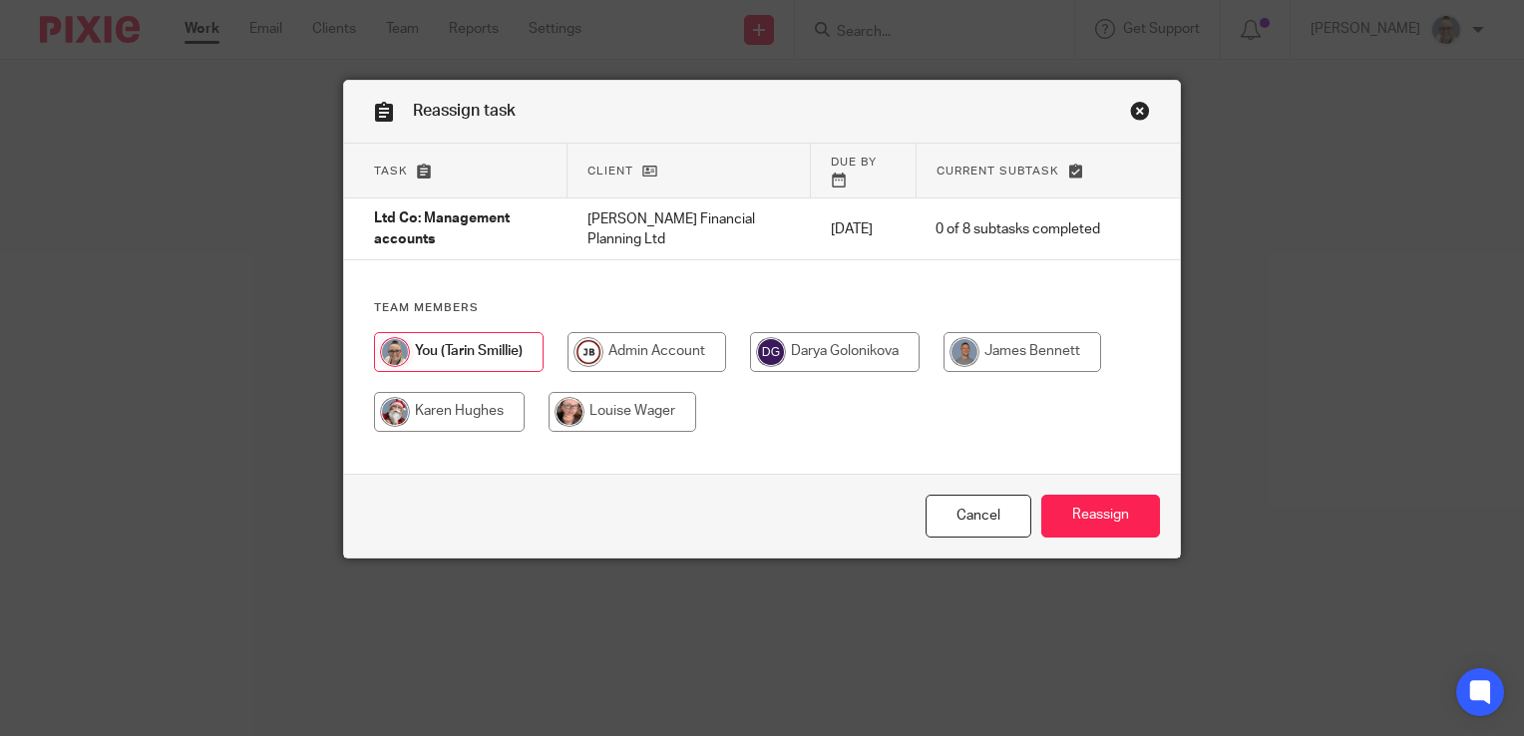
click at [483, 400] on input "radio" at bounding box center [449, 412] width 151 height 40
radio input "true"
click at [1111, 528] on input "Reassign" at bounding box center [1100, 516] width 119 height 43
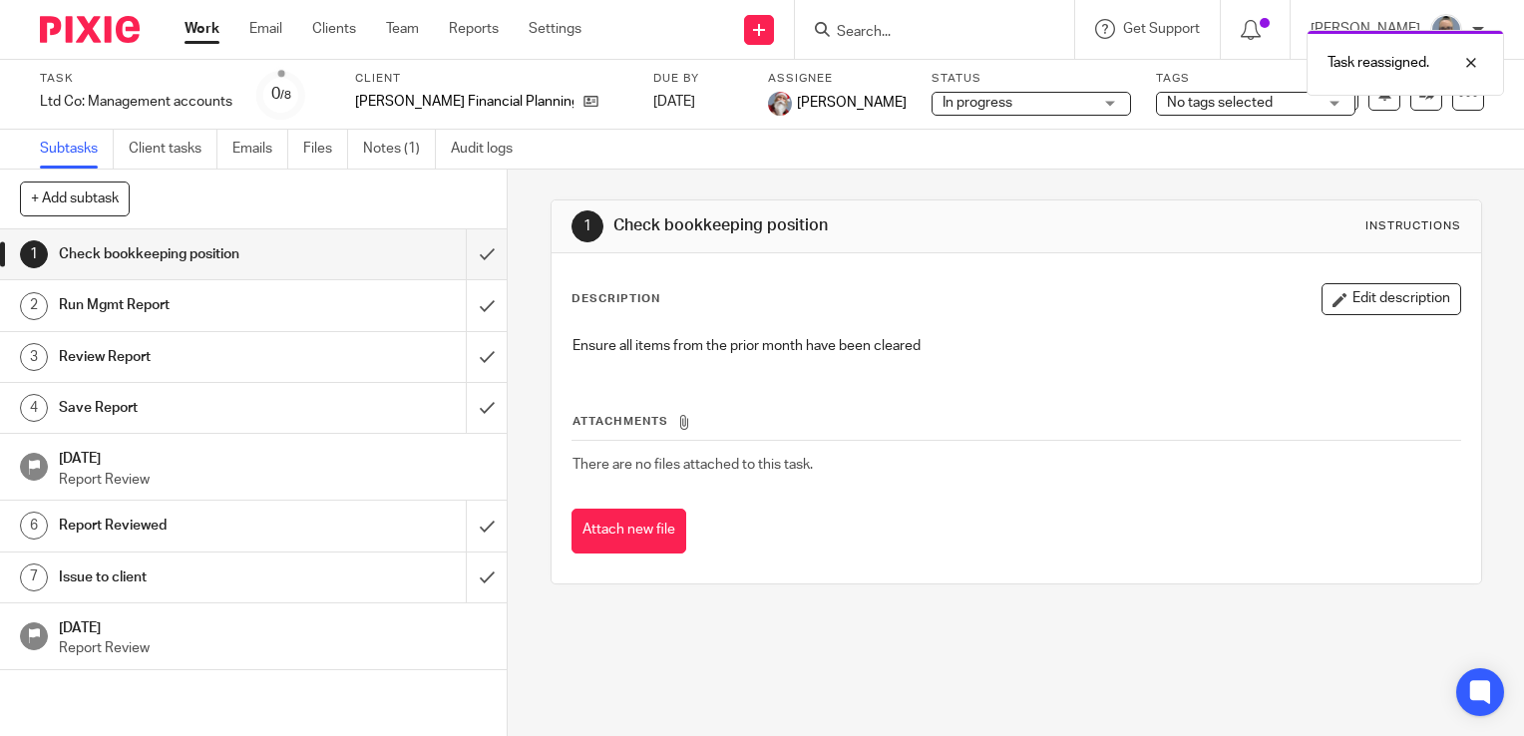
click at [201, 23] on link "Work" at bounding box center [201, 29] width 35 height 20
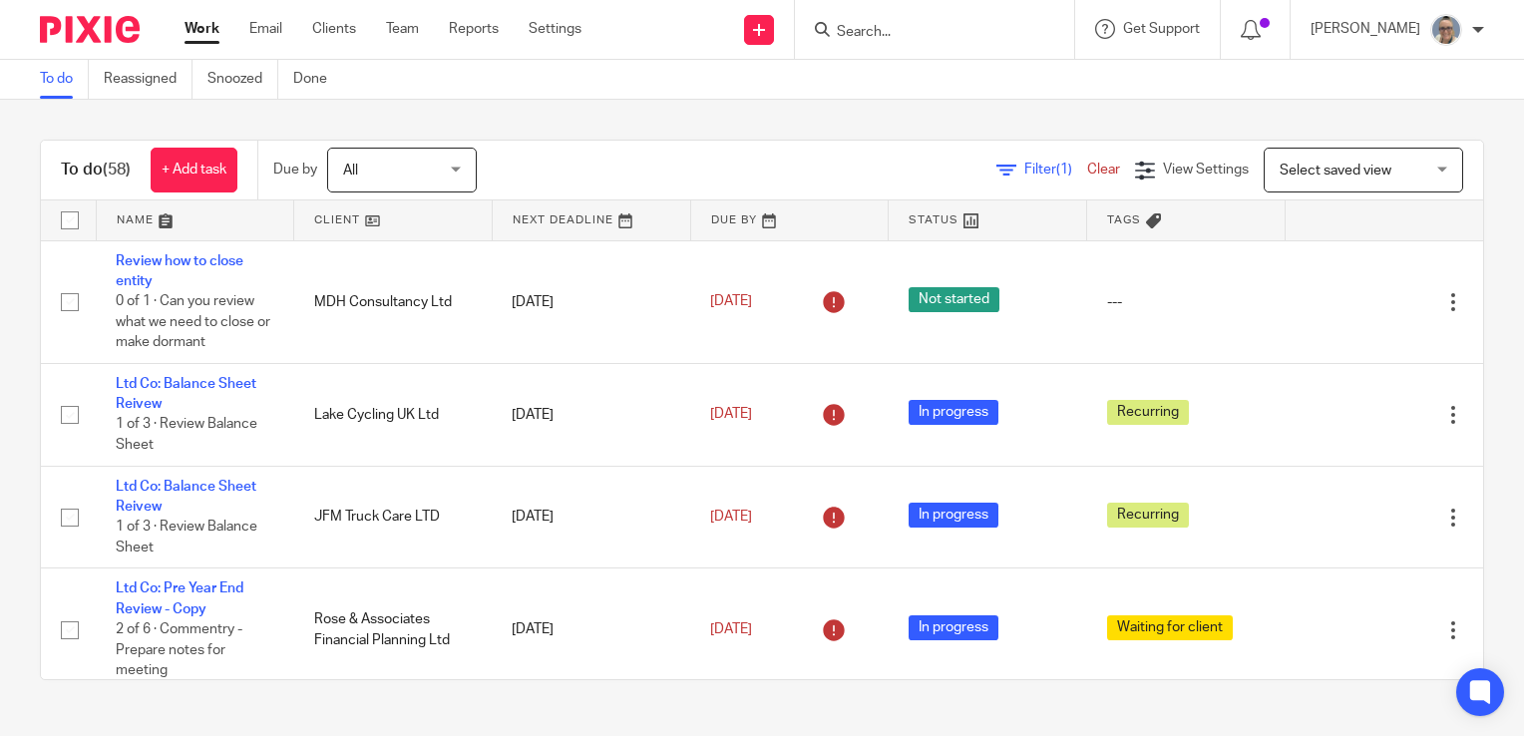
click at [528, 214] on link at bounding box center [591, 220] width 197 height 40
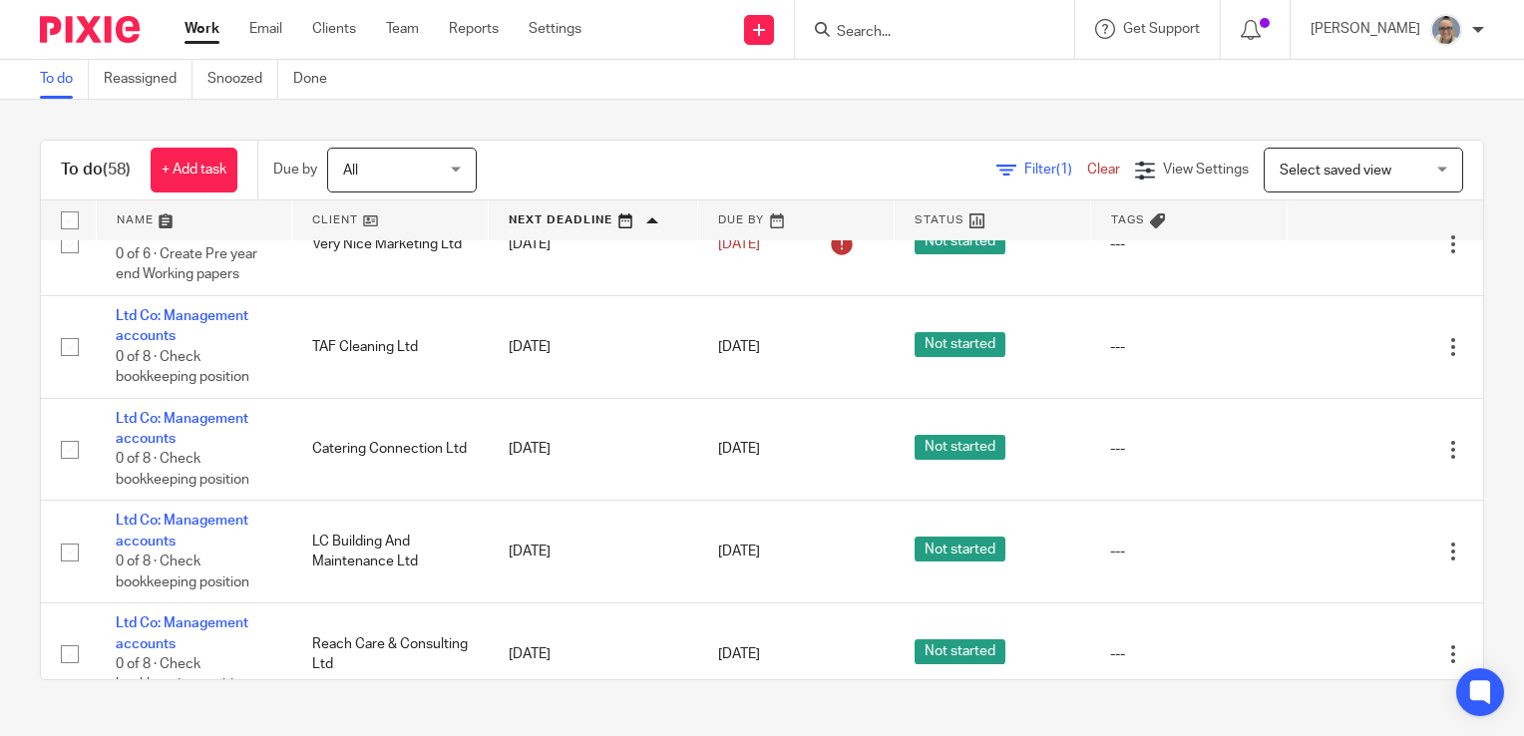
scroll to position [1595, 0]
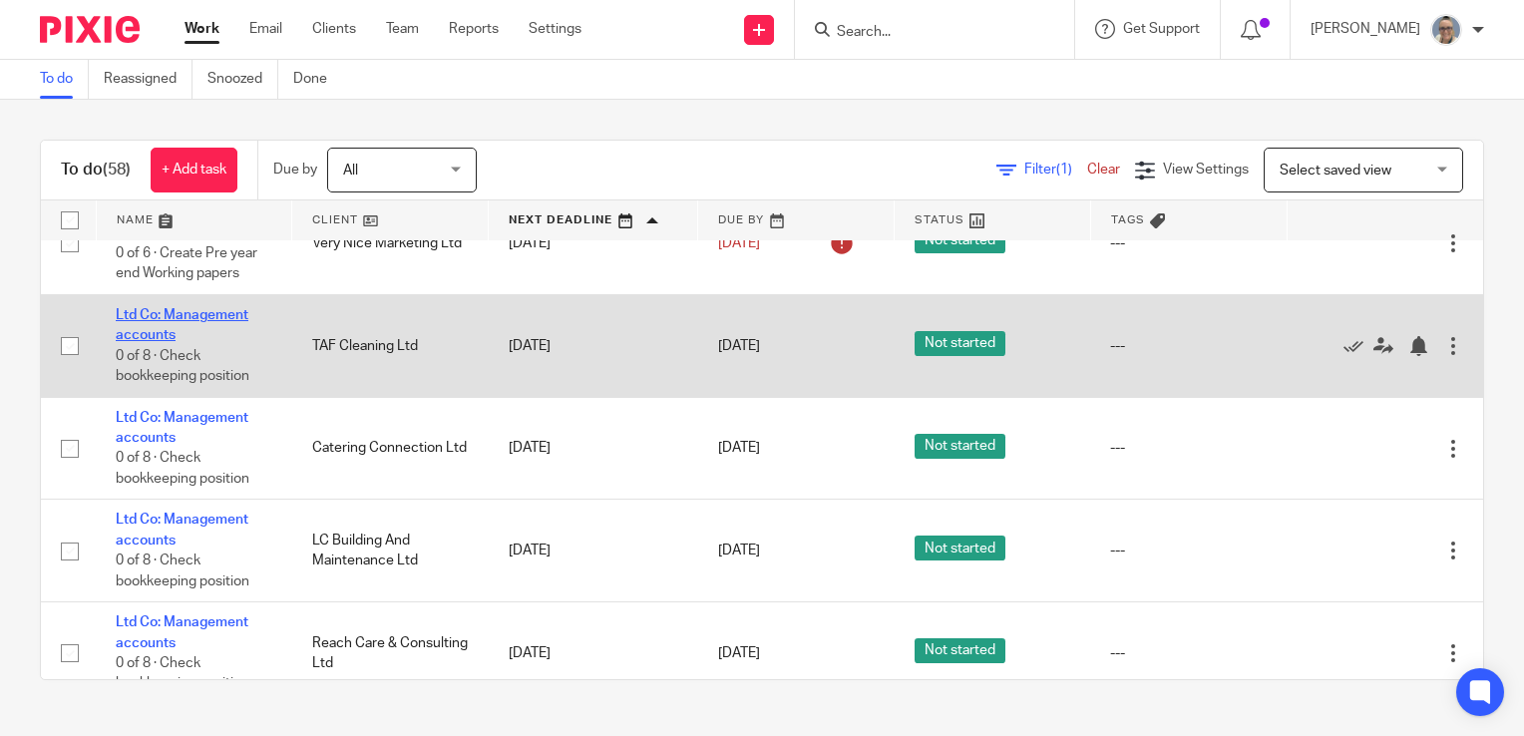
click at [207, 330] on link "Ltd Co: Management accounts" at bounding box center [182, 325] width 133 height 34
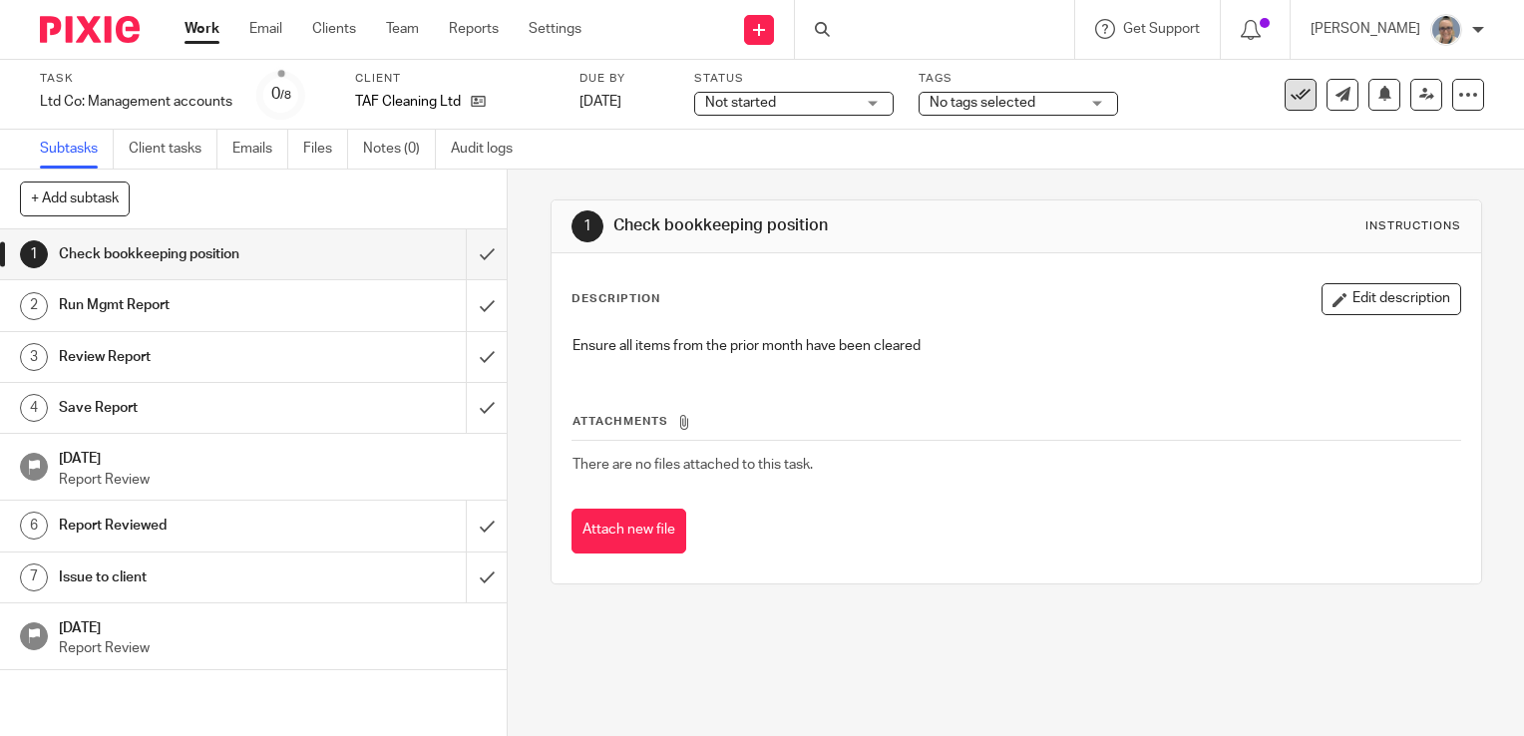
click at [1290, 95] on icon at bounding box center [1300, 95] width 20 height 20
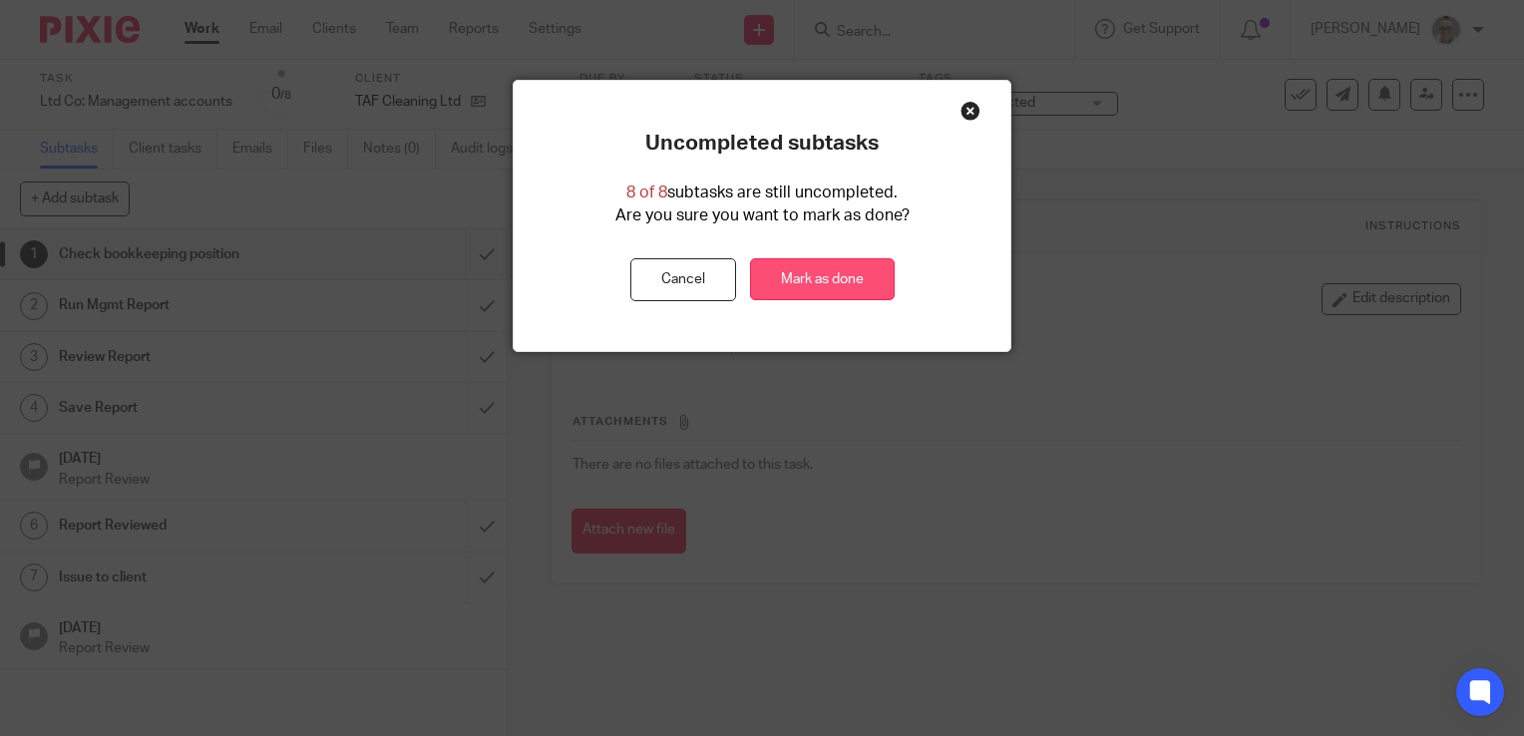
click at [828, 283] on link "Mark as done" at bounding box center [822, 279] width 145 height 43
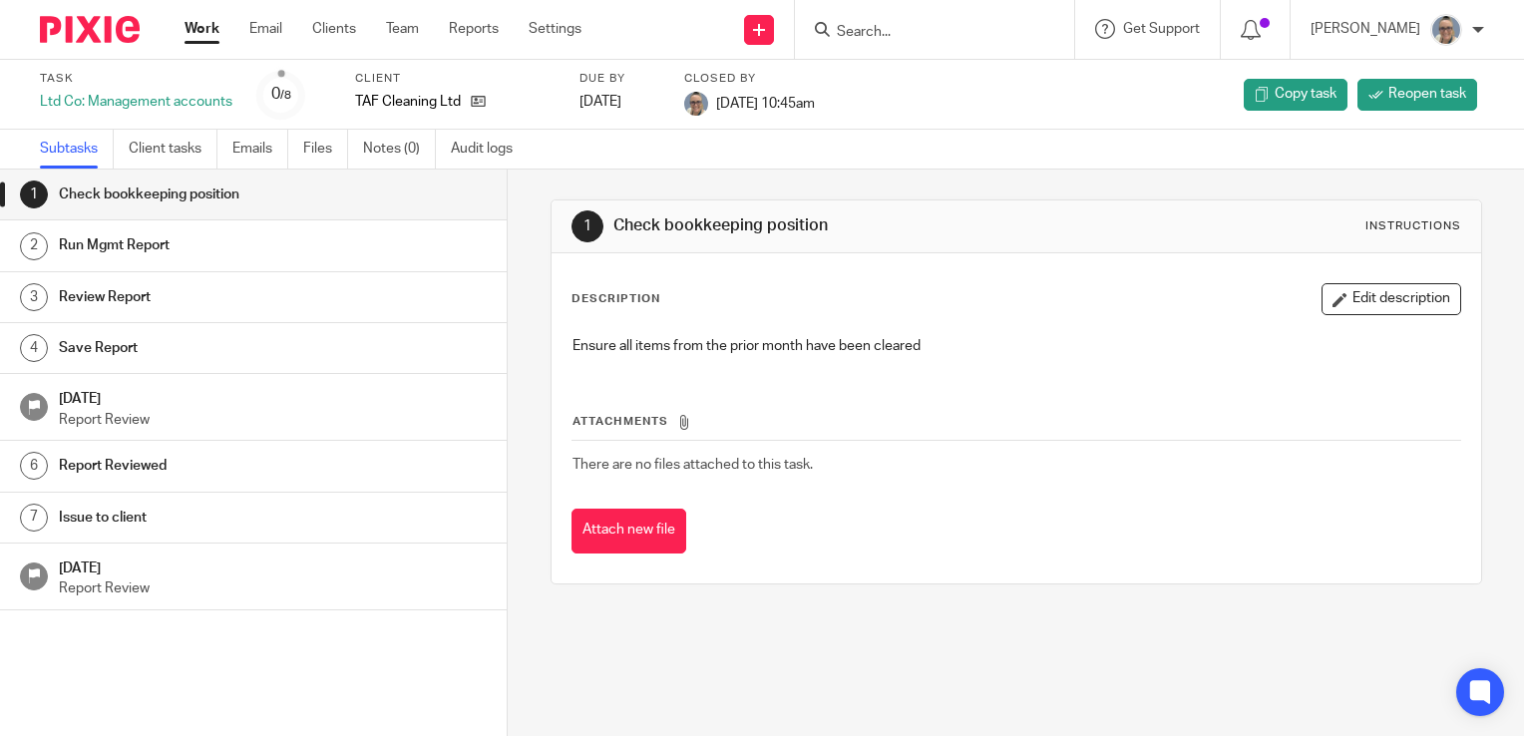
click at [202, 29] on link "Work" at bounding box center [201, 29] width 35 height 20
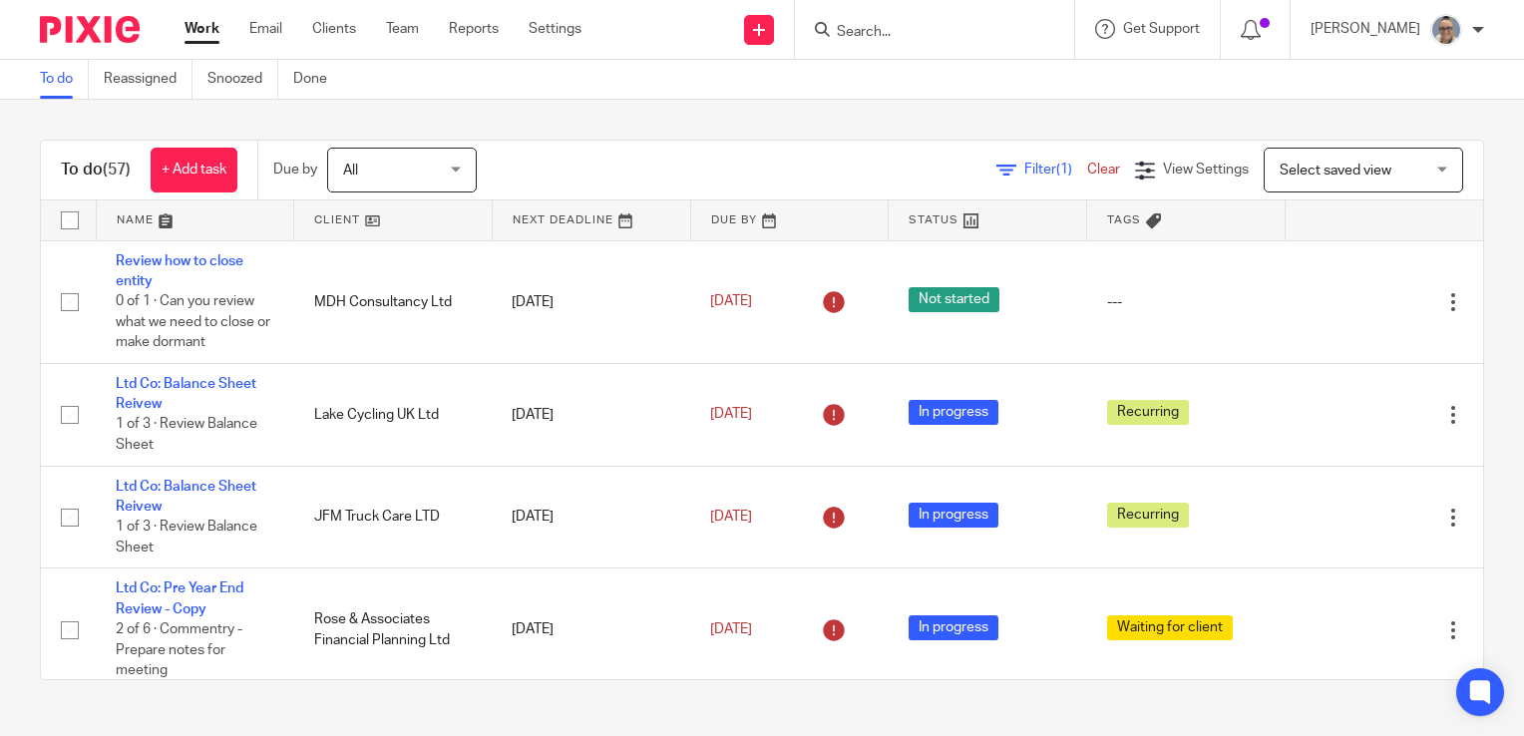
click at [536, 213] on link at bounding box center [591, 220] width 197 height 40
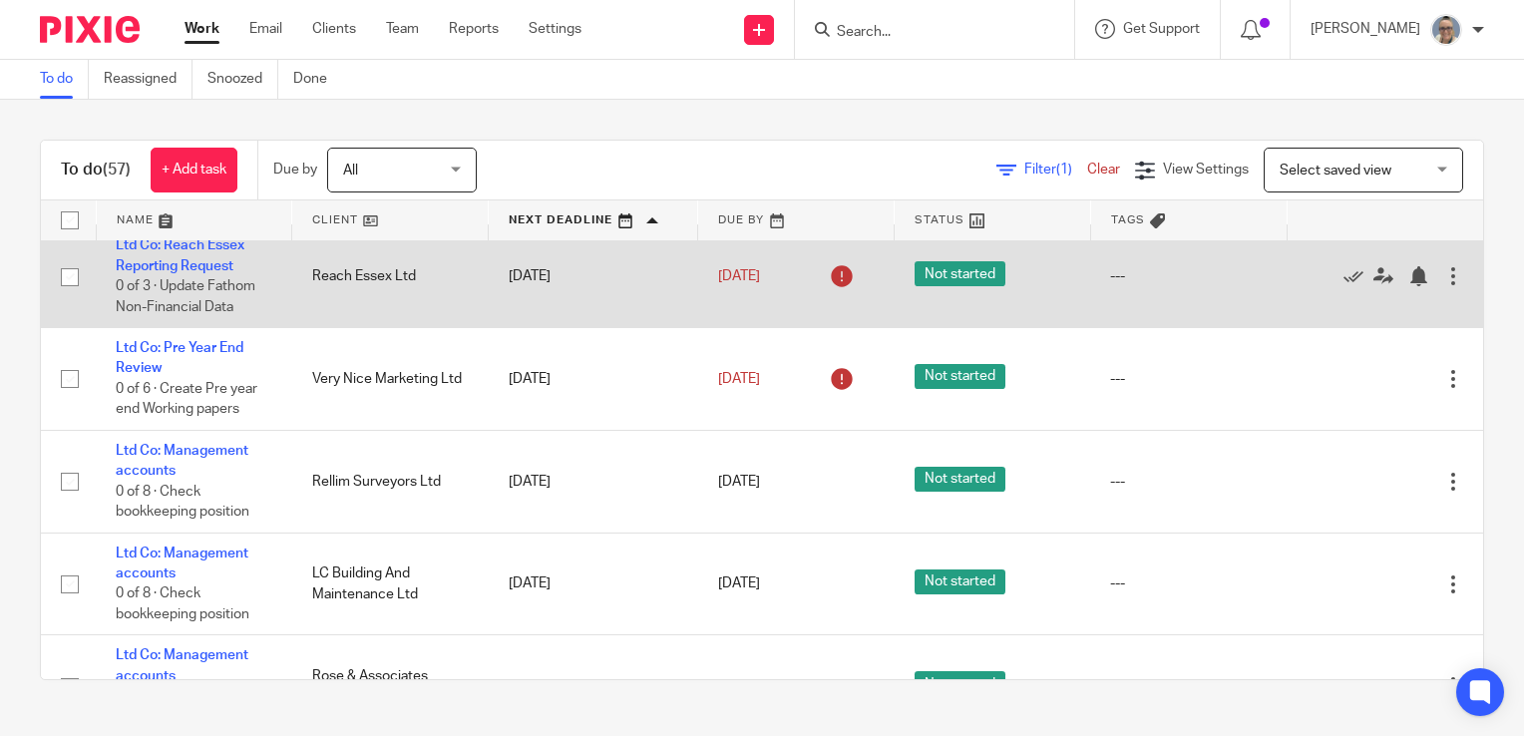
scroll to position [1496, 0]
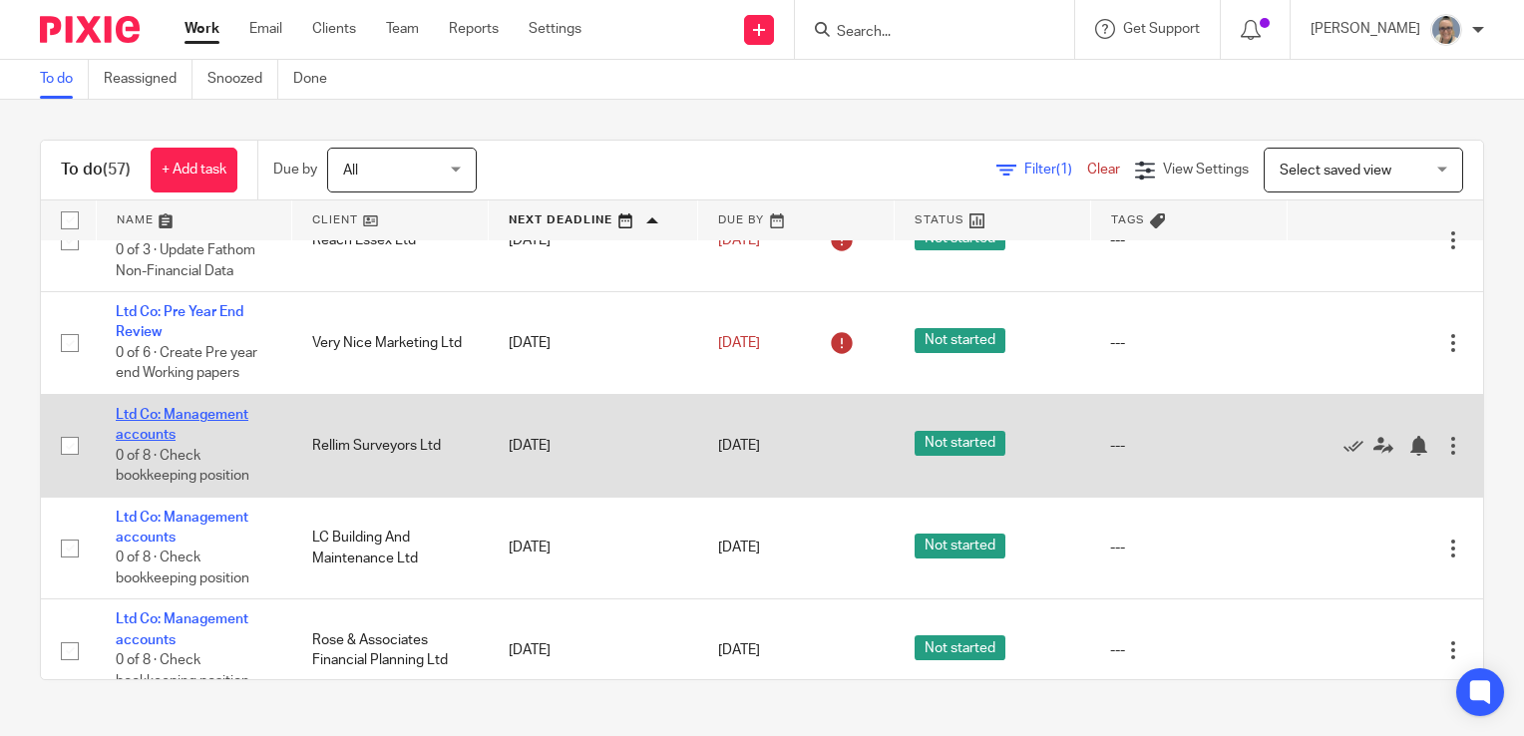
click at [216, 425] on link "Ltd Co: Management accounts" at bounding box center [182, 425] width 133 height 34
